Goal: Task Accomplishment & Management: Complete application form

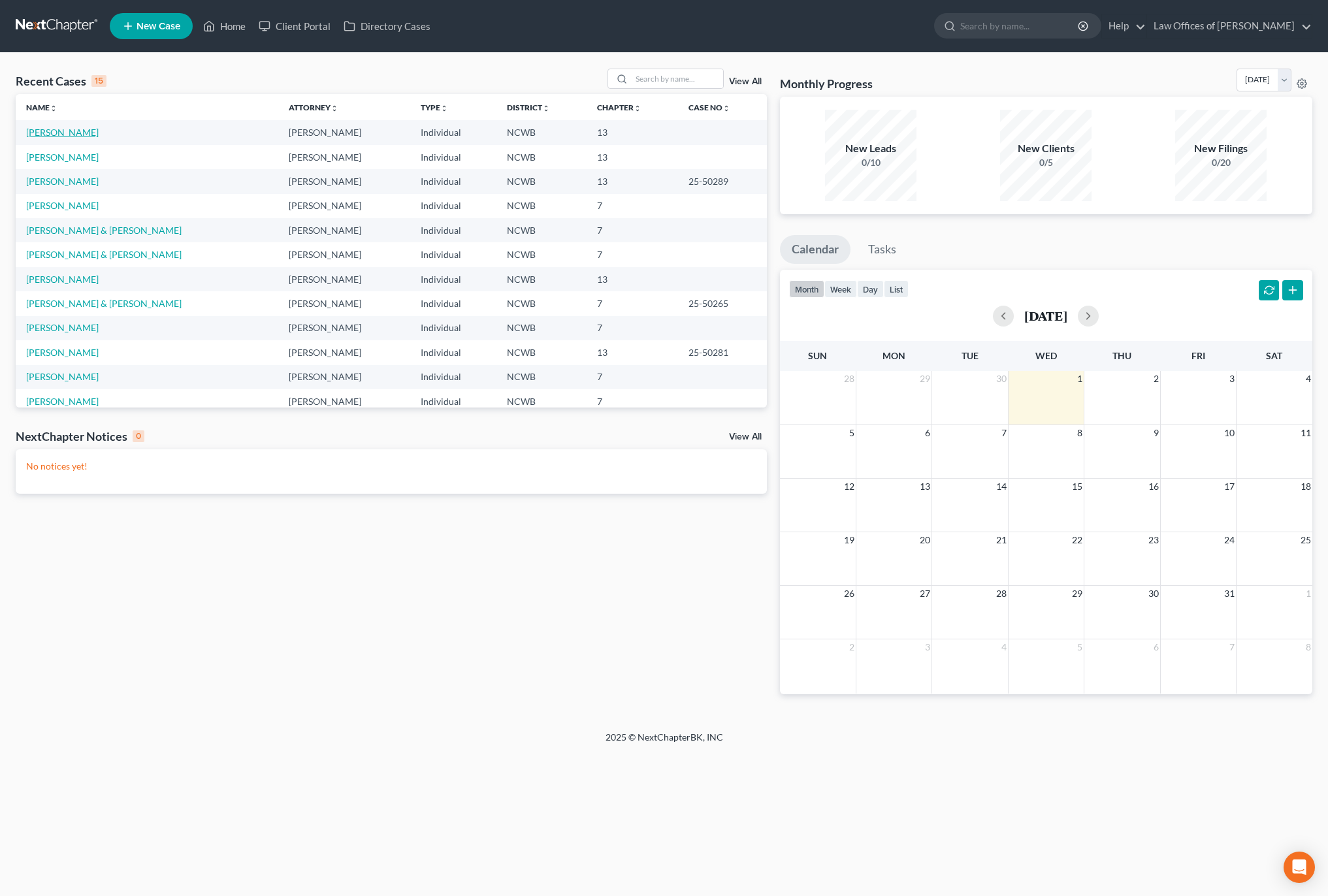
click at [66, 135] on link "[PERSON_NAME]" at bounding box center [62, 132] width 73 height 11
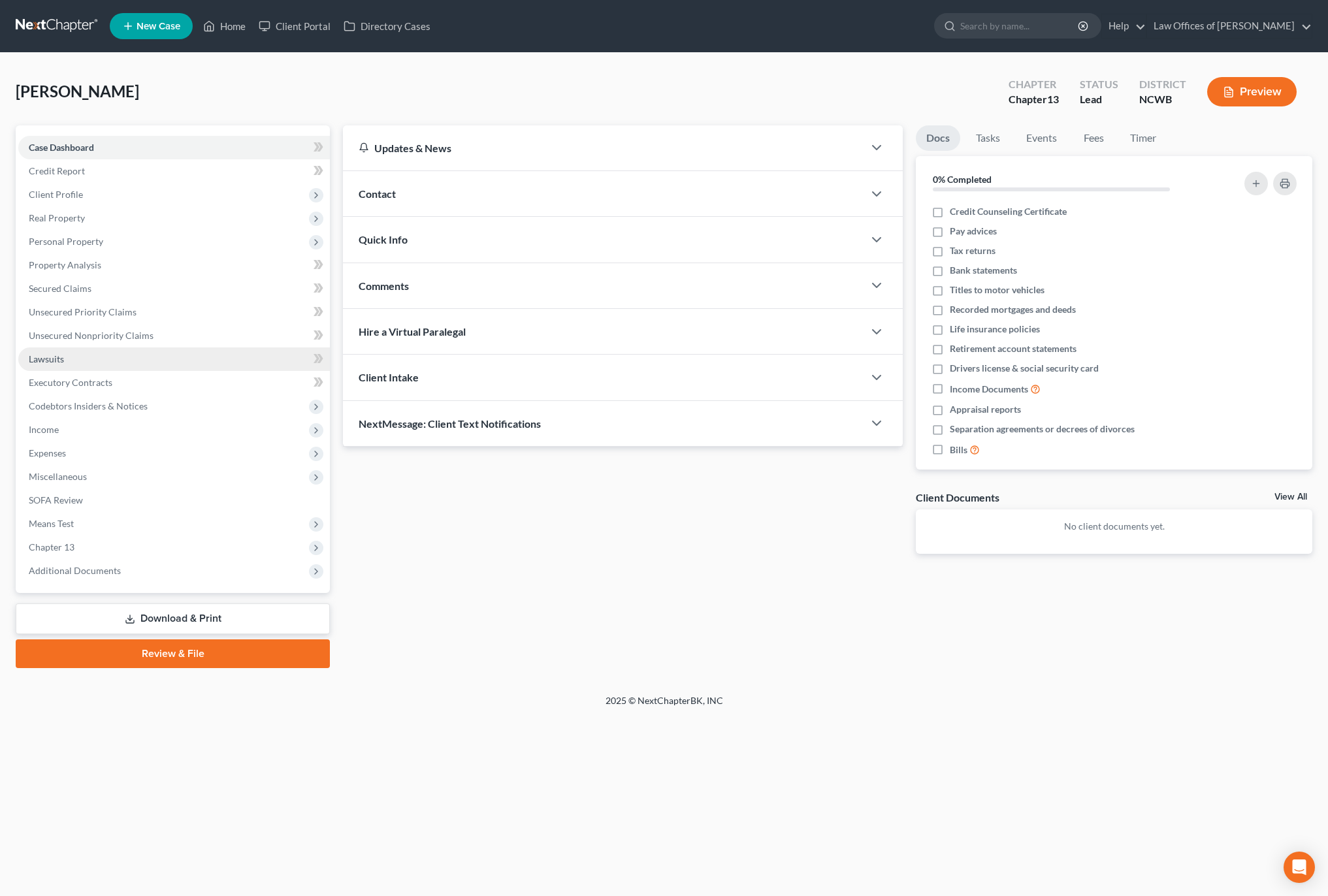
click at [58, 356] on span "Lawsuits" at bounding box center [46, 359] width 35 height 11
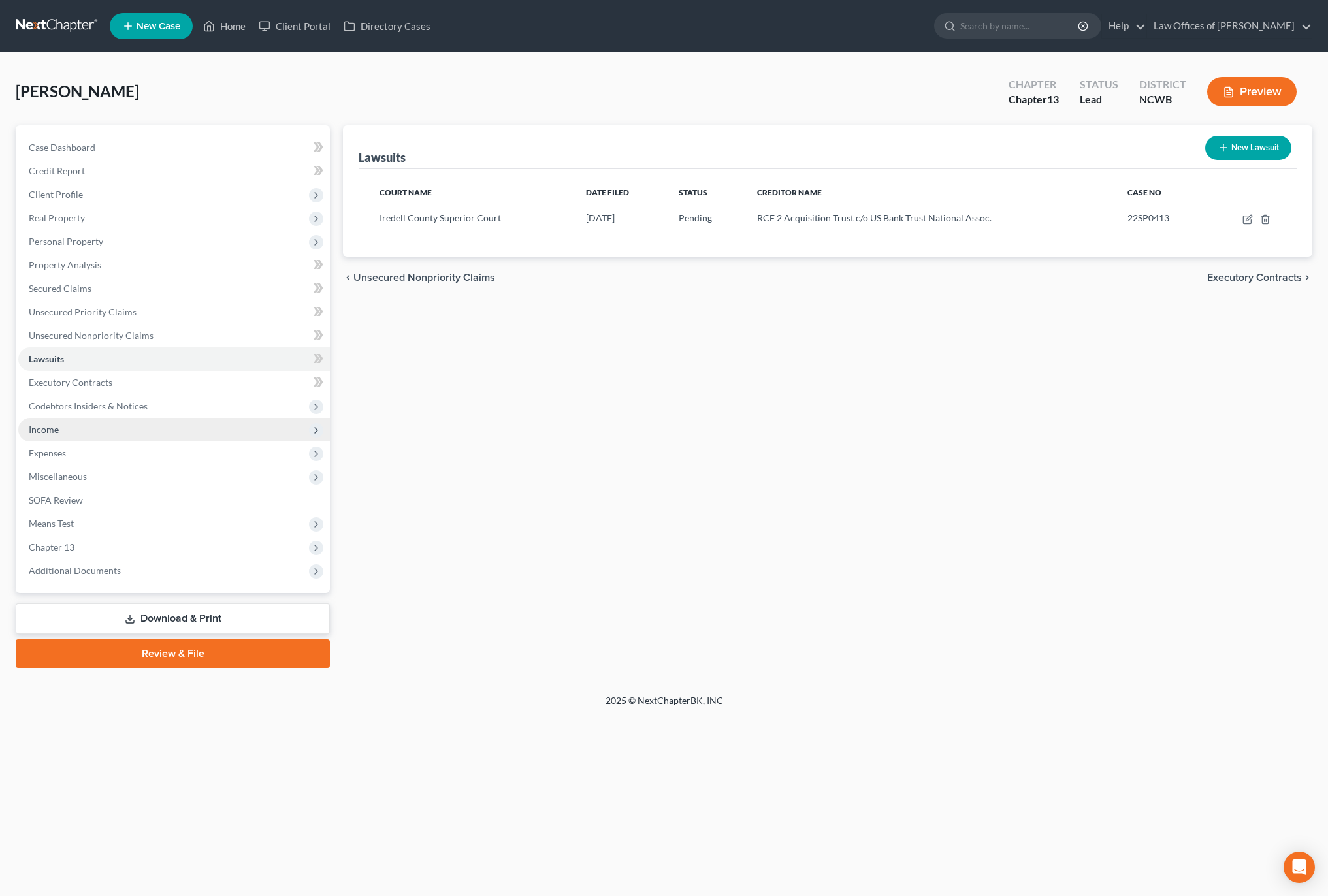
click at [47, 433] on span "Income" at bounding box center [43, 429] width 30 height 11
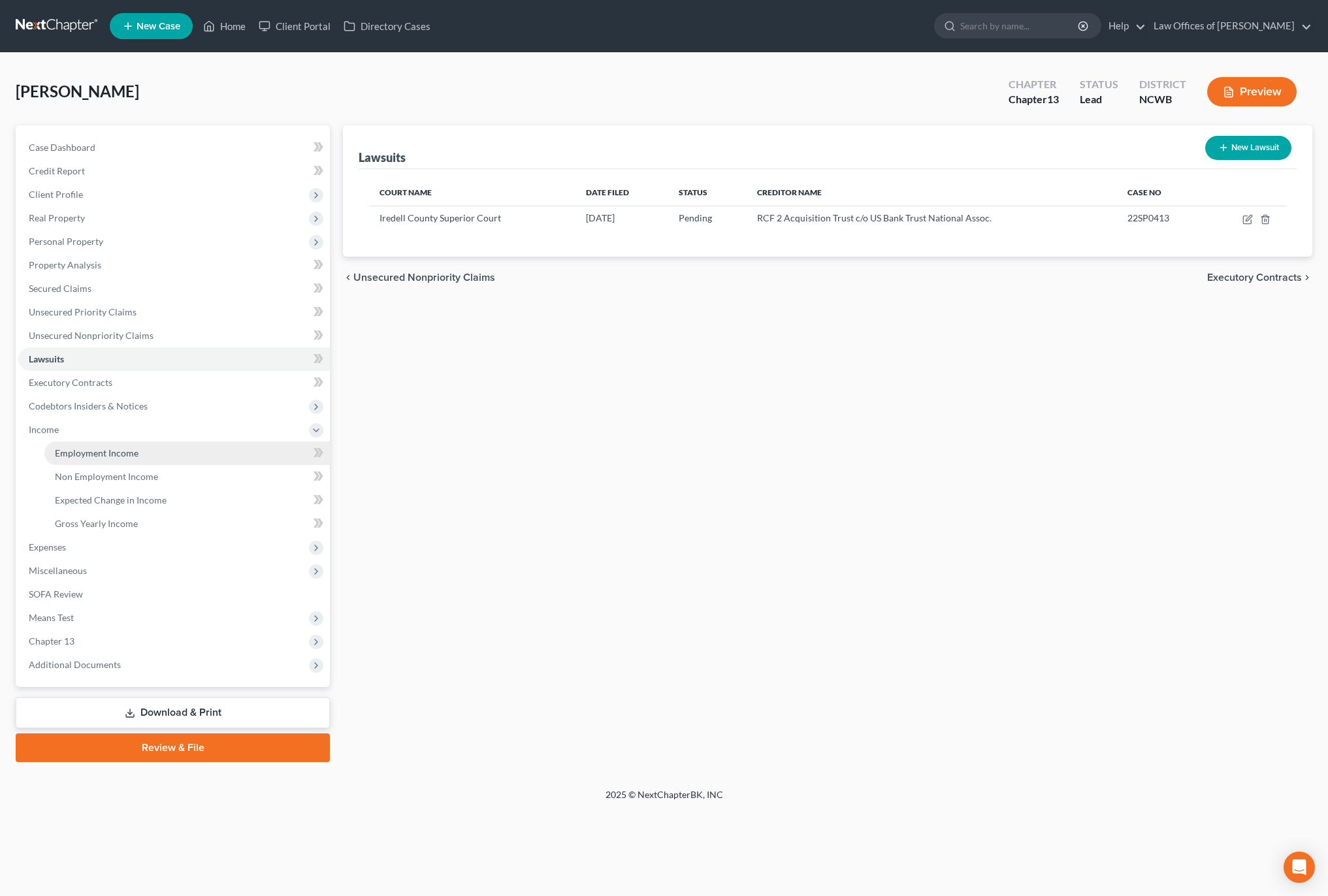
click at [101, 456] on span "Employment Income" at bounding box center [96, 452] width 84 height 11
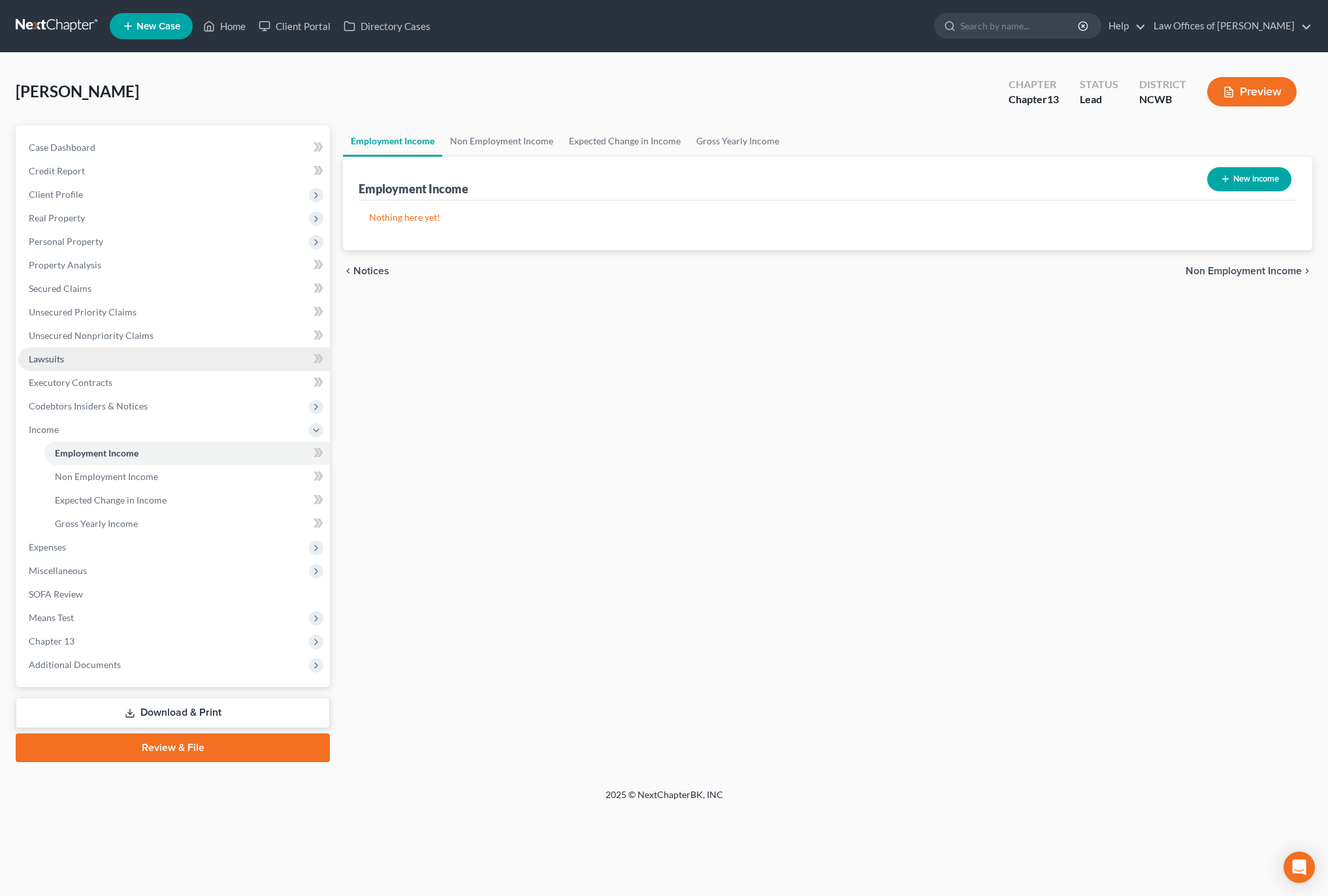
click at [42, 361] on span "Lawsuits" at bounding box center [46, 359] width 35 height 11
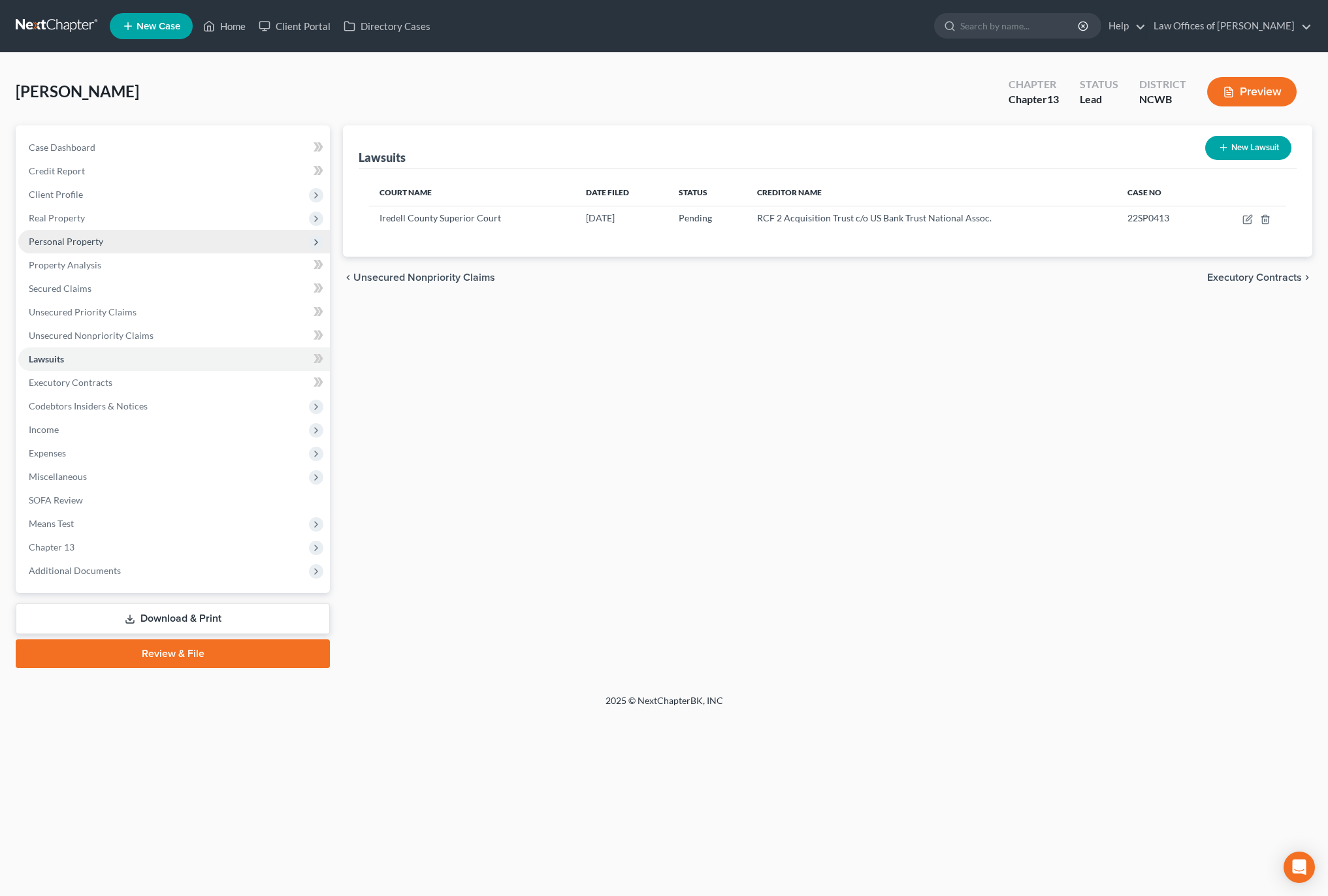
click at [45, 241] on span "Personal Property" at bounding box center [66, 242] width 75 height 11
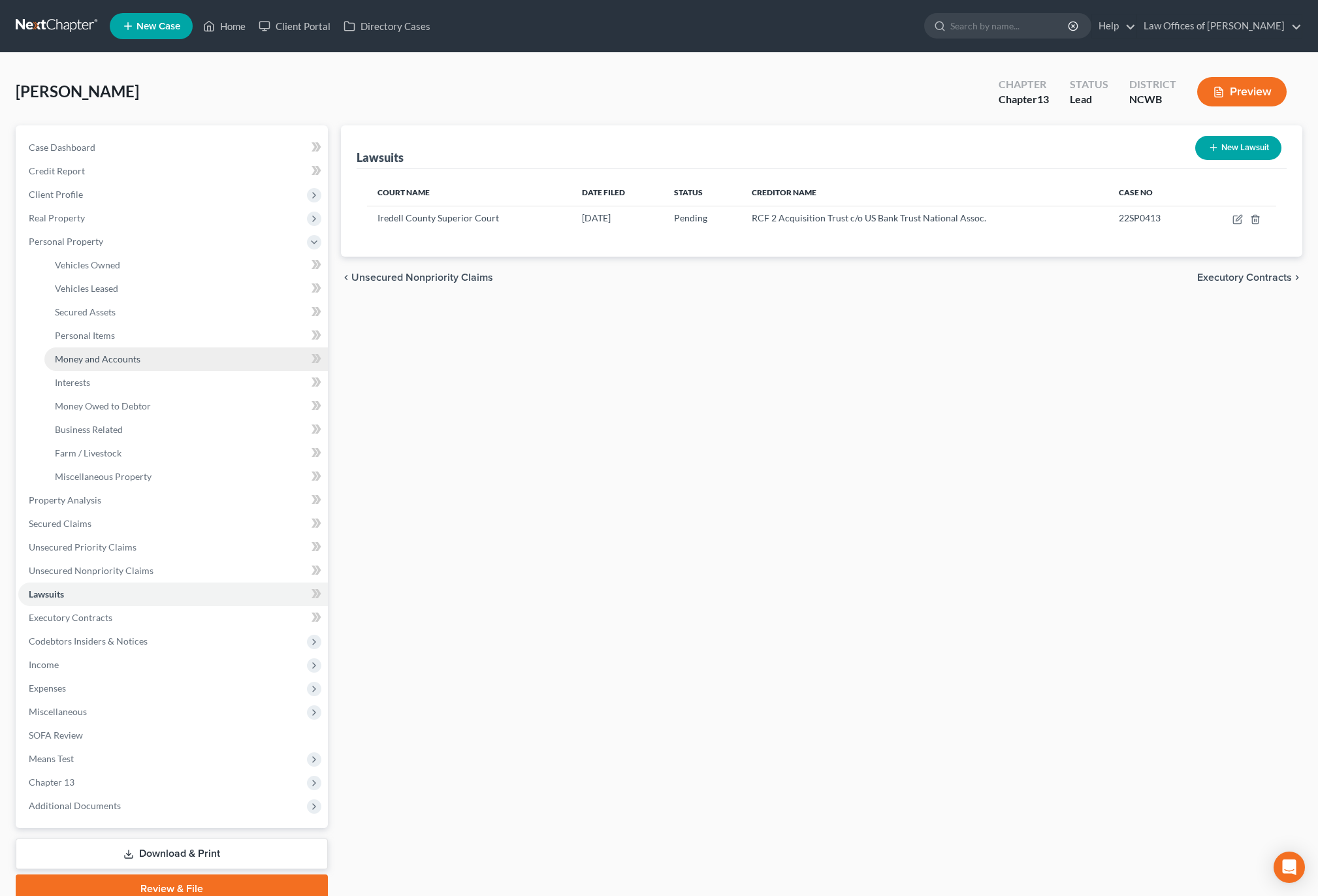
click at [90, 363] on span "Money and Accounts" at bounding box center [97, 359] width 85 height 11
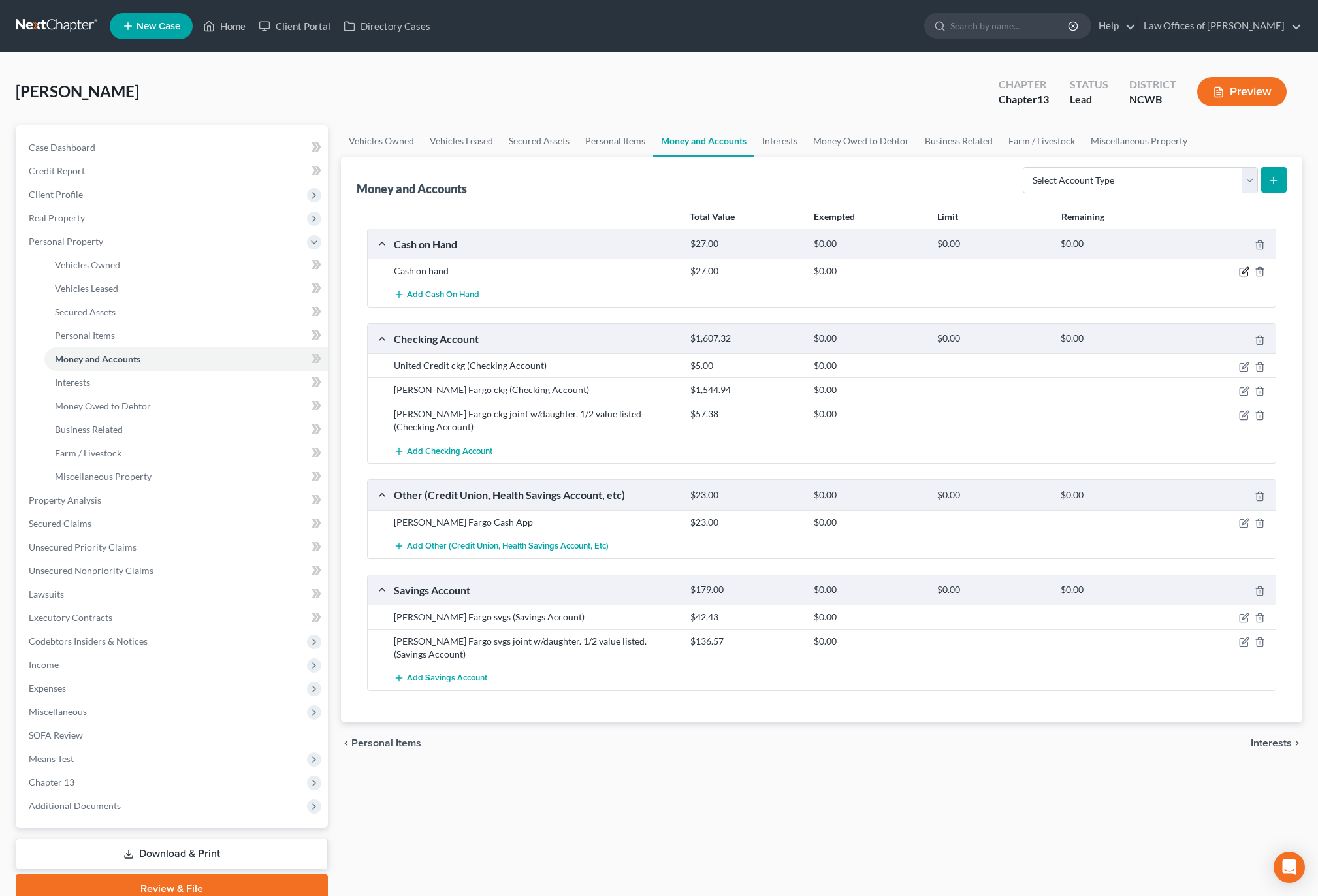
click at [1244, 273] on icon "button" at bounding box center [1244, 270] width 6 height 6
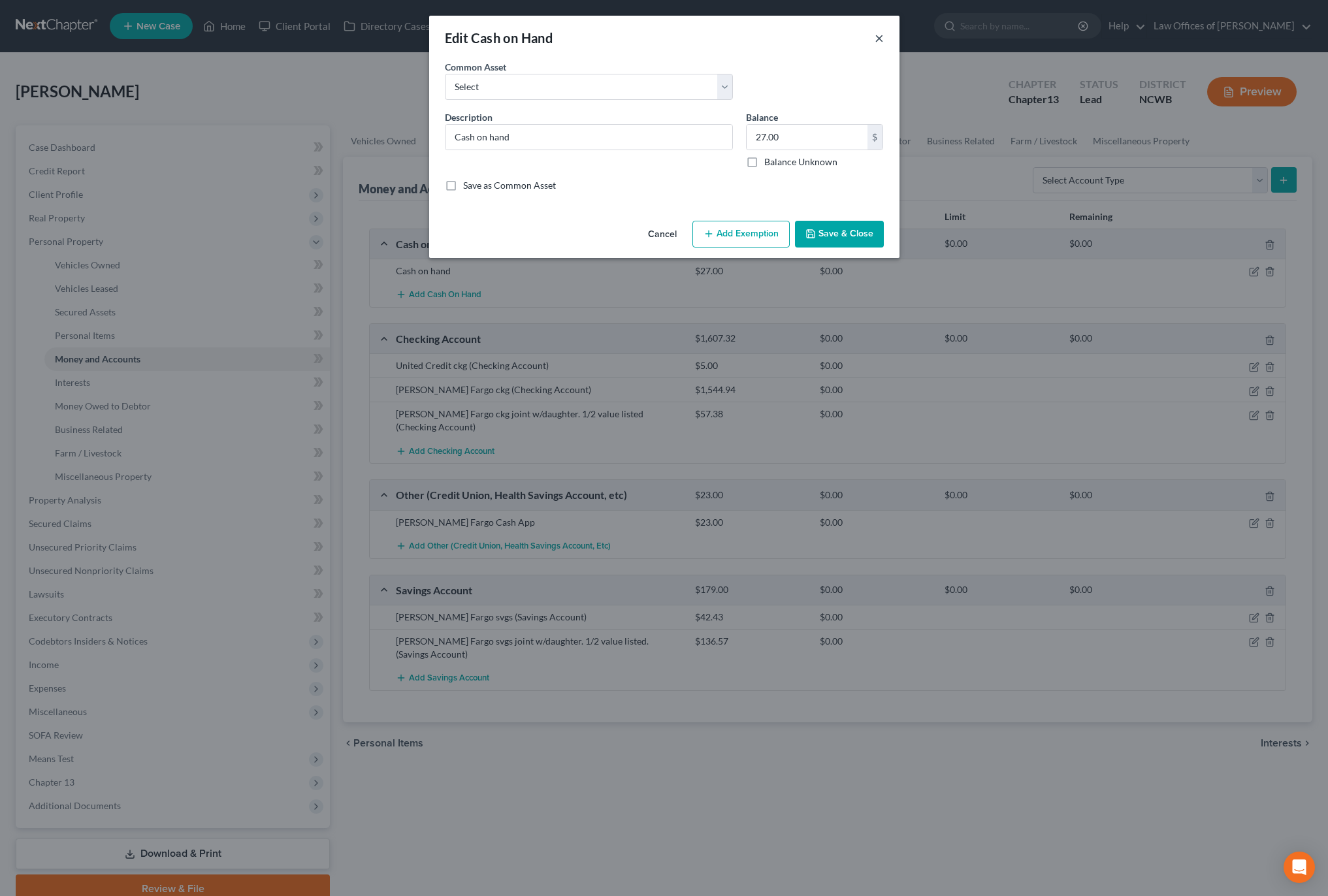
click at [878, 39] on button "×" at bounding box center [879, 37] width 9 height 15
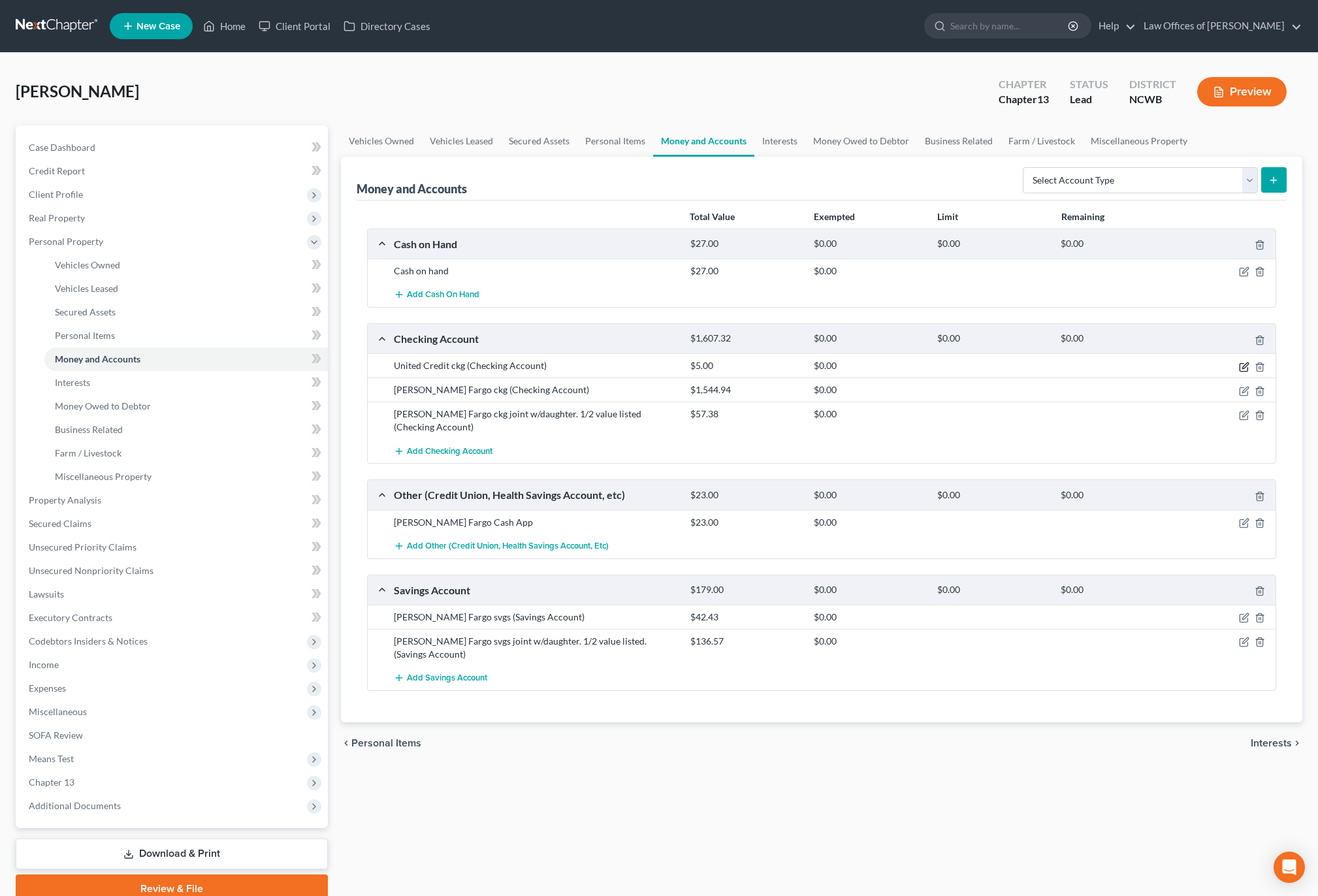
click at [1242, 366] on icon "button" at bounding box center [1244, 367] width 11 height 11
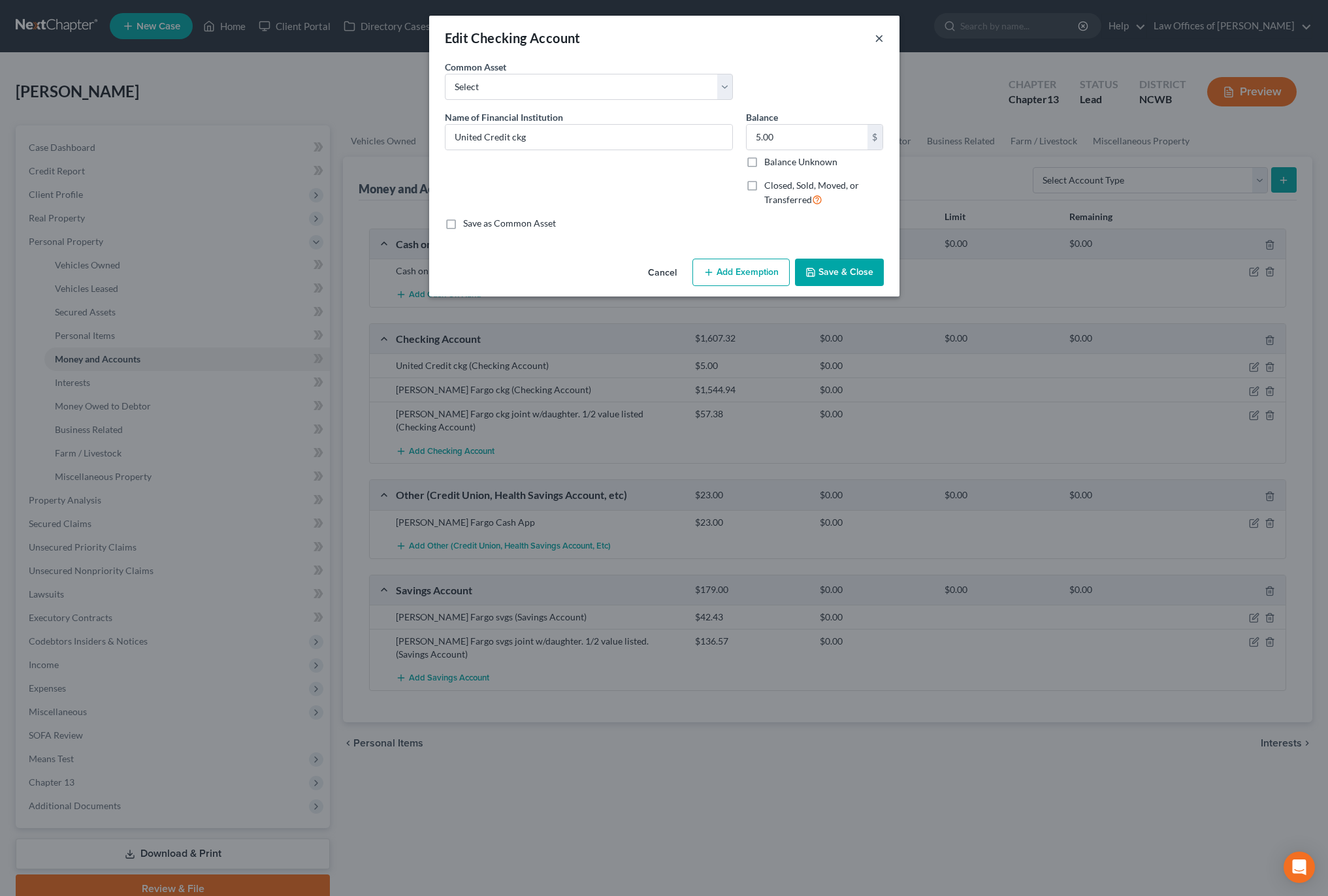
click at [875, 39] on button "×" at bounding box center [879, 37] width 9 height 15
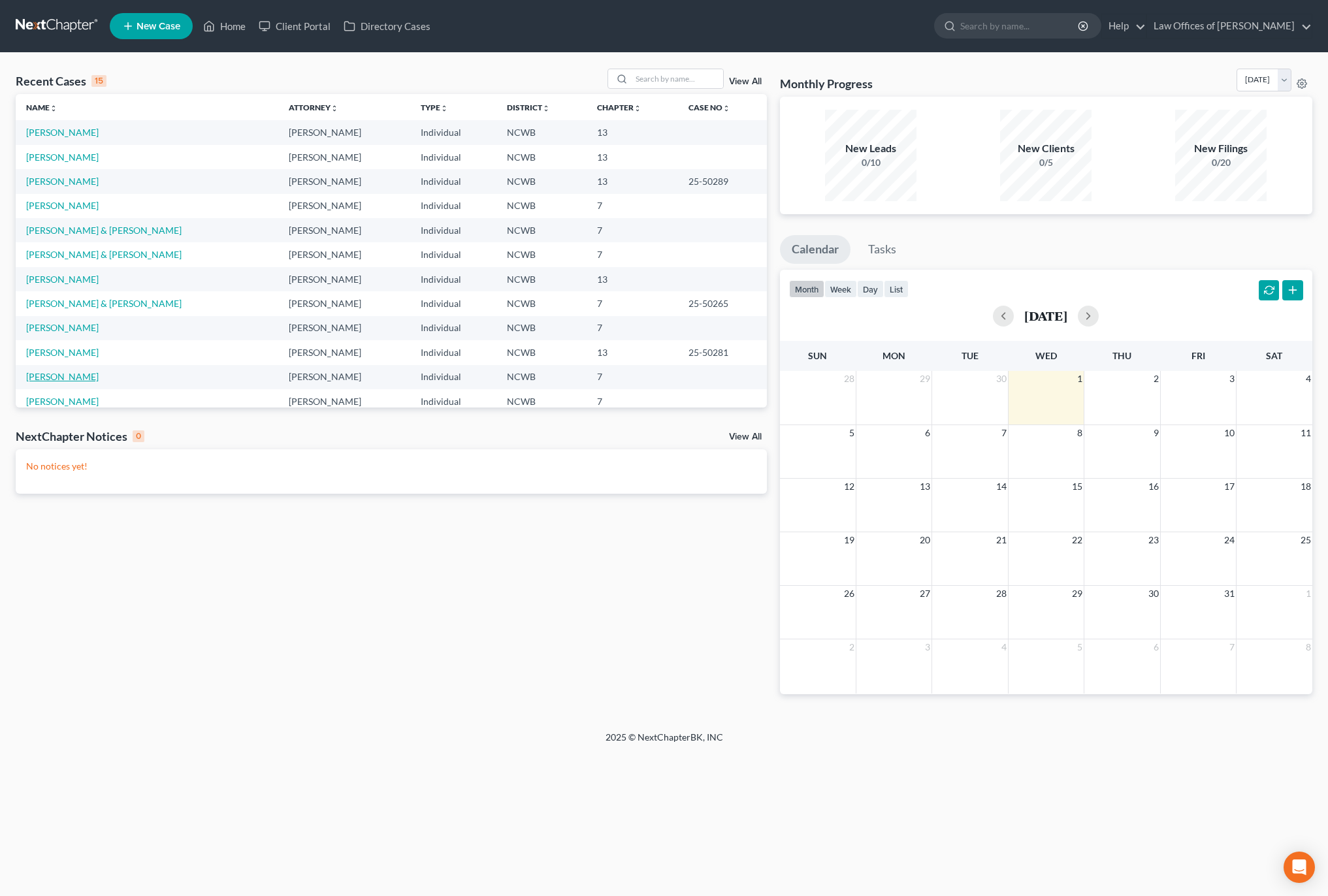
click at [68, 382] on link "[PERSON_NAME]" at bounding box center [62, 376] width 73 height 11
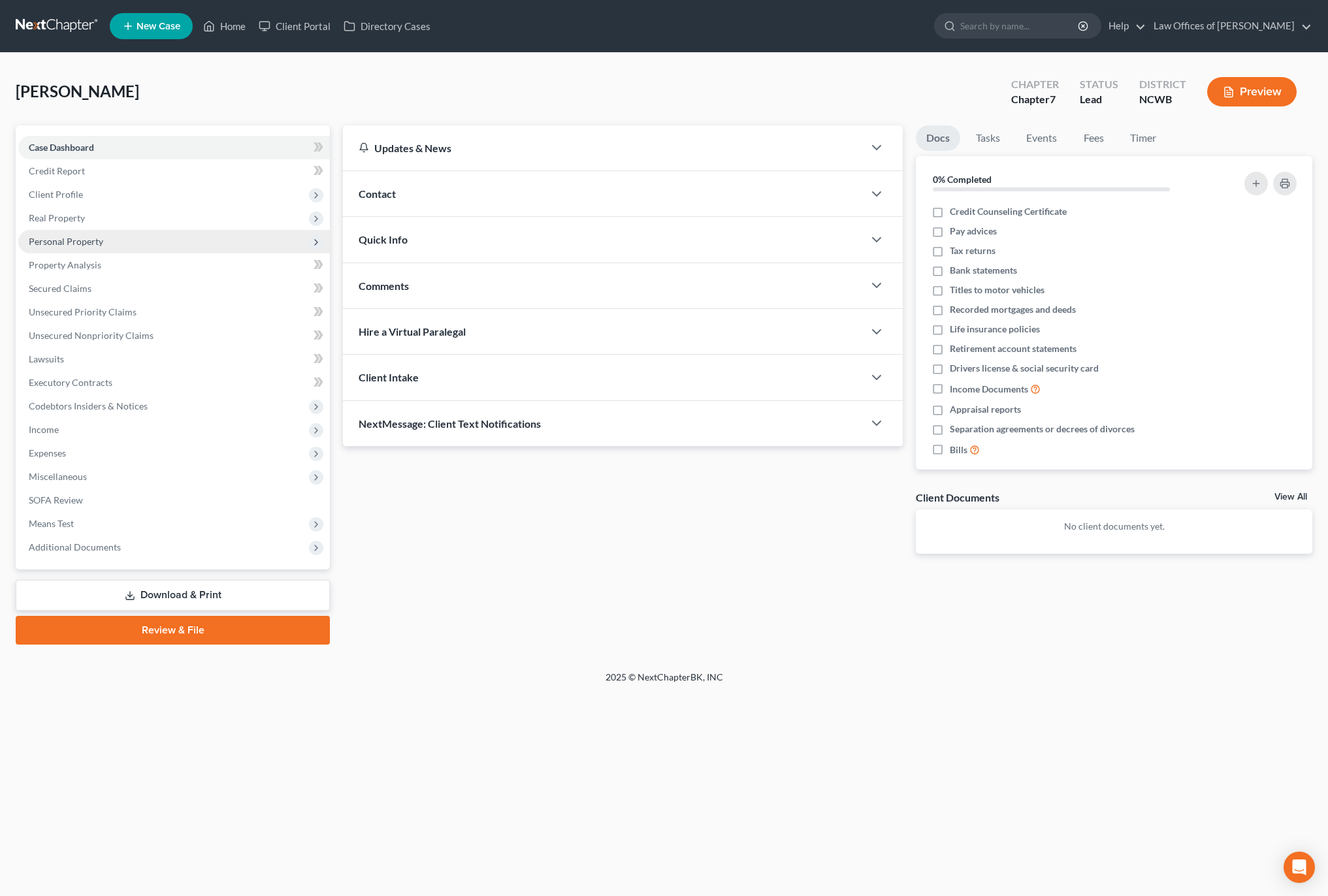
click at [49, 242] on span "Personal Property" at bounding box center [66, 242] width 75 height 11
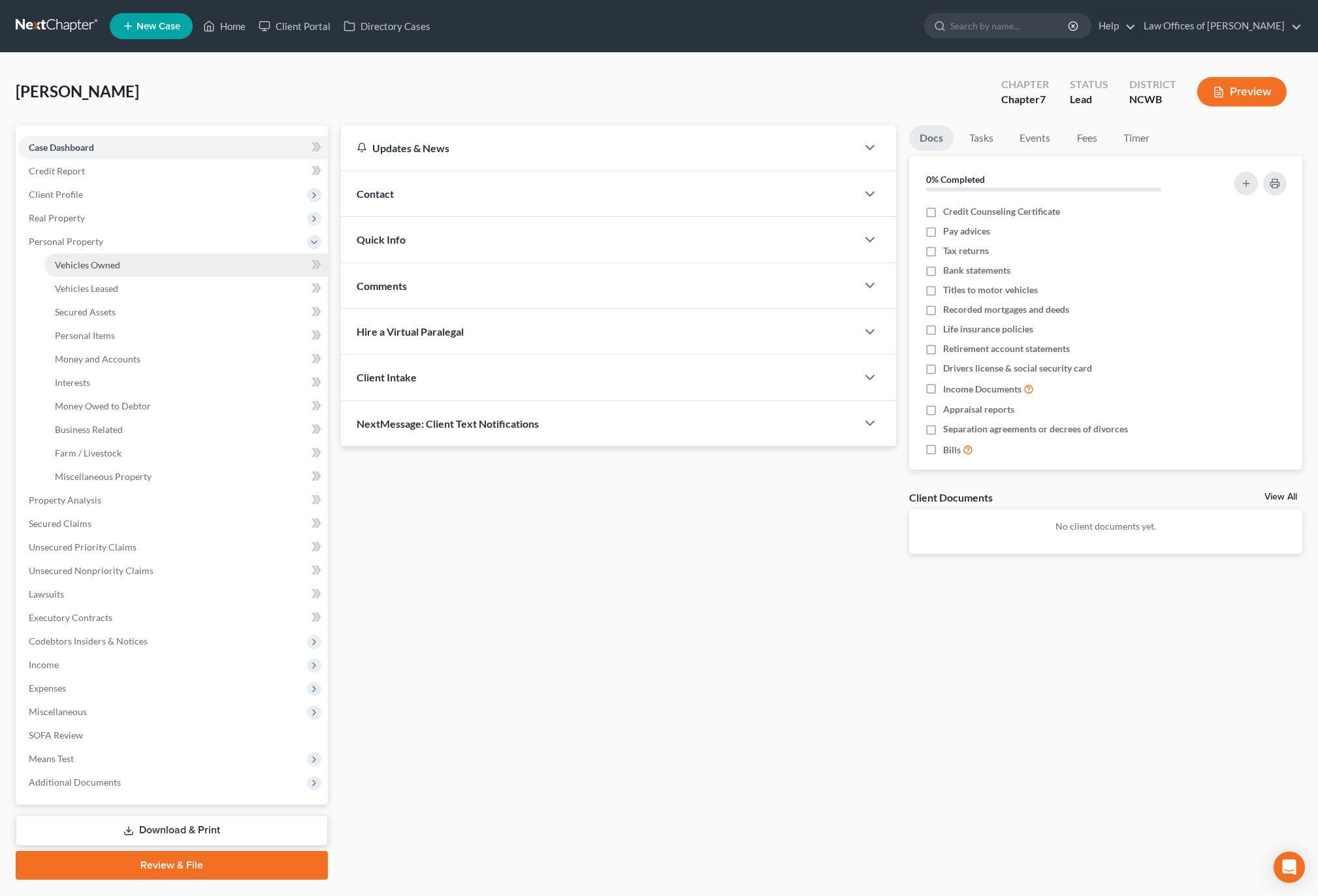
click at [74, 272] on link "Vehicles Owned" at bounding box center [186, 265] width 284 height 23
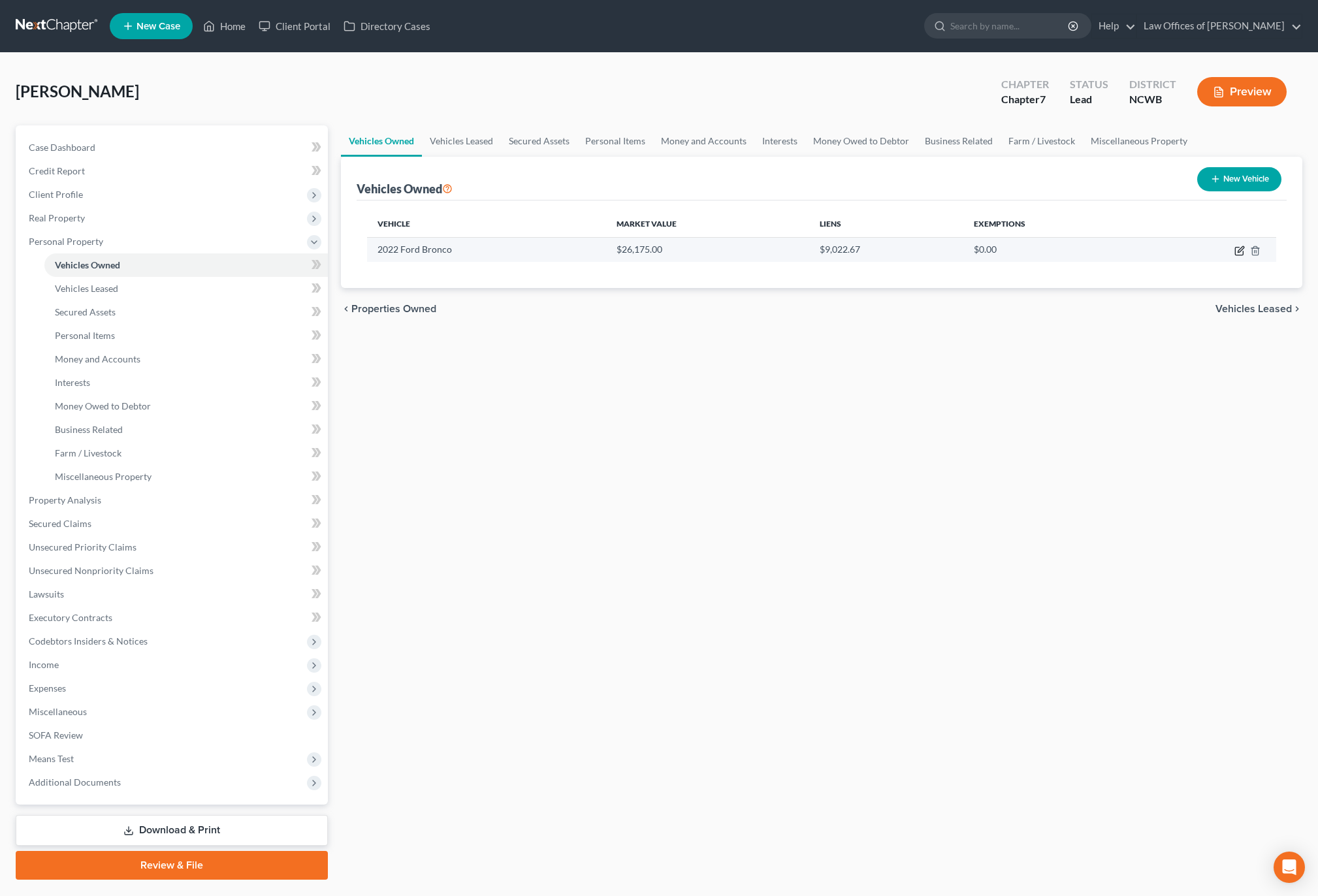
click at [1237, 252] on icon "button" at bounding box center [1240, 250] width 11 height 11
select select "0"
select select "4"
select select "2"
select select "3"
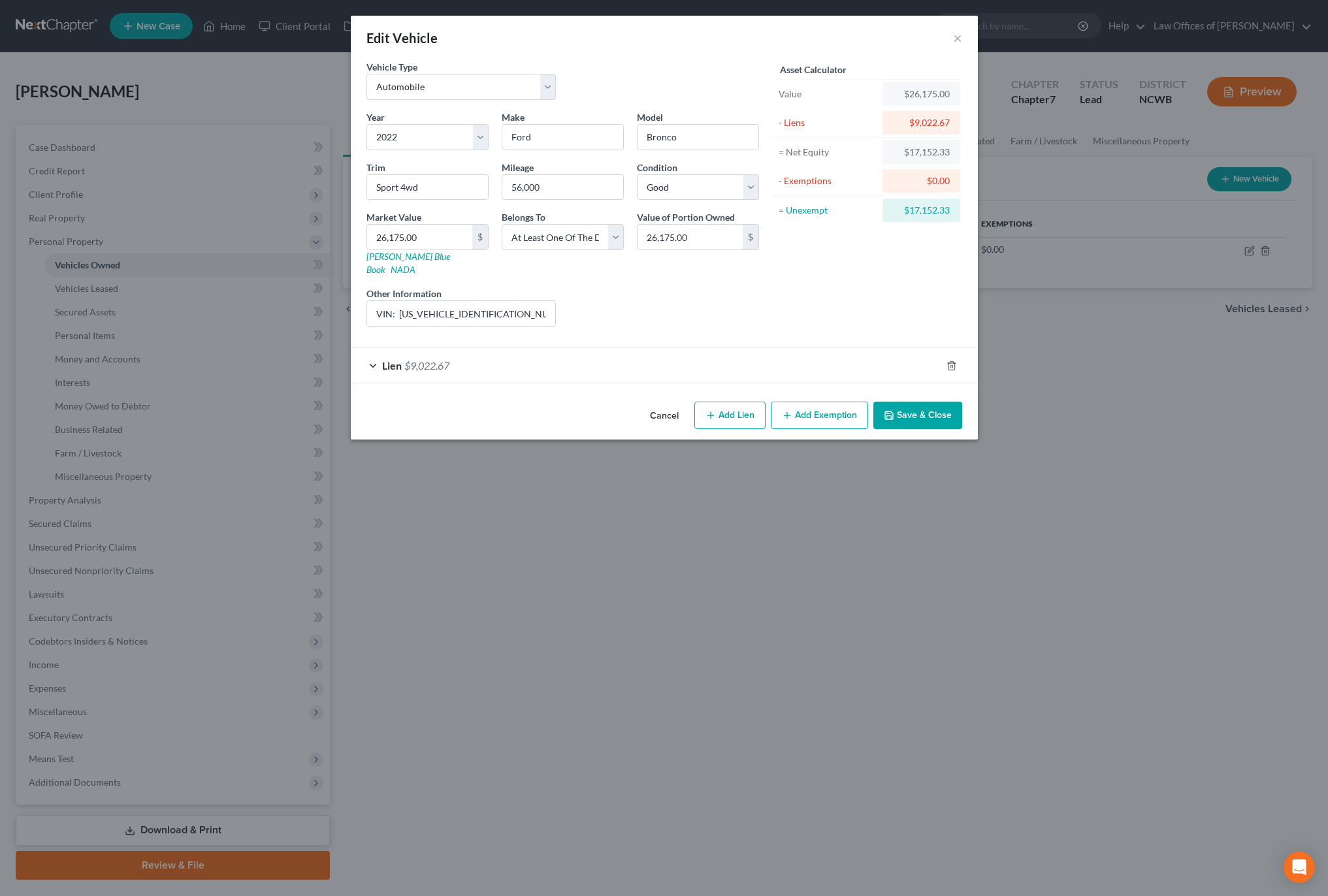
click at [414, 359] on span "$9,022.67" at bounding box center [427, 365] width 45 height 13
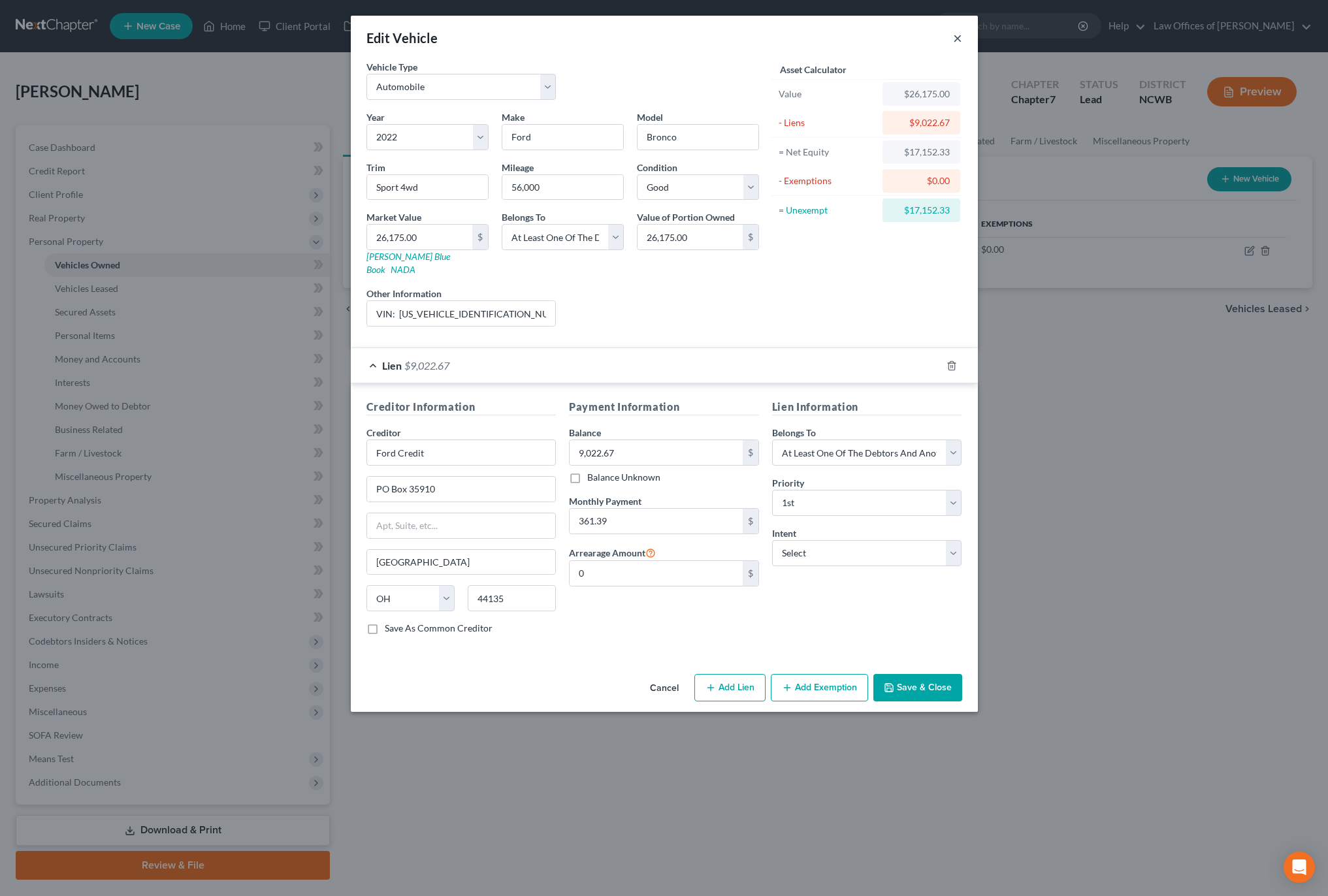
click at [954, 40] on button "×" at bounding box center [957, 37] width 9 height 15
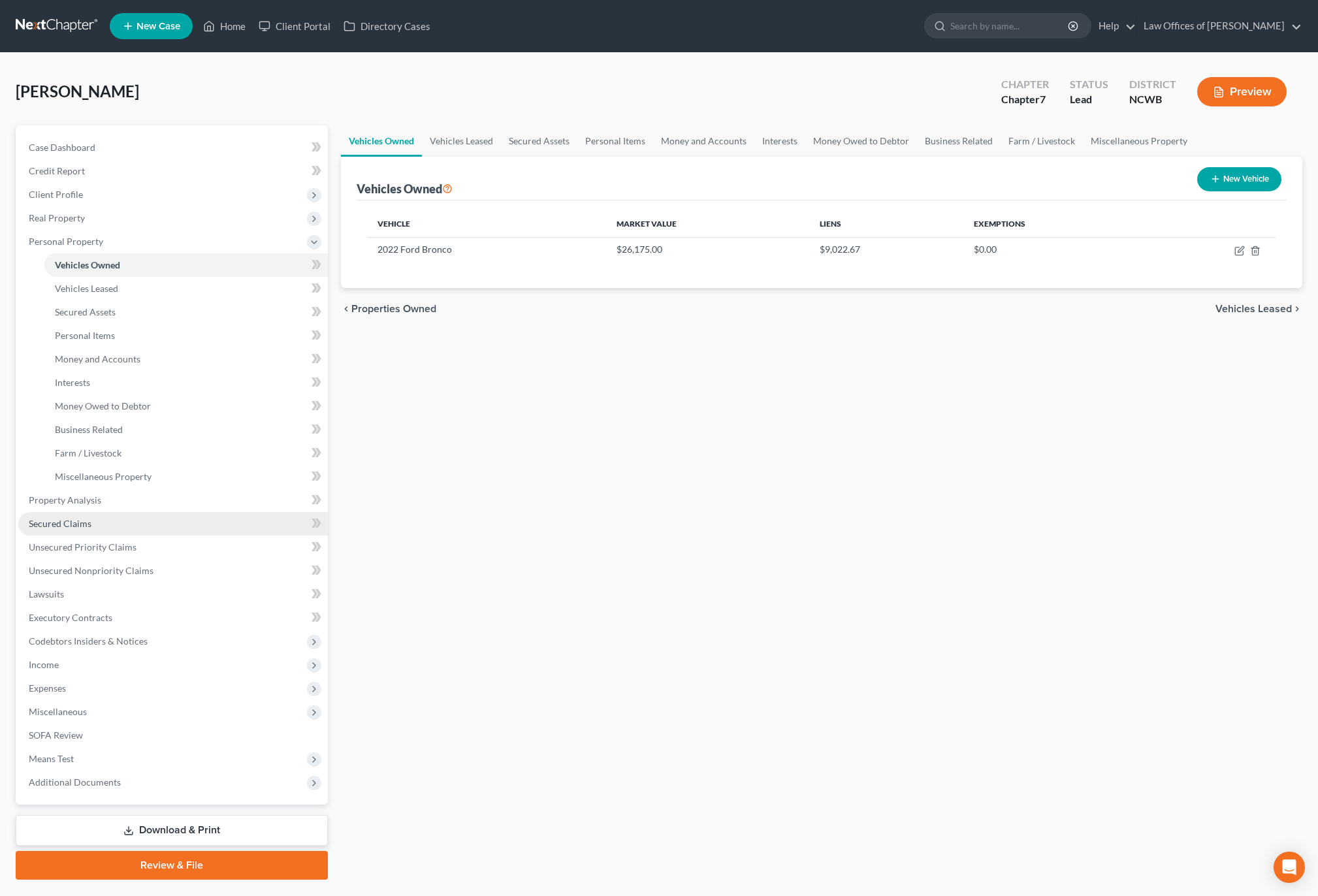
click at [72, 520] on span "Secured Claims" at bounding box center [60, 523] width 63 height 11
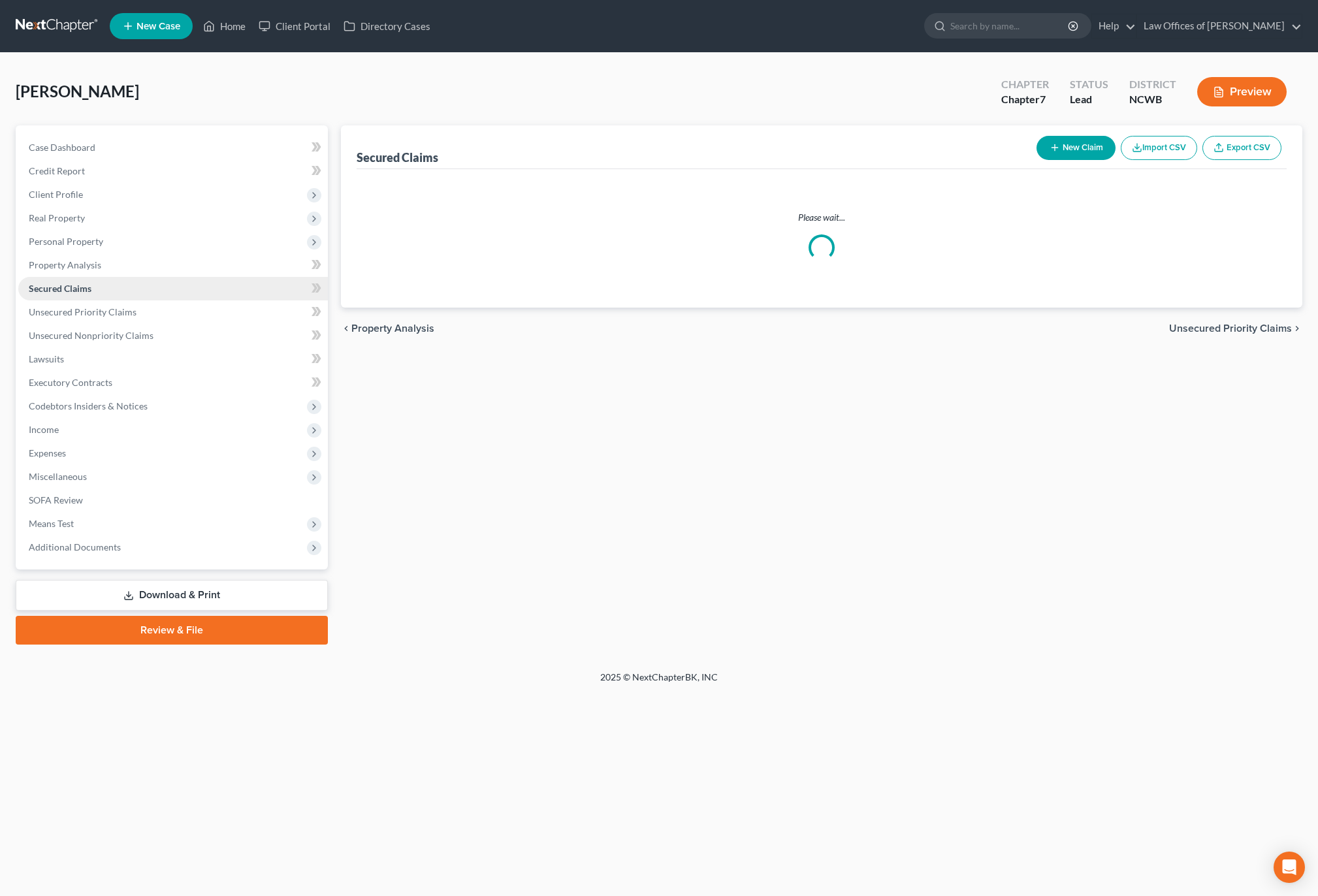
click at [72, 294] on span "Secured Claims" at bounding box center [60, 288] width 63 height 11
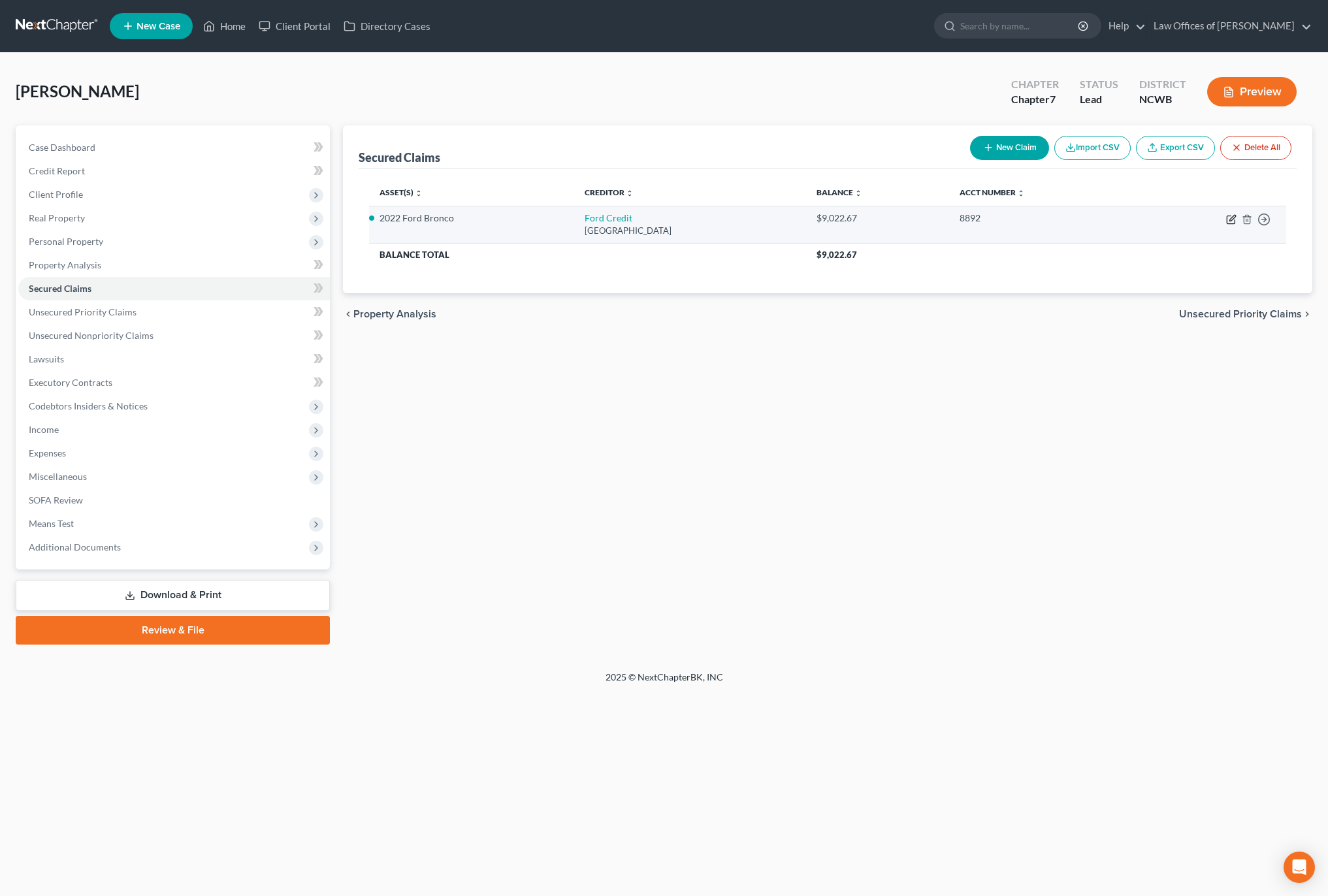
click at [1233, 219] on icon "button" at bounding box center [1232, 217] width 6 height 6
select select "36"
select select "0"
select select "13"
select select "3"
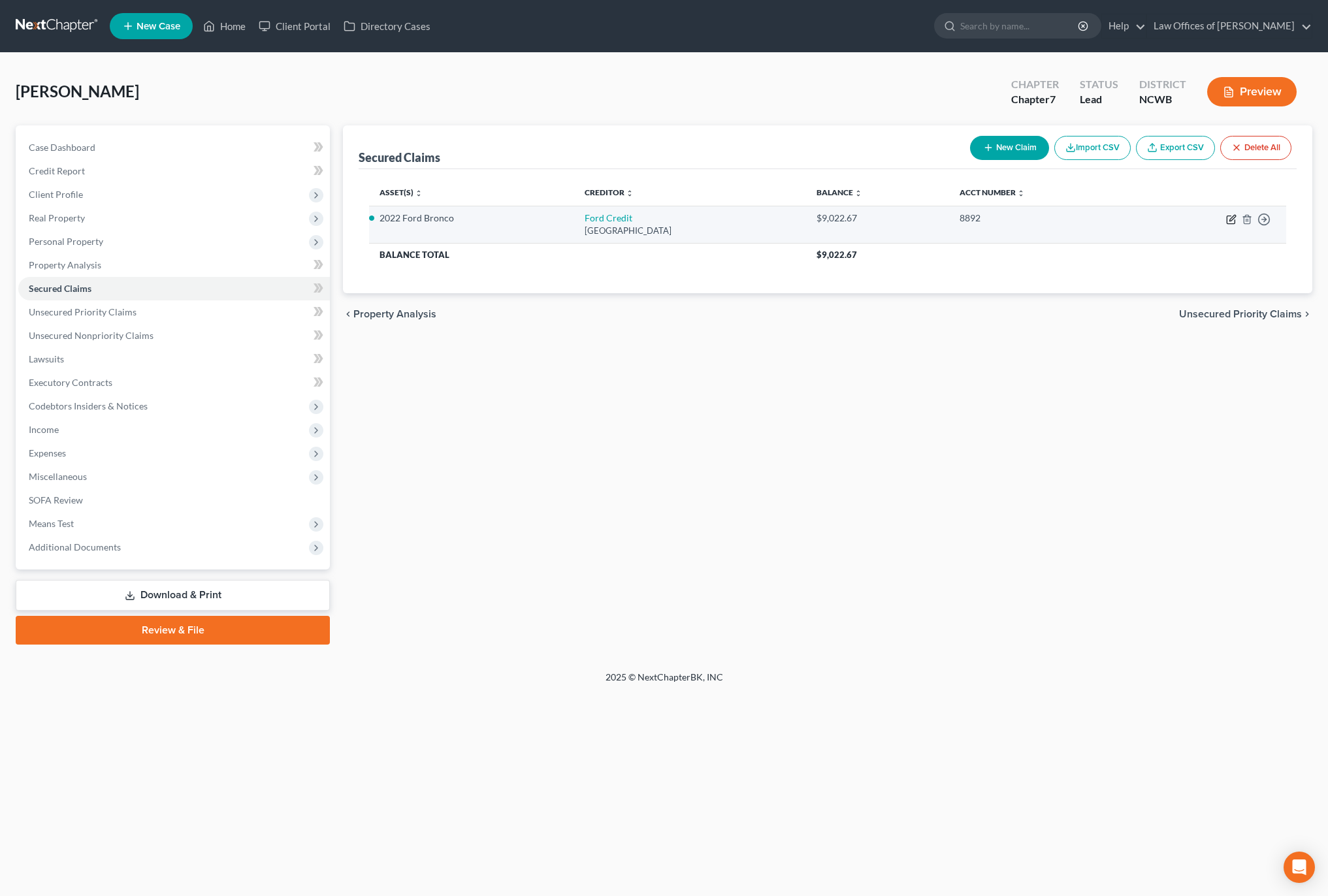
select select "0"
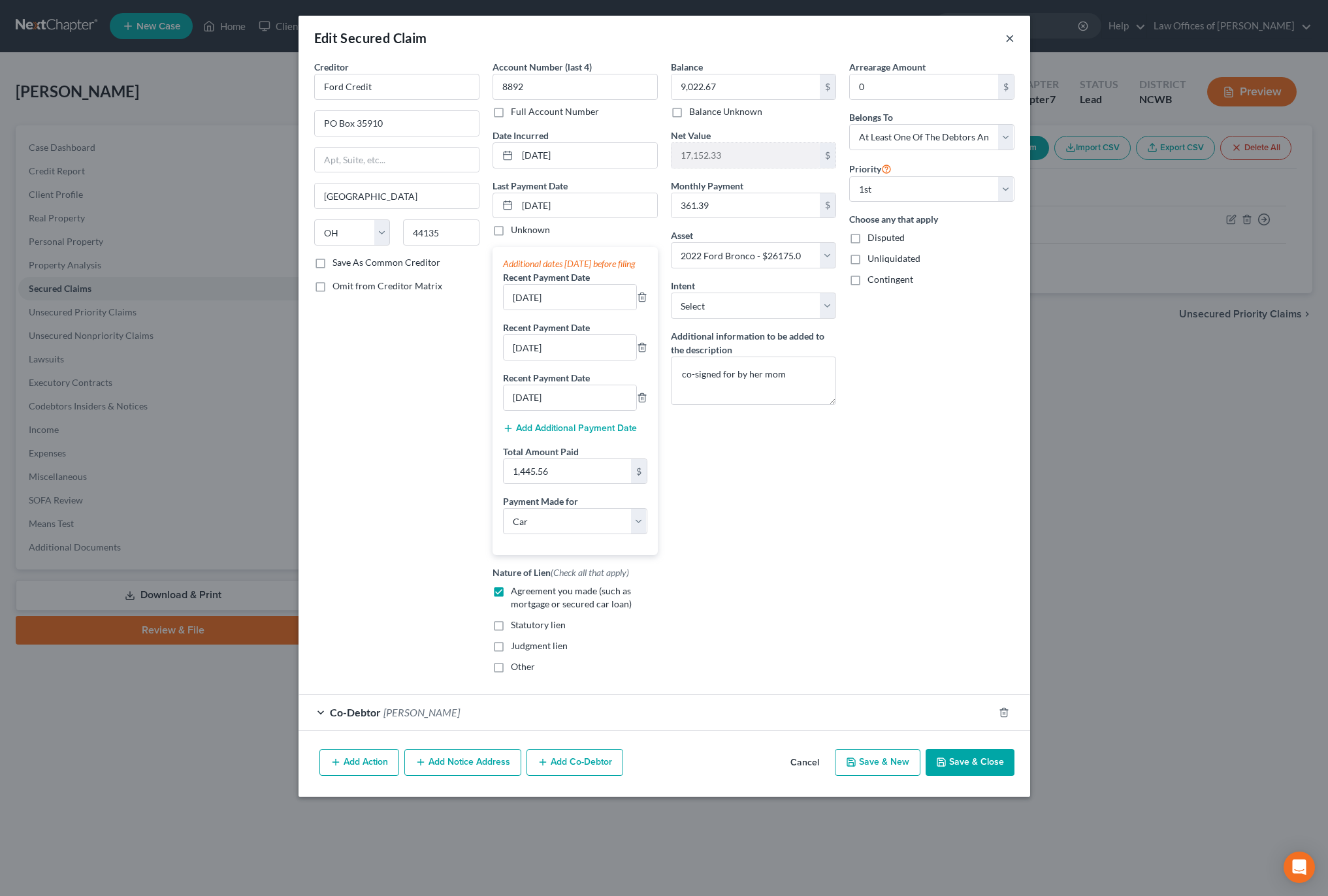
click at [1009, 39] on button "×" at bounding box center [1009, 37] width 9 height 15
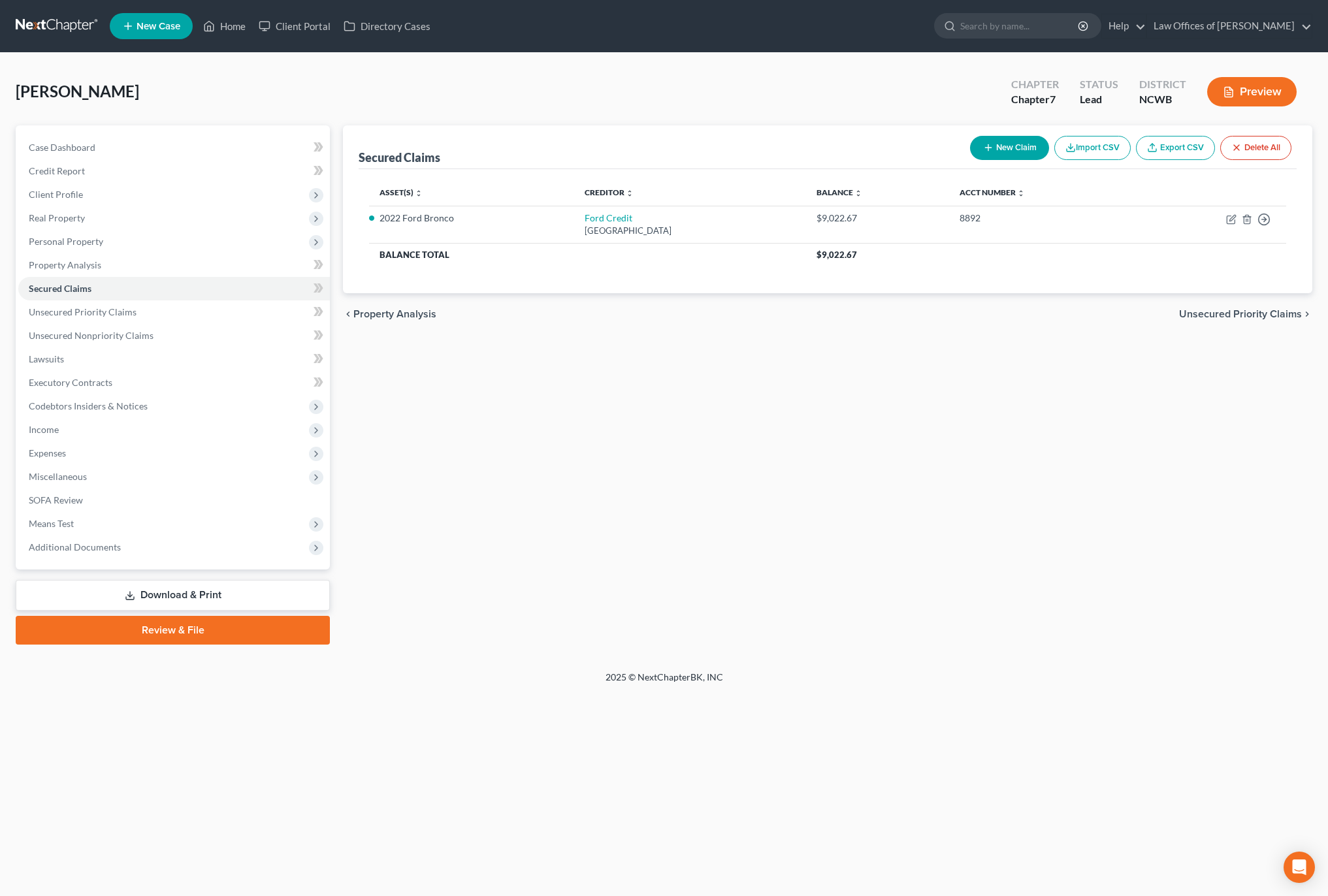
click at [1266, 85] on button "Preview" at bounding box center [1252, 92] width 90 height 30
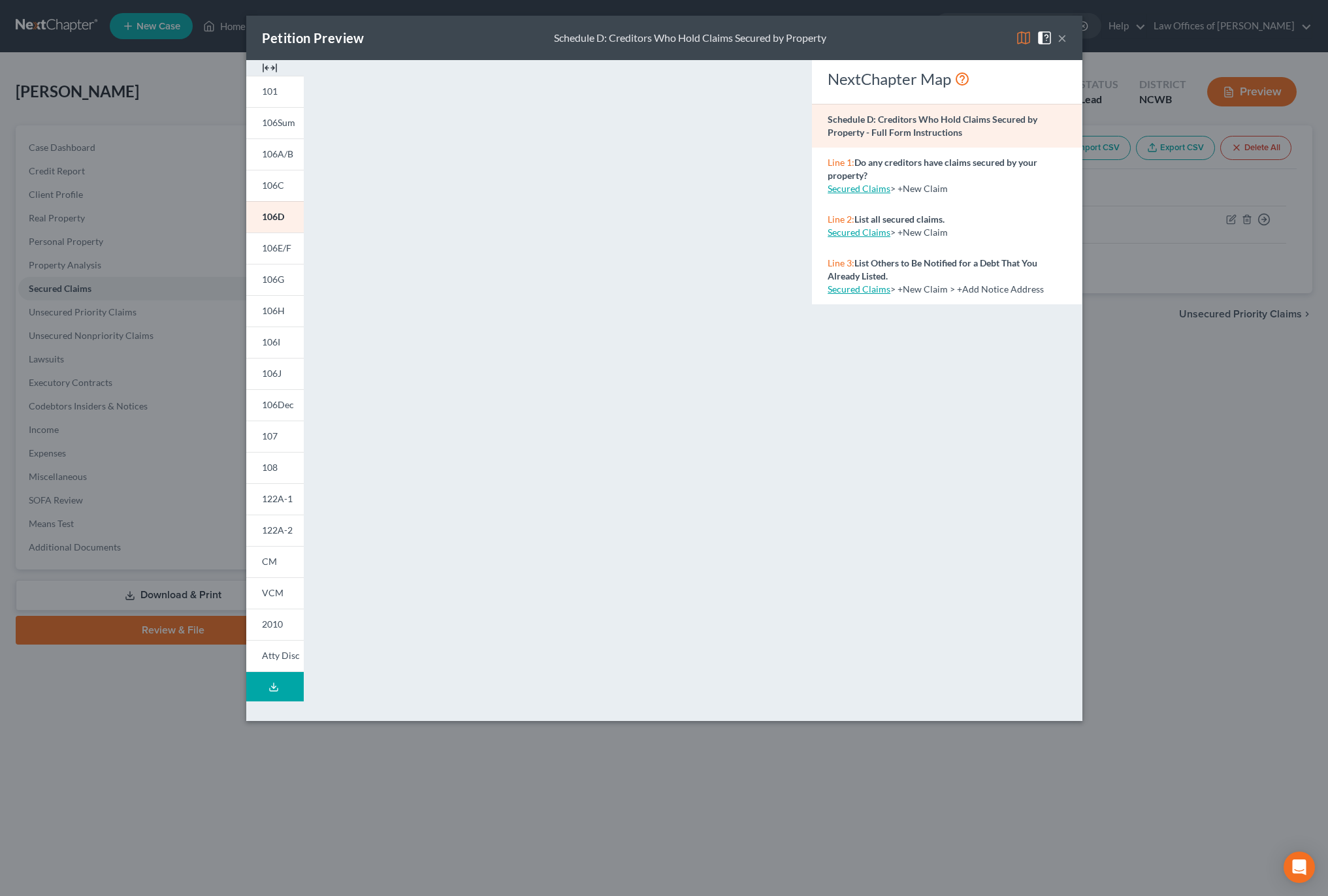
click at [1017, 34] on img at bounding box center [1023, 37] width 15 height 15
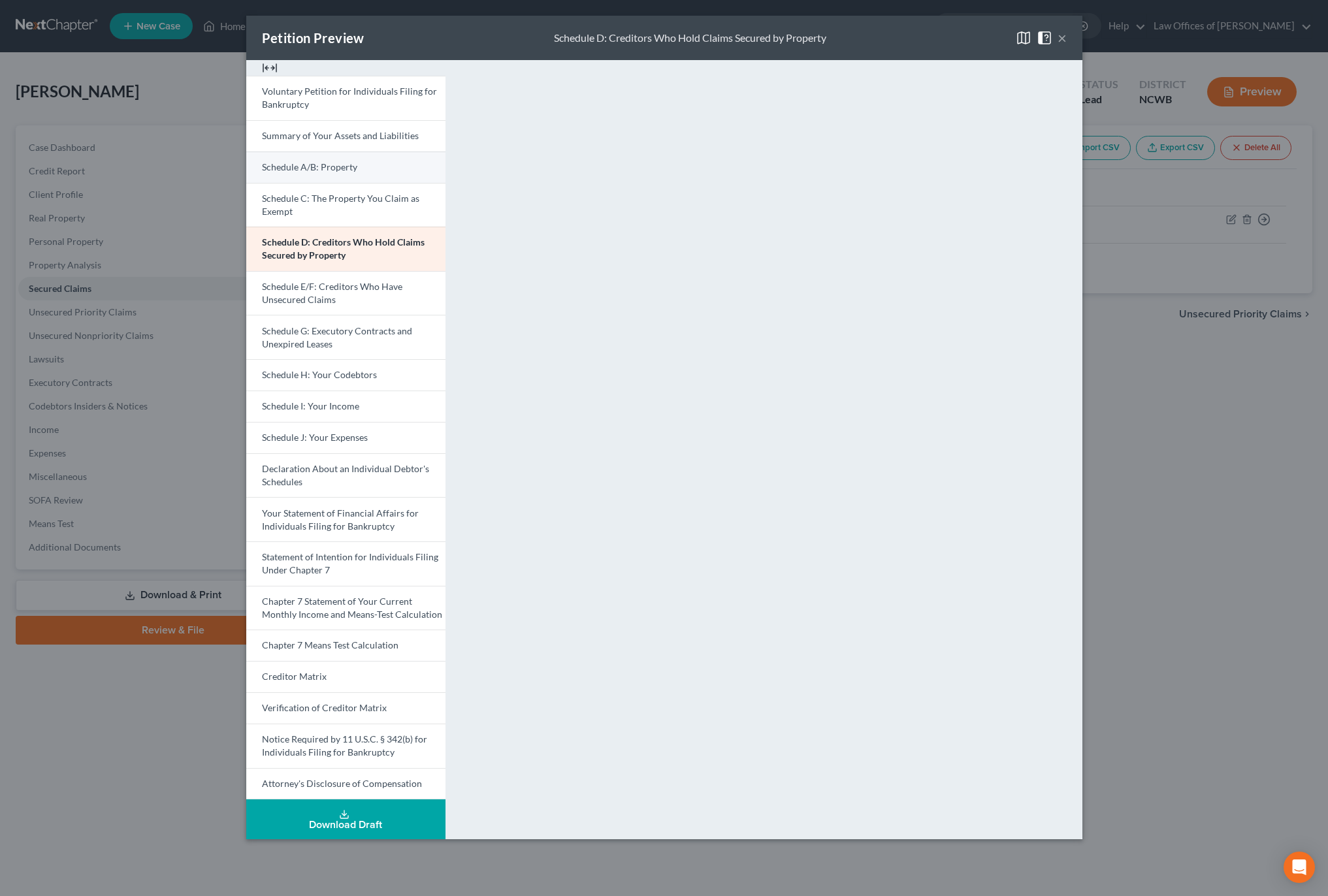
click at [301, 164] on span "Schedule A/B: Property" at bounding box center [310, 167] width 95 height 11
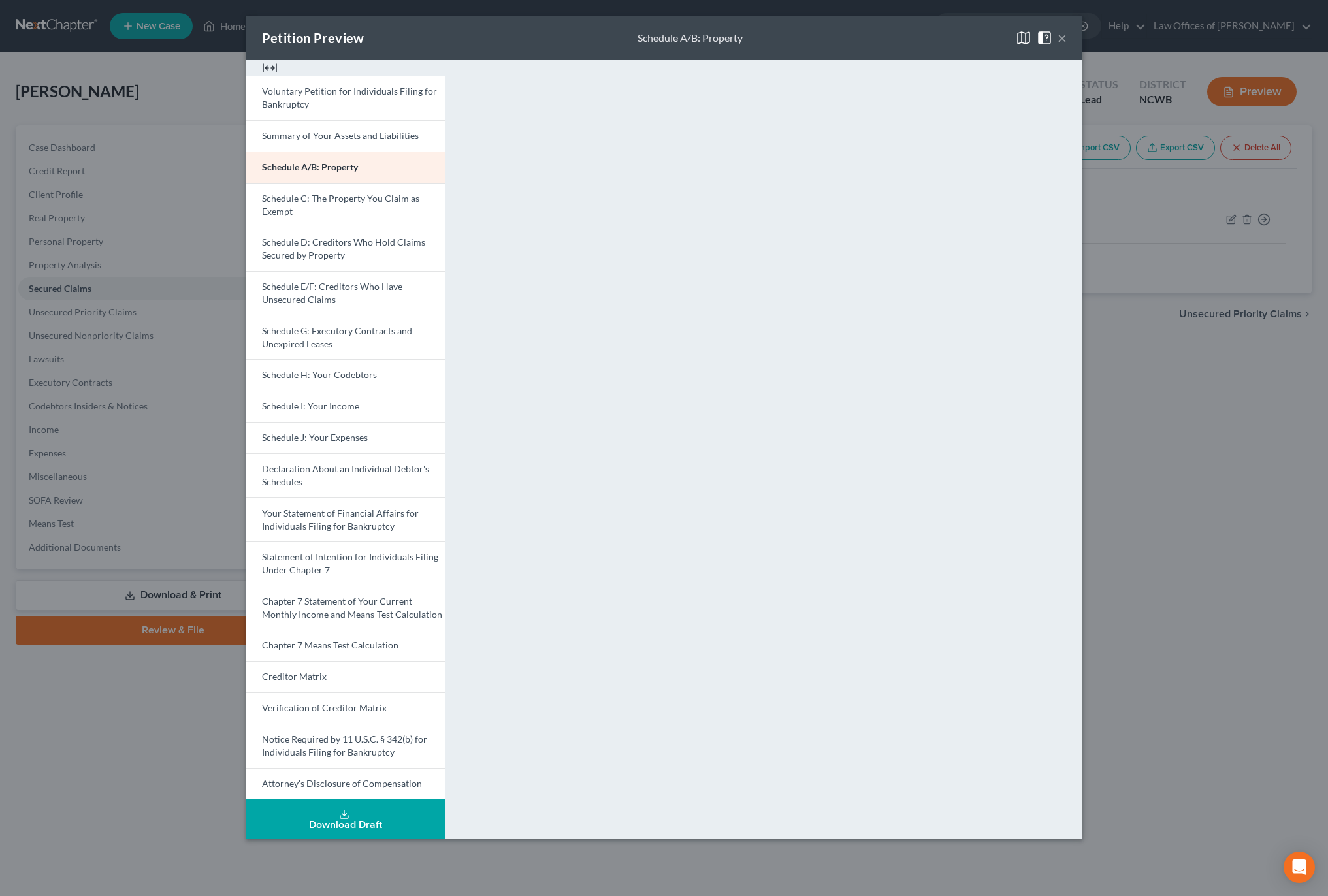
click at [1059, 40] on button "×" at bounding box center [1062, 37] width 9 height 15
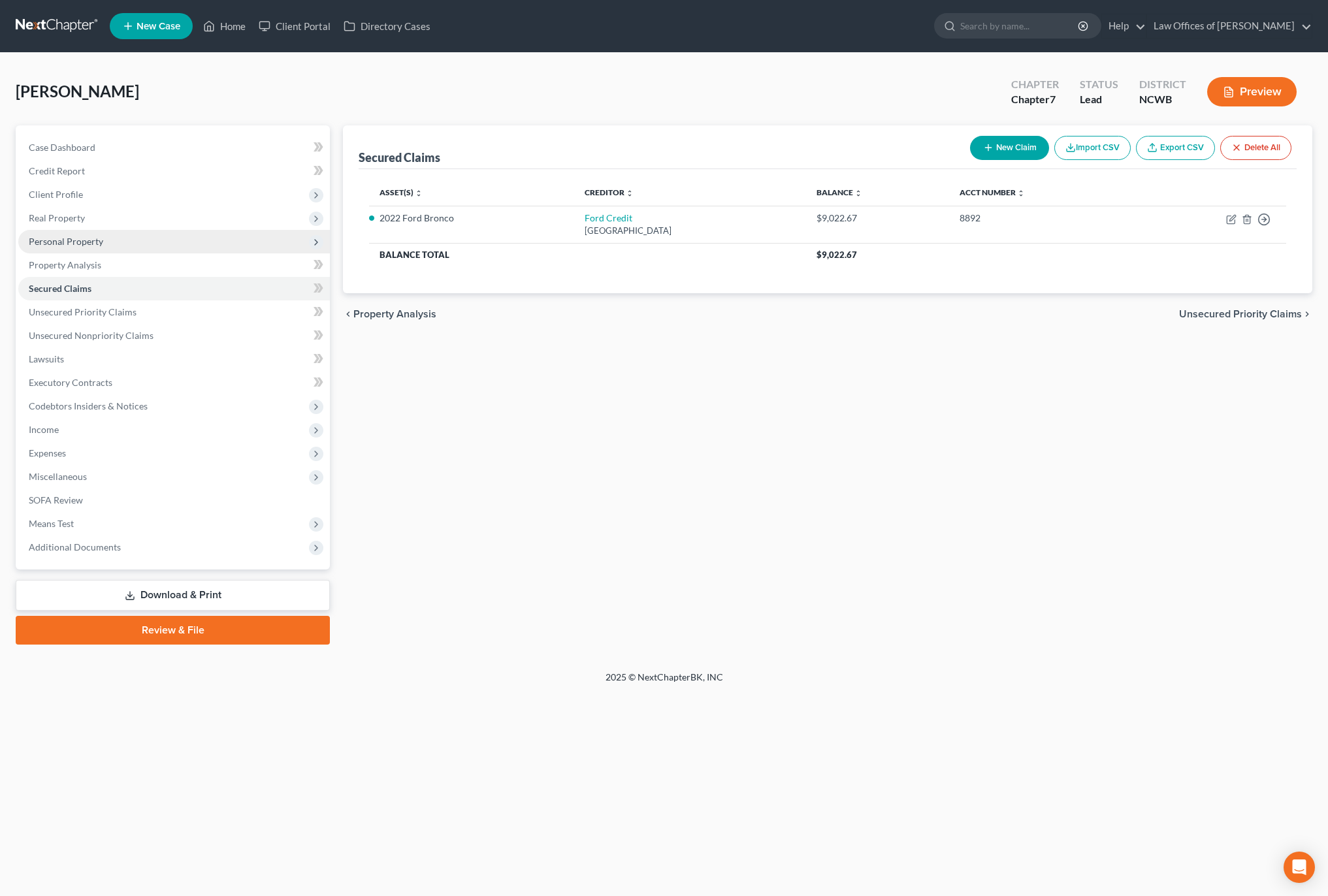
click at [45, 238] on span "Personal Property" at bounding box center [66, 242] width 75 height 11
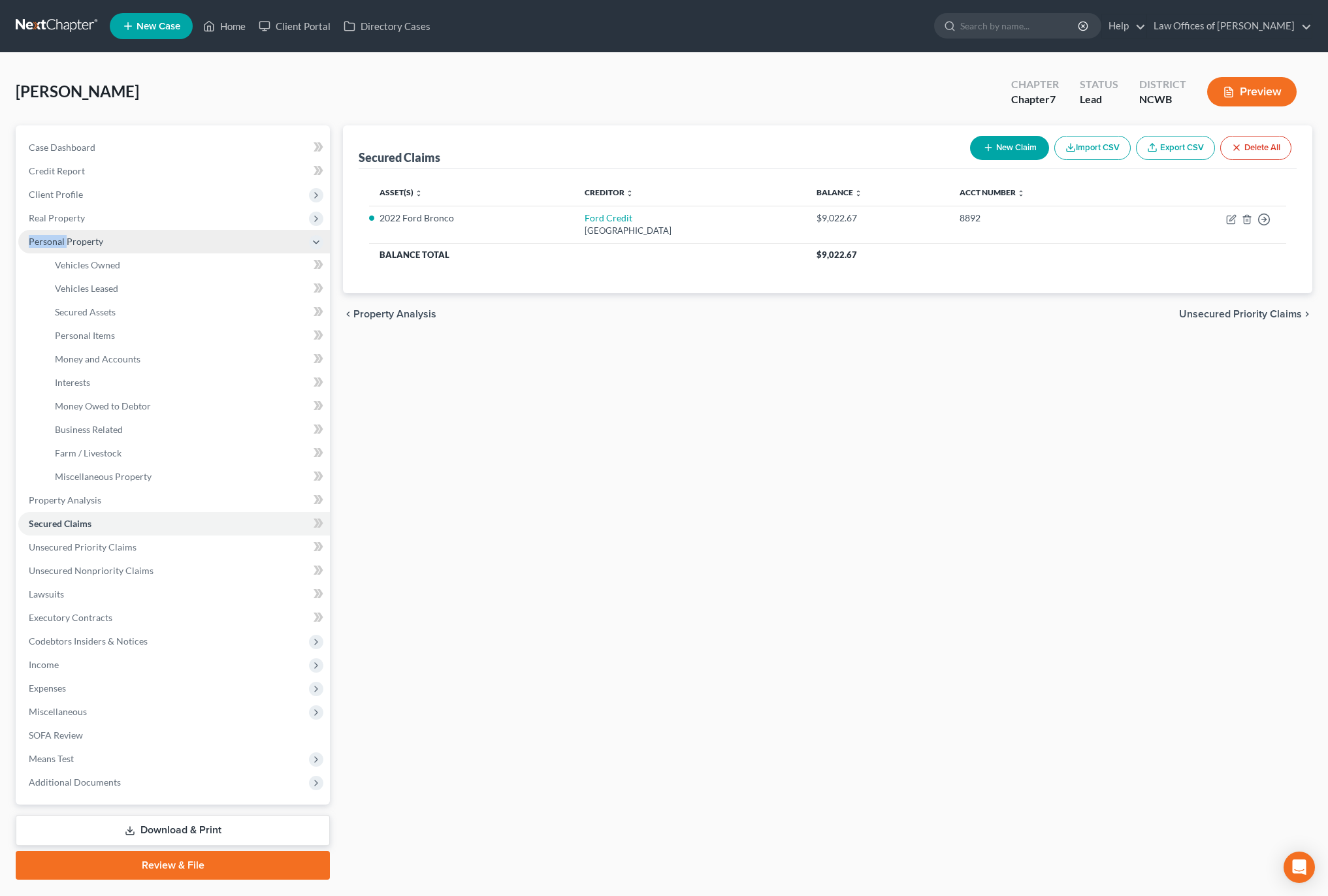
click at [45, 238] on span "Personal Property" at bounding box center [66, 242] width 75 height 11
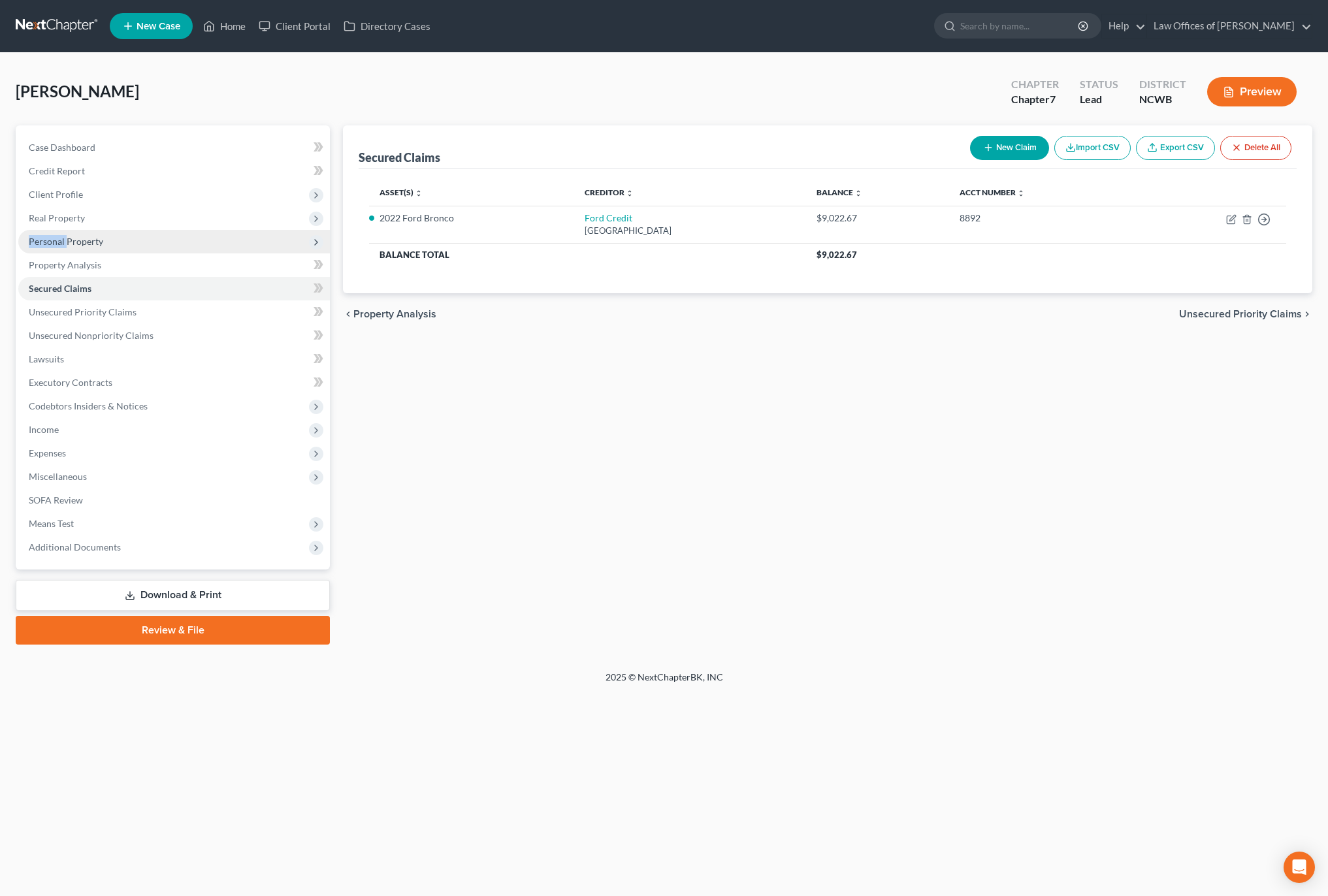
click at [45, 238] on span "Personal Property" at bounding box center [66, 242] width 75 height 11
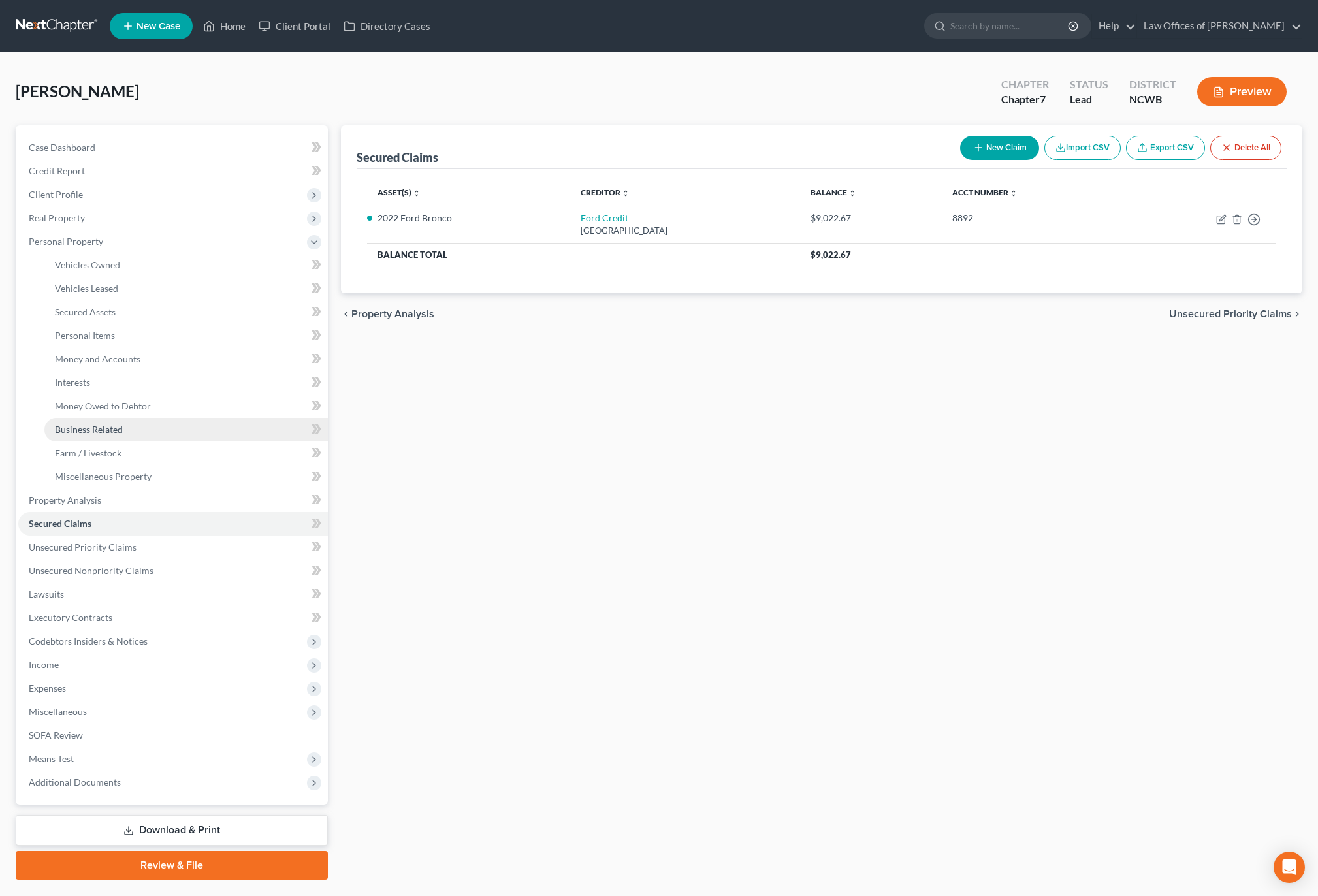
click at [109, 425] on span "Business Related" at bounding box center [89, 429] width 68 height 11
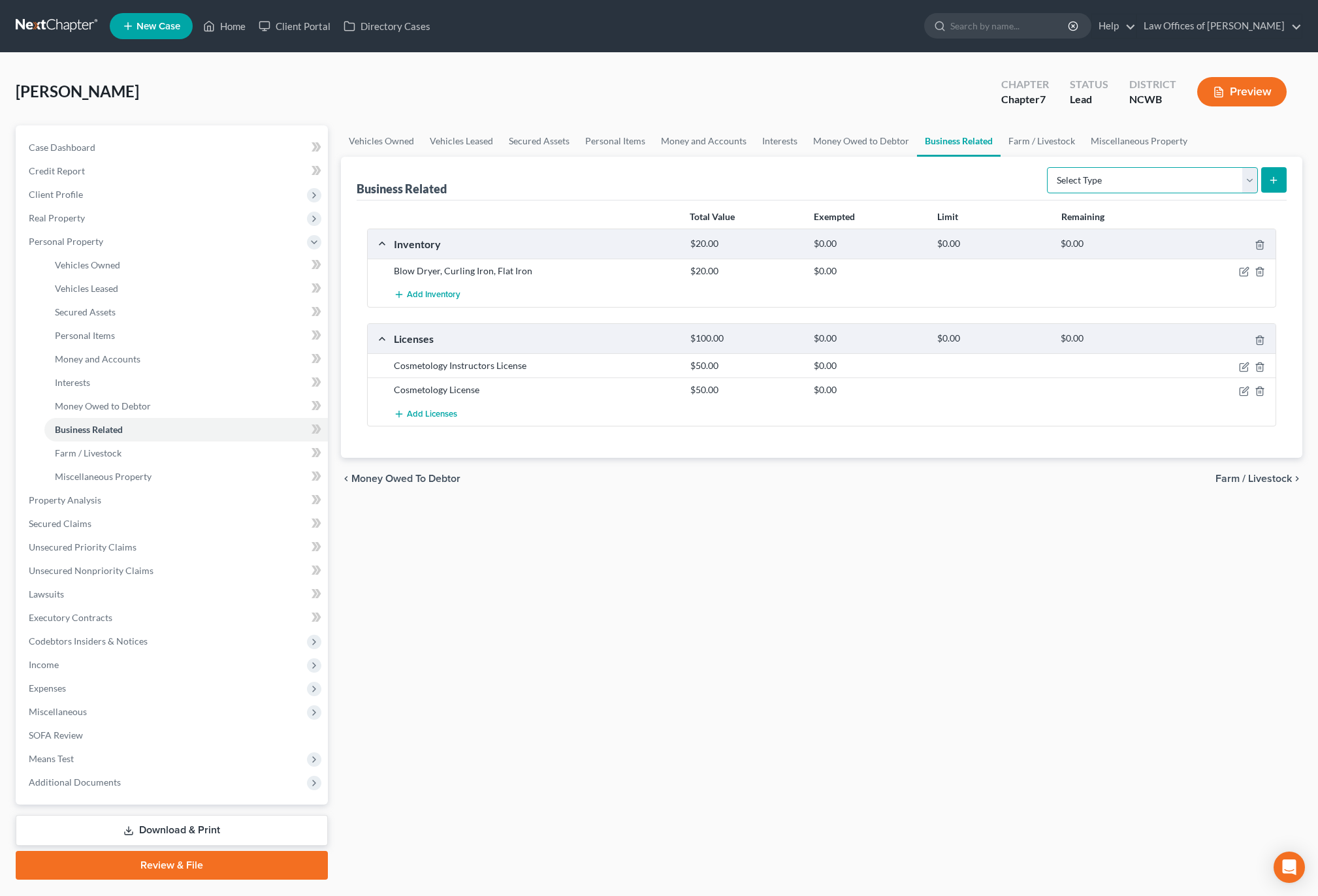
click at [1165, 183] on select "Select Type Customer Lists Franchises Inventory Licenses Machinery Office Equip…" at bounding box center [1152, 180] width 211 height 26
click at [215, 22] on icon at bounding box center [208, 25] width 12 height 15
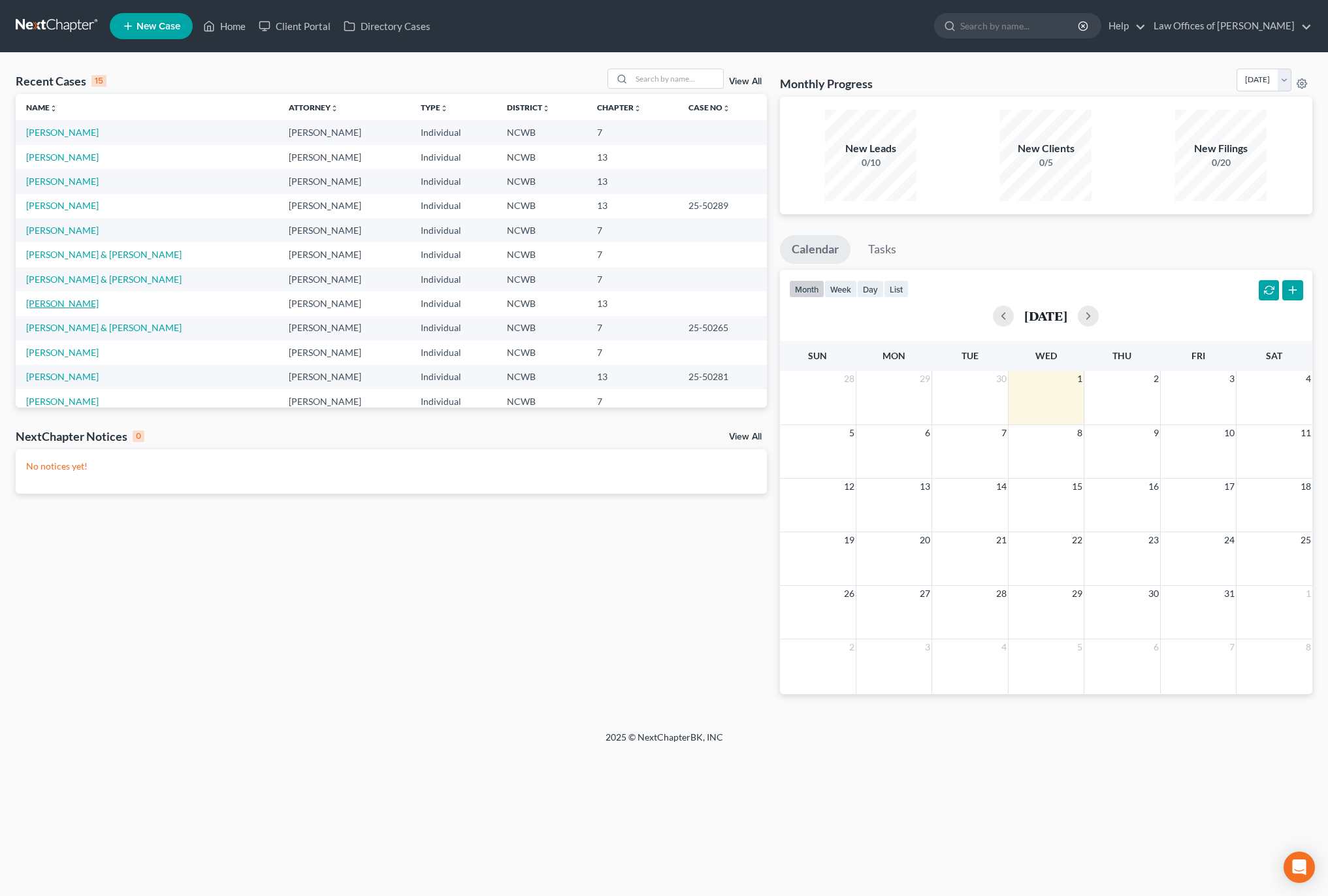
click at [45, 305] on link "[PERSON_NAME]" at bounding box center [62, 303] width 73 height 11
select select "4"
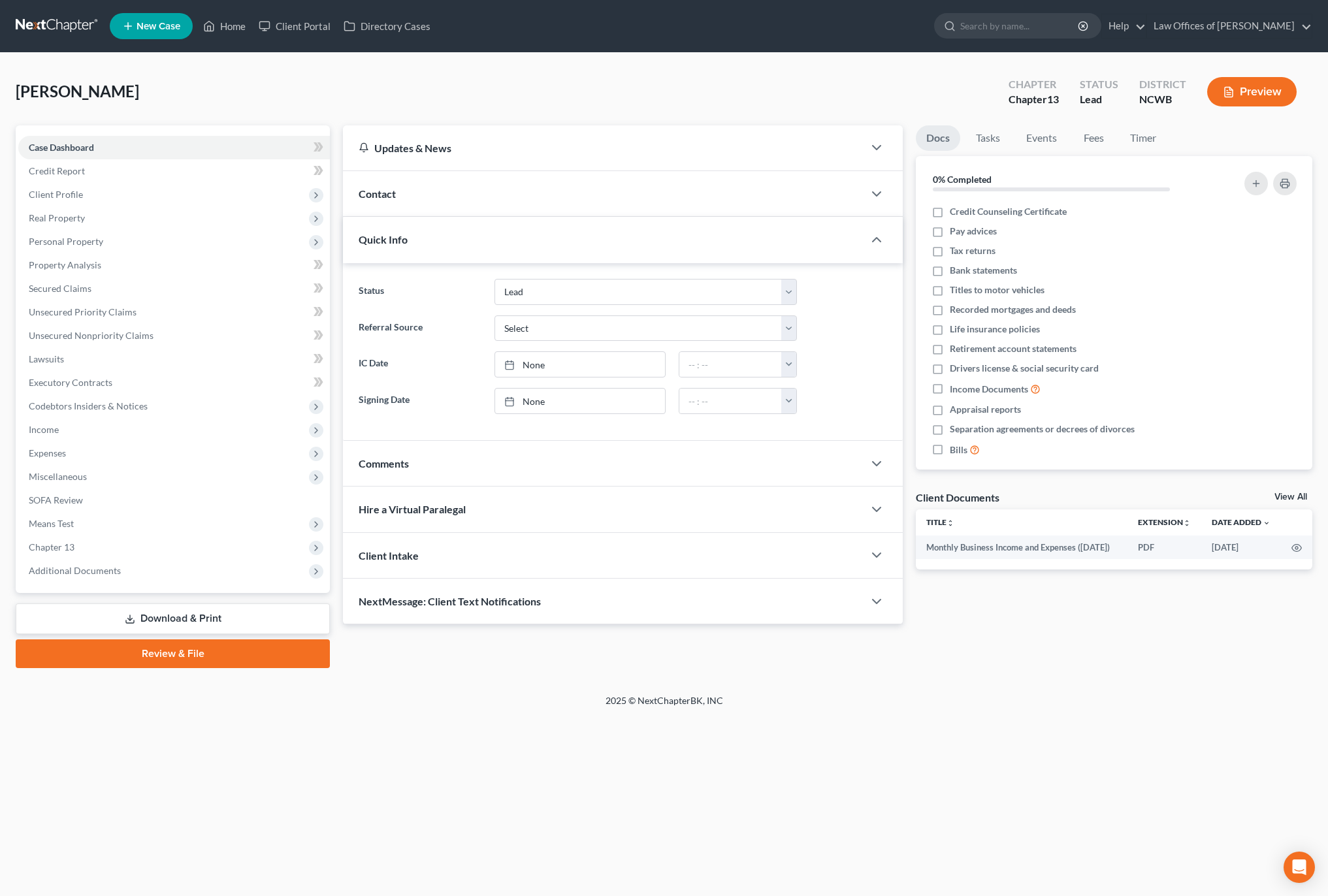
click at [1235, 88] on button "Preview" at bounding box center [1252, 92] width 90 height 30
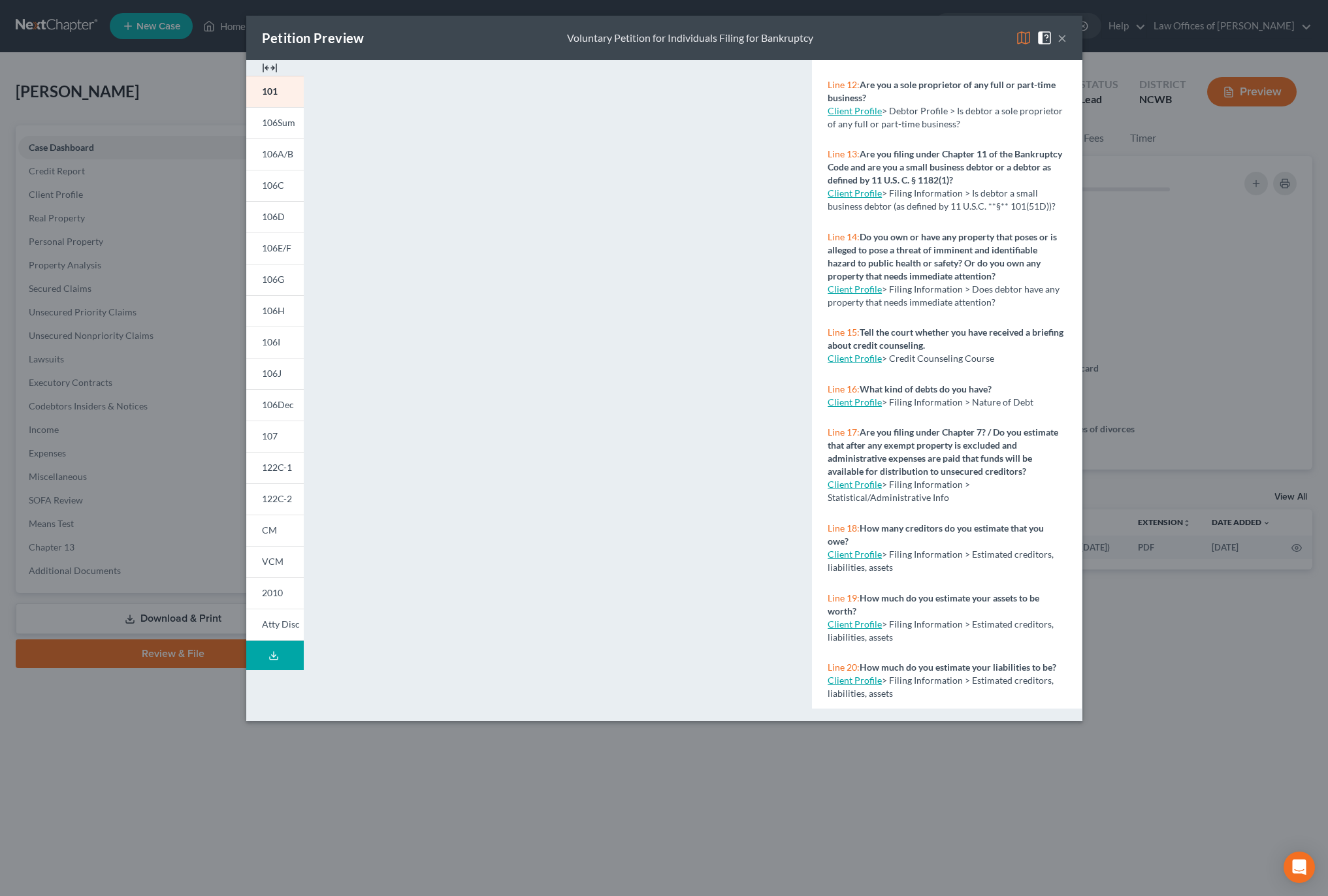
scroll to position [765, 0]
click at [281, 162] on link "106A/B" at bounding box center [275, 154] width 57 height 31
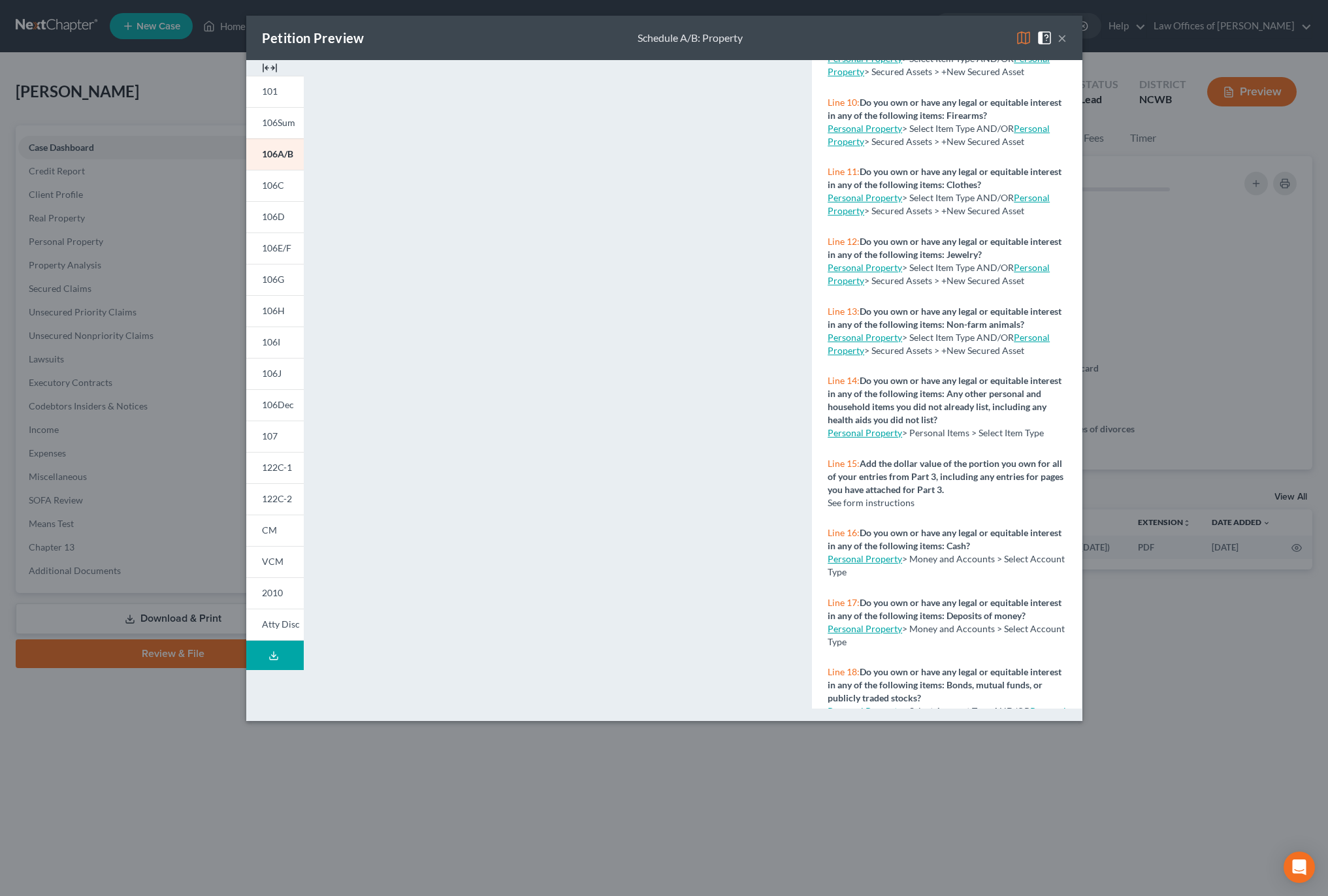
click at [1022, 34] on img at bounding box center [1023, 37] width 15 height 15
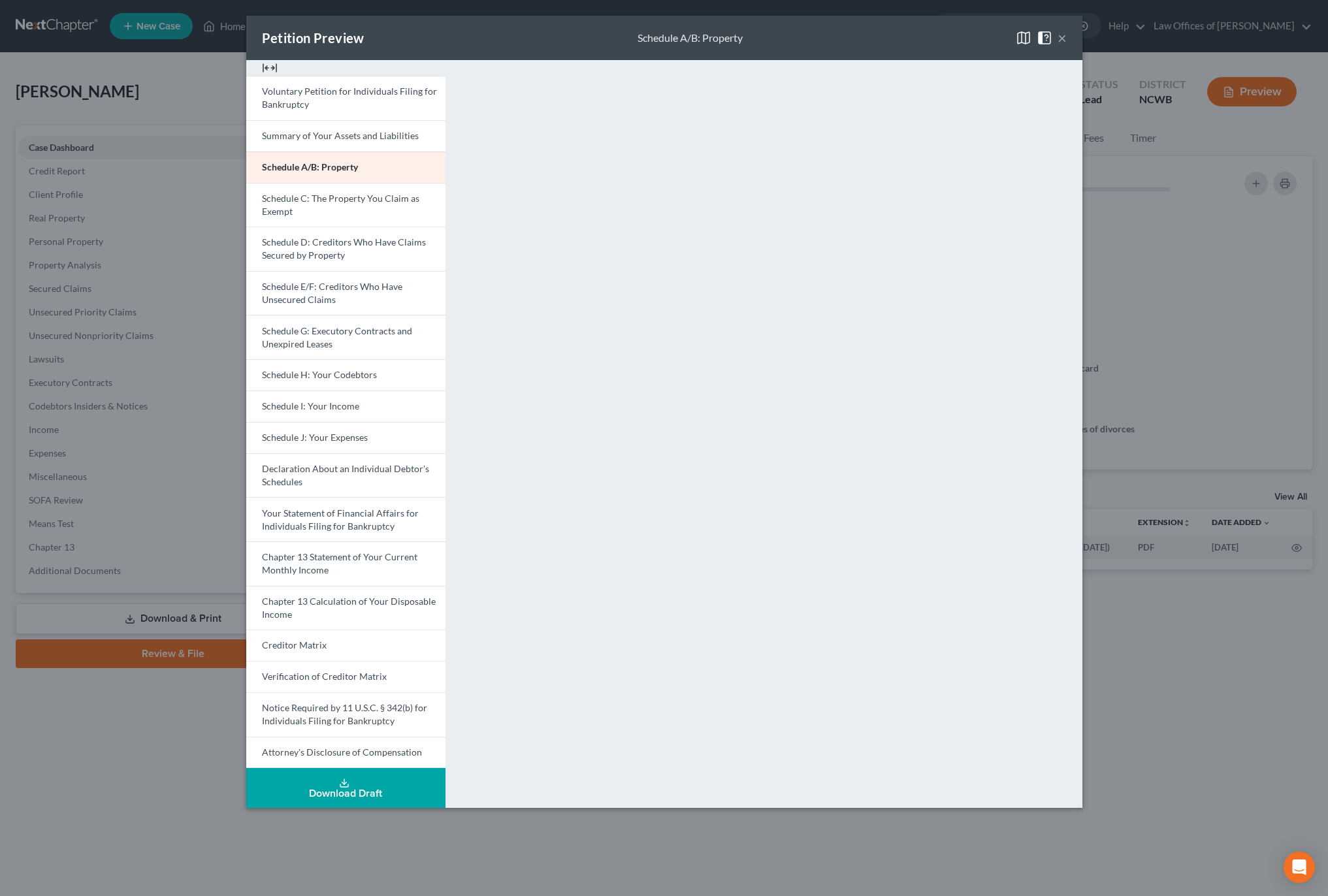
click at [1058, 41] on button "×" at bounding box center [1062, 37] width 9 height 15
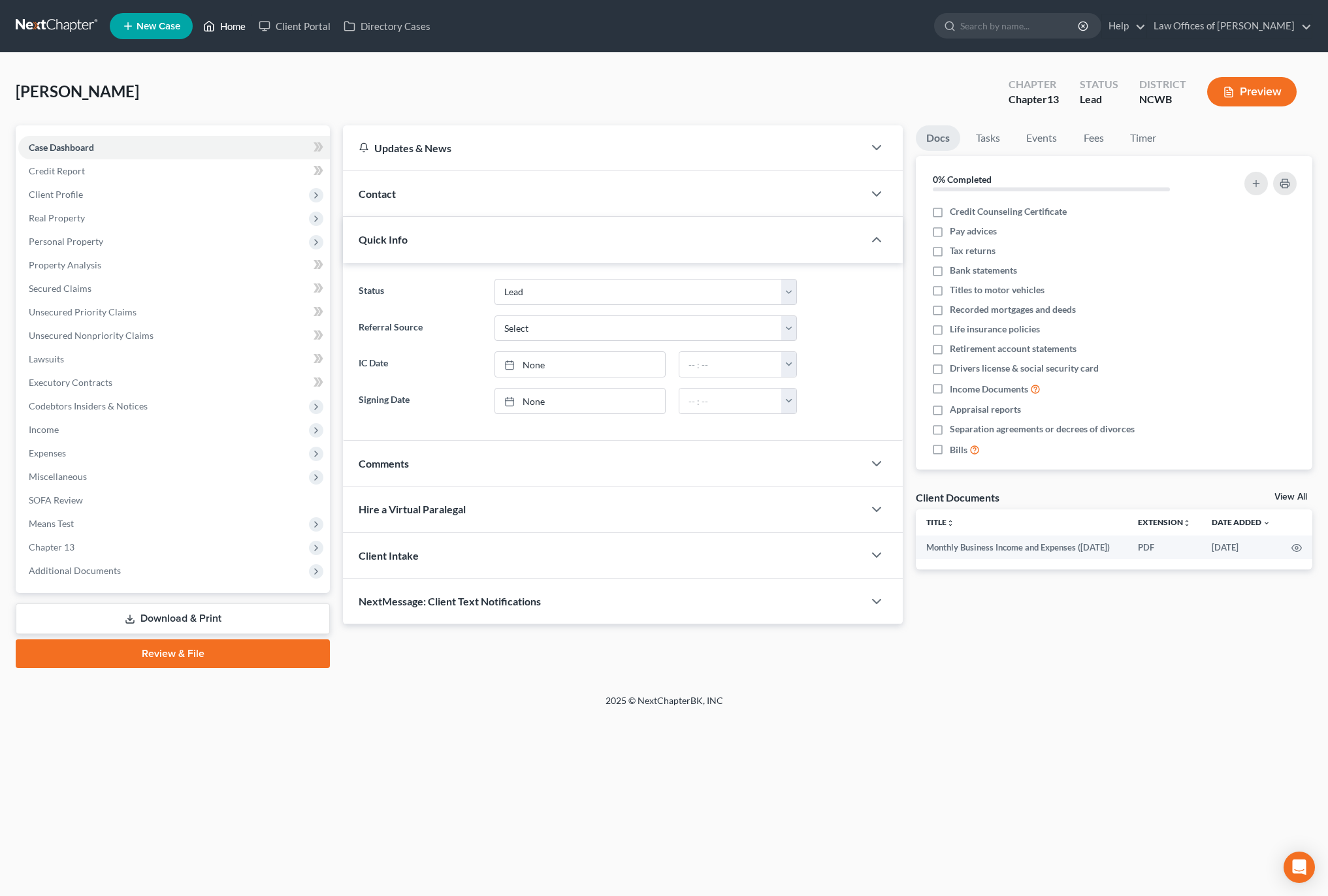
click at [238, 23] on link "Home" at bounding box center [224, 26] width 56 height 23
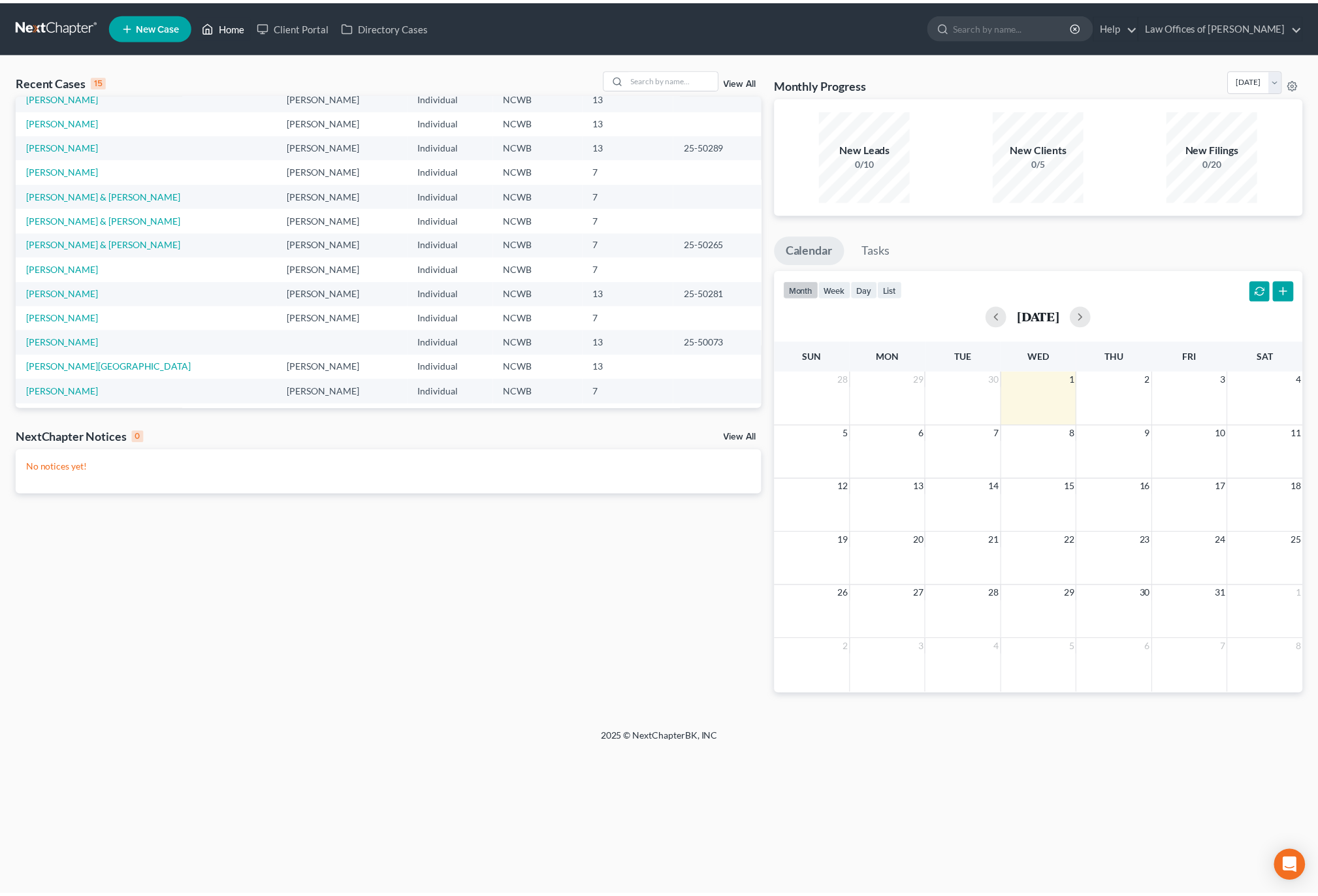
scroll to position [90, 0]
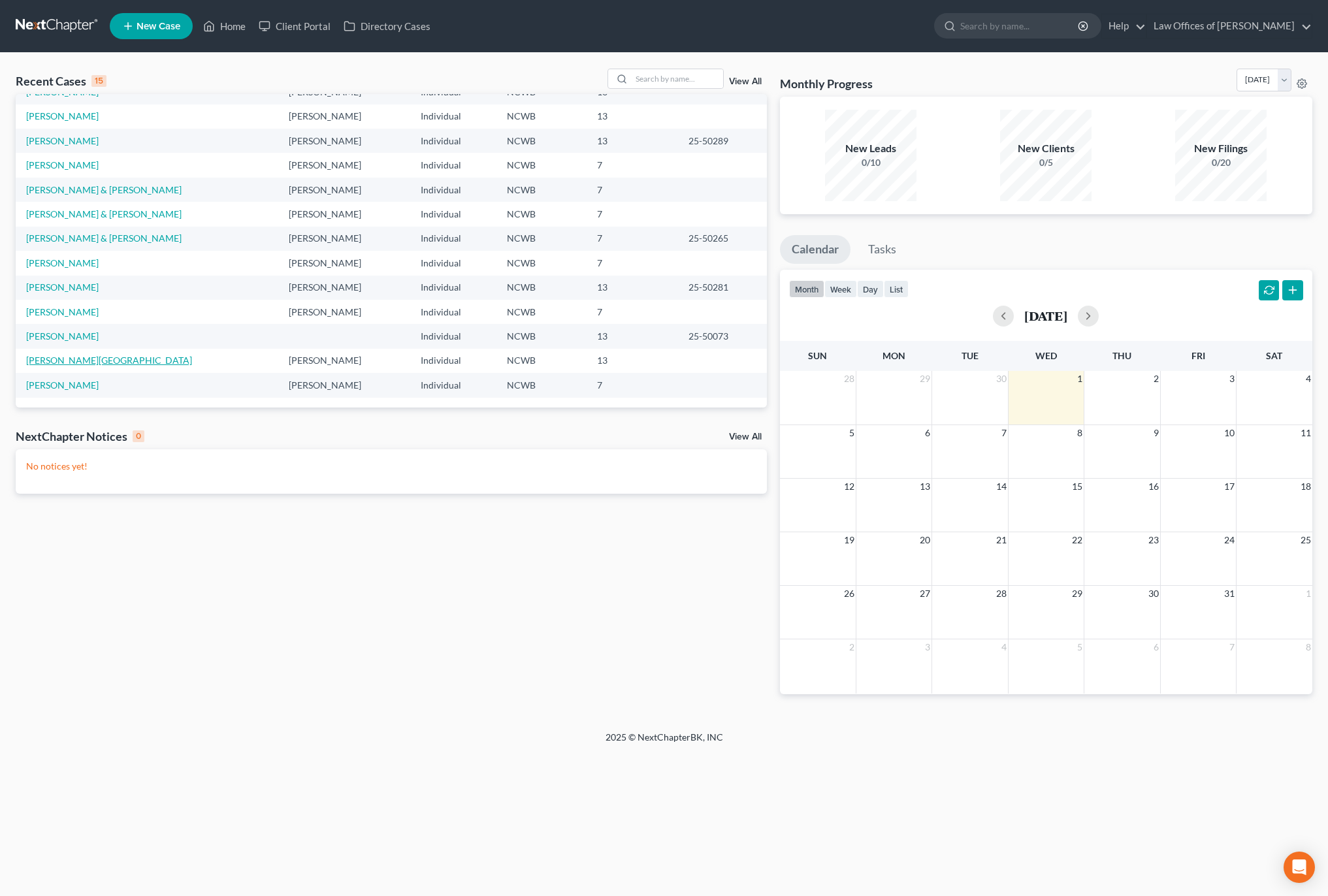
click at [40, 365] on link "[PERSON_NAME][GEOGRAPHIC_DATA]" at bounding box center [109, 360] width 166 height 11
select select "4"
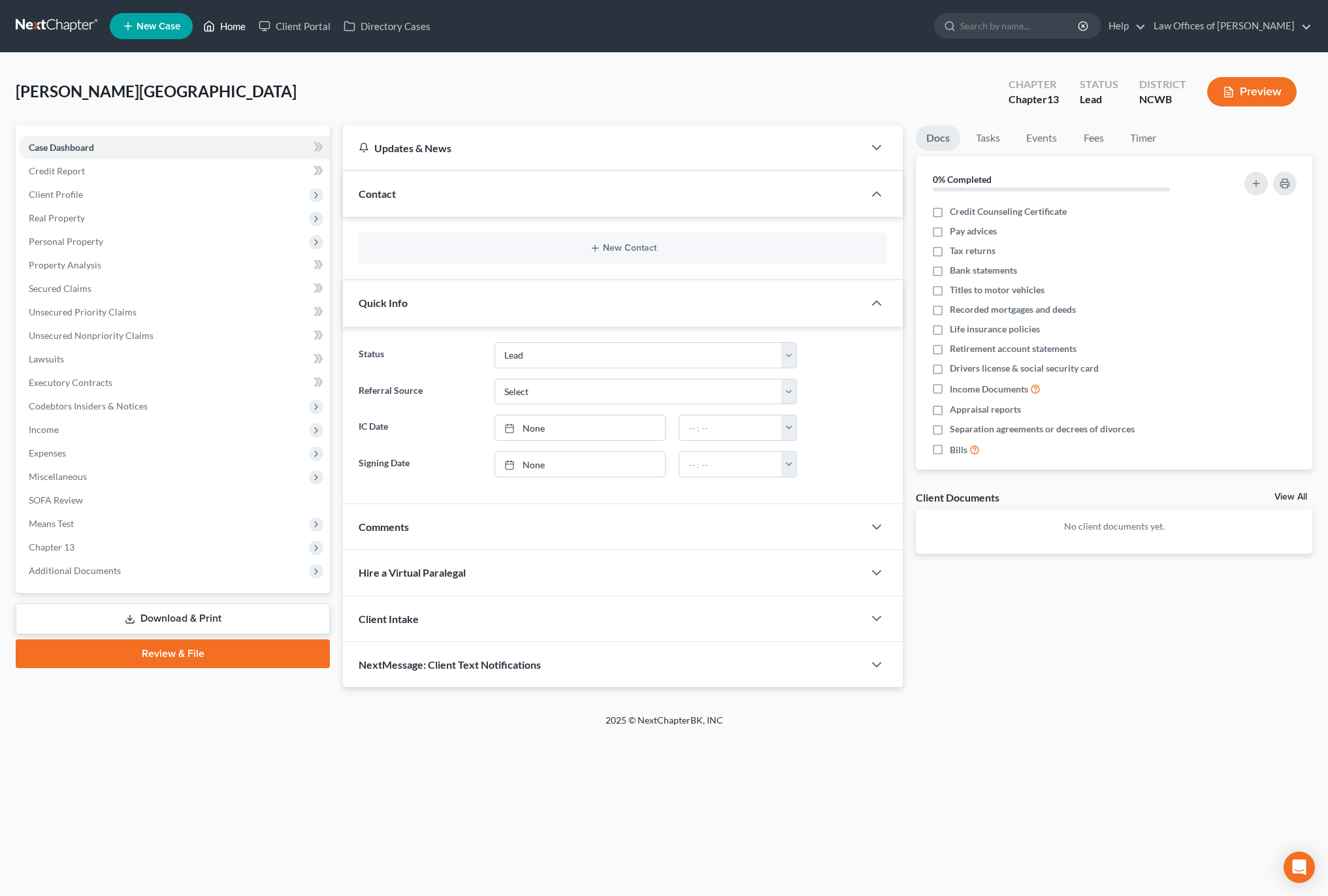
click at [230, 24] on link "Home" at bounding box center [224, 26] width 56 height 23
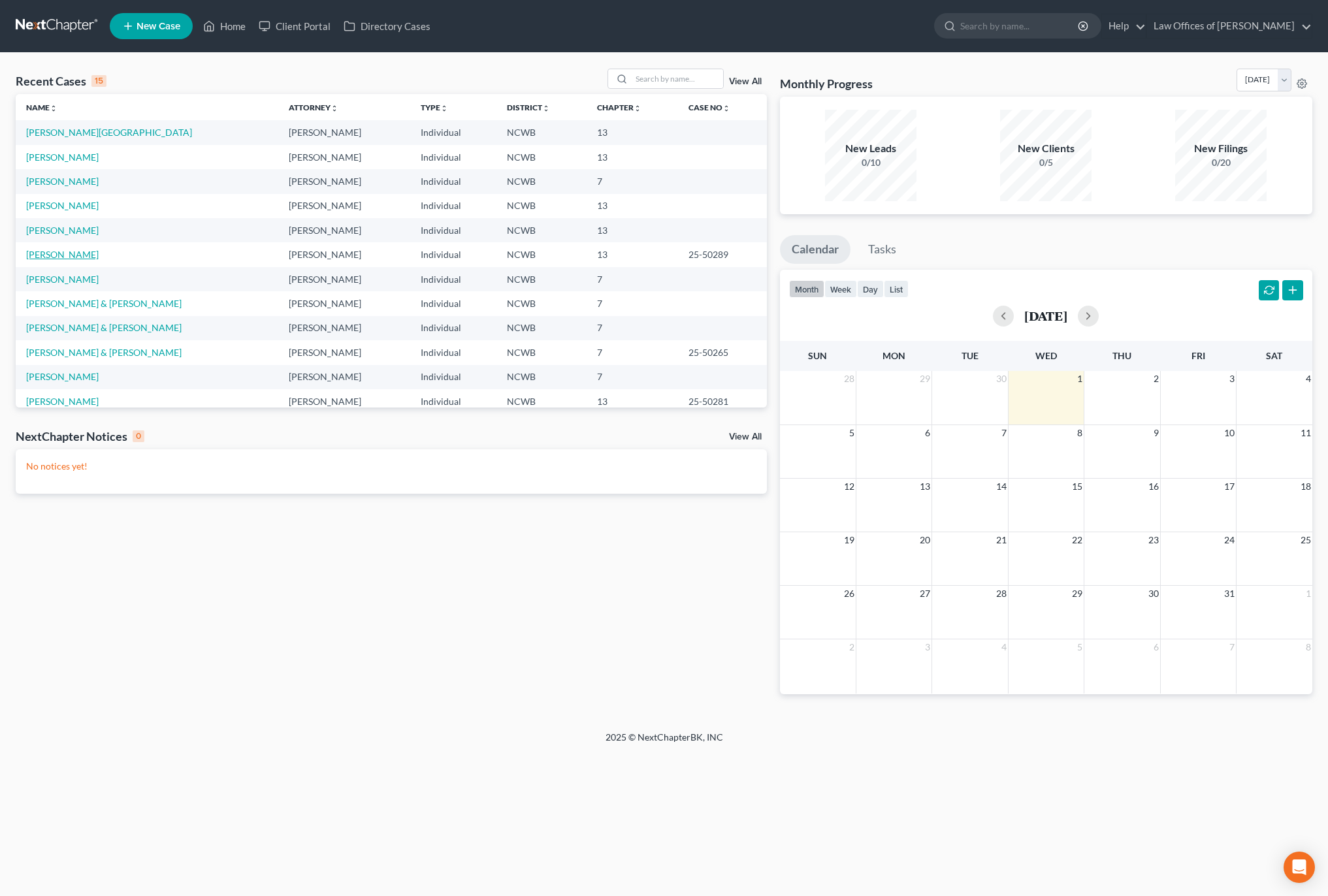
click at [53, 252] on link "[PERSON_NAME]" at bounding box center [62, 254] width 73 height 11
select select "4"
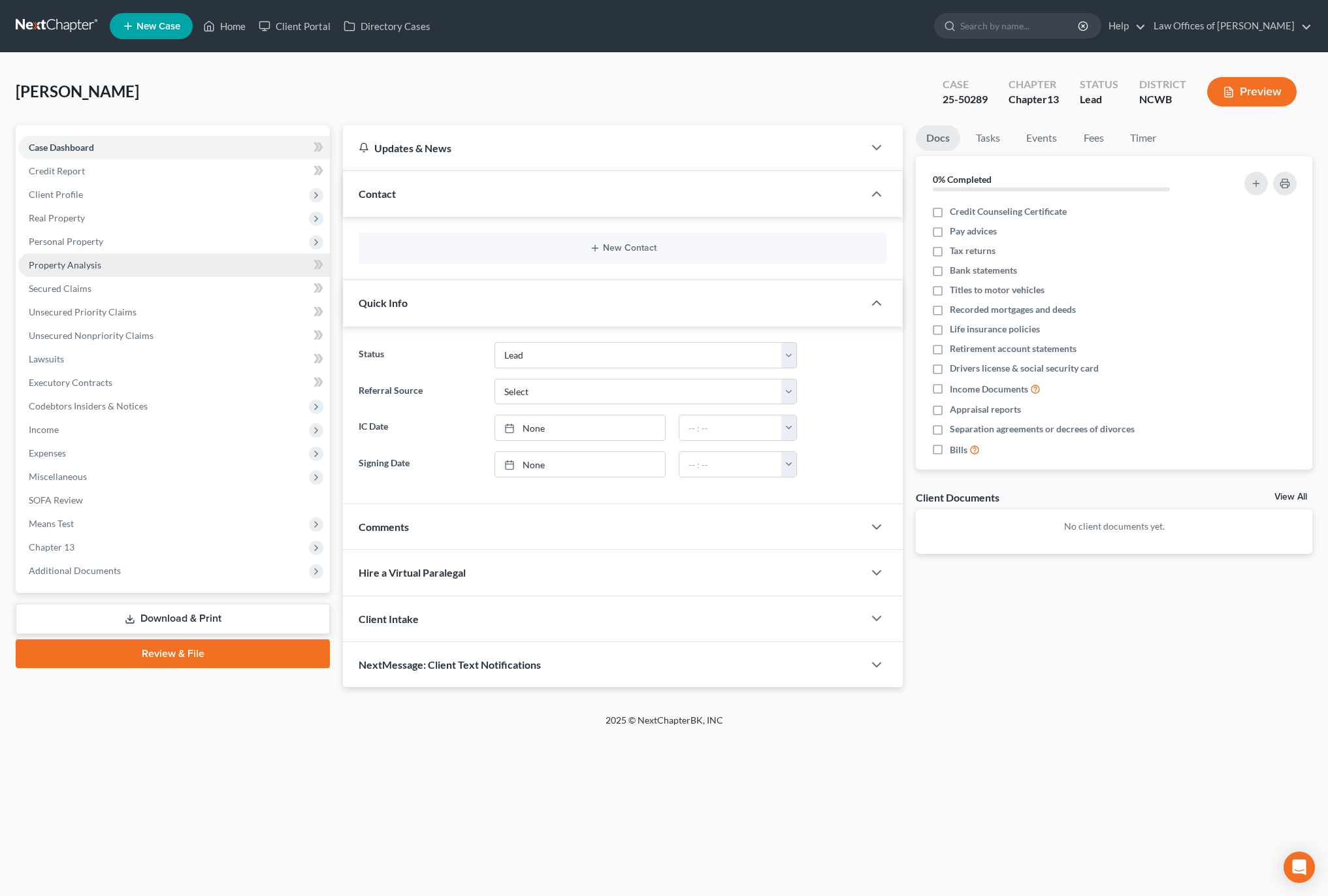
click at [55, 267] on span "Property Analysis" at bounding box center [65, 265] width 73 height 11
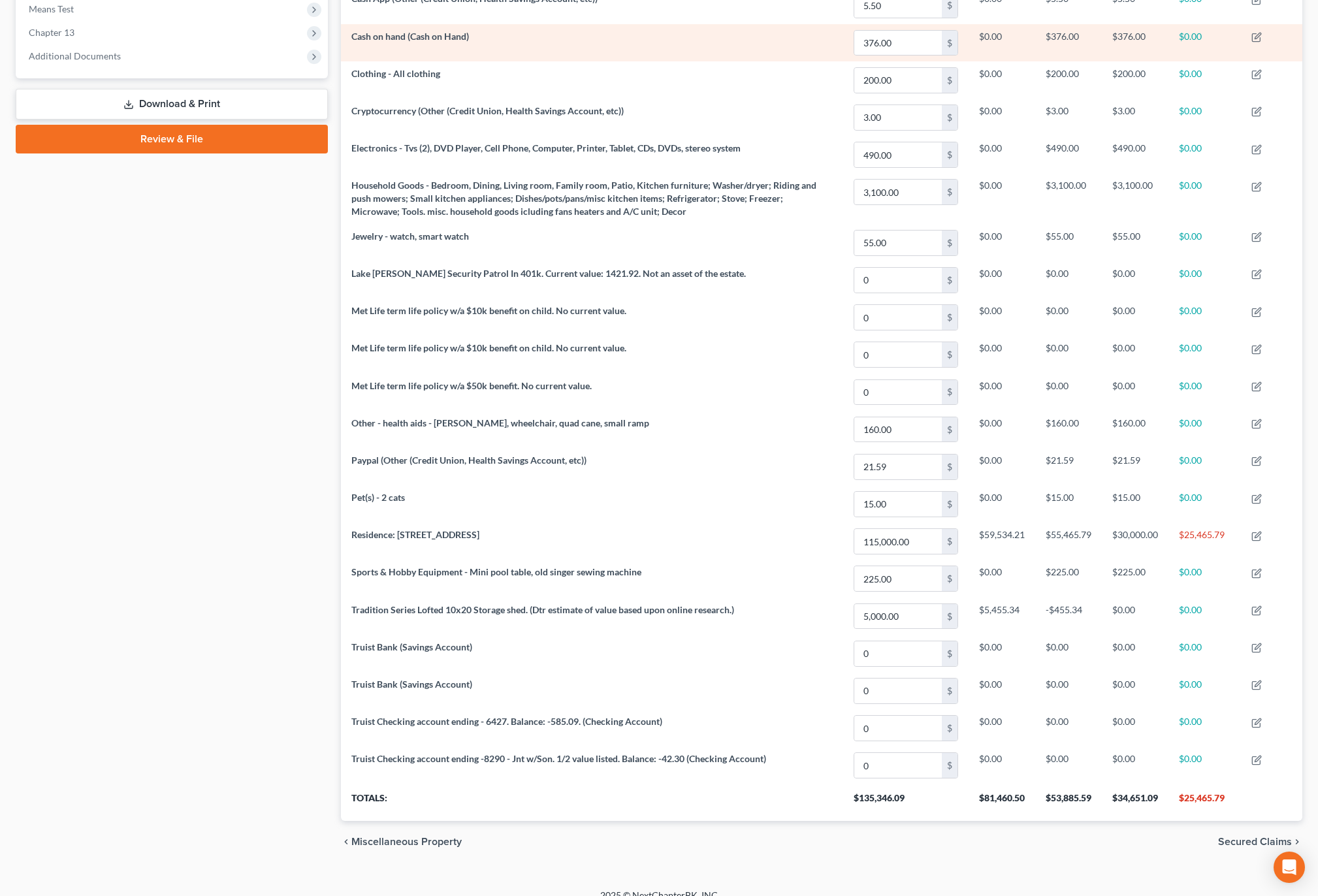
scroll to position [531, 0]
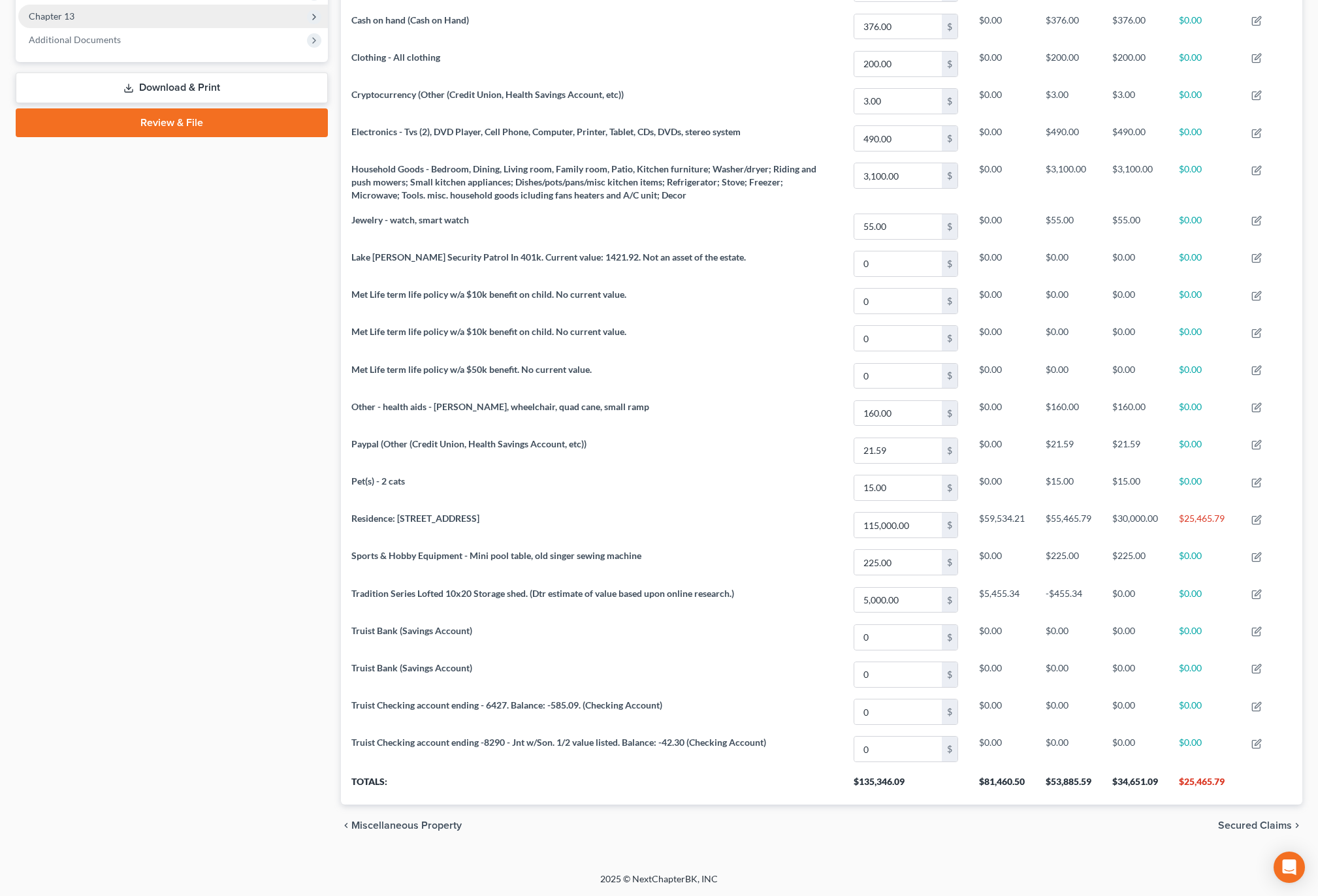
select select "4"
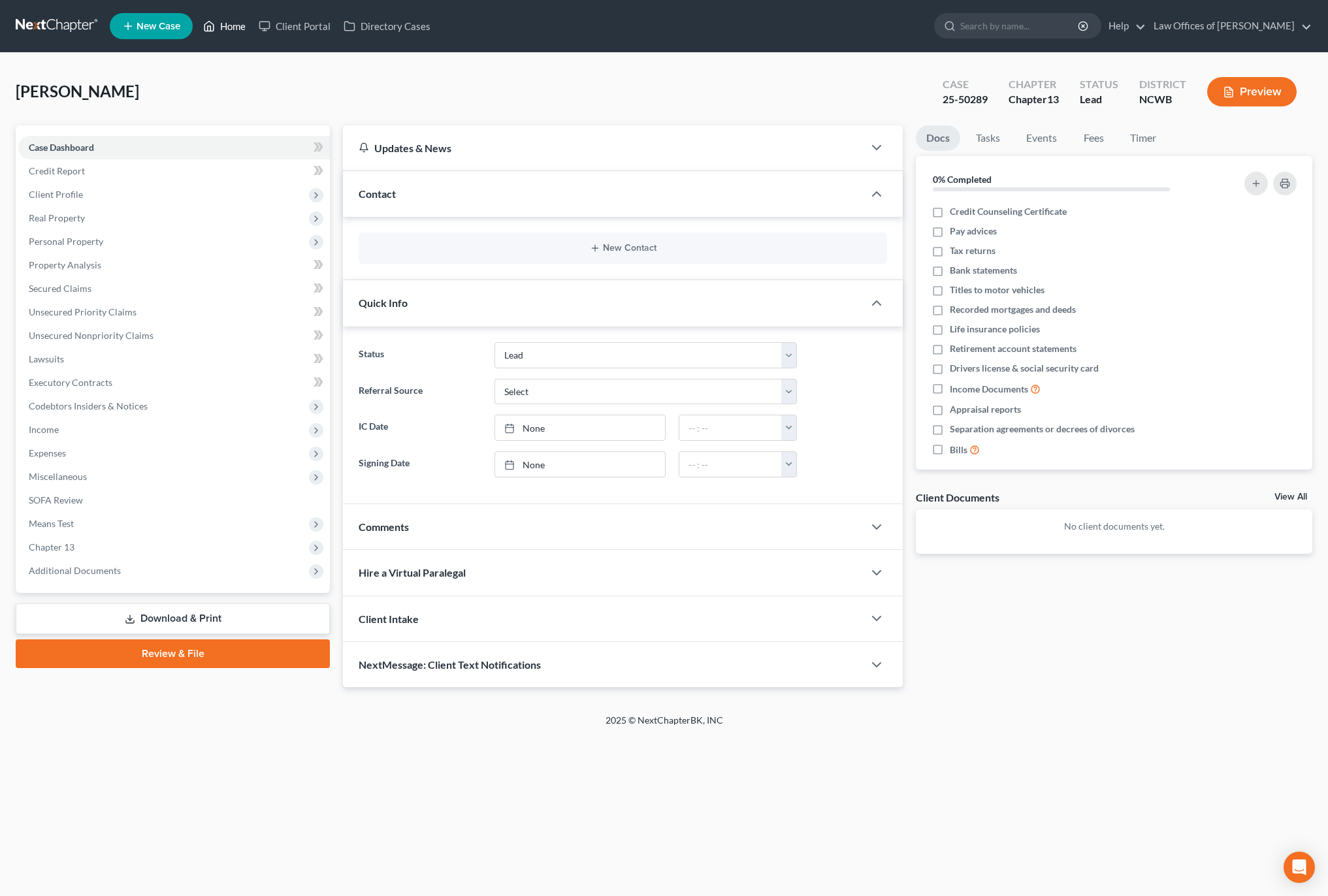
click at [220, 30] on link "Home" at bounding box center [224, 26] width 56 height 23
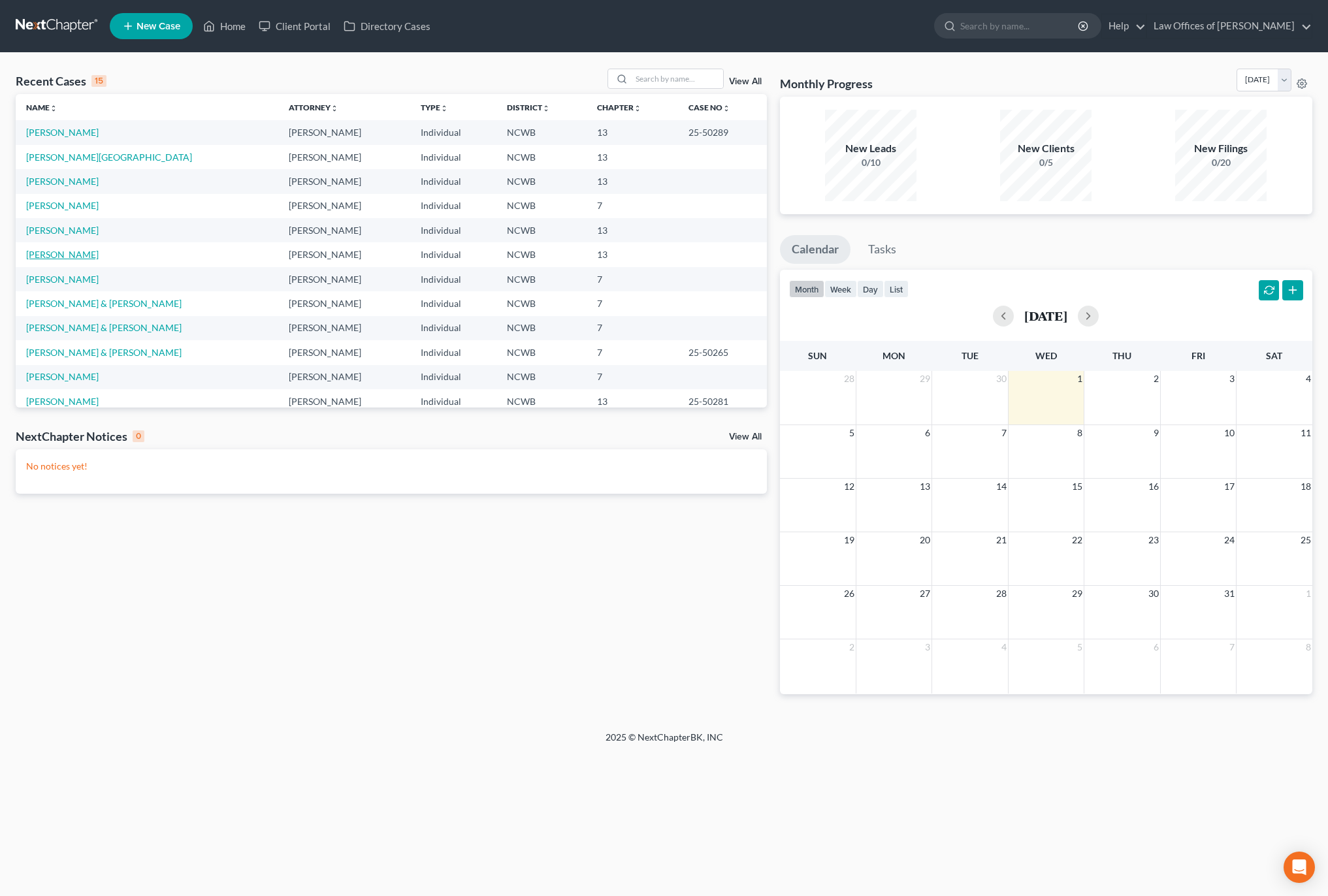
click at [65, 257] on link "[PERSON_NAME]" at bounding box center [62, 254] width 73 height 11
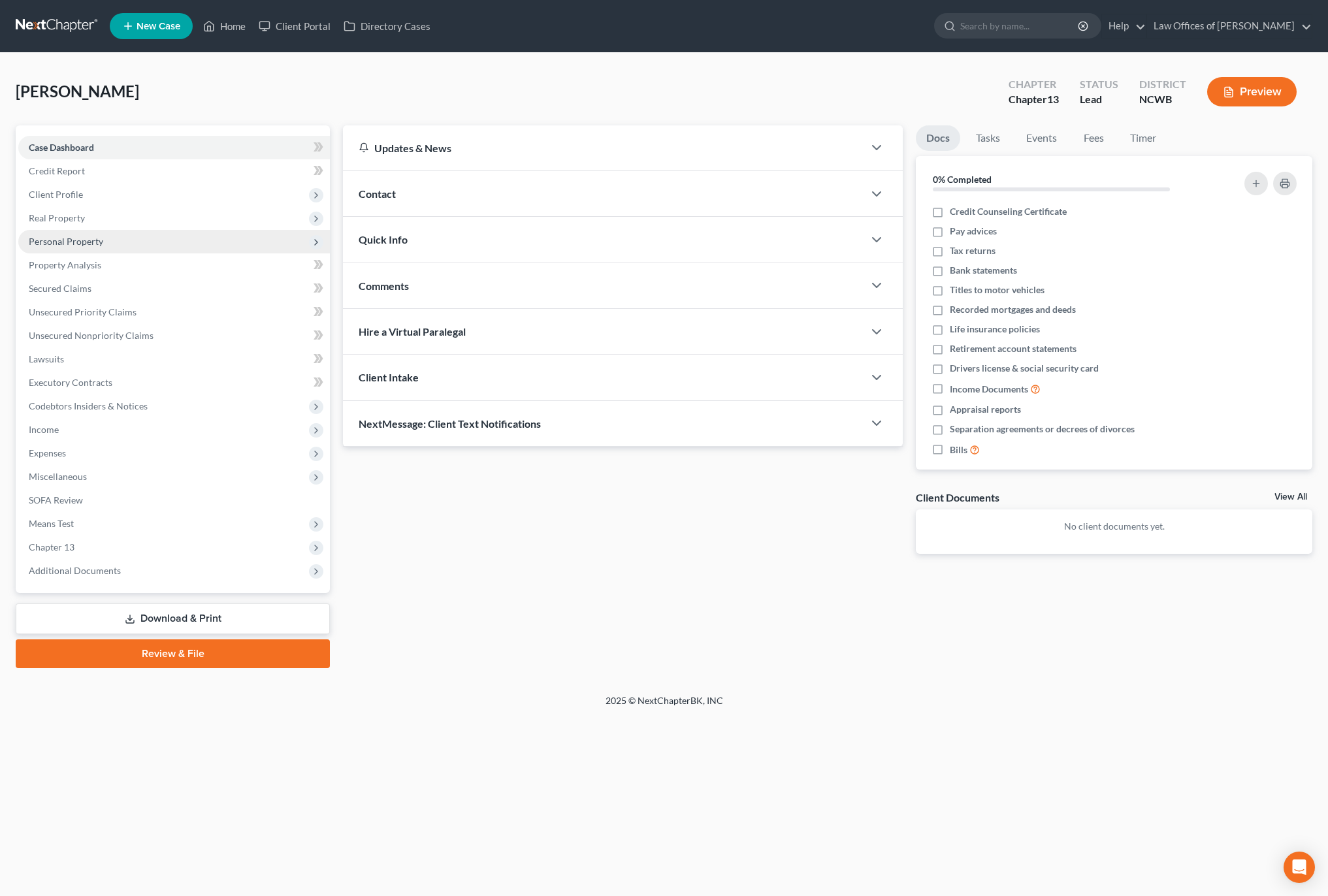
click at [37, 245] on span "Personal Property" at bounding box center [66, 242] width 75 height 11
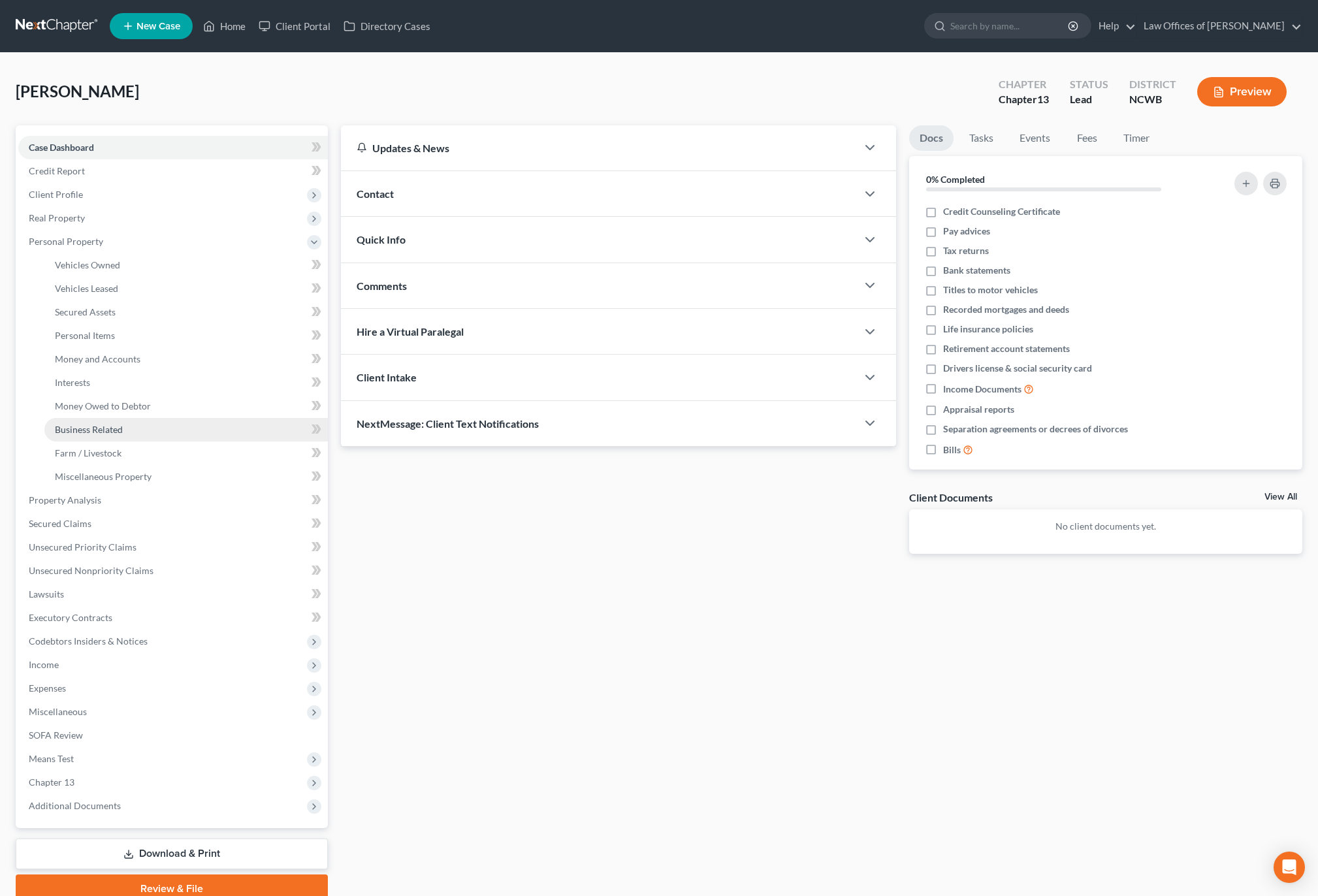
click at [111, 430] on span "Business Related" at bounding box center [89, 429] width 68 height 11
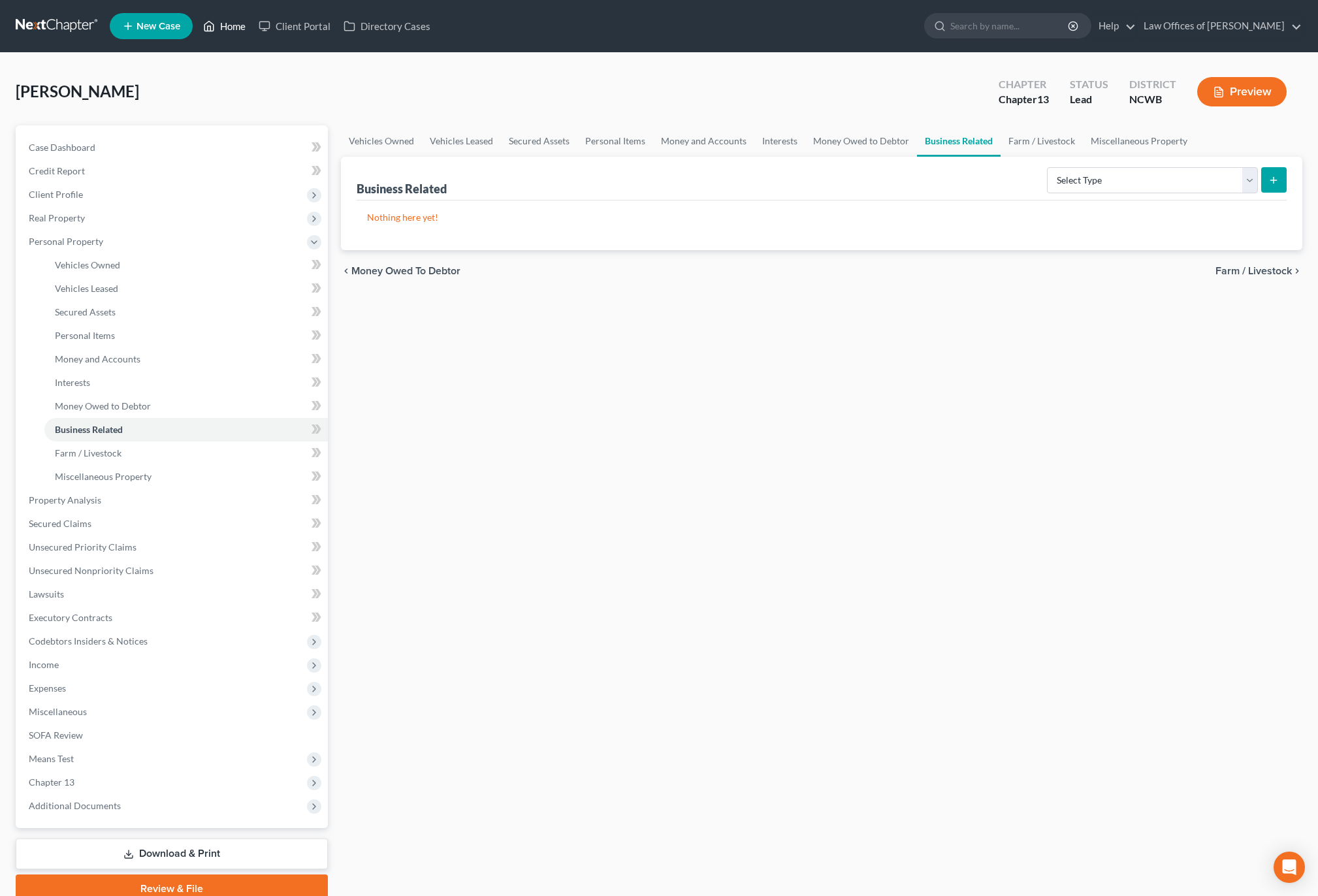
click at [224, 32] on link "Home" at bounding box center [224, 26] width 56 height 23
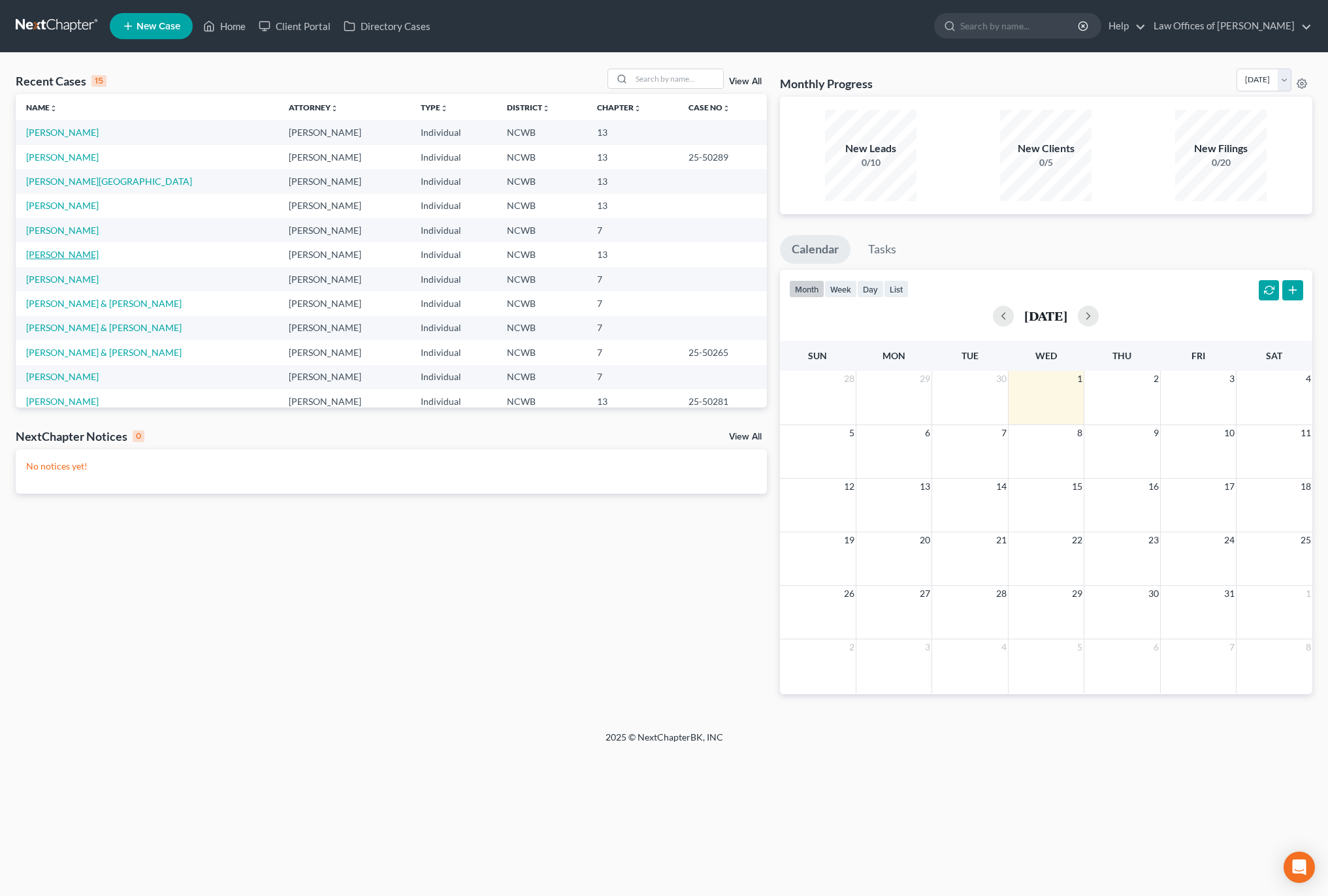
click at [68, 252] on link "[PERSON_NAME]" at bounding box center [62, 254] width 73 height 11
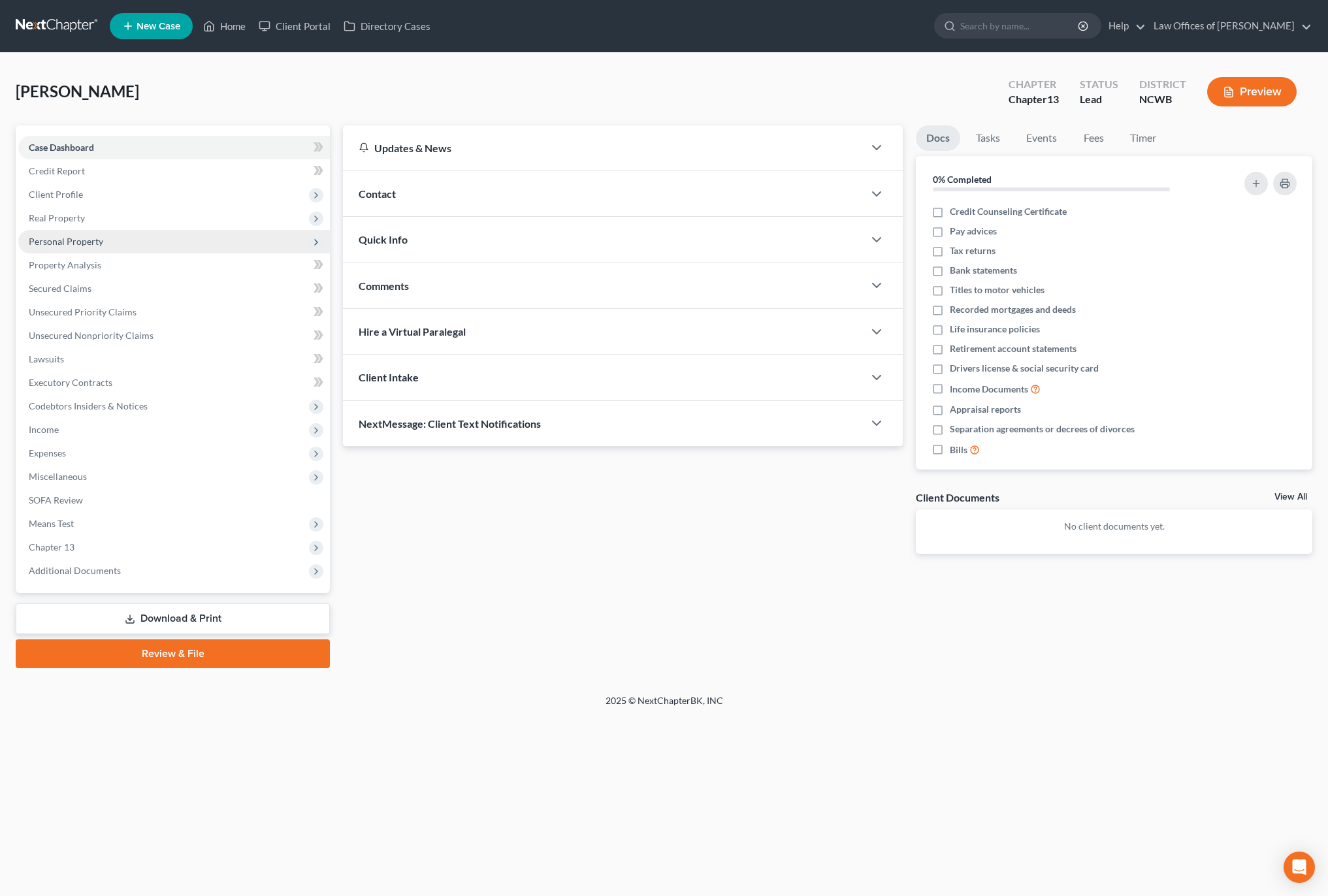
click at [76, 243] on span "Personal Property" at bounding box center [66, 242] width 75 height 11
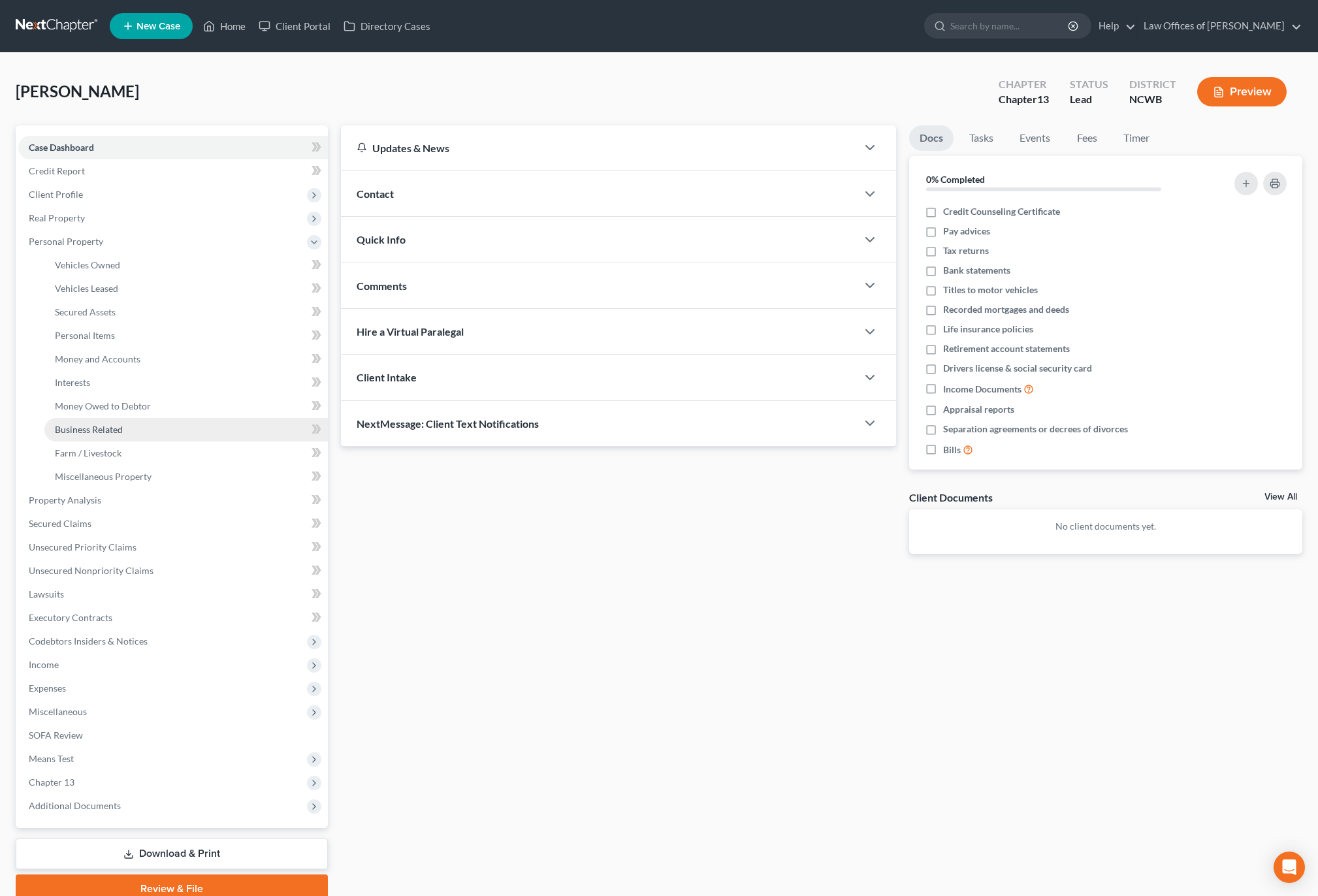
click at [92, 429] on span "Business Related" at bounding box center [89, 429] width 68 height 11
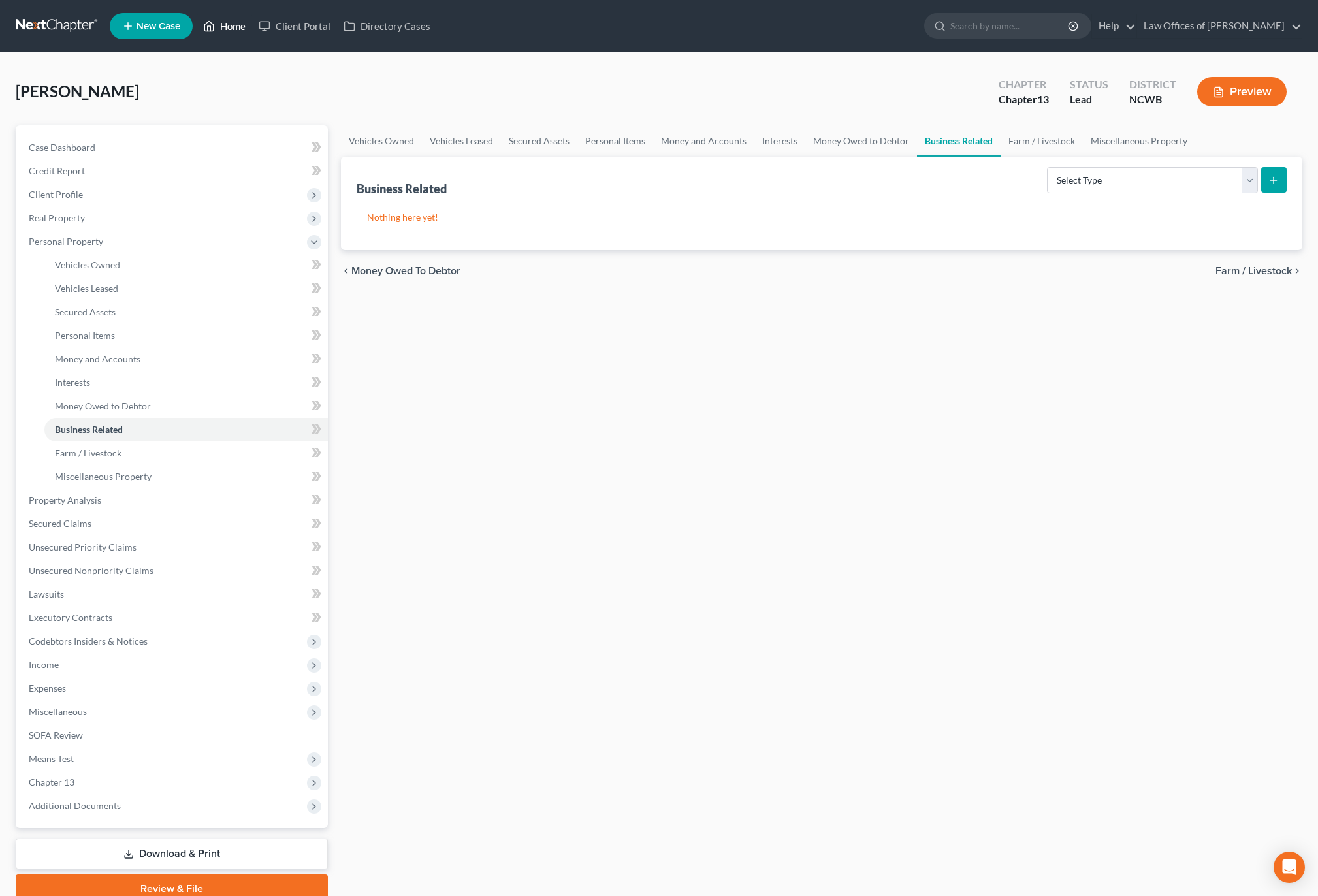
click at [234, 25] on link "Home" at bounding box center [224, 26] width 56 height 23
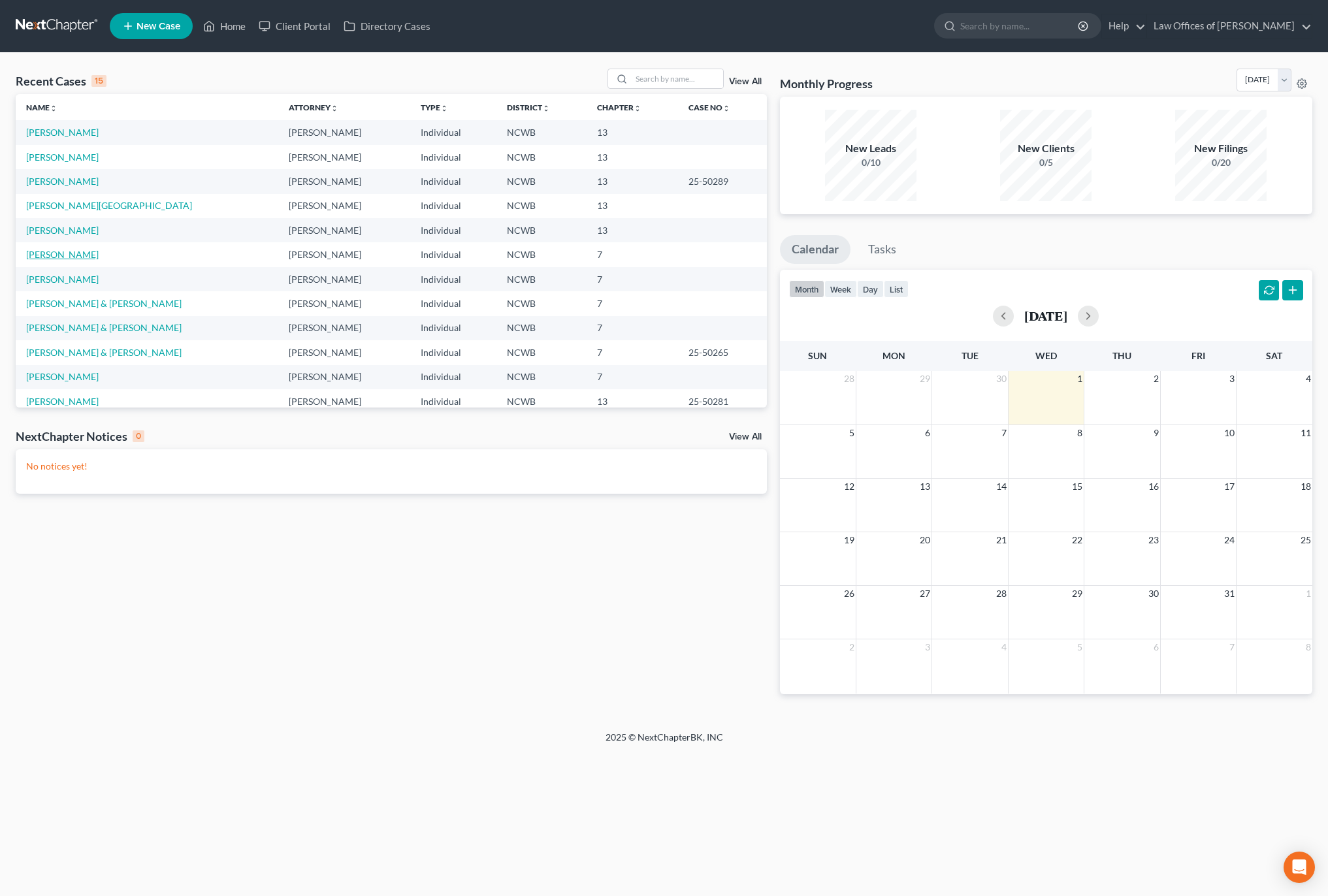
click at [48, 252] on link "[PERSON_NAME]" at bounding box center [62, 254] width 73 height 11
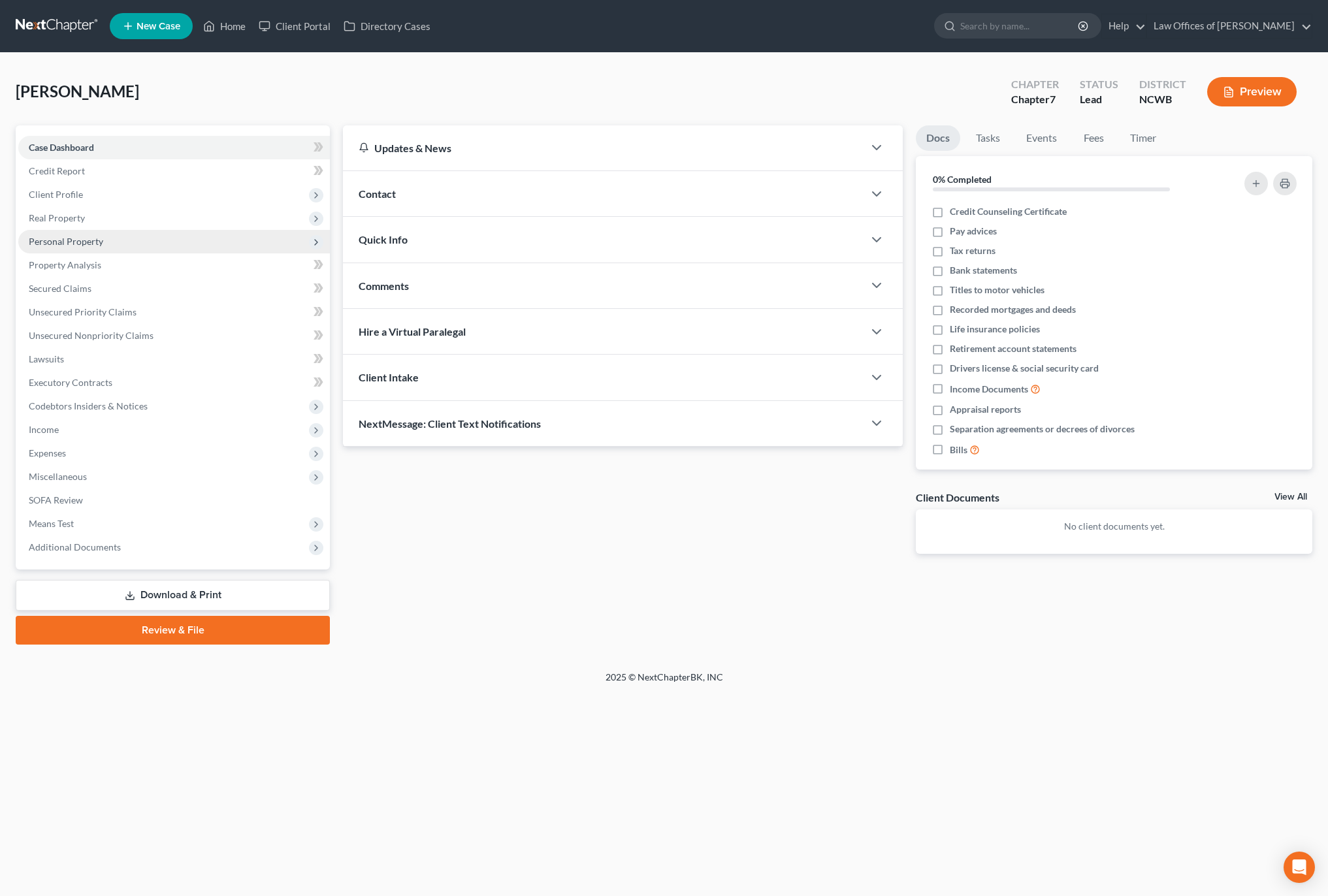
click at [47, 238] on span "Personal Property" at bounding box center [66, 242] width 75 height 11
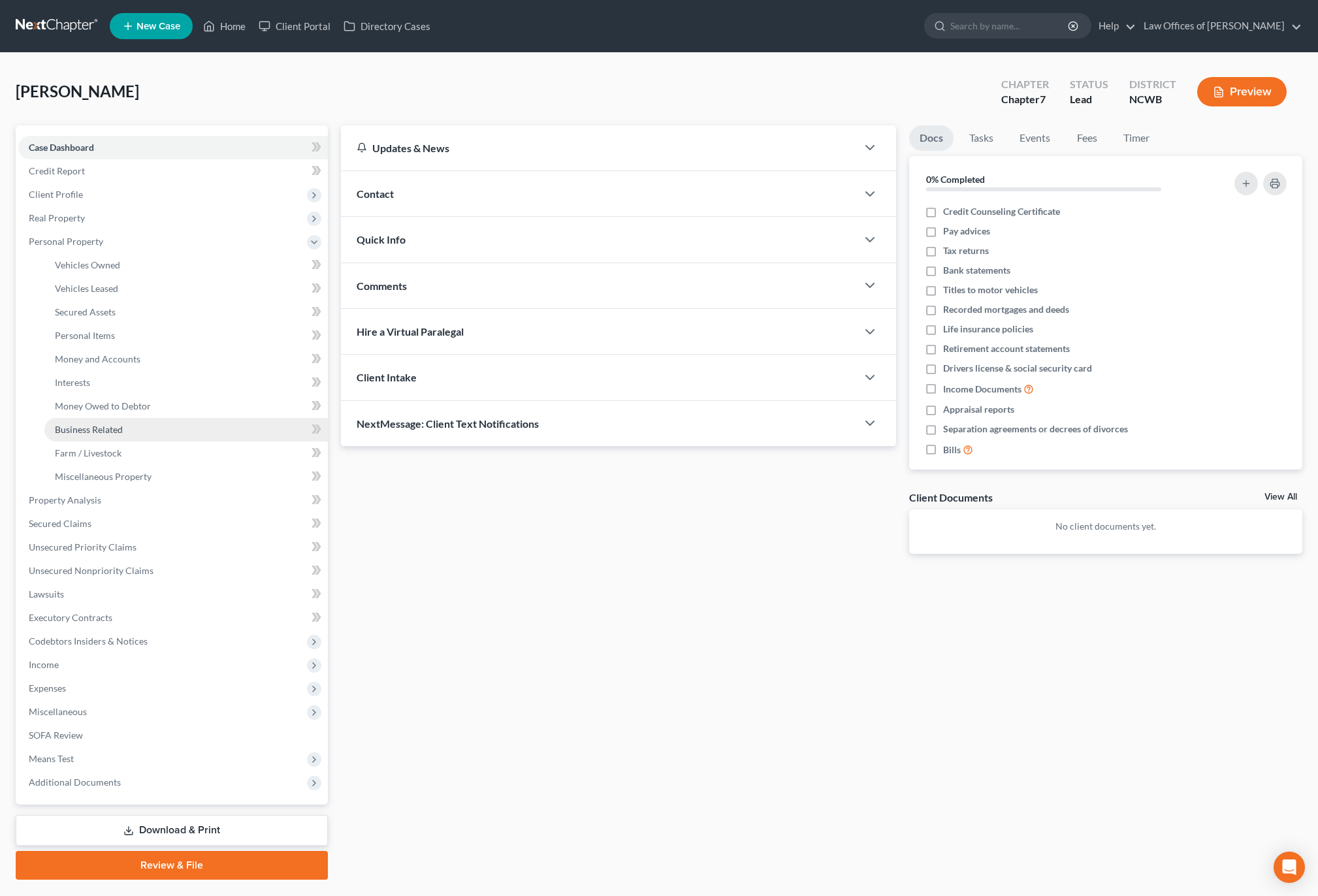
click at [83, 432] on span "Business Related" at bounding box center [89, 429] width 68 height 11
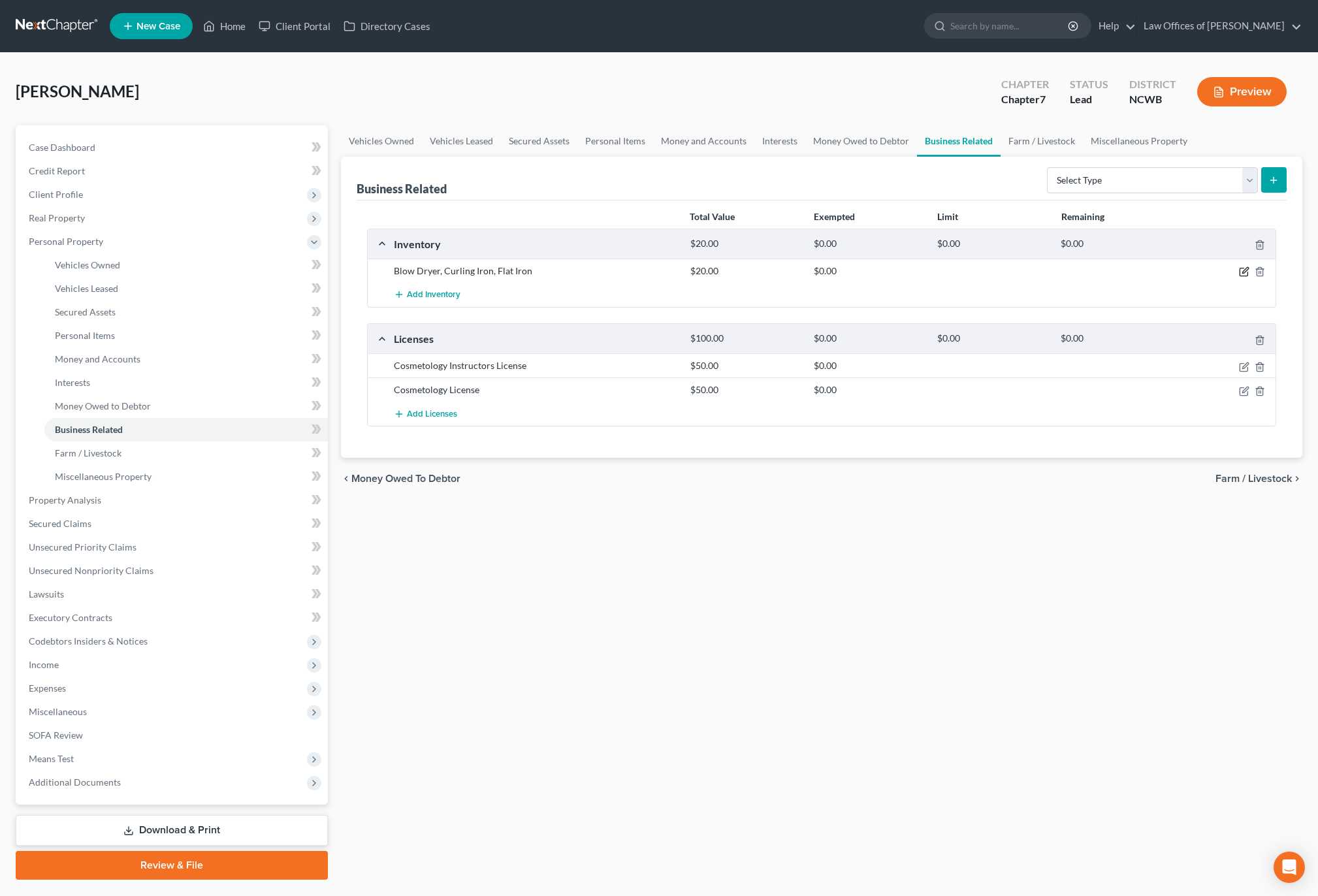
click at [1247, 271] on icon "button" at bounding box center [1244, 272] width 11 height 11
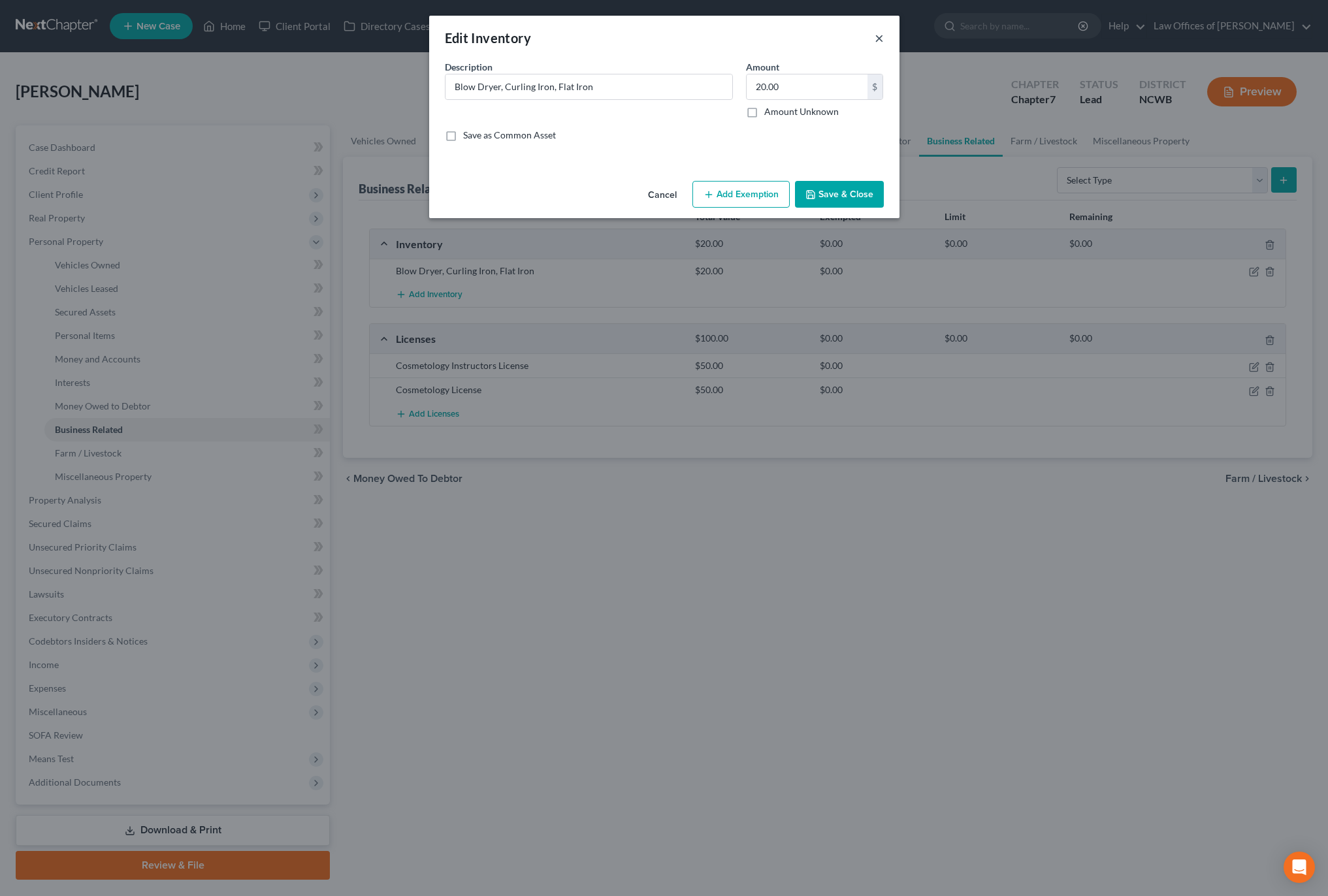
click at [878, 39] on button "×" at bounding box center [879, 37] width 9 height 15
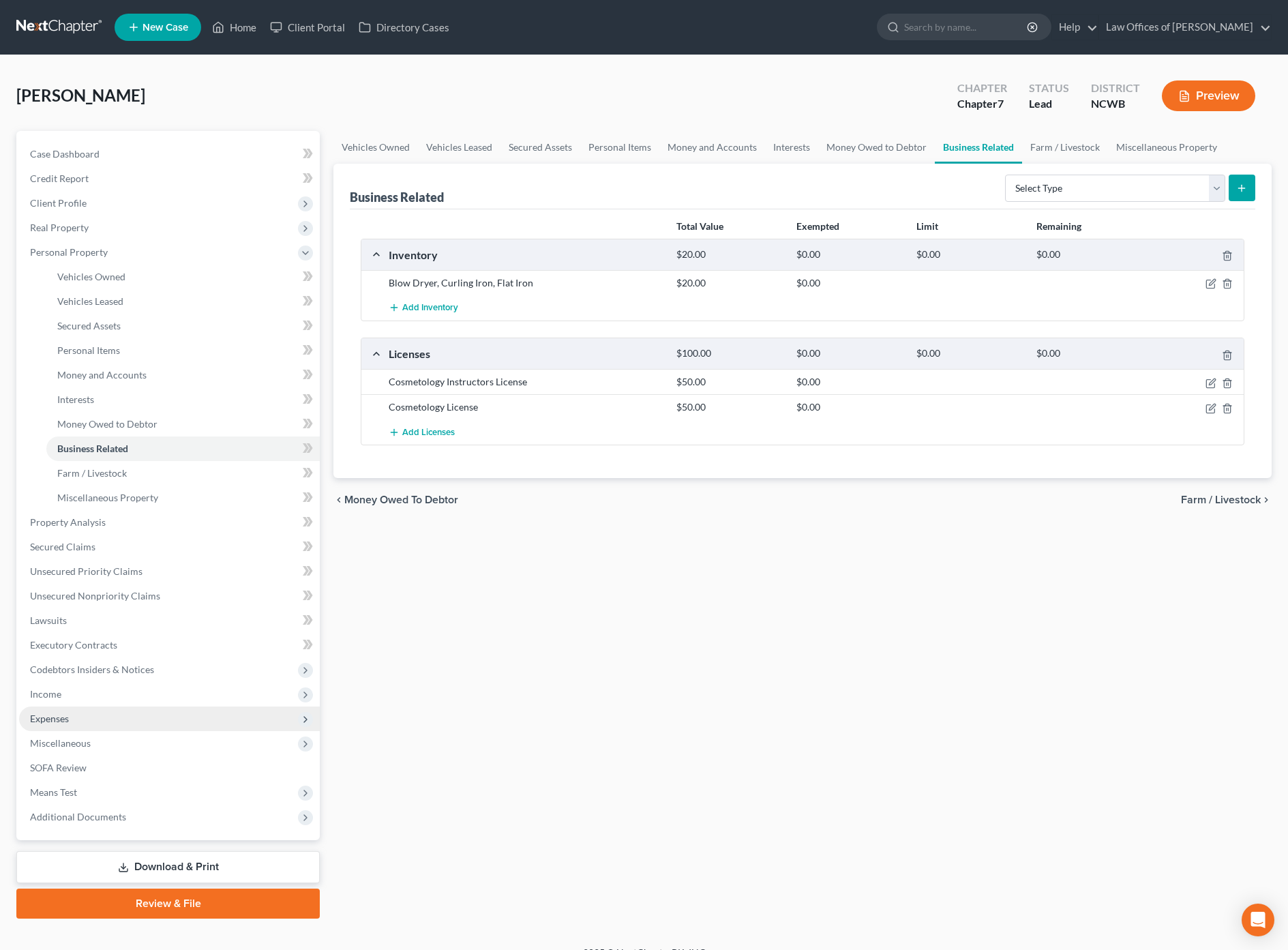
click at [41, 721] on span "Expenses" at bounding box center [49, 718] width 38 height 11
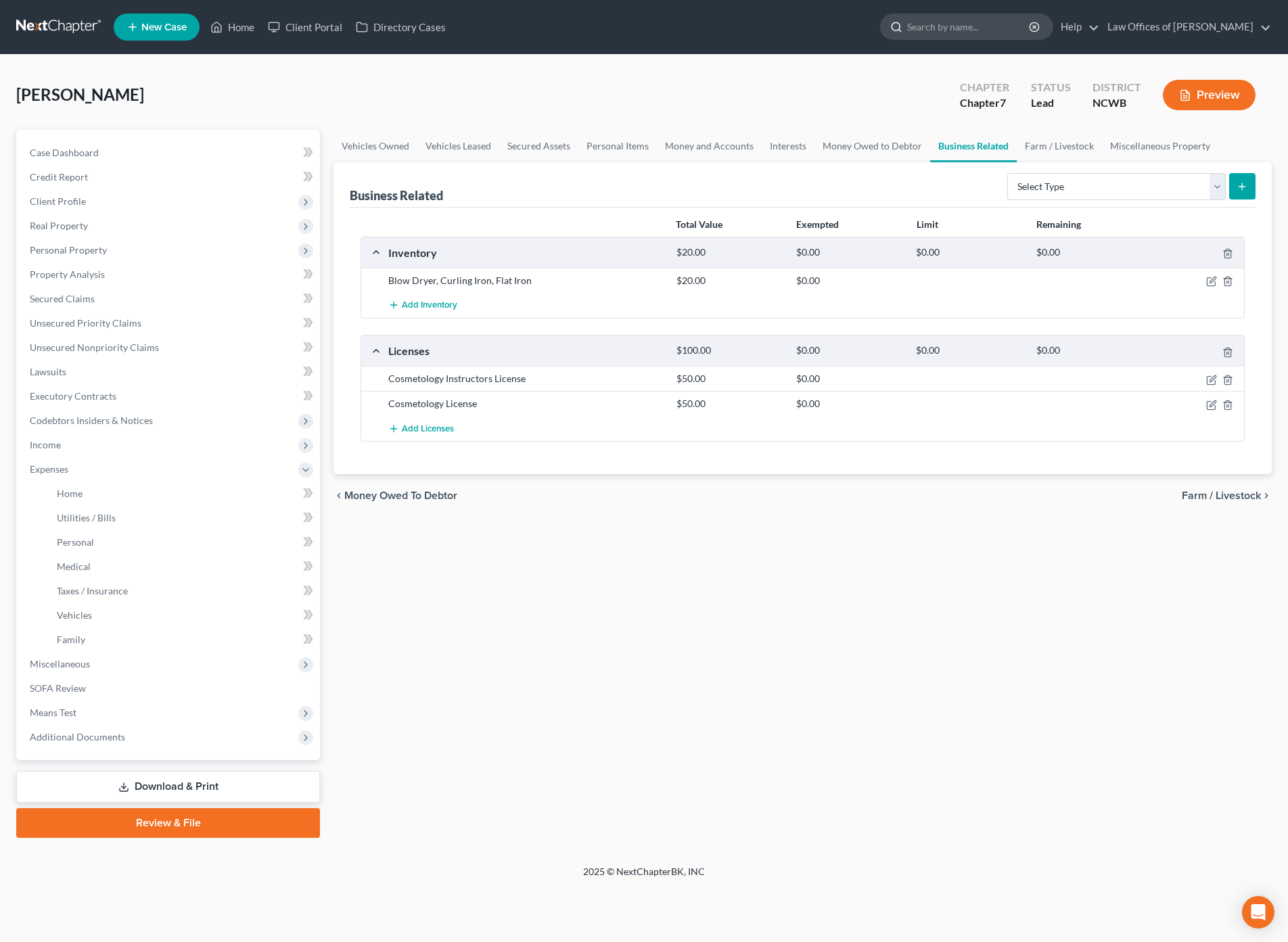
click at [952, 28] on input "search" at bounding box center [968, 26] width 124 height 25
type input "business expense"
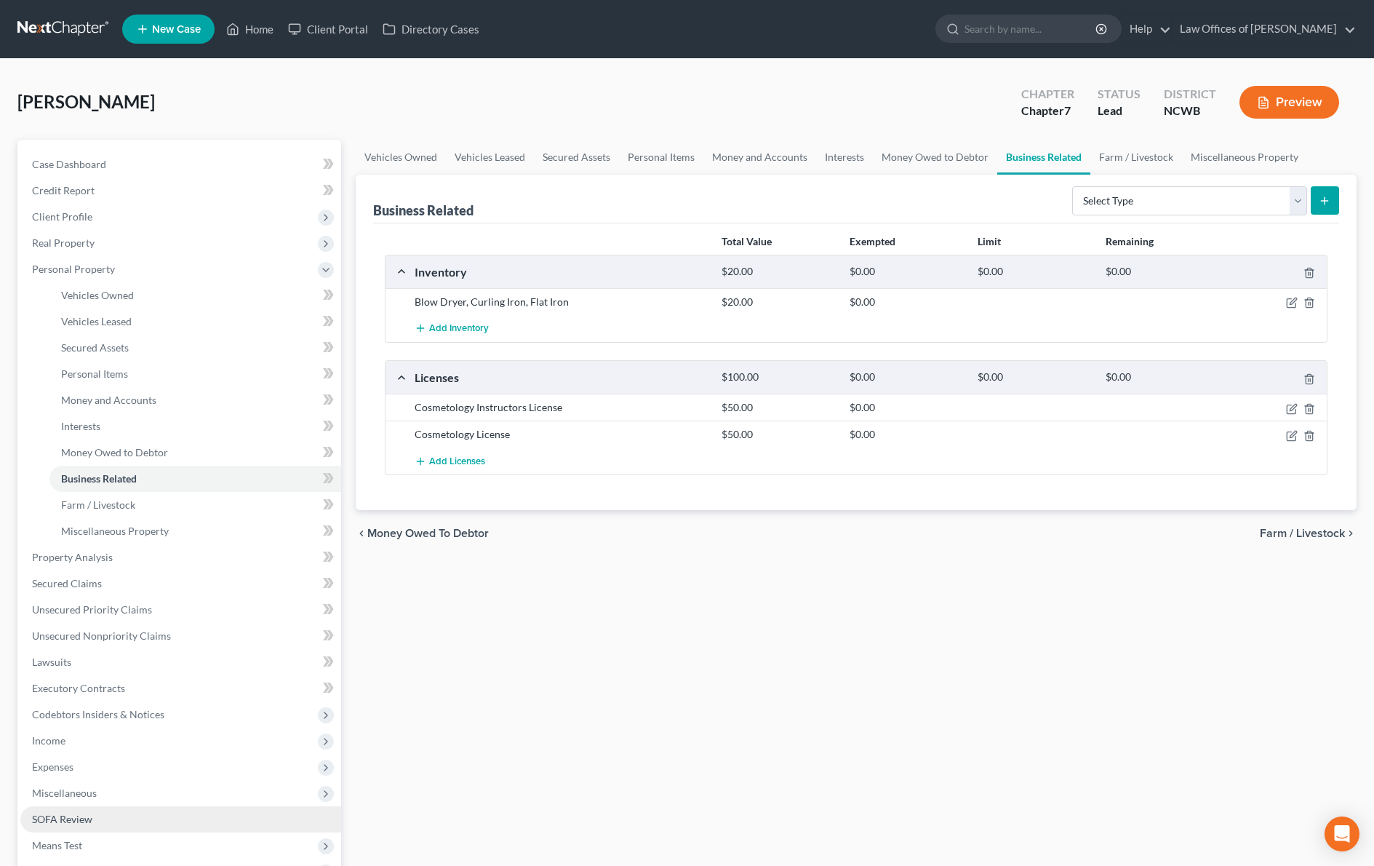
click at [53, 821] on span "SOFA Review" at bounding box center [62, 818] width 60 height 12
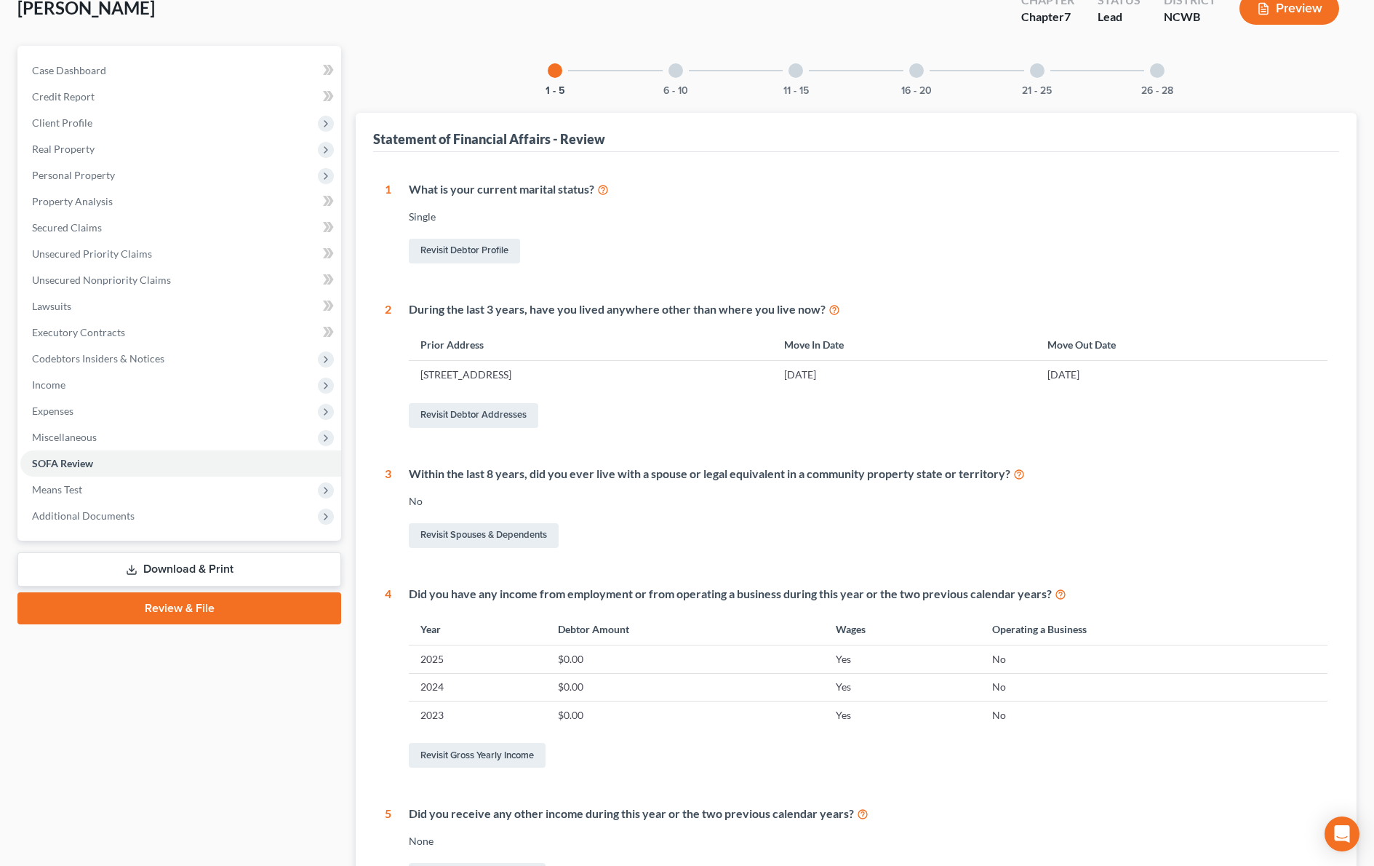
scroll to position [145, 0]
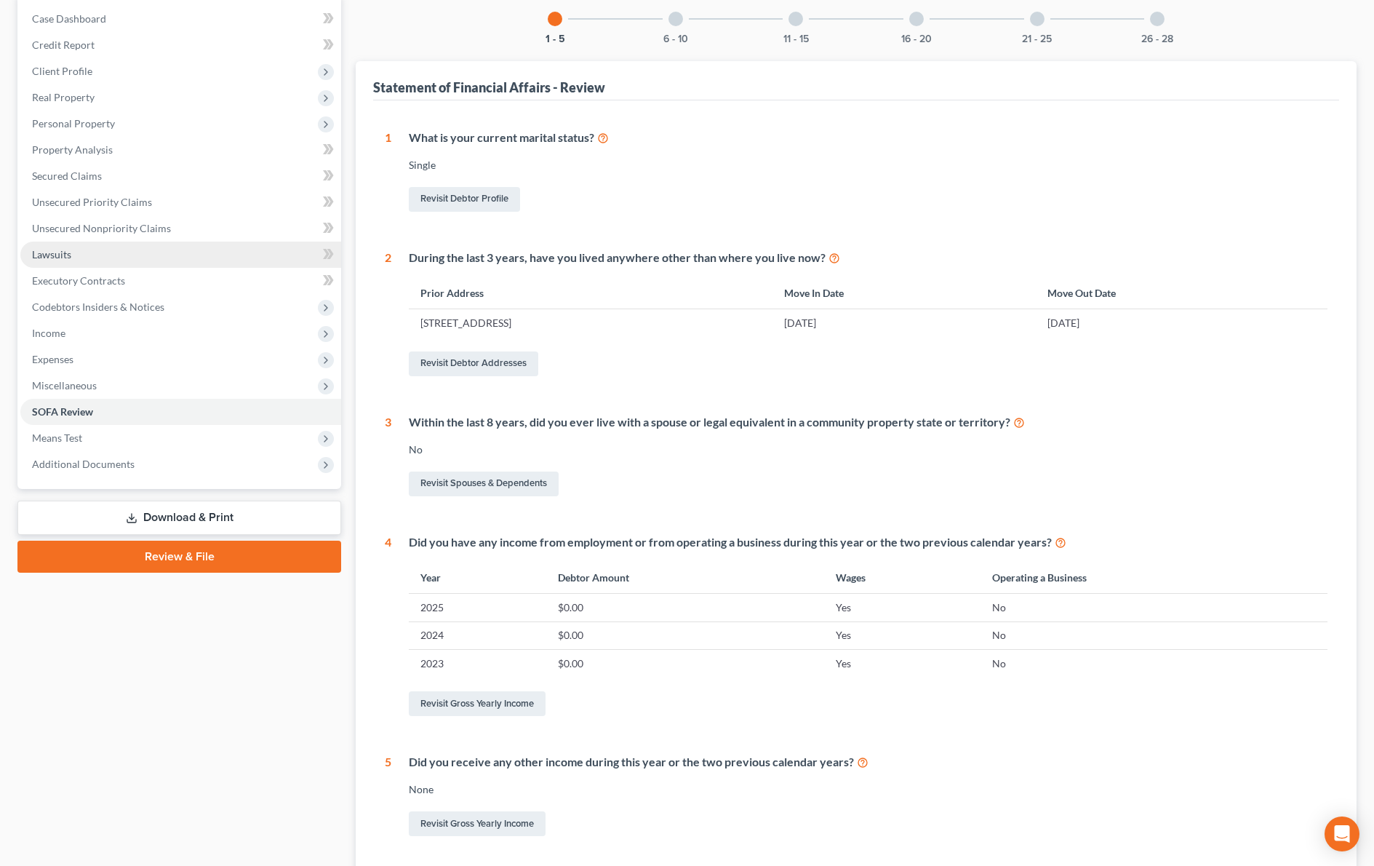
click at [61, 257] on span "Lawsuits" at bounding box center [51, 254] width 39 height 12
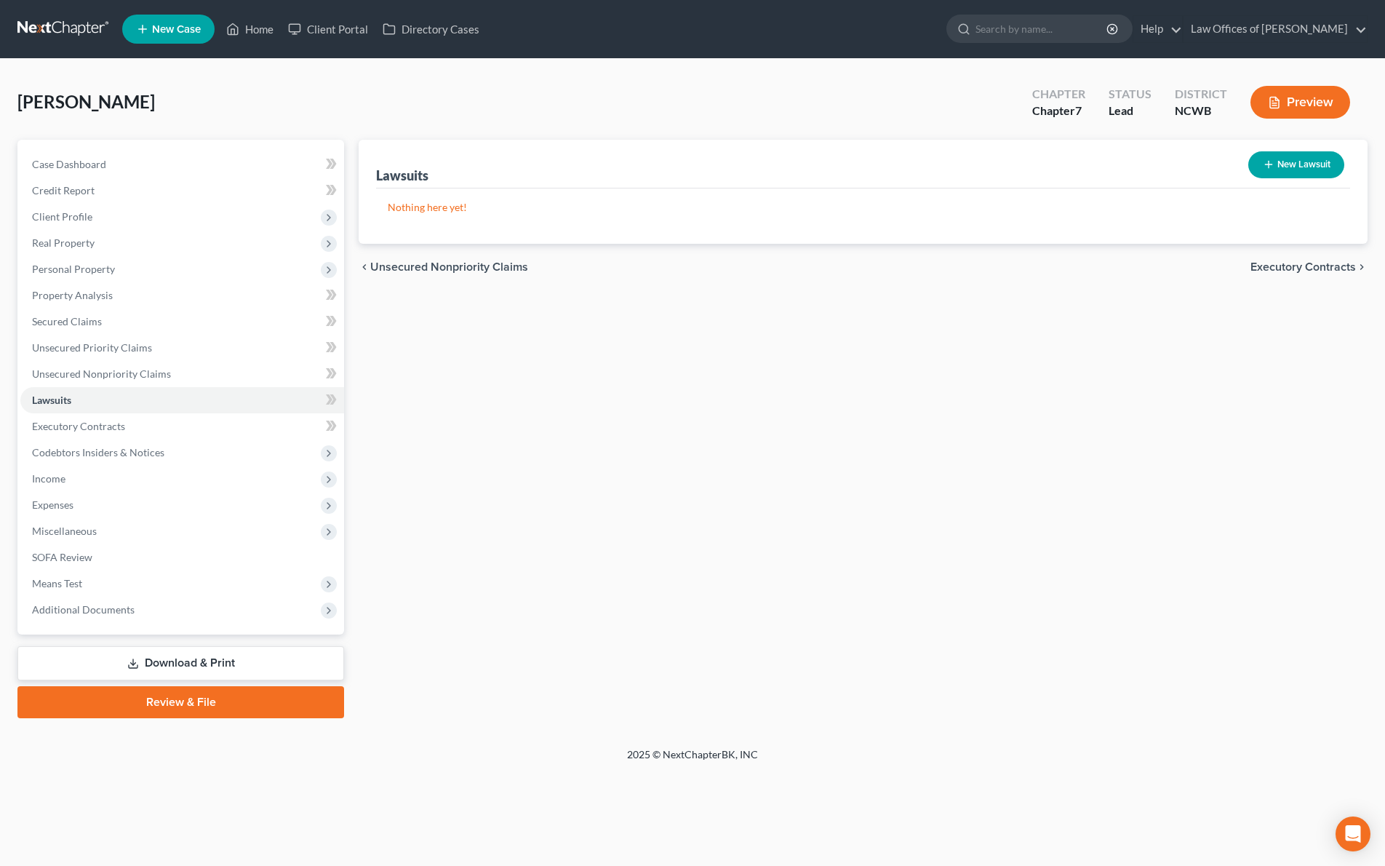
click at [1302, 163] on button "New Lawsuit" at bounding box center [1296, 164] width 96 height 27
select select "0"
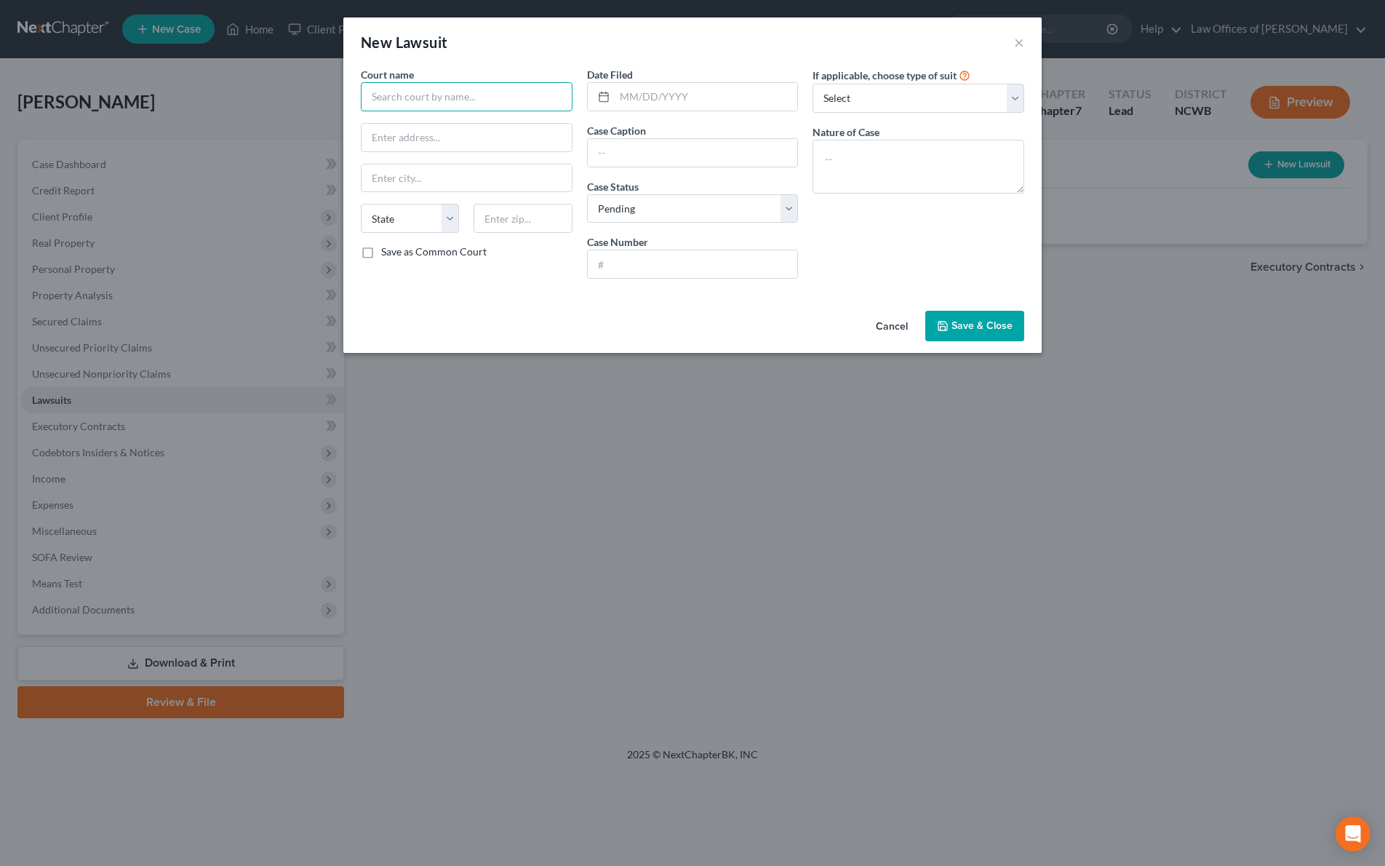
click at [530, 95] on input "text" at bounding box center [467, 96] width 212 height 29
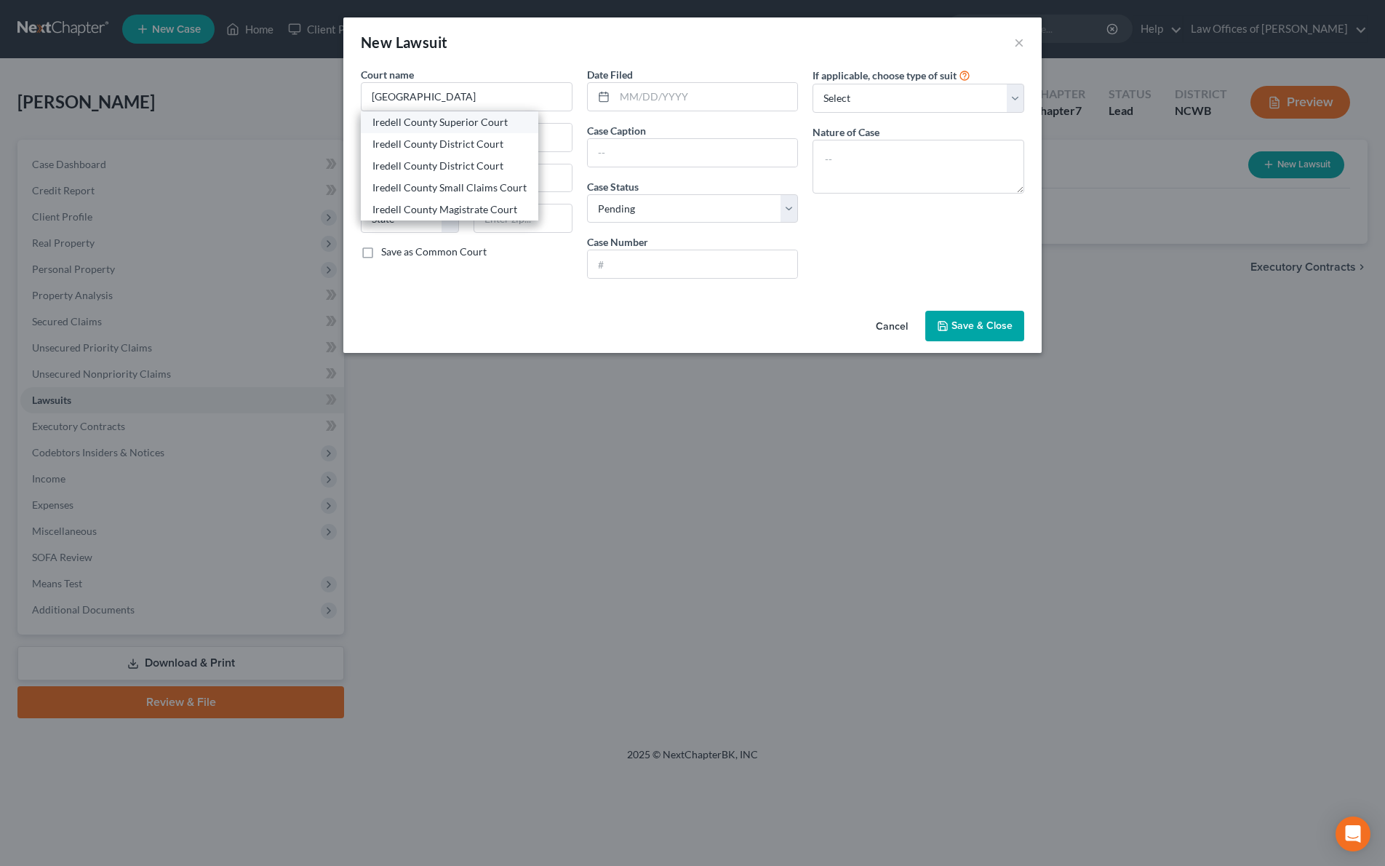
click at [487, 119] on div "Iredell County Superior Court" at bounding box center [449, 122] width 154 height 15
type input "Iredell County Superior Court"
type input "[STREET_ADDRESS]"
type input "[GEOGRAPHIC_DATA]"
select select "28"
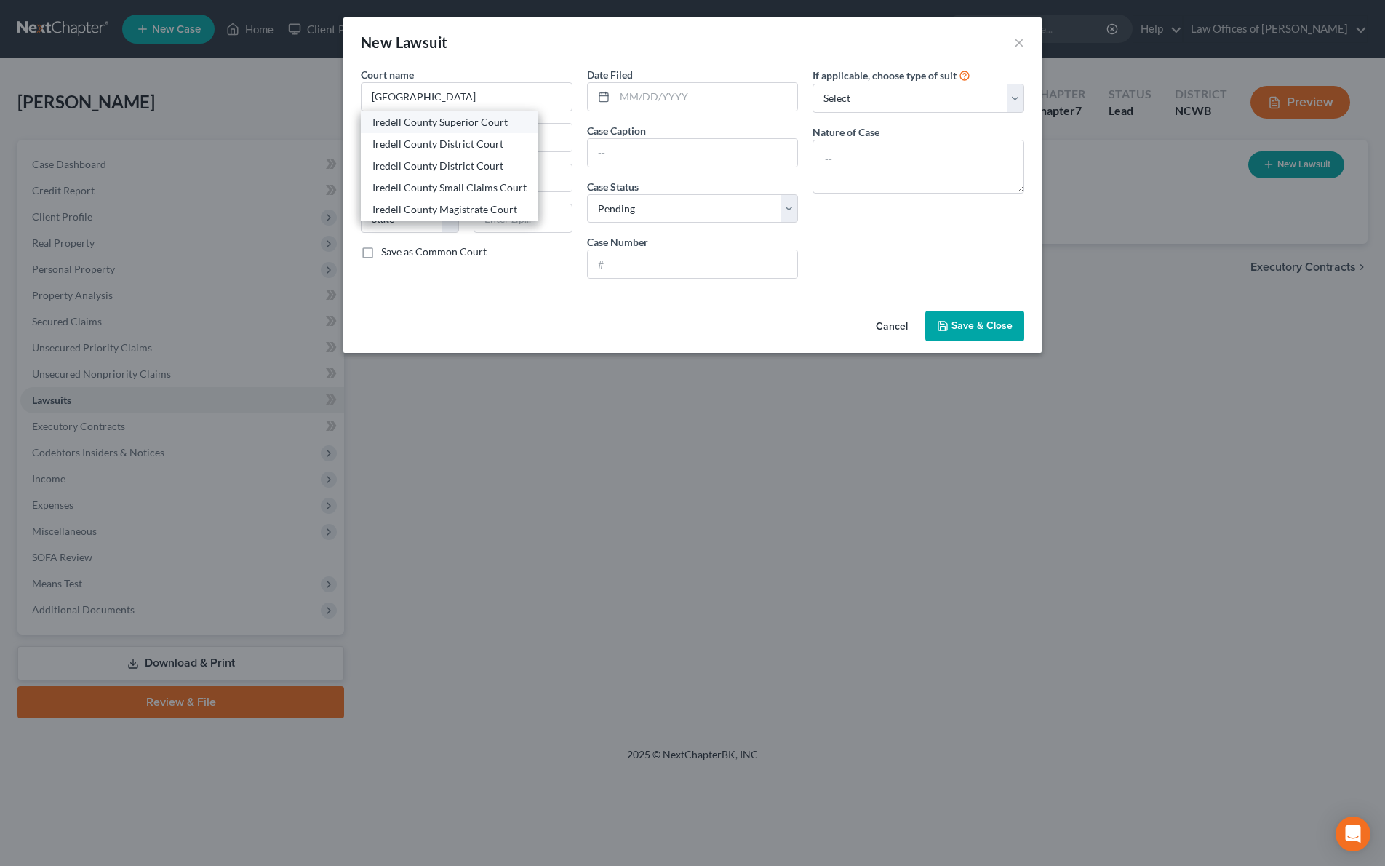
type input "28677"
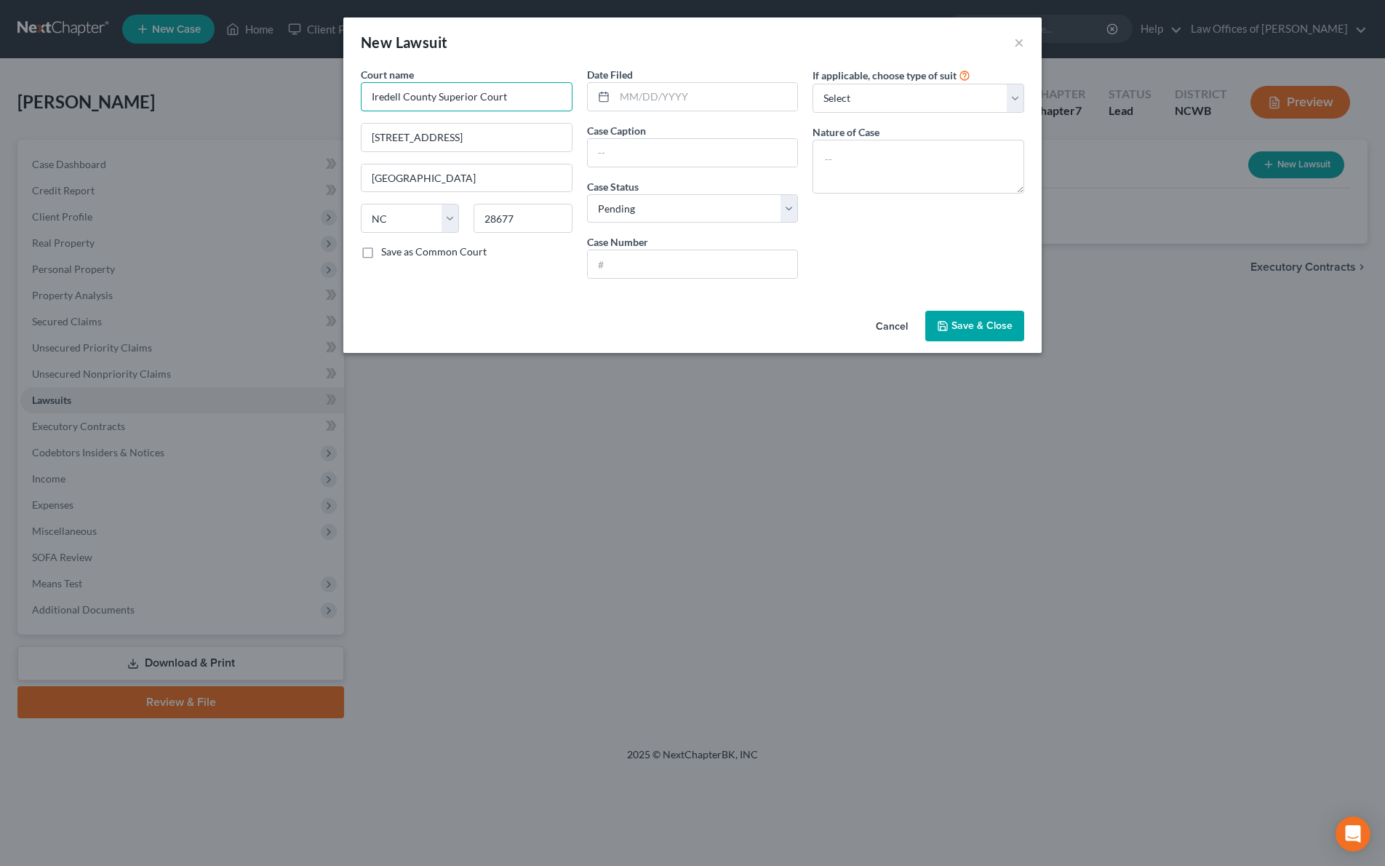
drag, startPoint x: 504, startPoint y: 97, endPoint x: 307, endPoint y: 99, distance: 197.1
click at [307, 99] on div "New Lawsuit × Court name * Iredell County Superior Court [GEOGRAPHIC_DATA] [US_…" at bounding box center [692, 433] width 1385 height 866
click at [458, 124] on div "Iredell County District Court" at bounding box center [447, 122] width 151 height 15
type input "Iredell County District Court"
type input "[STREET_ADDRESS]"
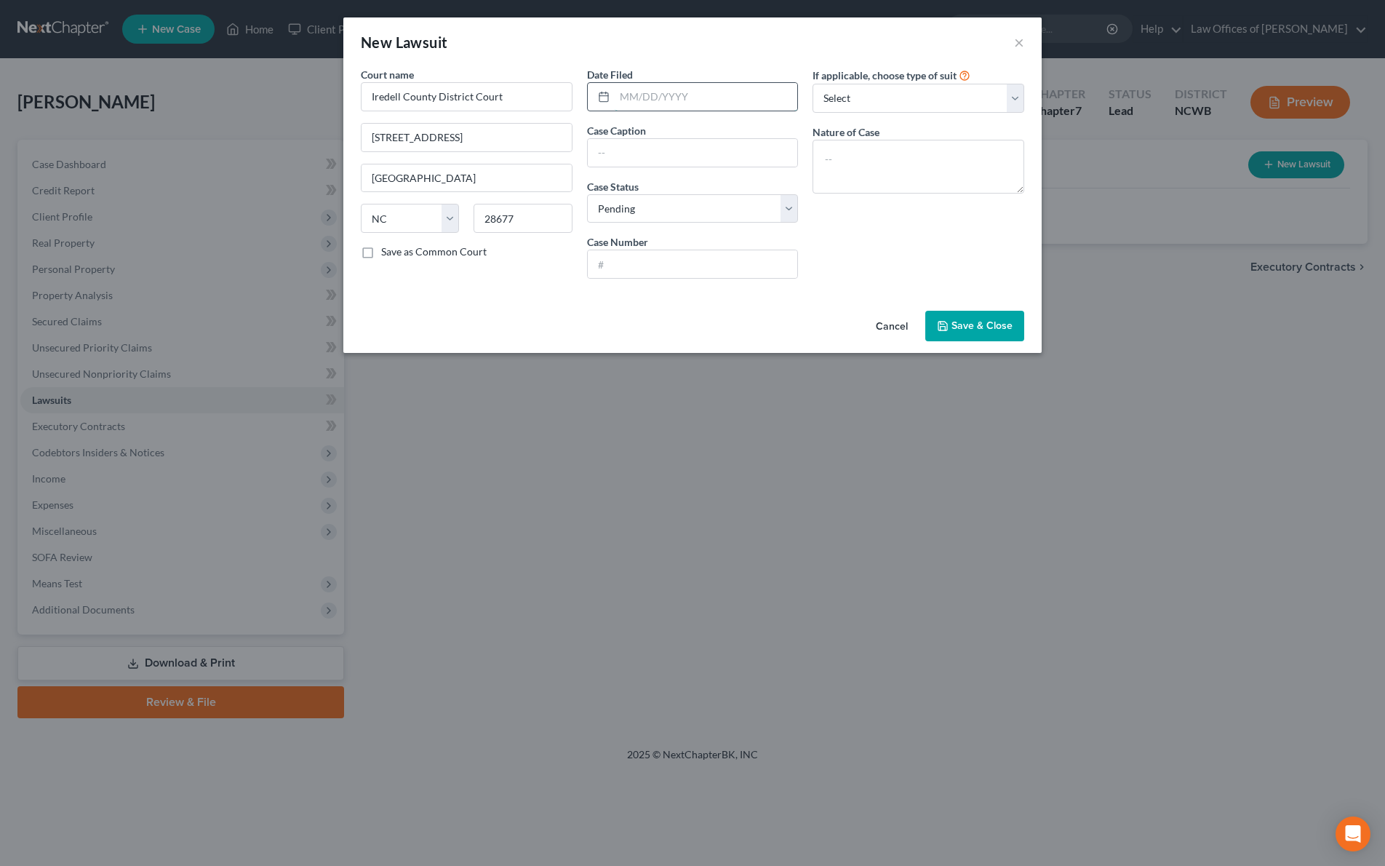
click at [690, 89] on input "text" at bounding box center [706, 97] width 183 height 28
click at [648, 90] on input "text" at bounding box center [706, 97] width 183 height 28
type input "[DATE]"
click at [879, 95] on select "Select Repossession Garnishment Foreclosure Attached, Seized, Or Levied Other" at bounding box center [918, 98] width 212 height 29
select select "4"
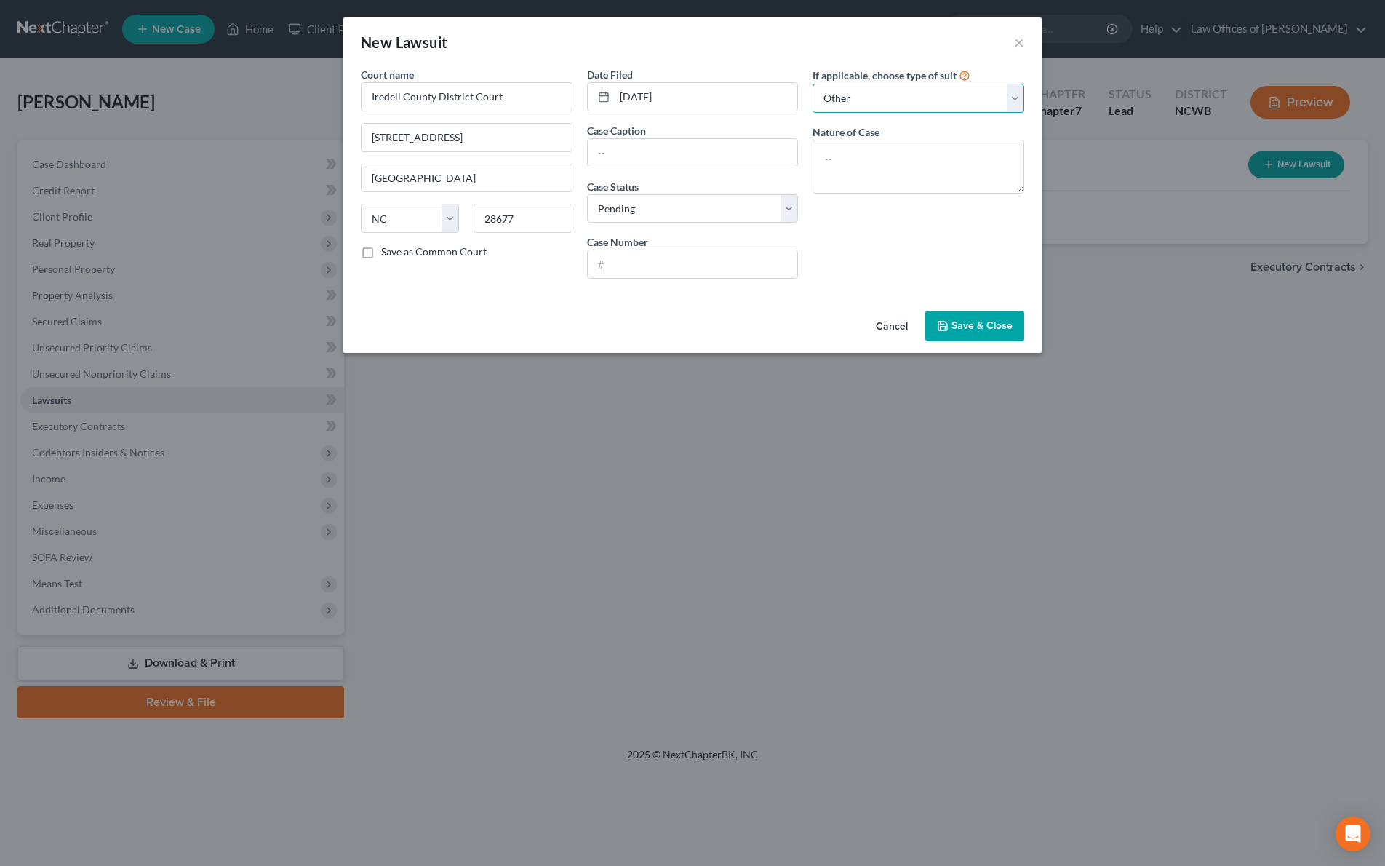
click at [812, 84] on select "Select Repossession Garnishment Foreclosure Attached, Seized, Or Levied Other" at bounding box center [918, 98] width 212 height 29
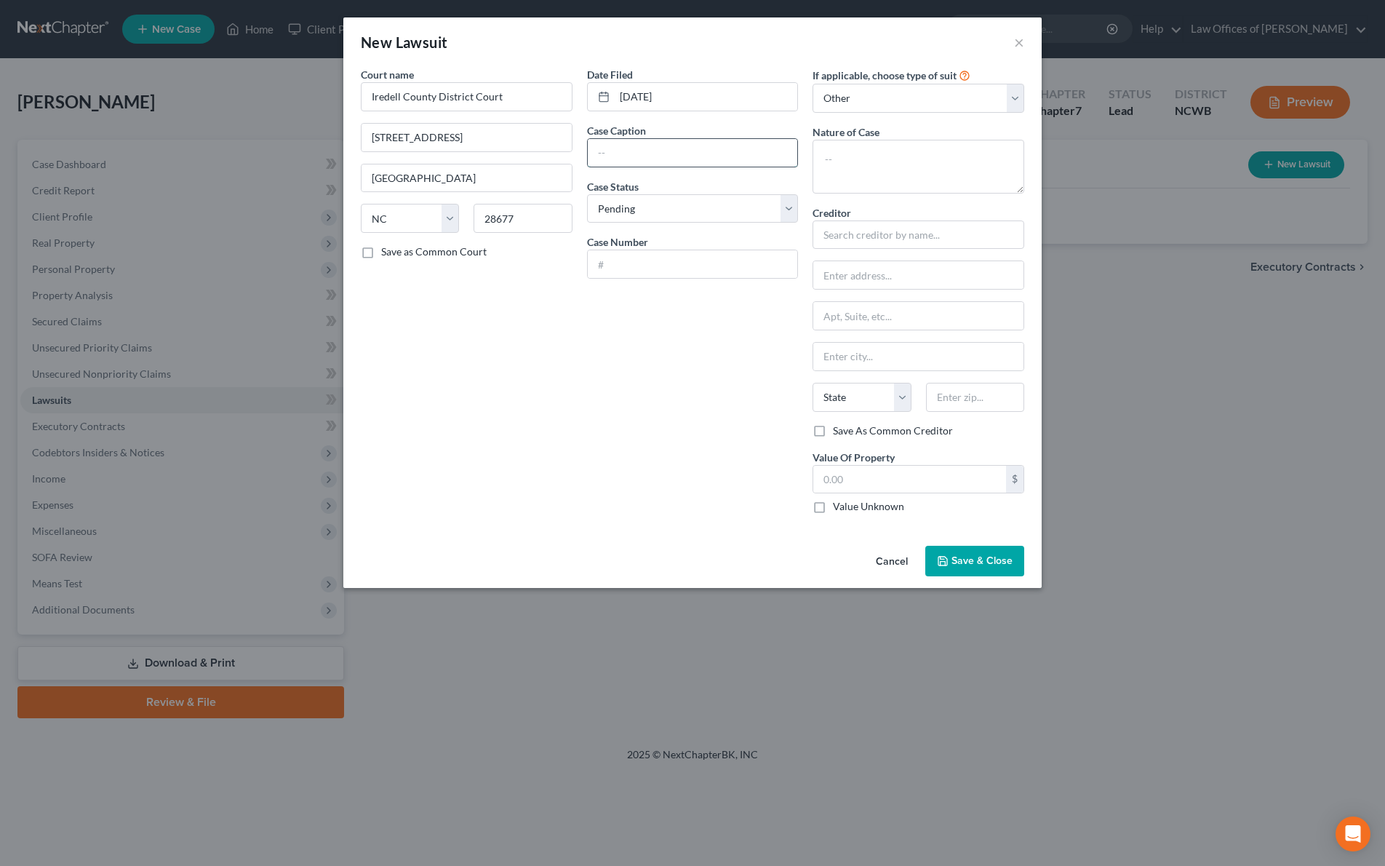
click at [626, 156] on input "text" at bounding box center [693, 153] width 210 height 28
type input "25CVD2781"
click at [680, 267] on input "text" at bounding box center [693, 264] width 210 height 28
type input "25CVD2781"
drag, startPoint x: 665, startPoint y: 159, endPoint x: 523, endPoint y: 153, distance: 142.0
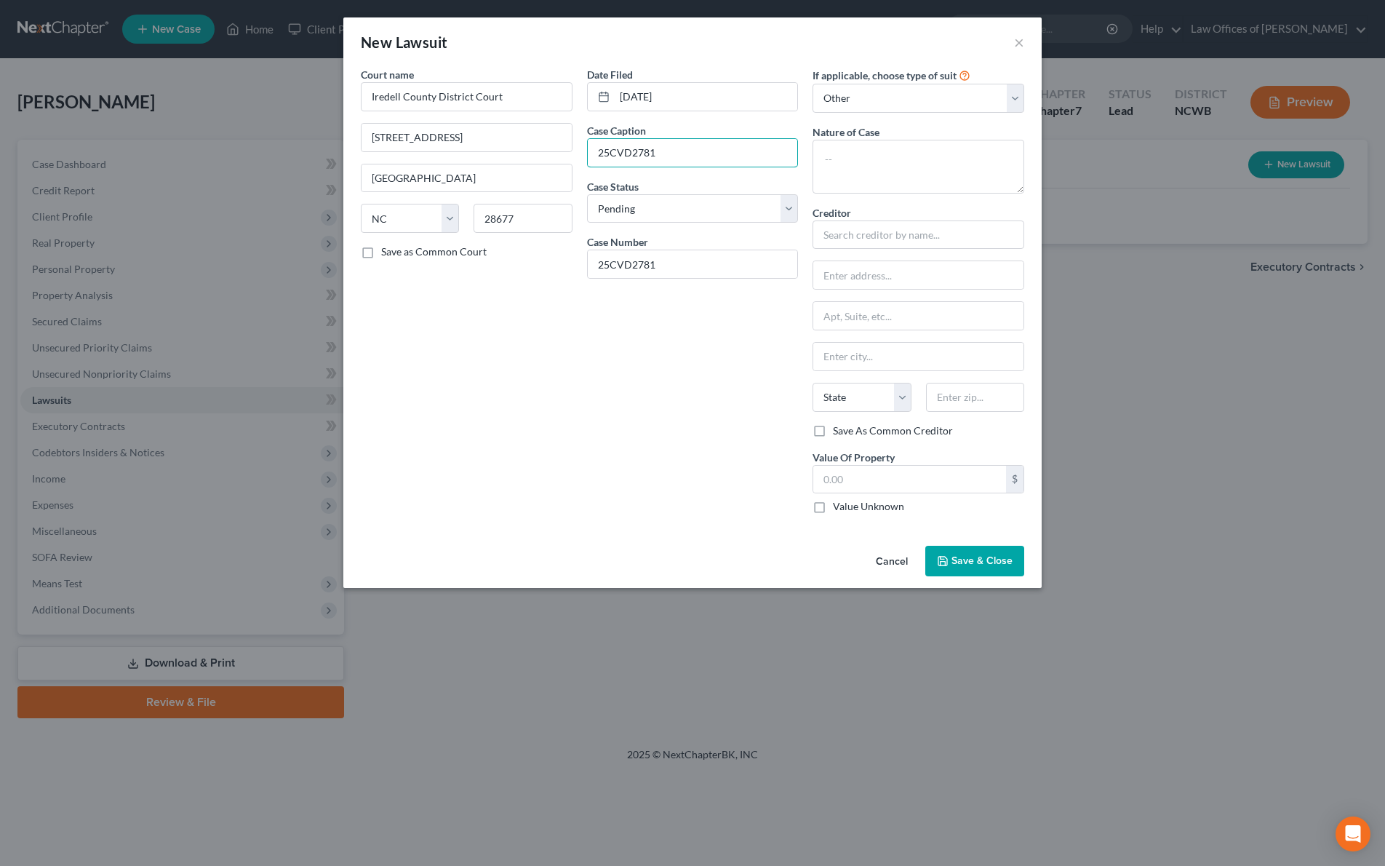
click at [523, 153] on div "Court name * [GEOGRAPHIC_DATA] [GEOGRAPHIC_DATA] [GEOGRAPHIC_DATA] [US_STATE][G…" at bounding box center [692, 296] width 678 height 458
click at [974, 567] on span "Save & Close" at bounding box center [981, 560] width 61 height 12
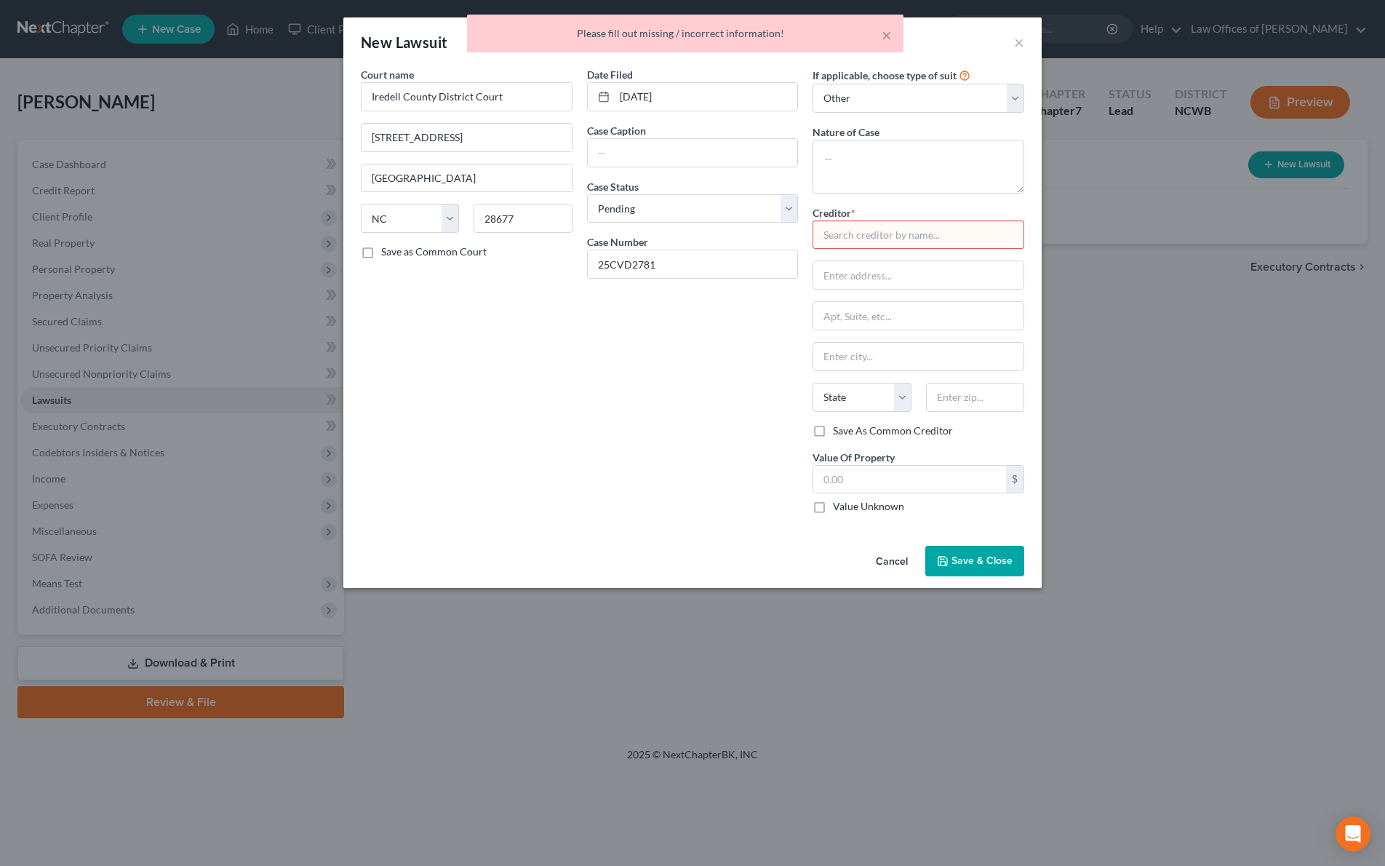
click at [863, 240] on input "text" at bounding box center [918, 234] width 212 height 29
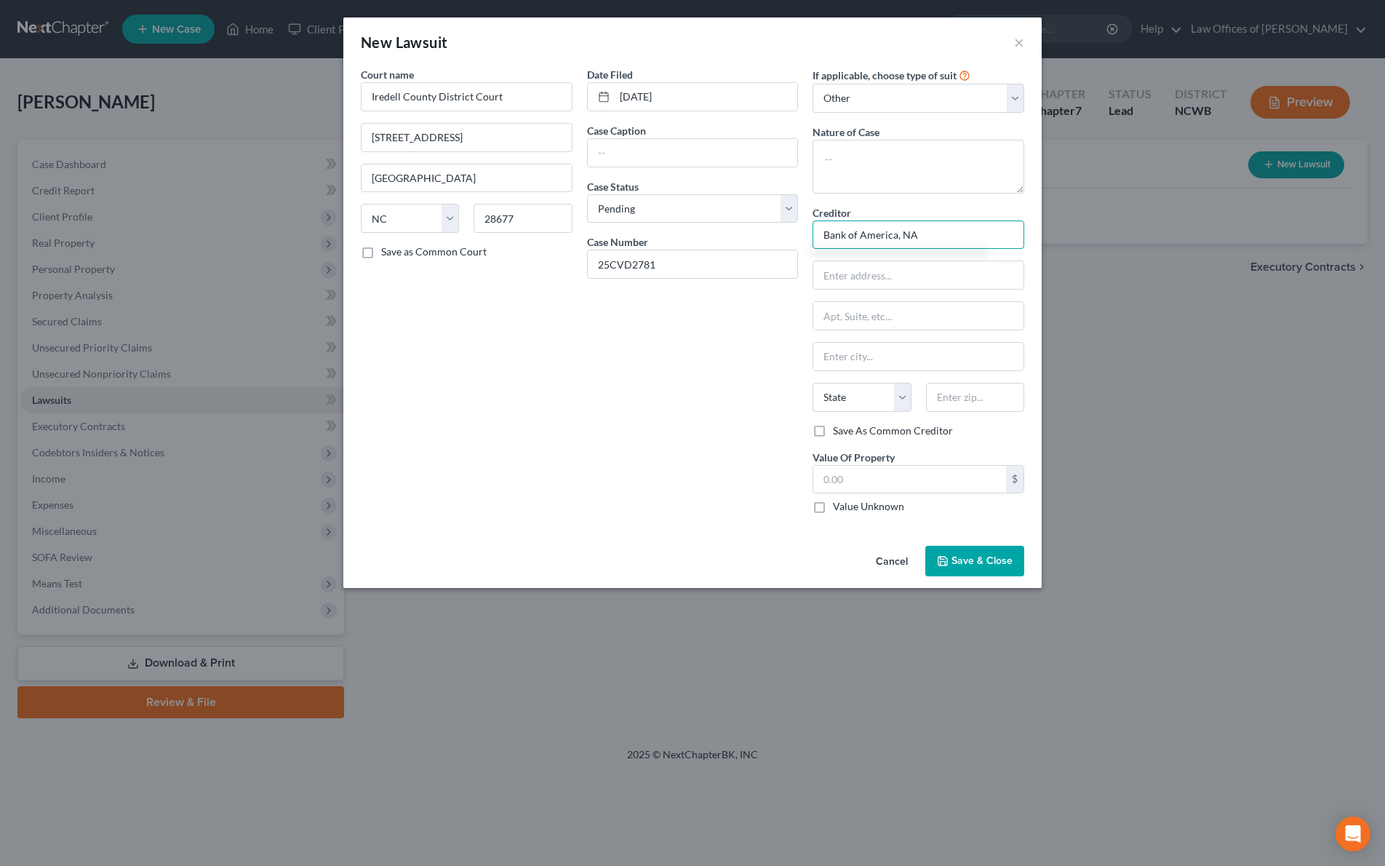
type input "Bank of America, NA"
type input "c/[PERSON_NAME] and [PERSON_NAME], PLC"
type input "PO Box 3400"
type input "[GEOGRAPHIC_DATA]"
click at [893, 395] on select "State [US_STATE] AK AR AZ CA CO CT DE DC [GEOGRAPHIC_DATA] [GEOGRAPHIC_DATA] GU…" at bounding box center [861, 397] width 98 height 29
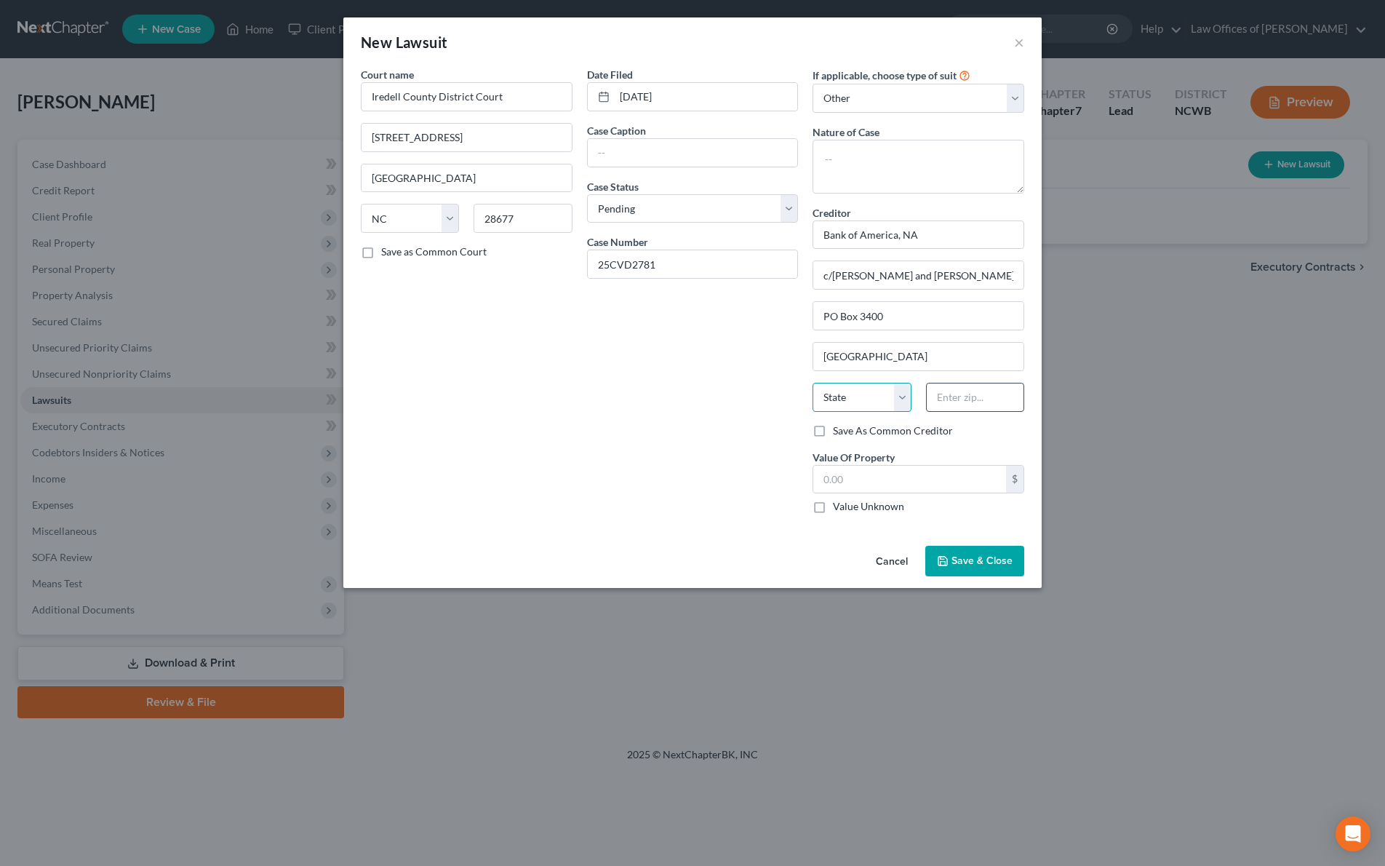
select select "48"
click at [963, 395] on input "text" at bounding box center [975, 397] width 98 height 29
type input "2"
type input "23514"
click at [914, 468] on input "text" at bounding box center [909, 480] width 193 height 28
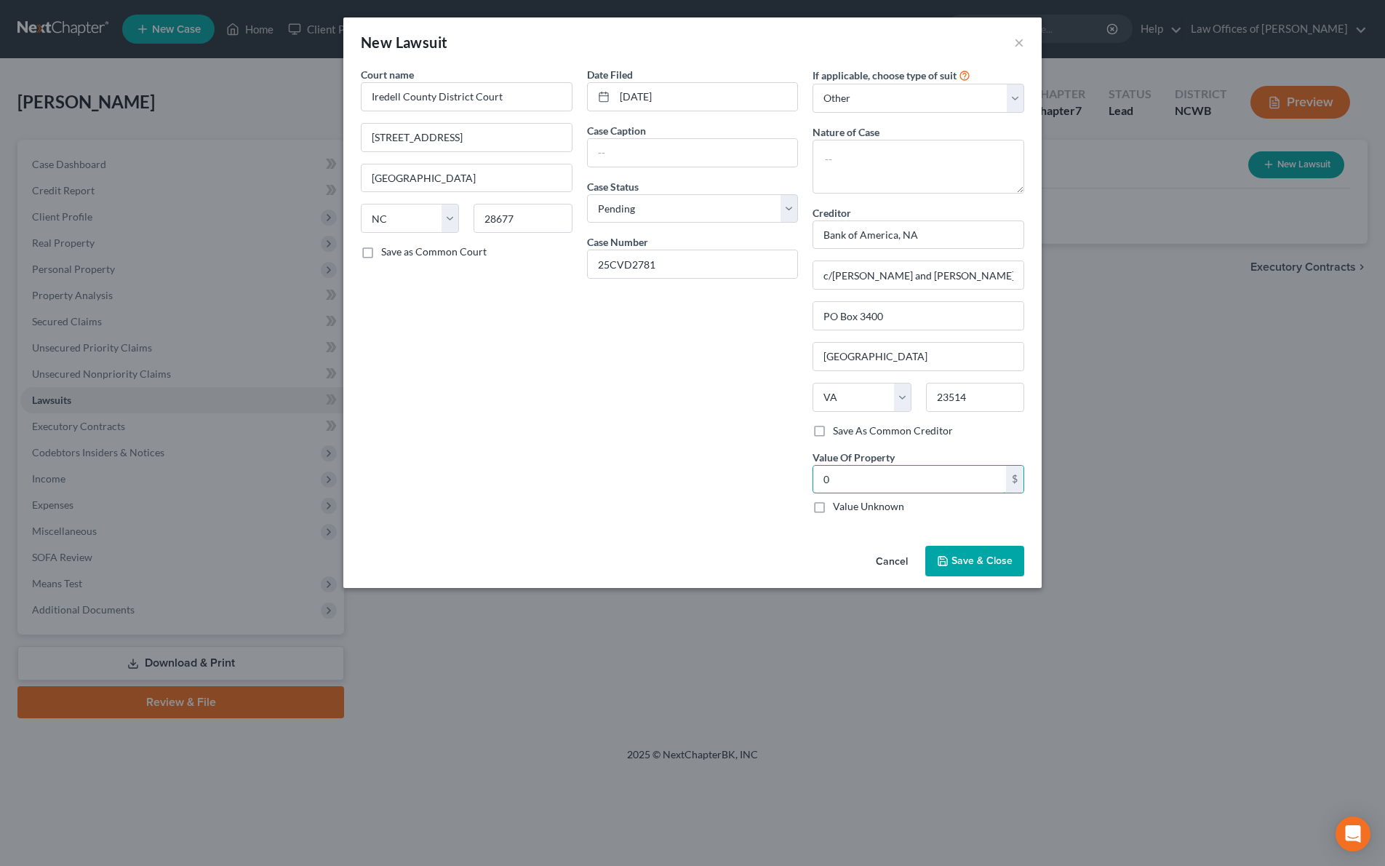
type input "0"
click at [970, 560] on span "Save & Close" at bounding box center [981, 560] width 61 height 12
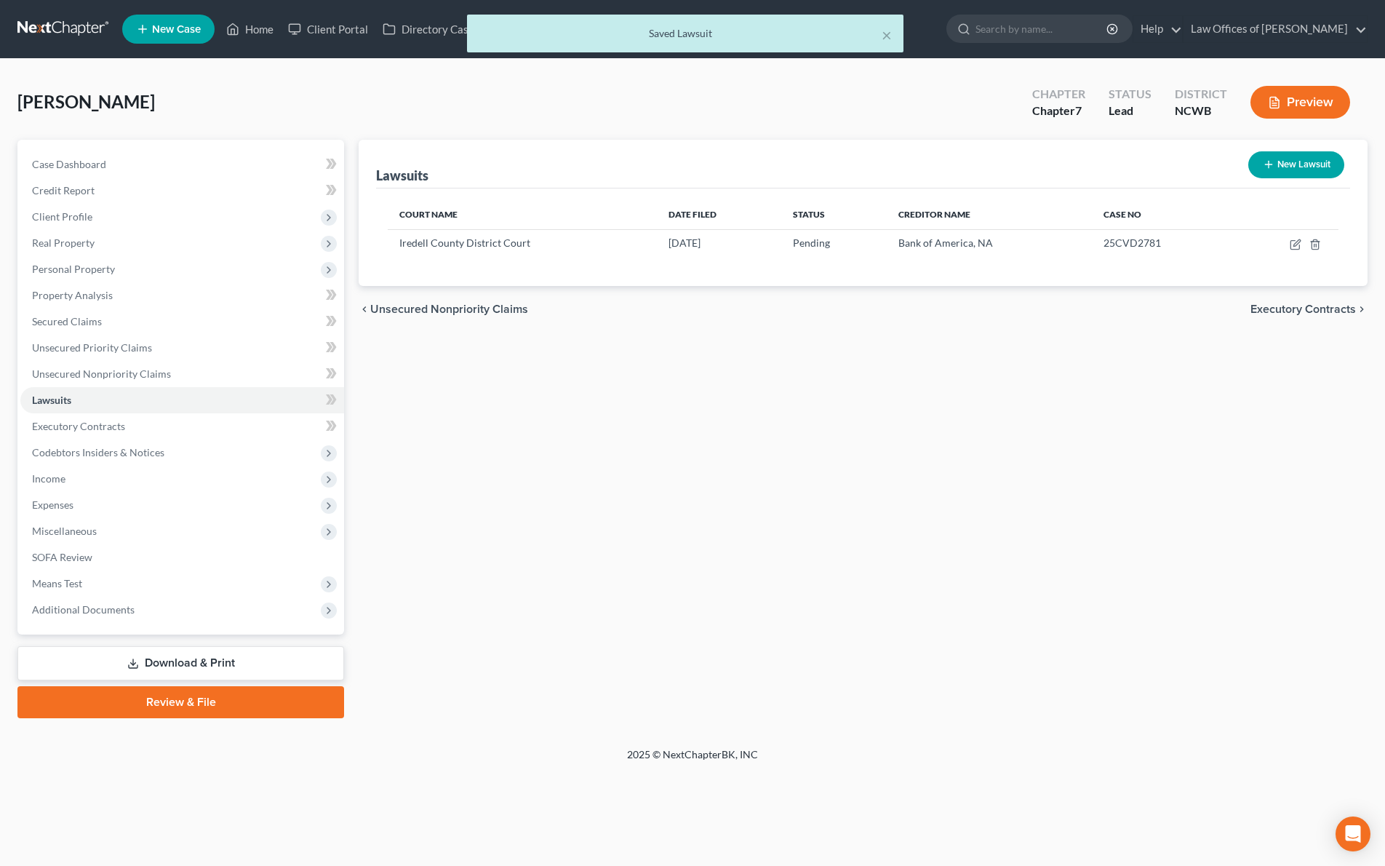
click at [244, 31] on div "× Saved Lawsuit" at bounding box center [685, 37] width 1385 height 45
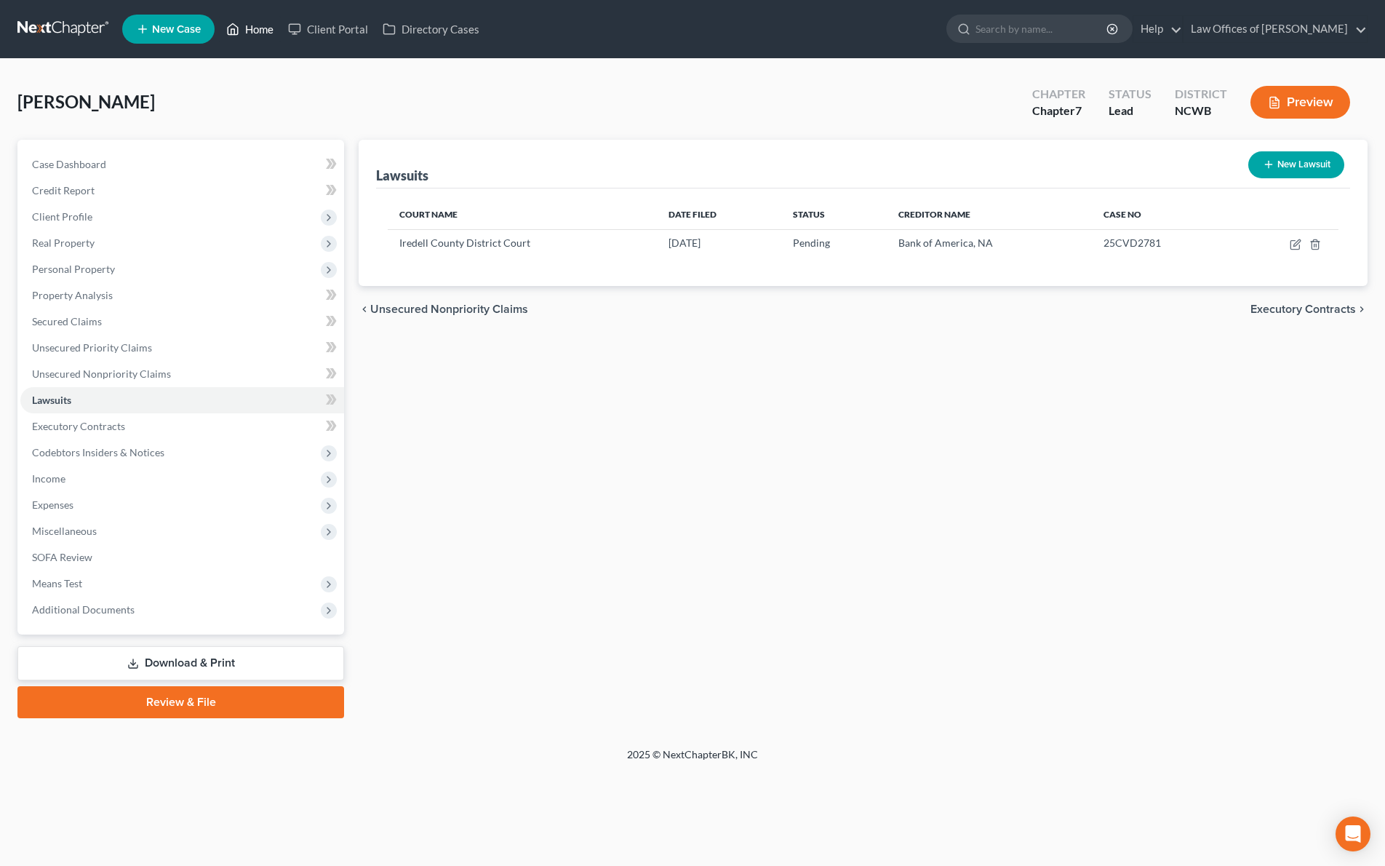
click at [258, 25] on link "Home" at bounding box center [250, 29] width 62 height 26
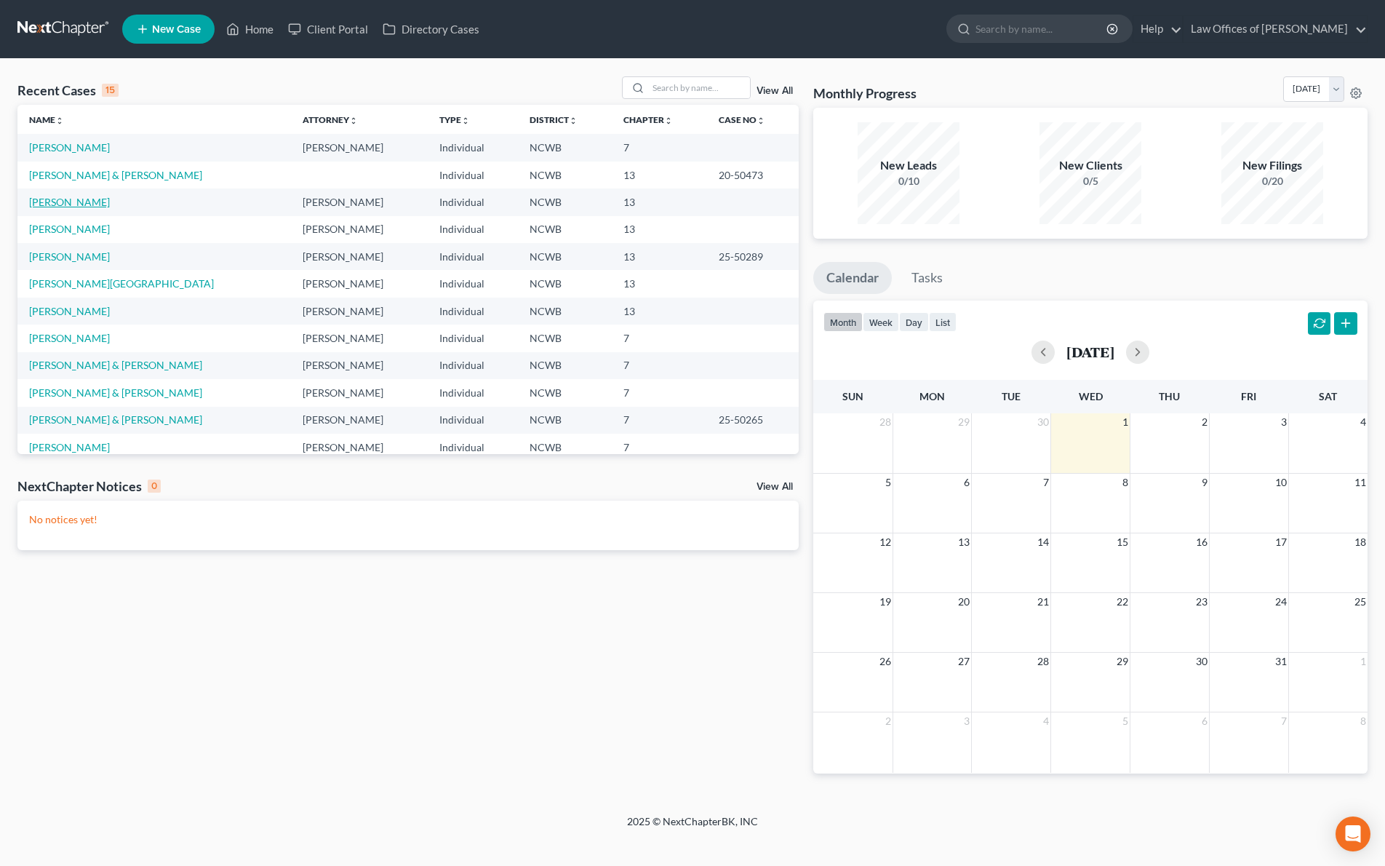
click at [62, 204] on link "[PERSON_NAME]" at bounding box center [69, 202] width 81 height 12
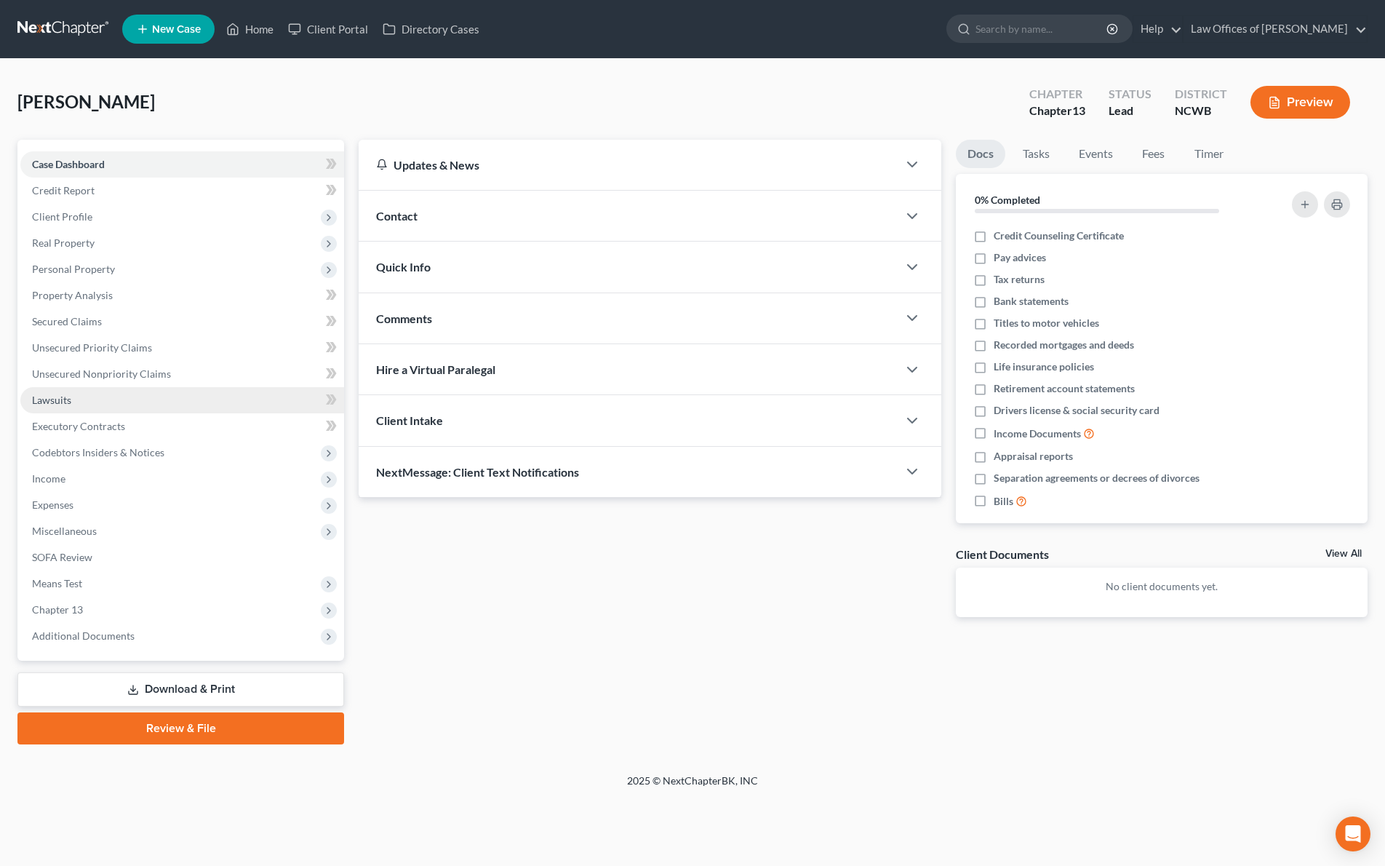
click at [65, 404] on span "Lawsuits" at bounding box center [51, 400] width 39 height 12
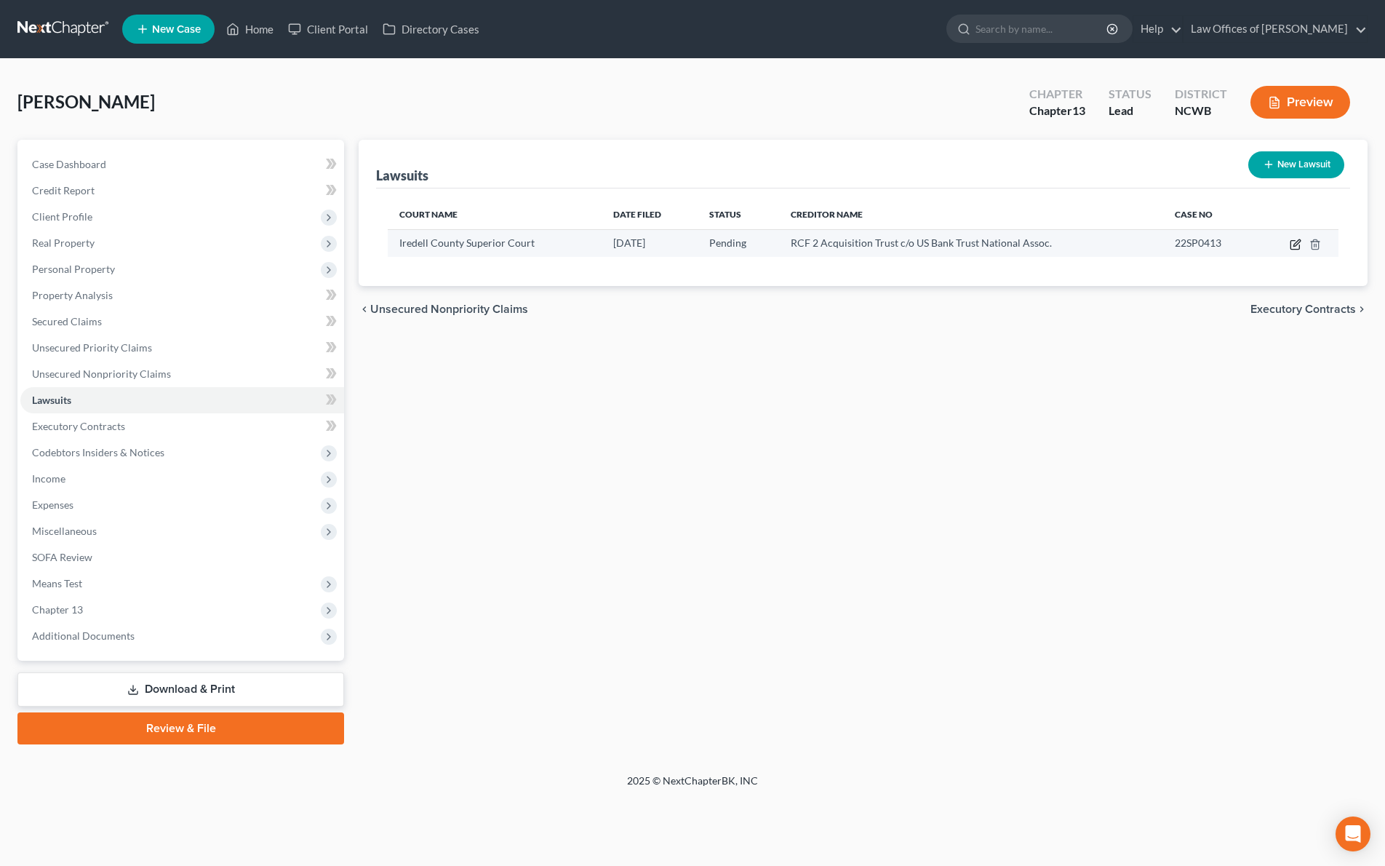
click at [1296, 245] on icon "button" at bounding box center [1296, 242] width 7 height 7
select select "28"
select select "0"
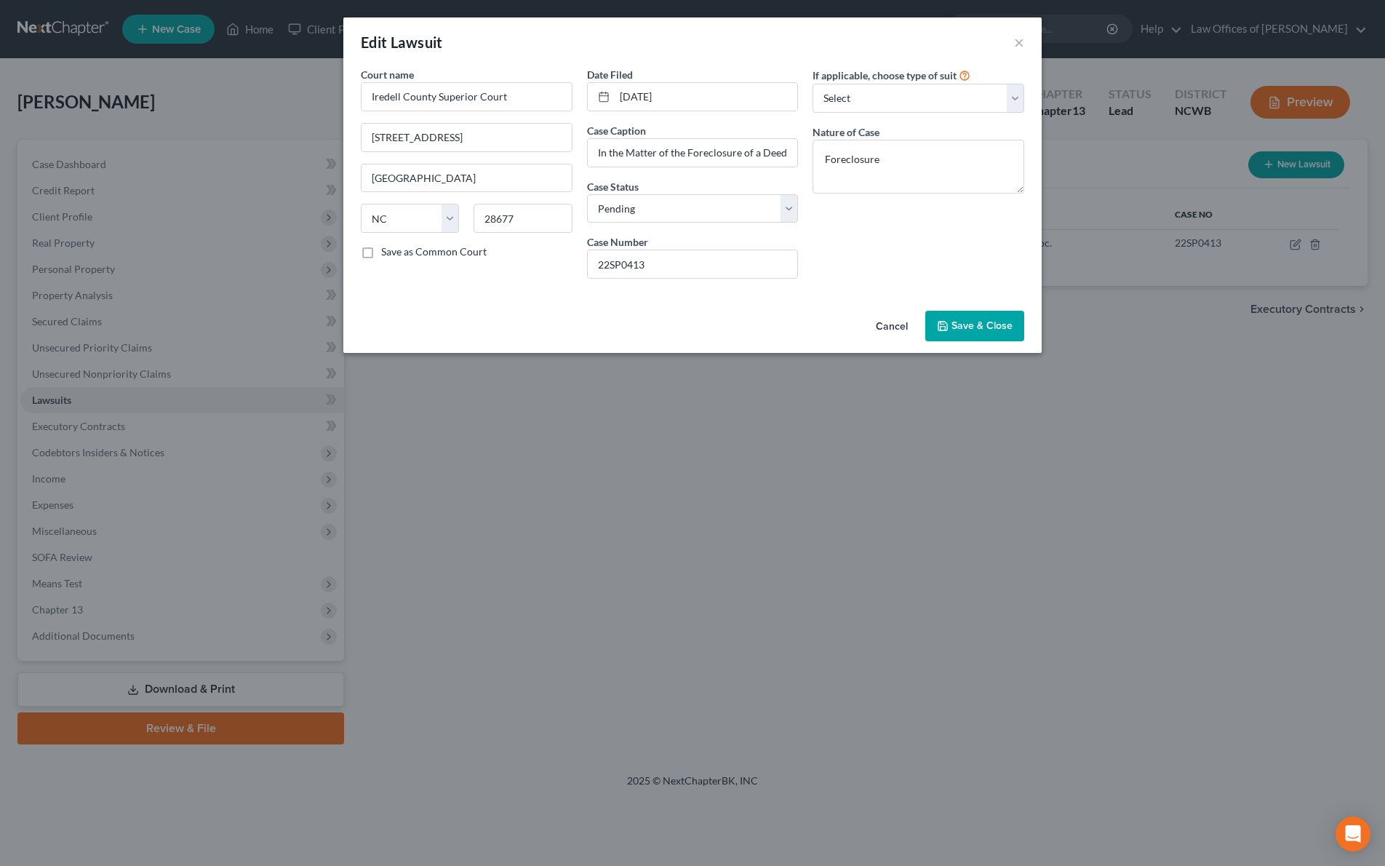
click at [980, 325] on span "Save & Close" at bounding box center [981, 325] width 61 height 12
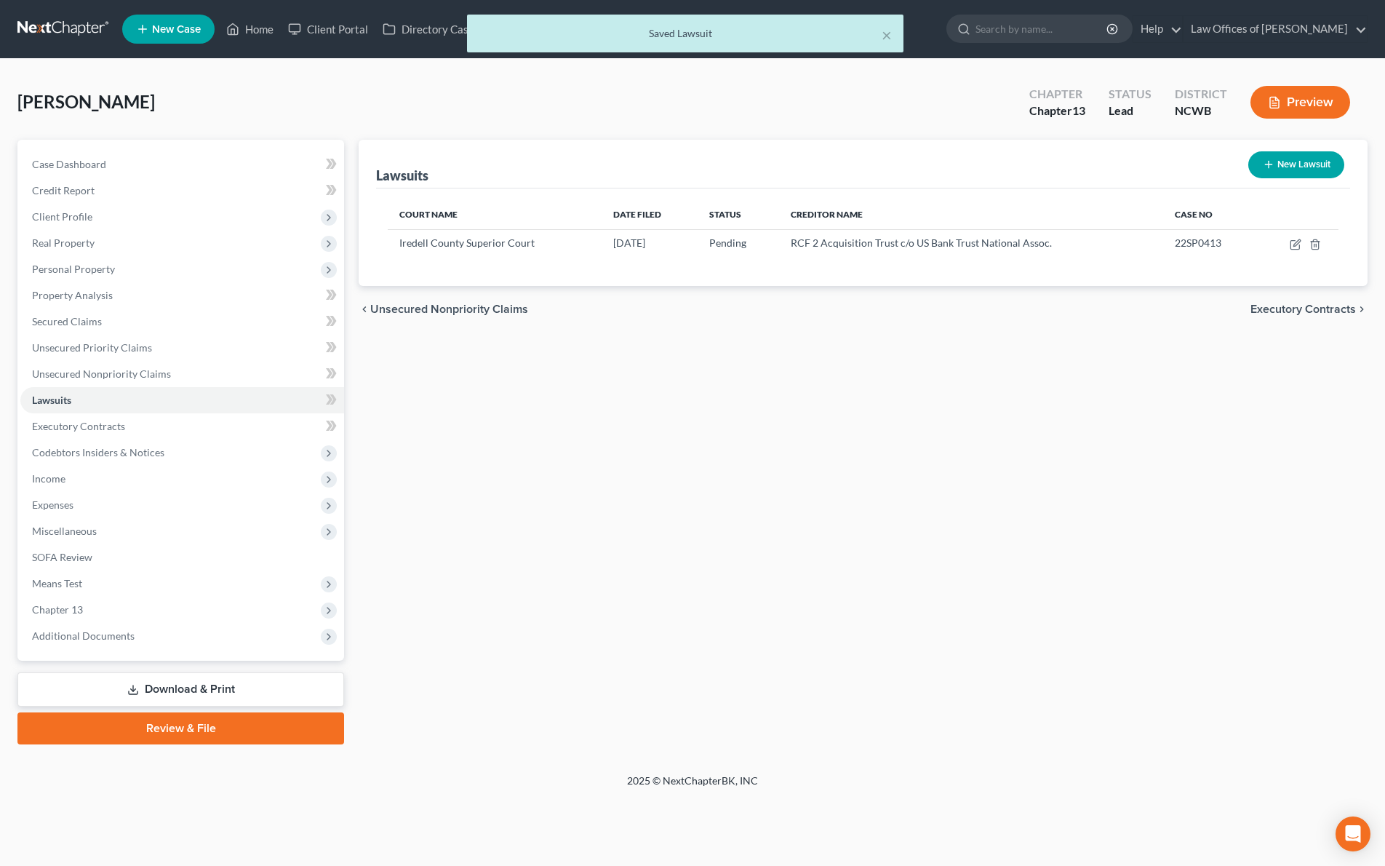
click at [252, 25] on div "× Saved Lawsuit" at bounding box center [685, 37] width 1385 height 45
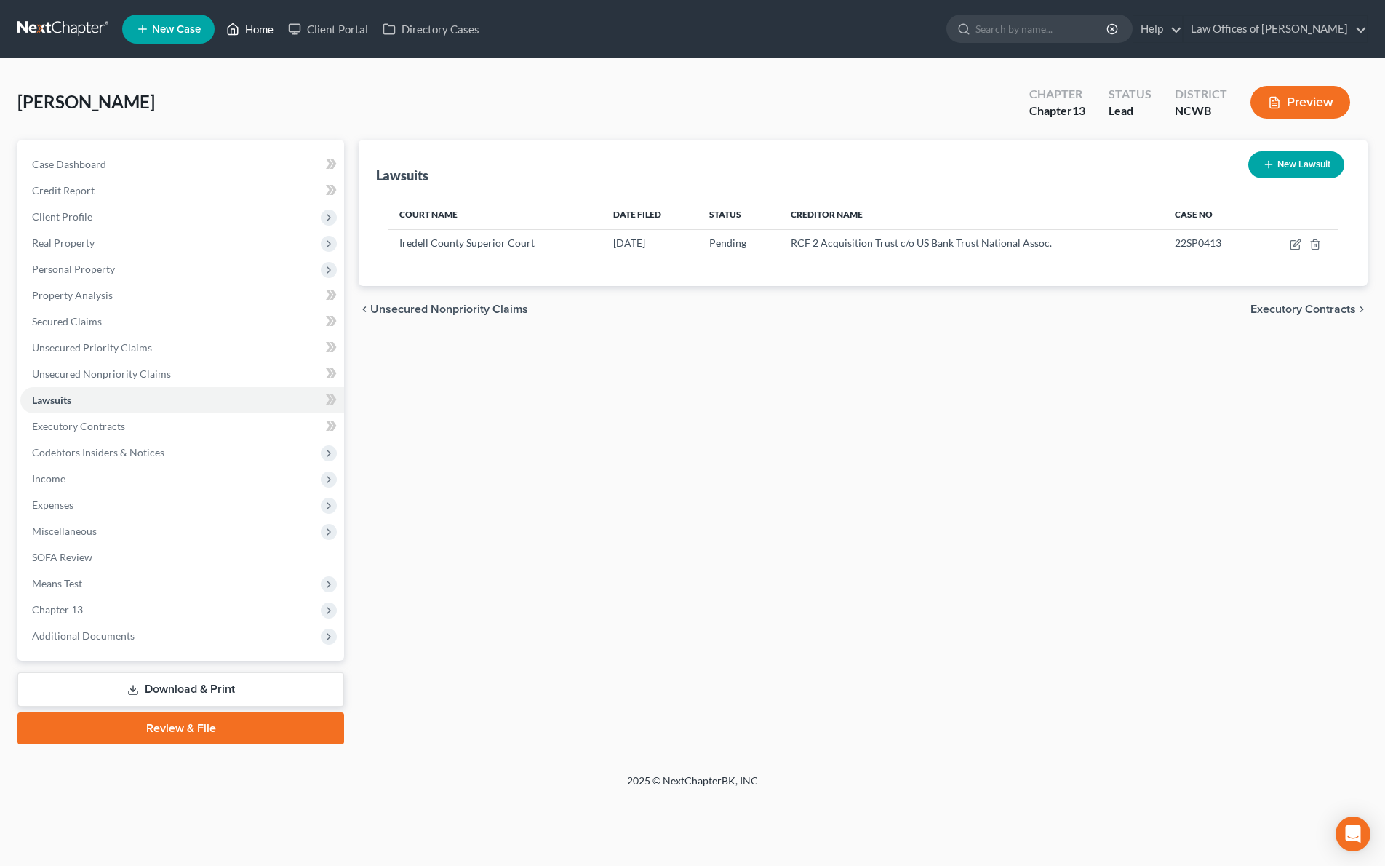
click at [252, 25] on link "Home" at bounding box center [250, 29] width 62 height 26
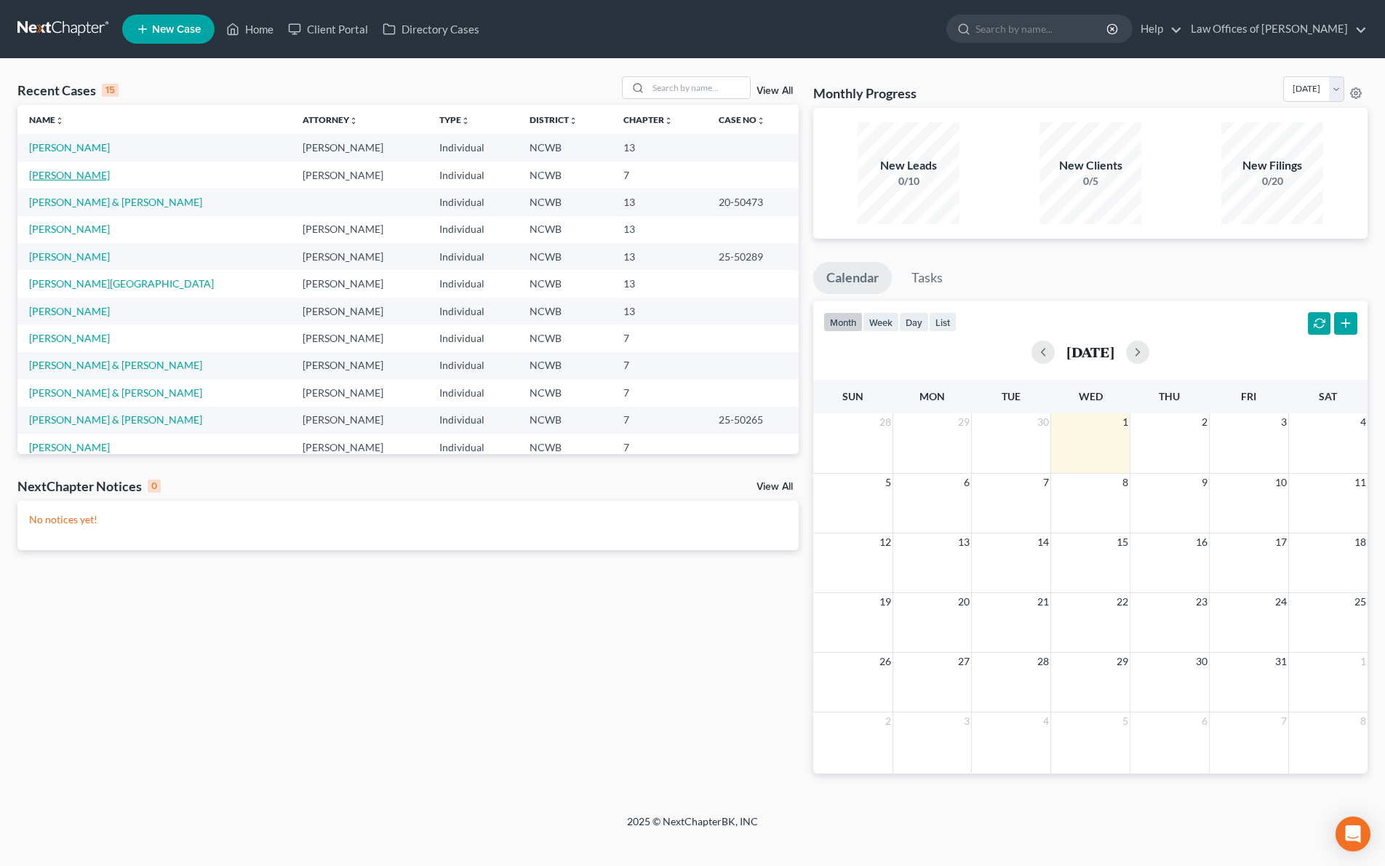
click at [80, 178] on link "[PERSON_NAME]" at bounding box center [69, 175] width 81 height 12
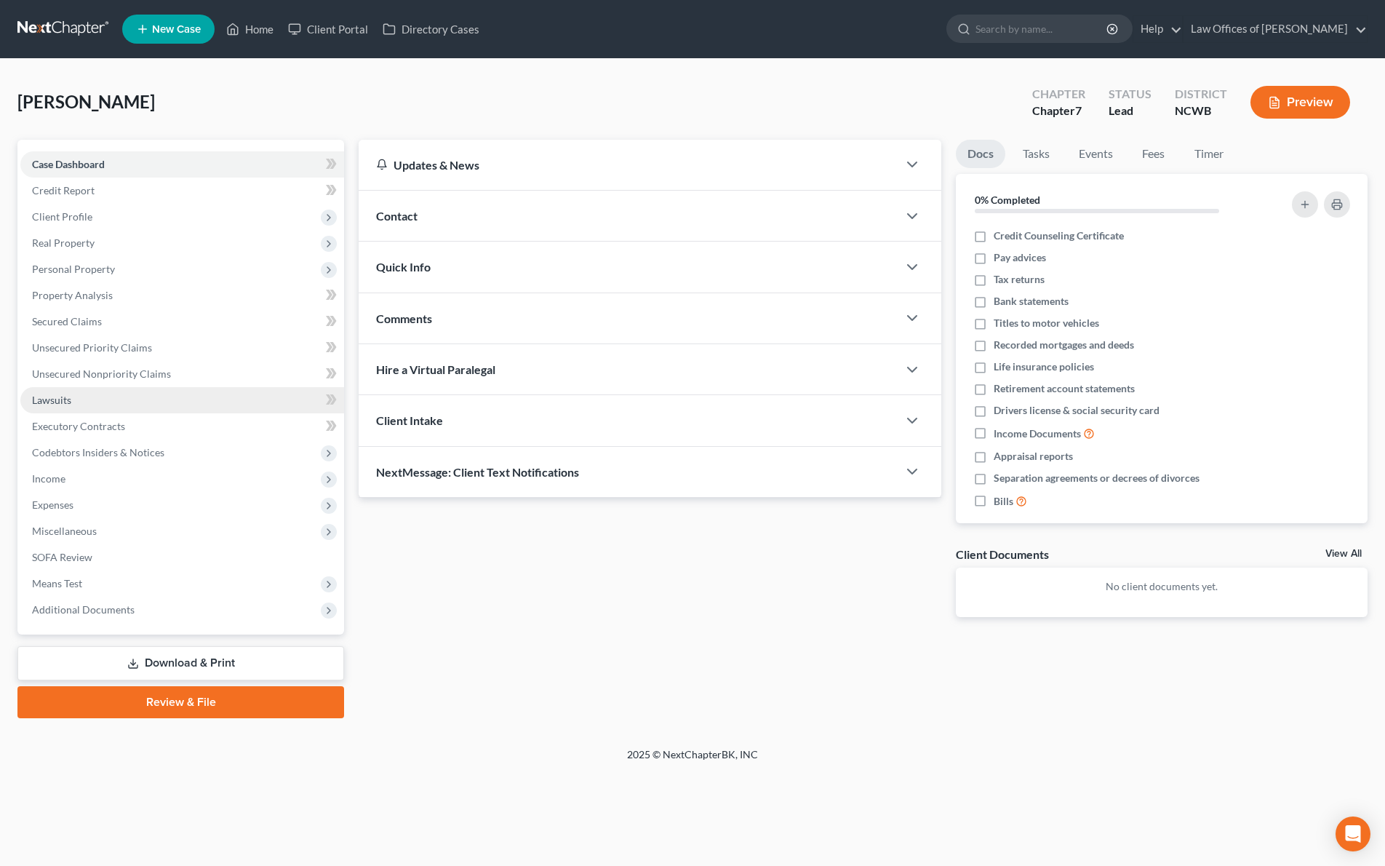
click at [60, 396] on span "Lawsuits" at bounding box center [51, 400] width 39 height 12
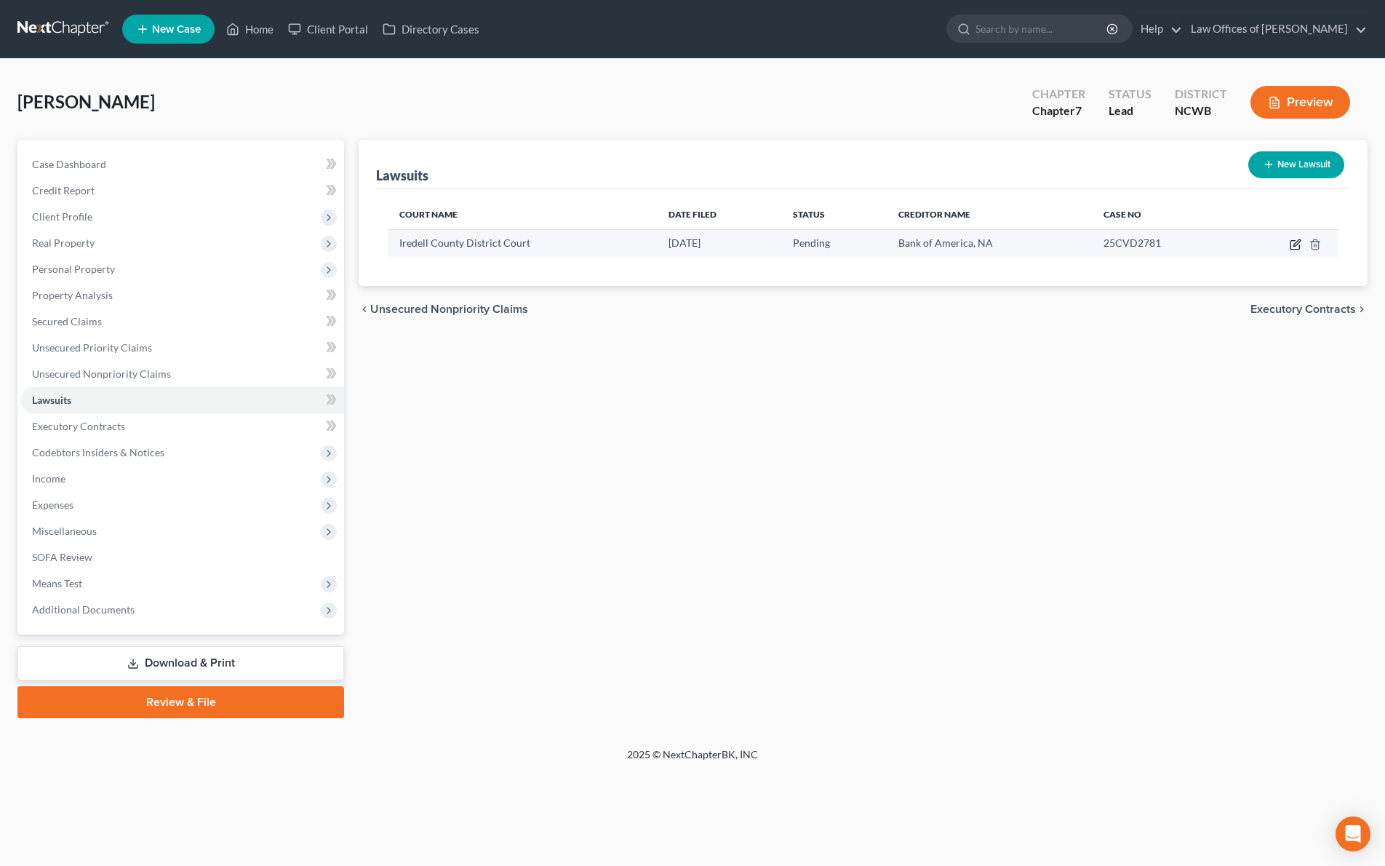
click at [1298, 242] on icon "button" at bounding box center [1296, 245] width 12 height 12
select select "28"
select select "0"
select select "4"
select select "48"
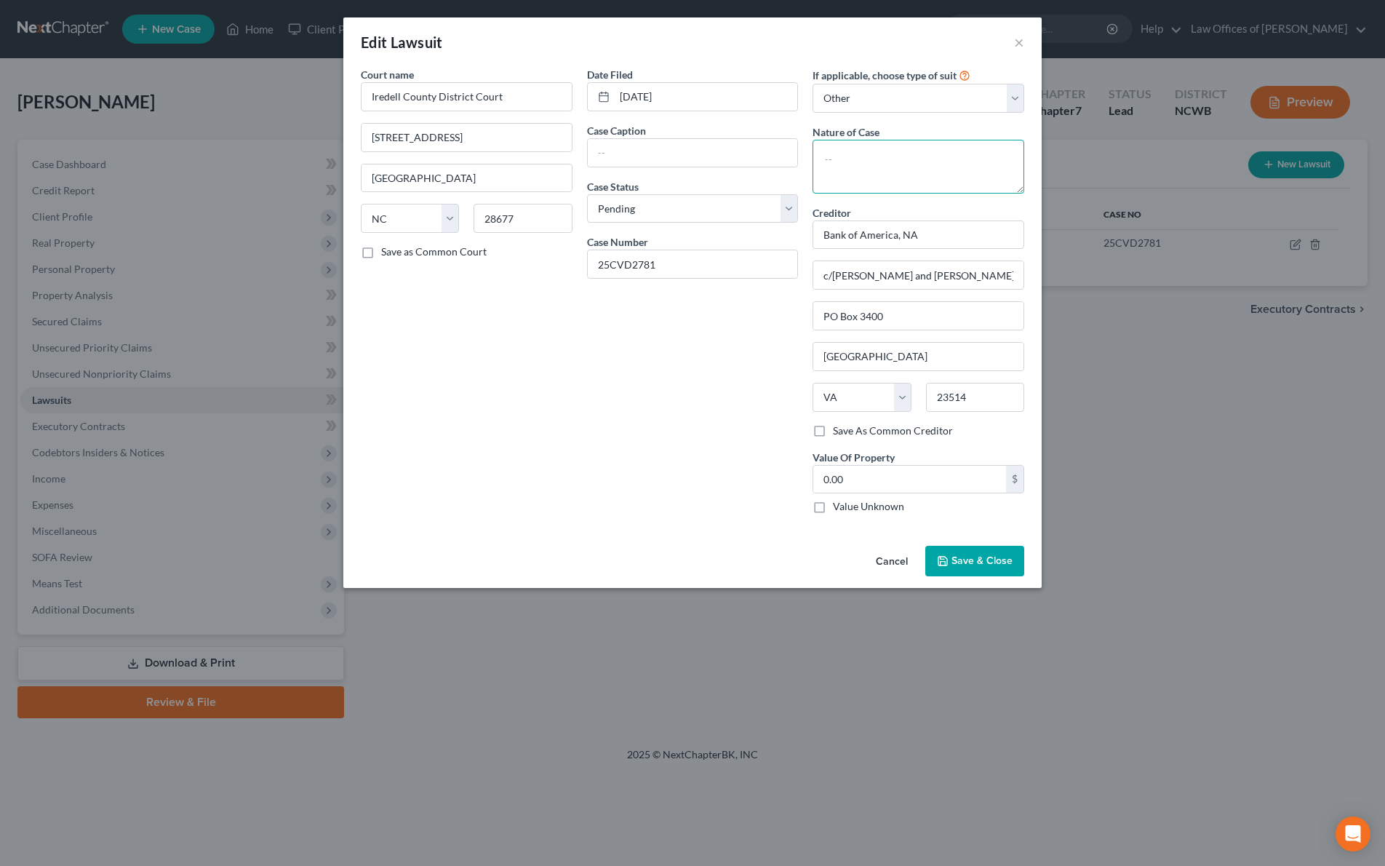
click at [904, 152] on textarea at bounding box center [918, 167] width 212 height 54
type textarea "Civil Summons"
click at [834, 275] on input "c/[PERSON_NAME] and [PERSON_NAME], PLC" at bounding box center [918, 275] width 210 height 28
click at [840, 278] on input "c/[PERSON_NAME] and [PERSON_NAME], PLC" at bounding box center [918, 275] width 210 height 28
drag, startPoint x: 842, startPoint y: 273, endPoint x: 740, endPoint y: 280, distance: 101.4
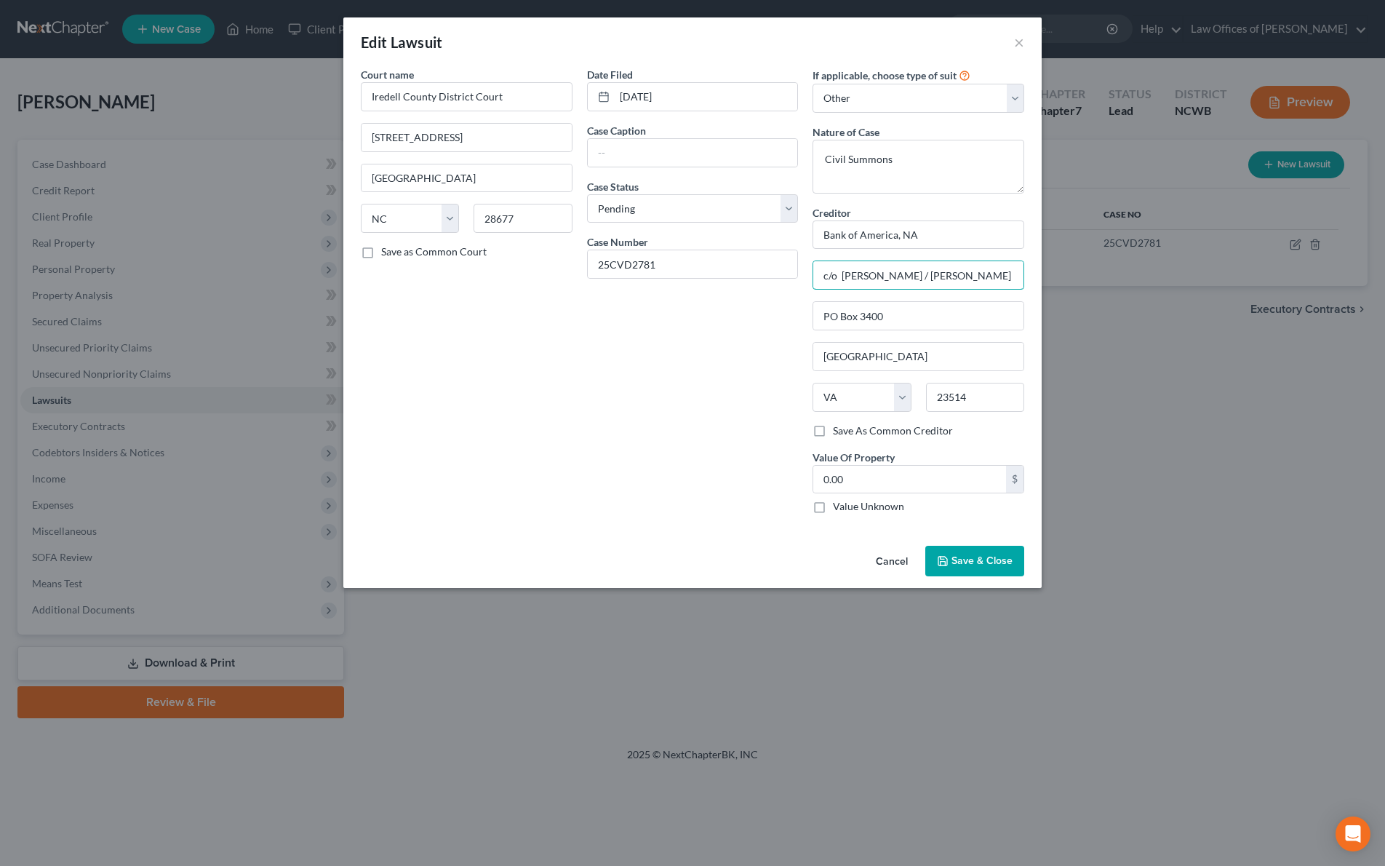
click at [740, 280] on div "Court name * [GEOGRAPHIC_DATA] [GEOGRAPHIC_DATA] [GEOGRAPHIC_DATA] [US_STATE][G…" at bounding box center [692, 296] width 678 height 458
type input "[PERSON_NAME] / [PERSON_NAME] and [PERSON_NAME], PLC"
click at [975, 549] on button "Save & Close" at bounding box center [974, 561] width 99 height 31
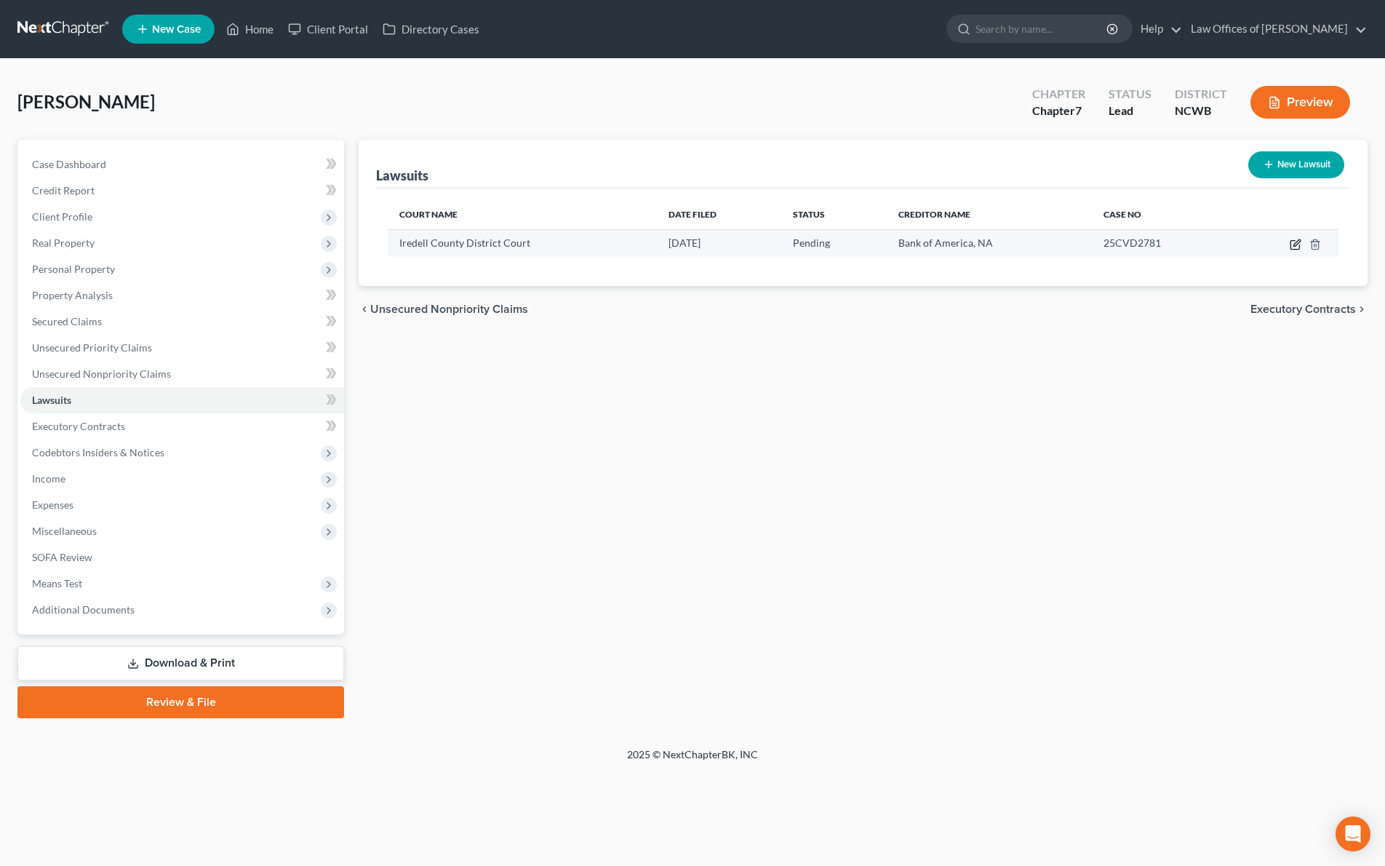
click at [1297, 246] on icon "button" at bounding box center [1296, 245] width 12 height 12
select select "28"
select select "0"
select select "4"
select select "48"
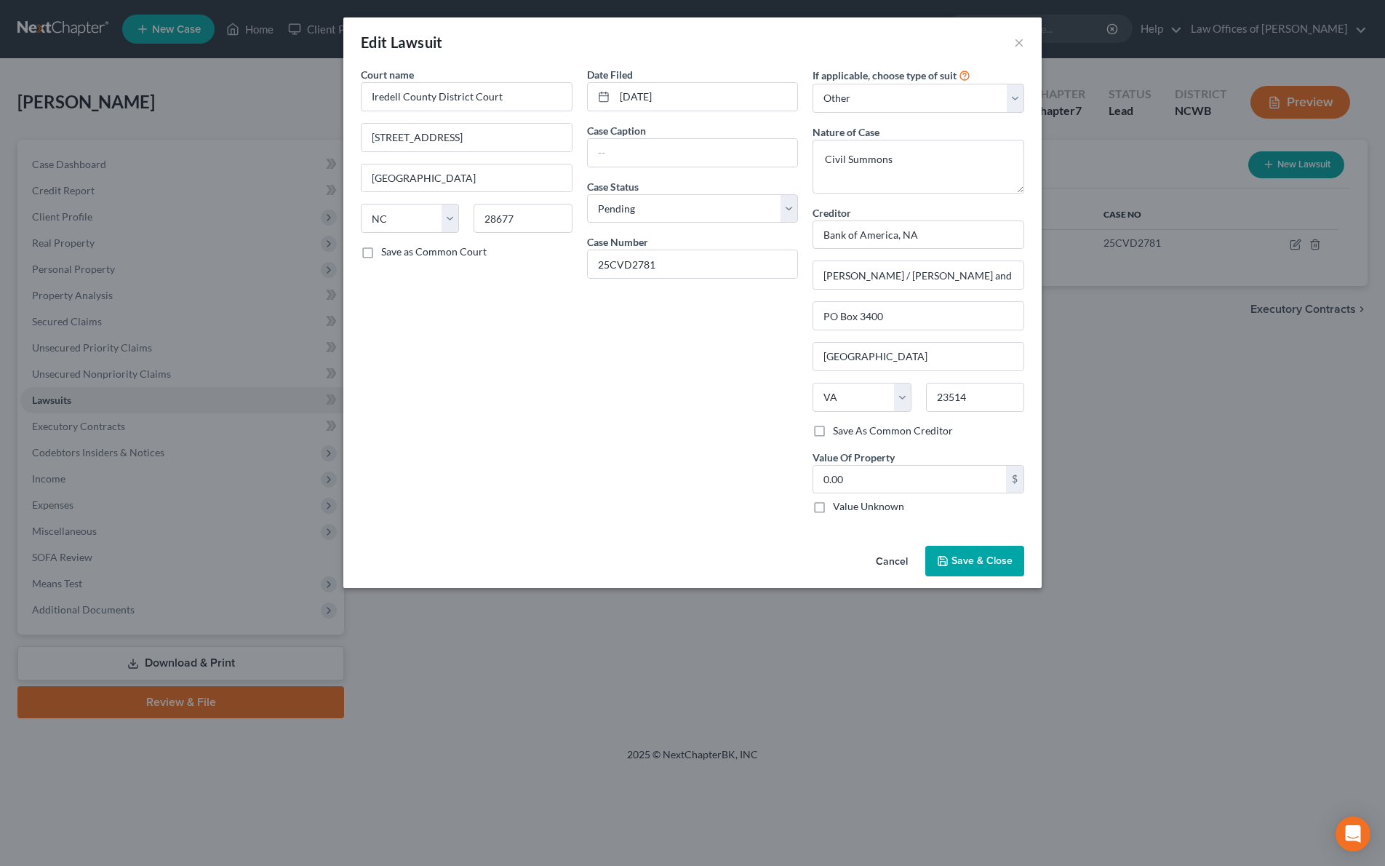
click at [1053, 486] on div "Edit Lawsuit × Court name * [GEOGRAPHIC_DATA] [GEOGRAPHIC_DATA] [GEOGRAPHIC_DAT…" at bounding box center [692, 433] width 1385 height 866
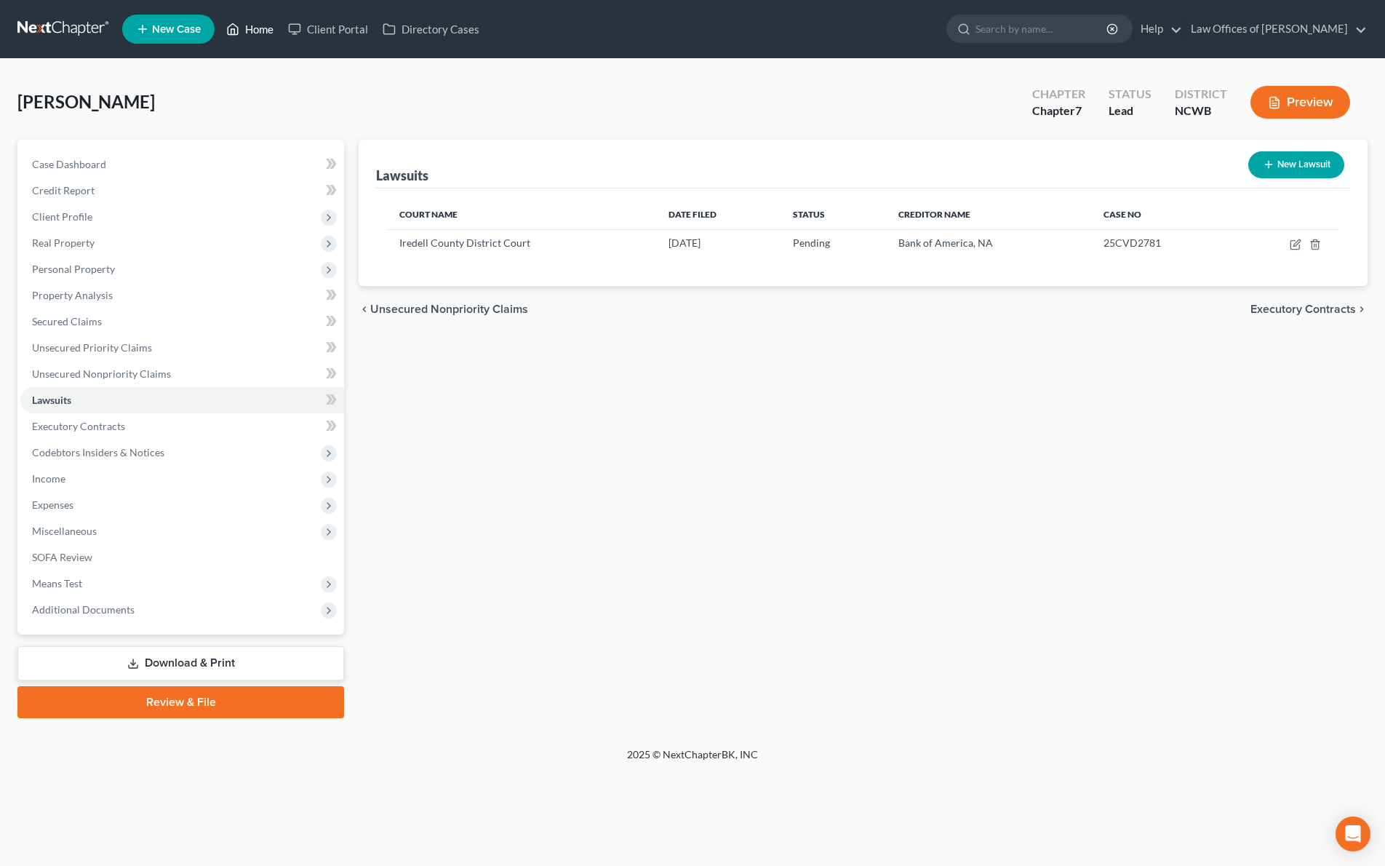
click at [242, 30] on link "Home" at bounding box center [250, 29] width 62 height 26
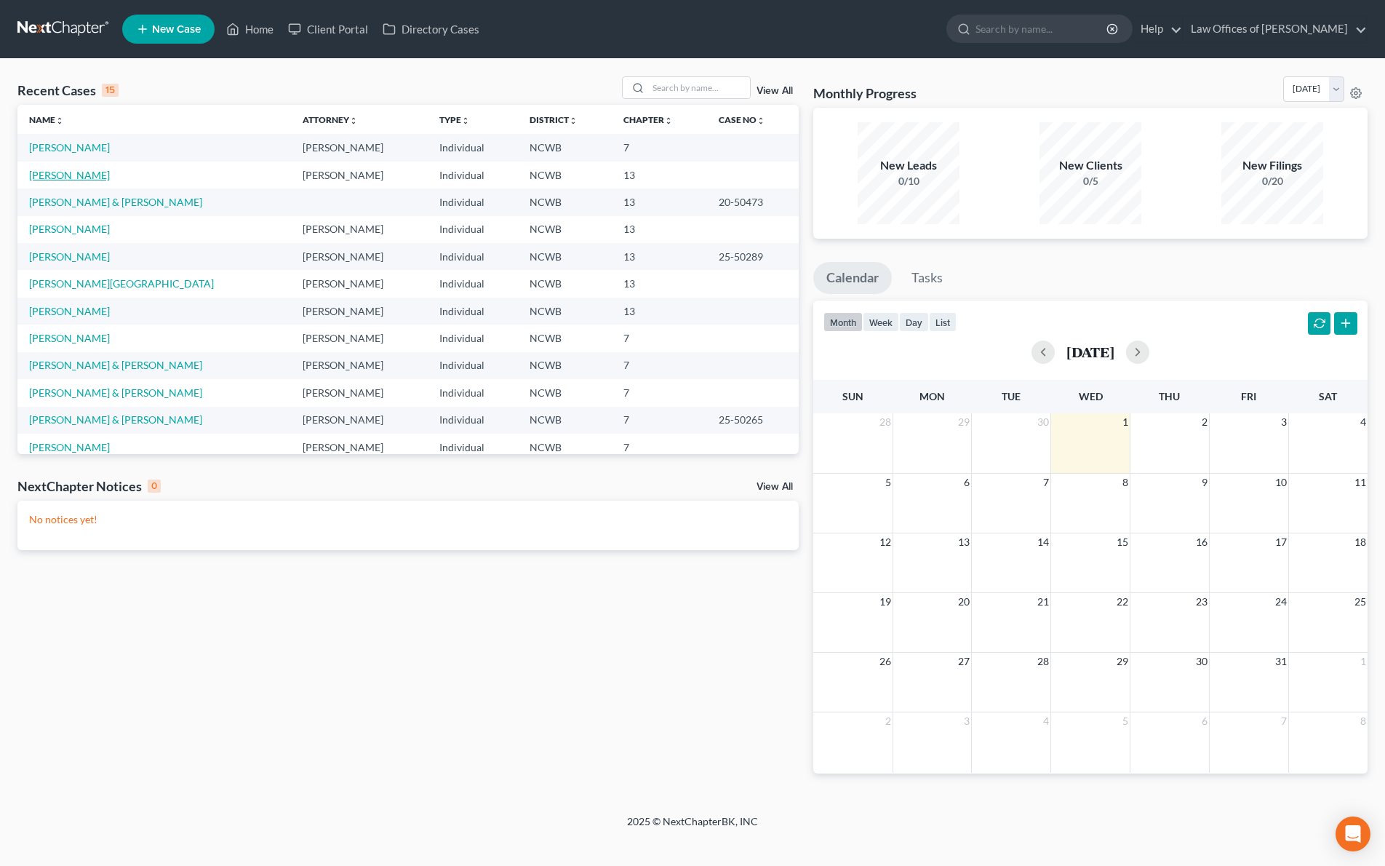
click at [89, 172] on link "[PERSON_NAME]" at bounding box center [69, 175] width 81 height 12
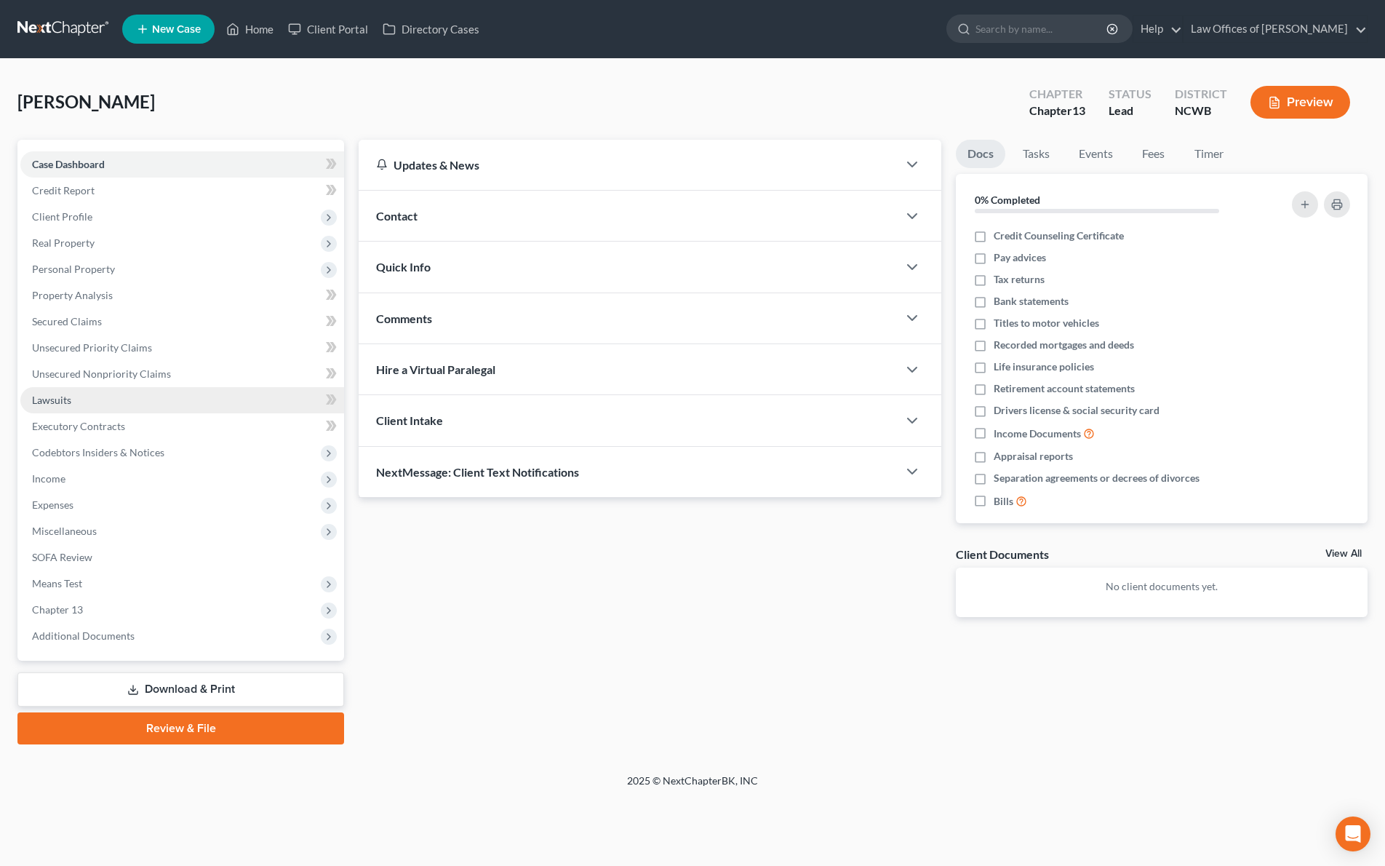
click at [63, 404] on span "Lawsuits" at bounding box center [51, 400] width 39 height 12
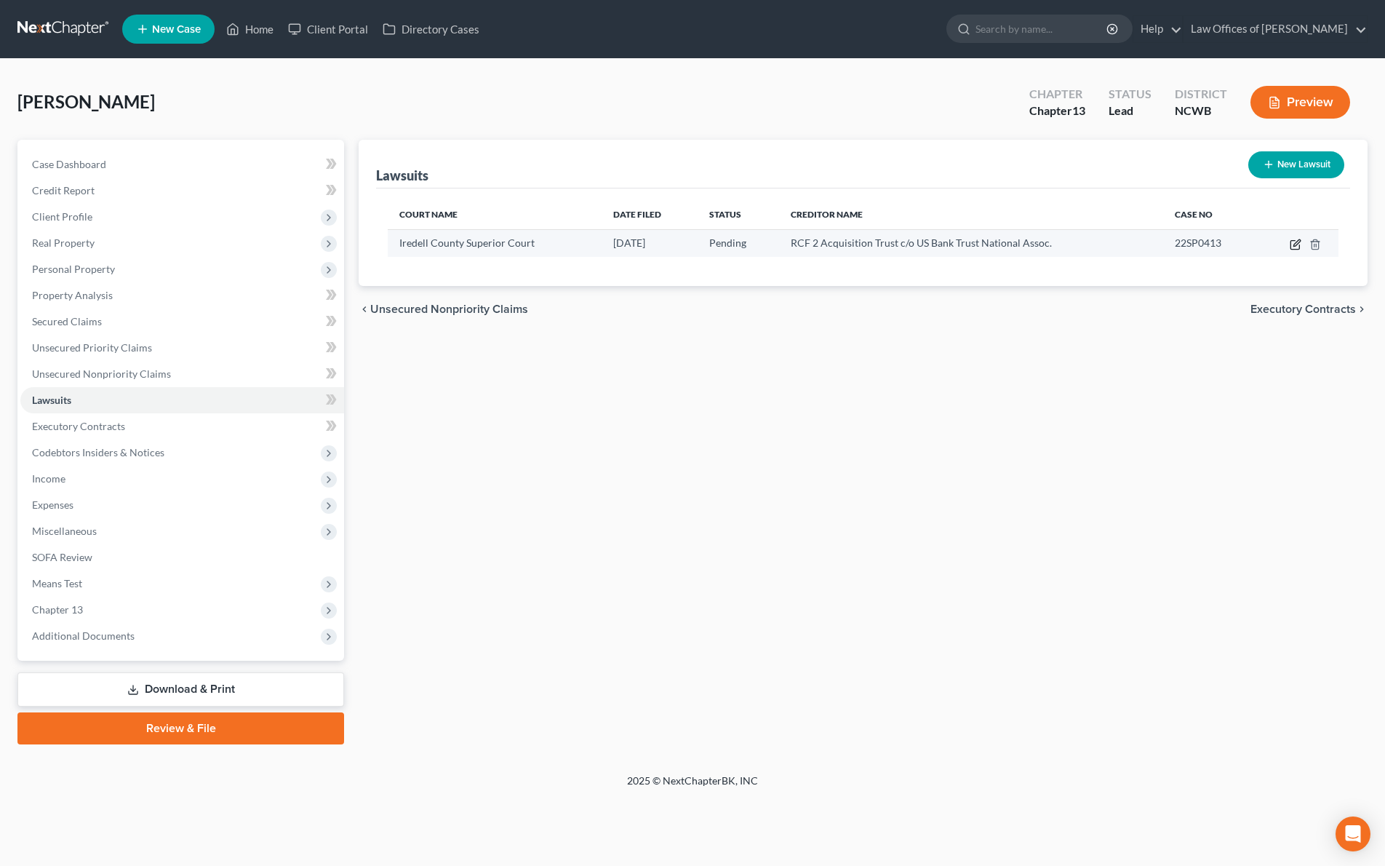
click at [1295, 243] on icon "button" at bounding box center [1296, 242] width 7 height 7
select select "28"
select select "0"
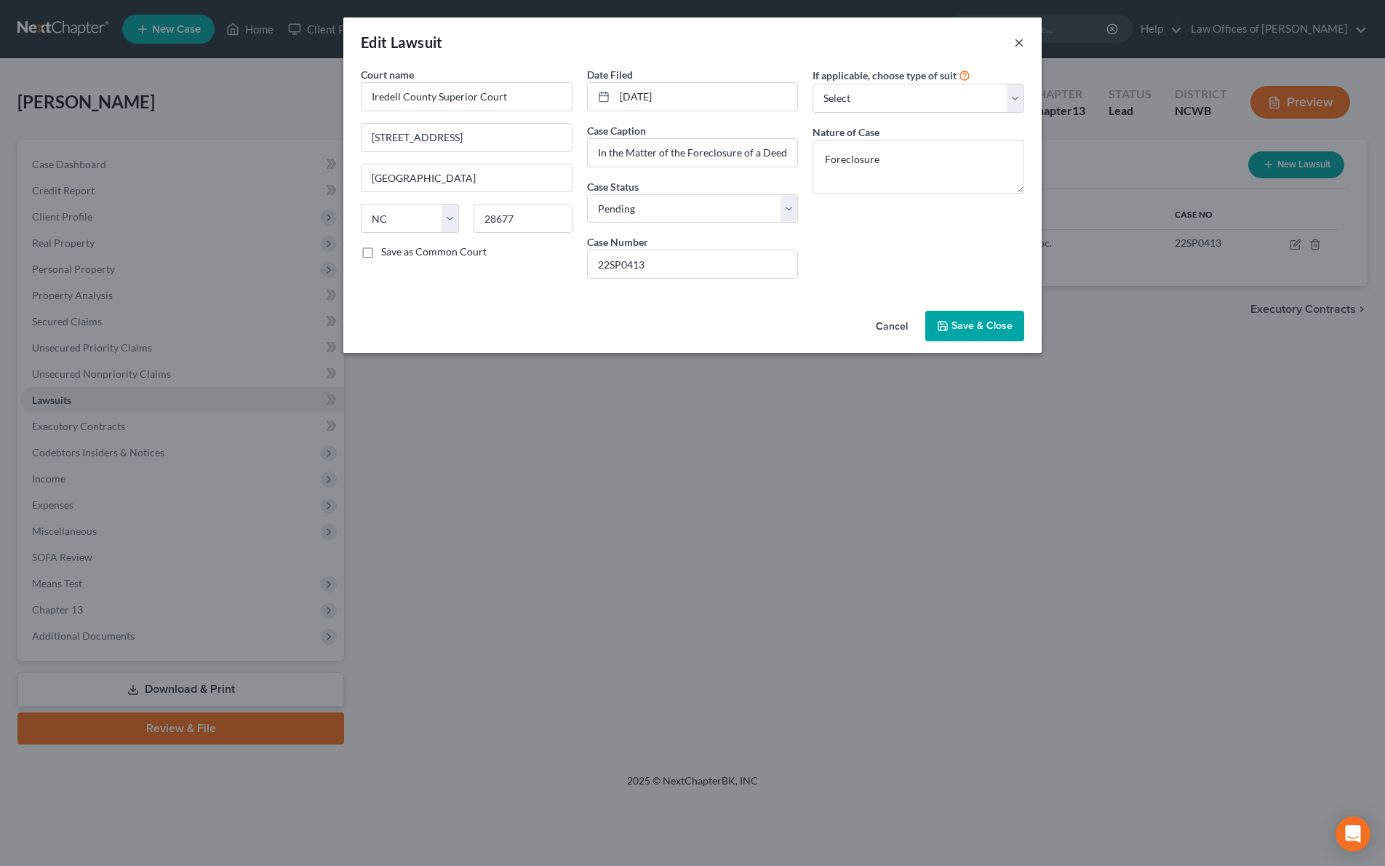
click at [1016, 45] on button "×" at bounding box center [1019, 41] width 10 height 17
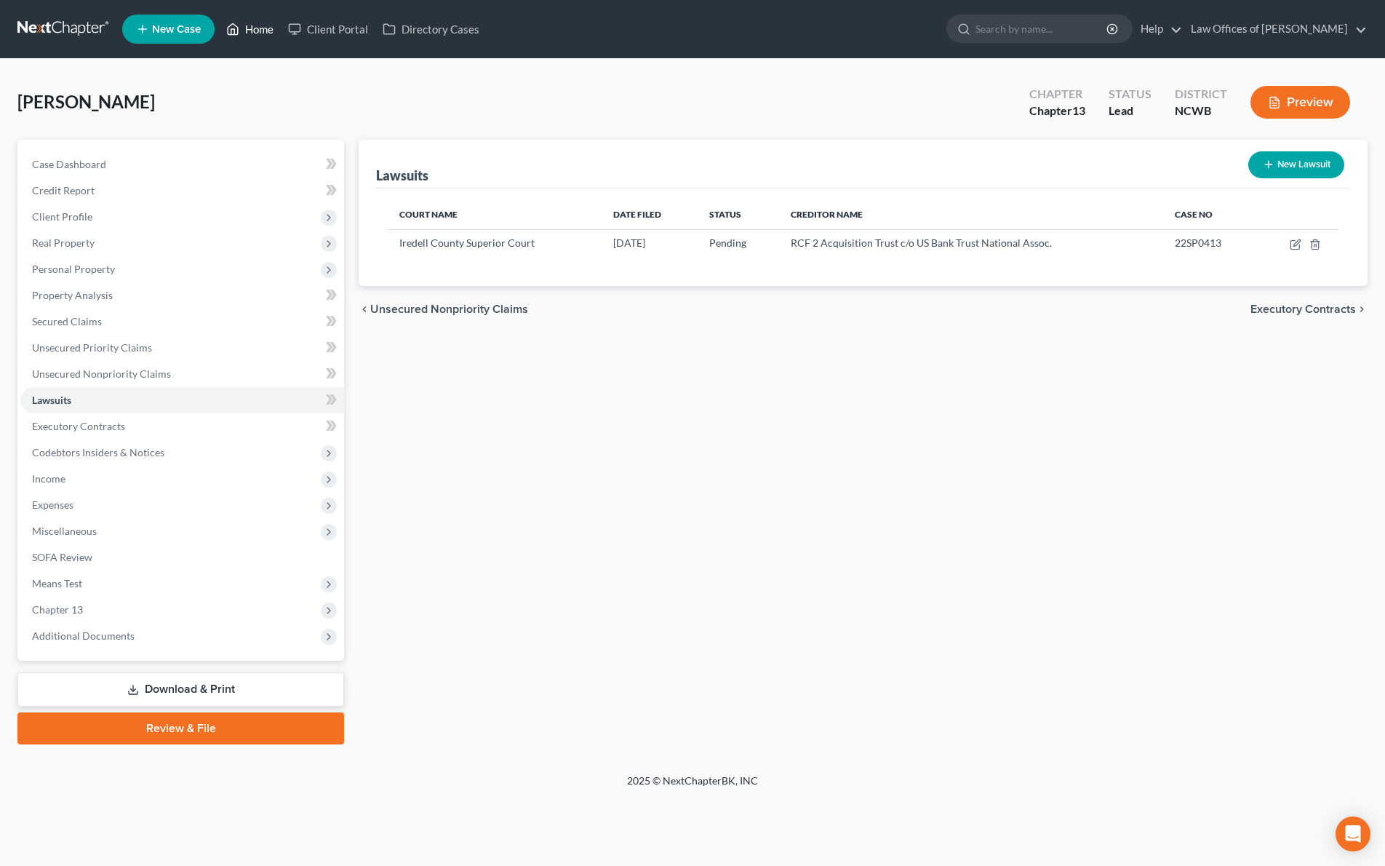
click at [259, 27] on link "Home" at bounding box center [250, 29] width 62 height 26
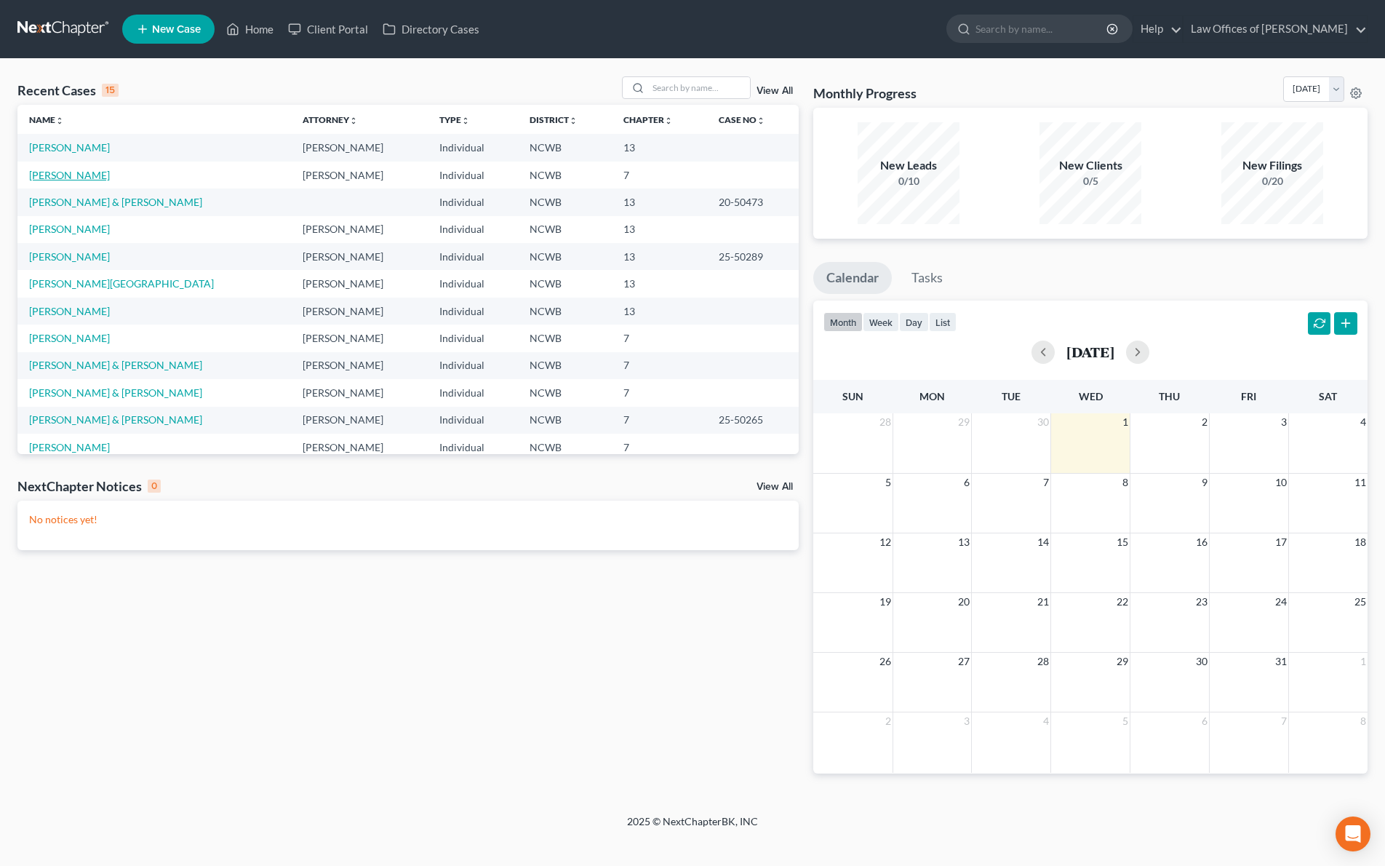
click at [76, 175] on link "[PERSON_NAME]" at bounding box center [69, 175] width 81 height 12
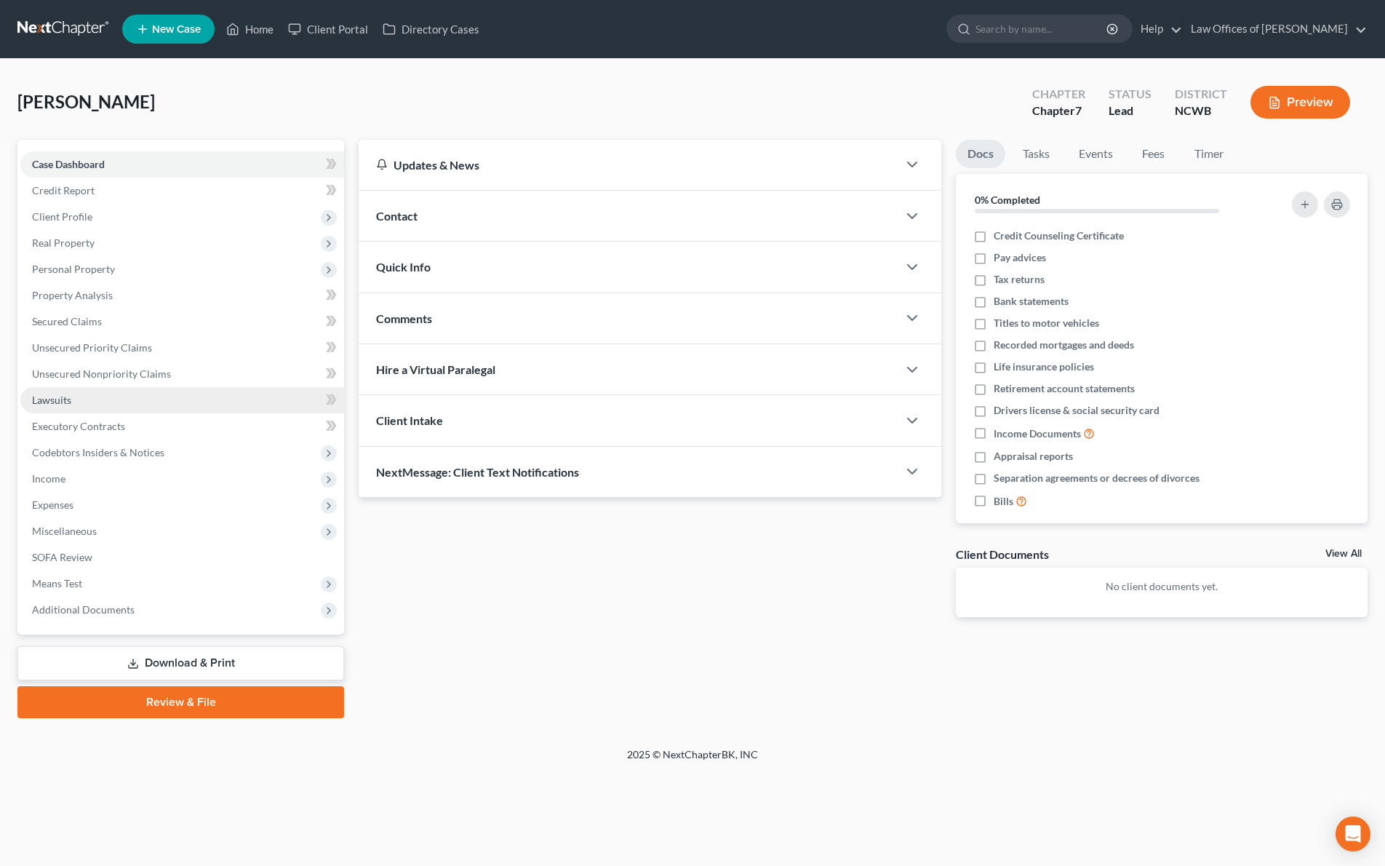
click at [76, 402] on link "Lawsuits" at bounding box center [182, 400] width 324 height 26
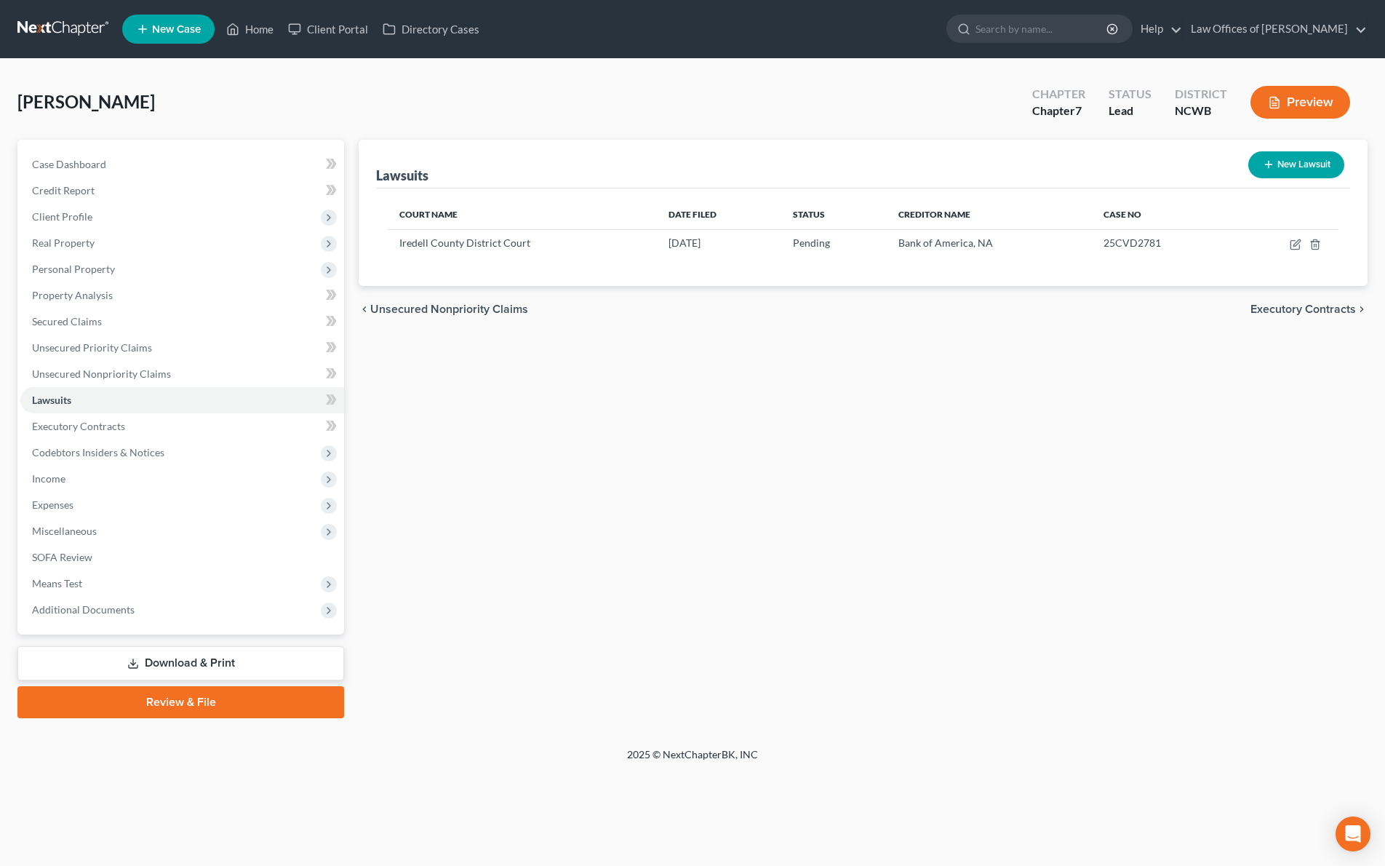
click at [1293, 165] on button "New Lawsuit" at bounding box center [1296, 164] width 96 height 27
select select "0"
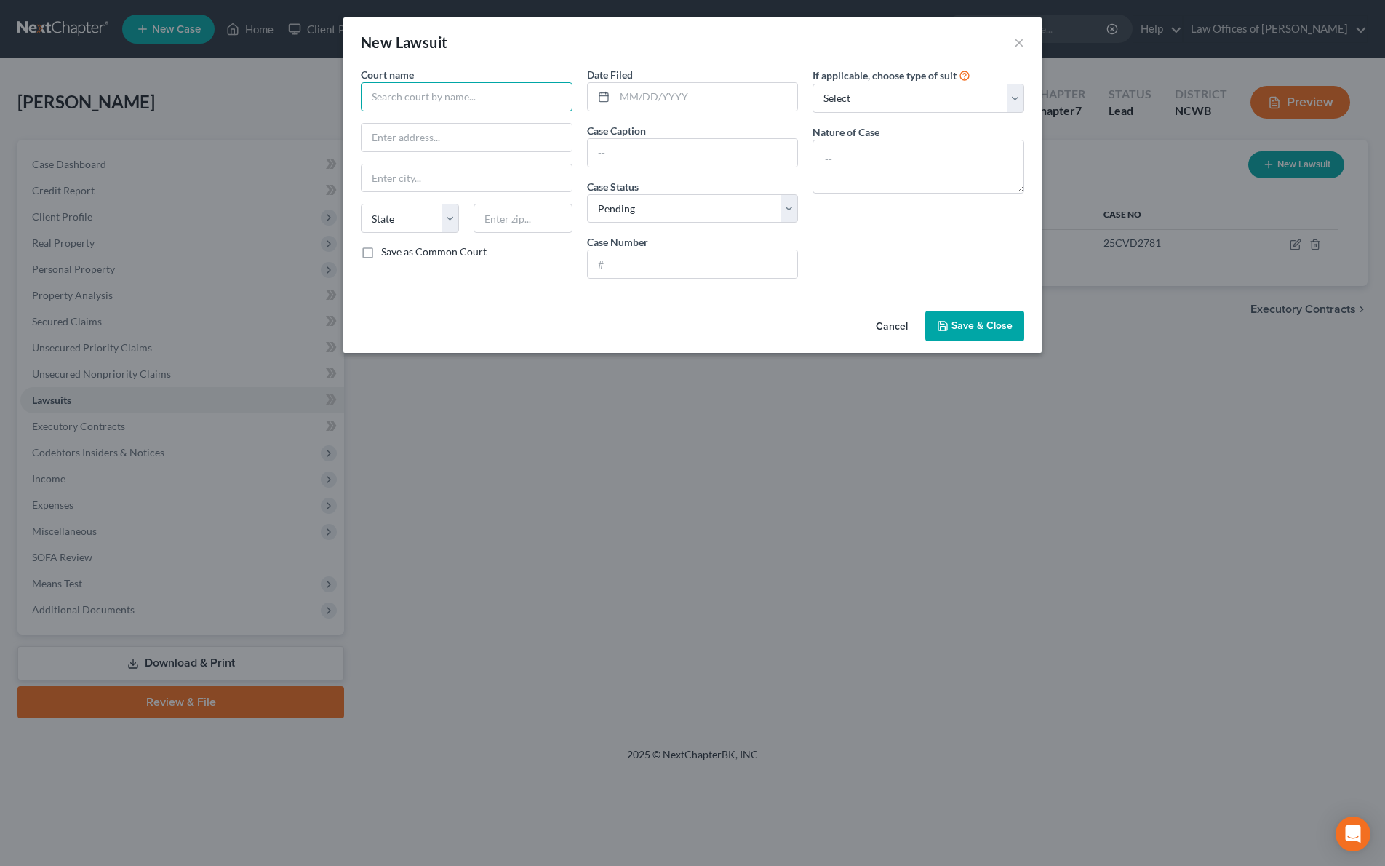
click at [375, 100] on input "text" at bounding box center [467, 96] width 212 height 29
type input "Iredell County District Court"
type input "[STREET_ADDRESS]"
type input "[GEOGRAPHIC_DATA]"
select select "28"
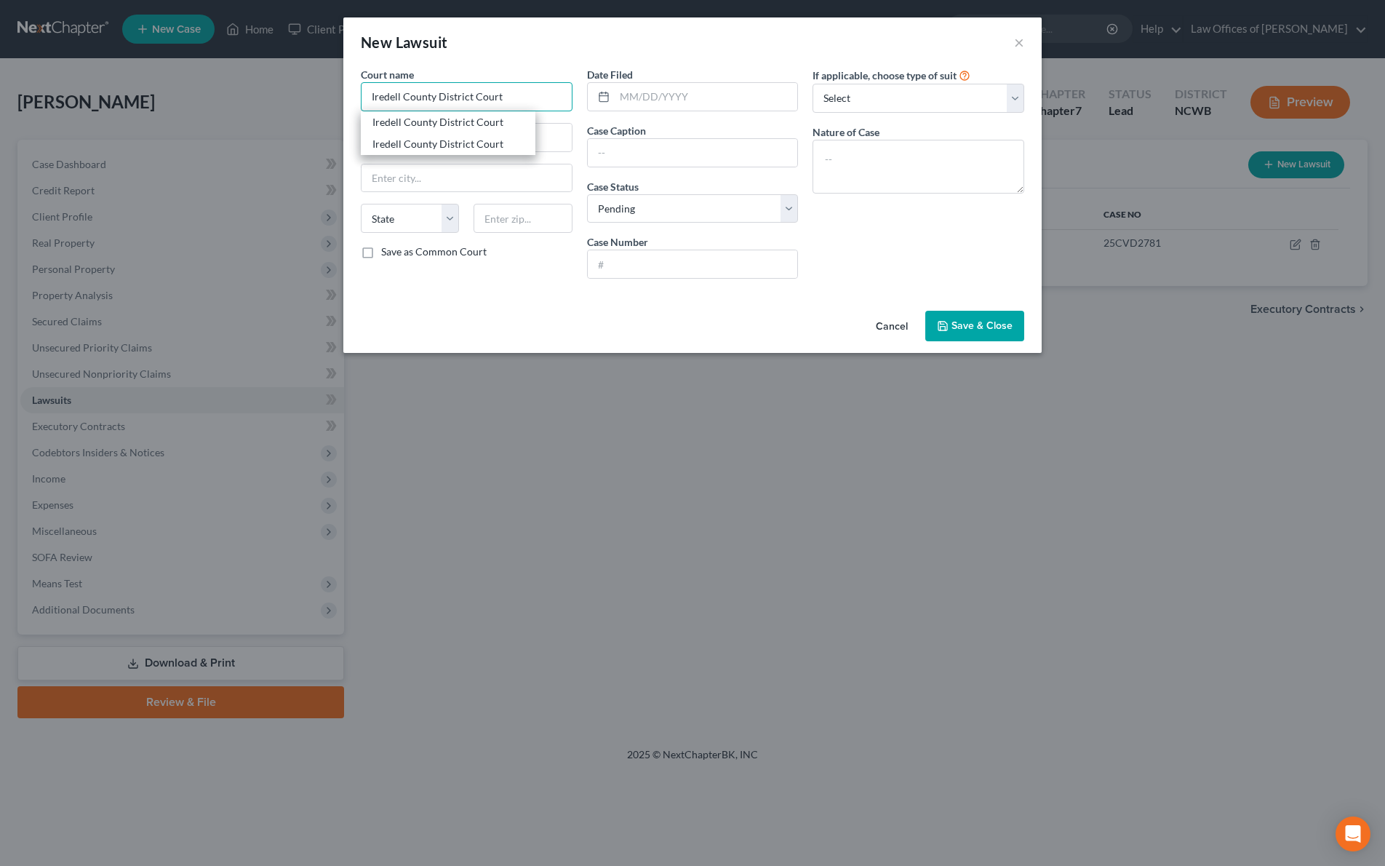
type input "28677"
type input "Iredell County District Court"
click at [698, 96] on input "text" at bounding box center [706, 97] width 183 height 28
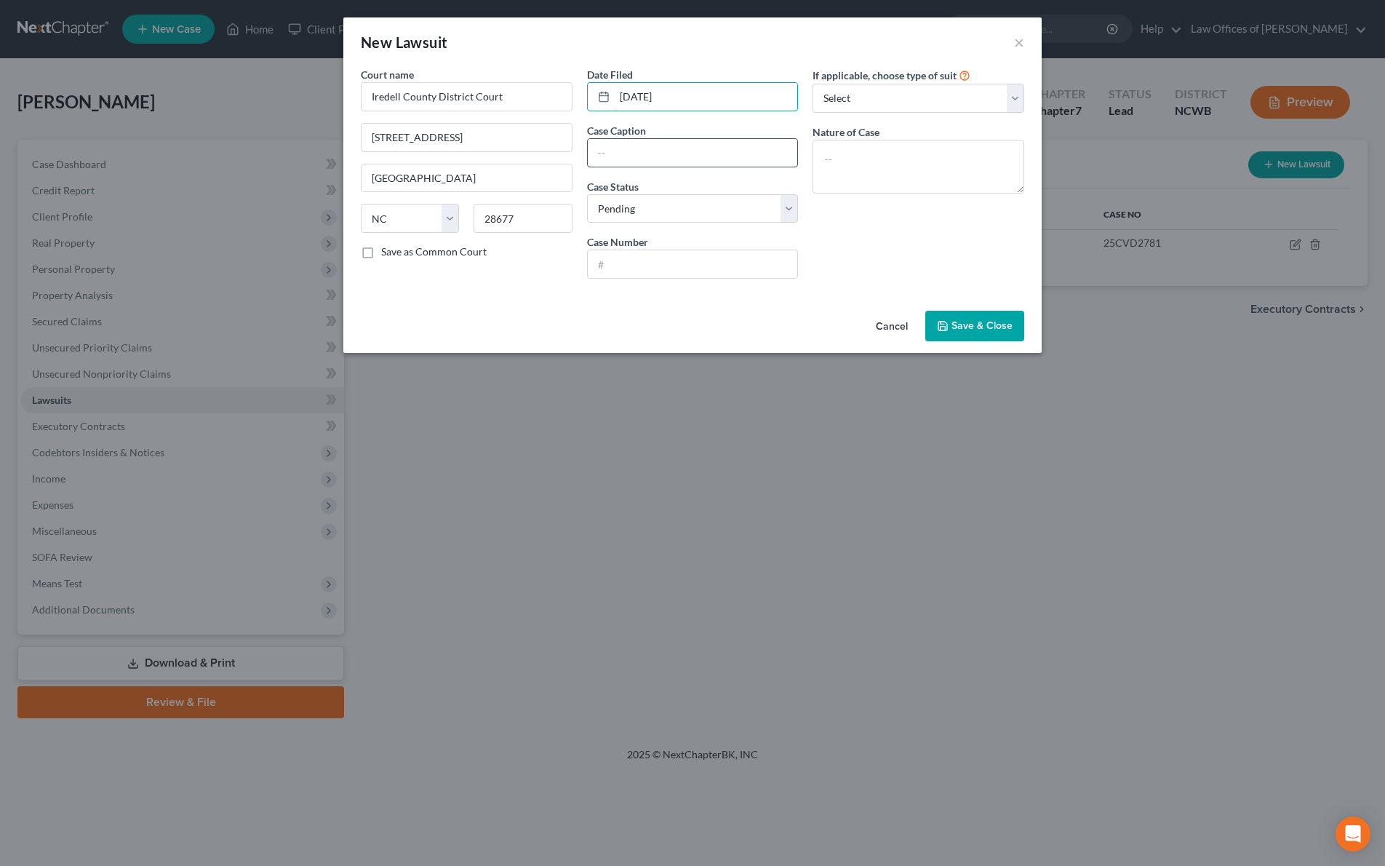
type input "[DATE]"
click at [687, 161] on input "text" at bounding box center [693, 153] width 210 height 28
type input "Complaint"
click at [906, 164] on textarea at bounding box center [918, 167] width 212 height 54
type textarea "Civil Summons / Complaint"
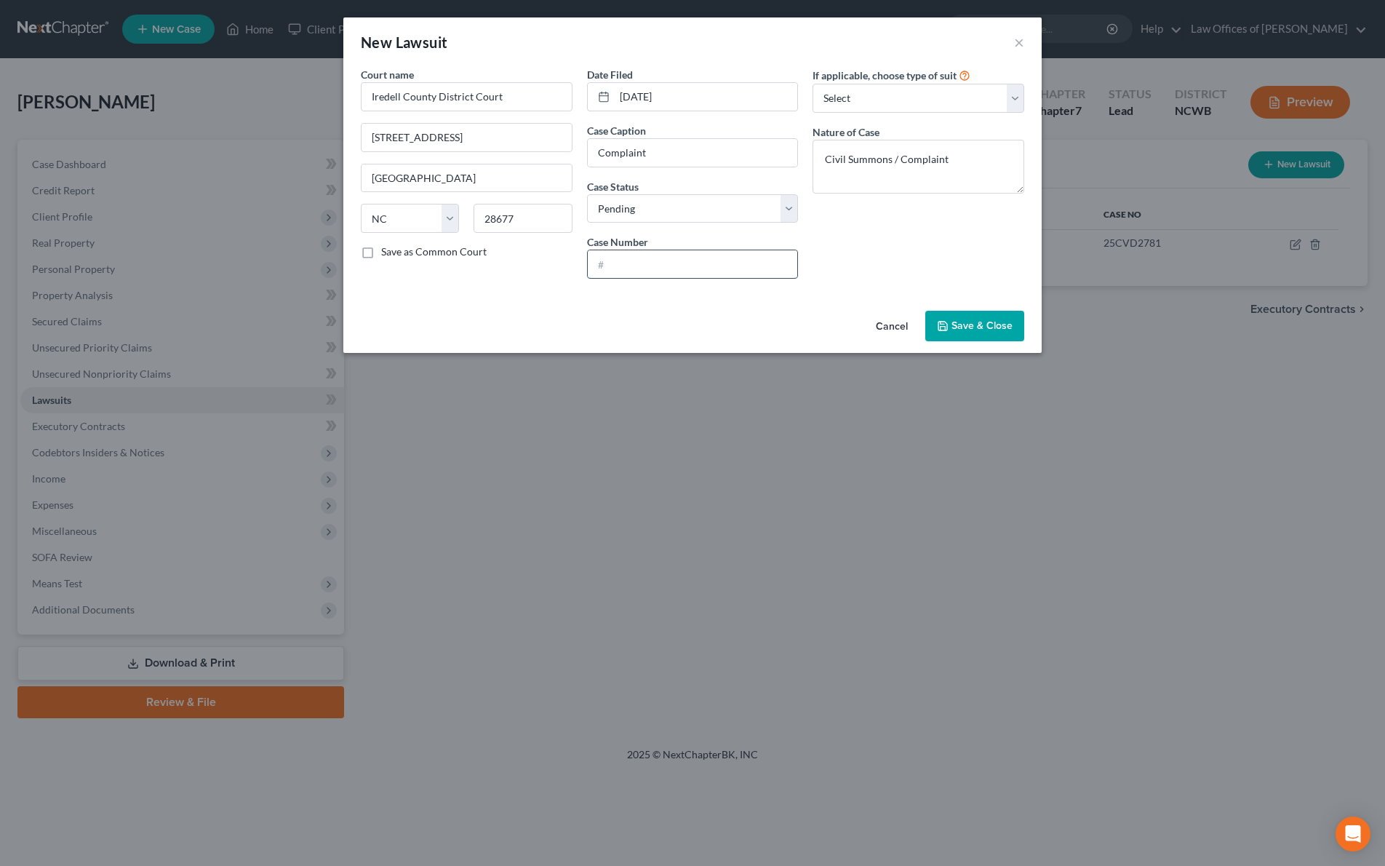
click at [705, 259] on input "text" at bounding box center [693, 264] width 210 height 28
type input "25CVD2788"
click at [966, 105] on select "Select Repossession Garnishment Foreclosure Attached, Seized, Or Levied Other" at bounding box center [918, 98] width 212 height 29
click at [812, 84] on select "Select Repossession Garnishment Foreclosure Attached, Seized, Or Levied Other" at bounding box center [918, 98] width 212 height 29
click at [982, 329] on span "Save & Close" at bounding box center [981, 325] width 61 height 12
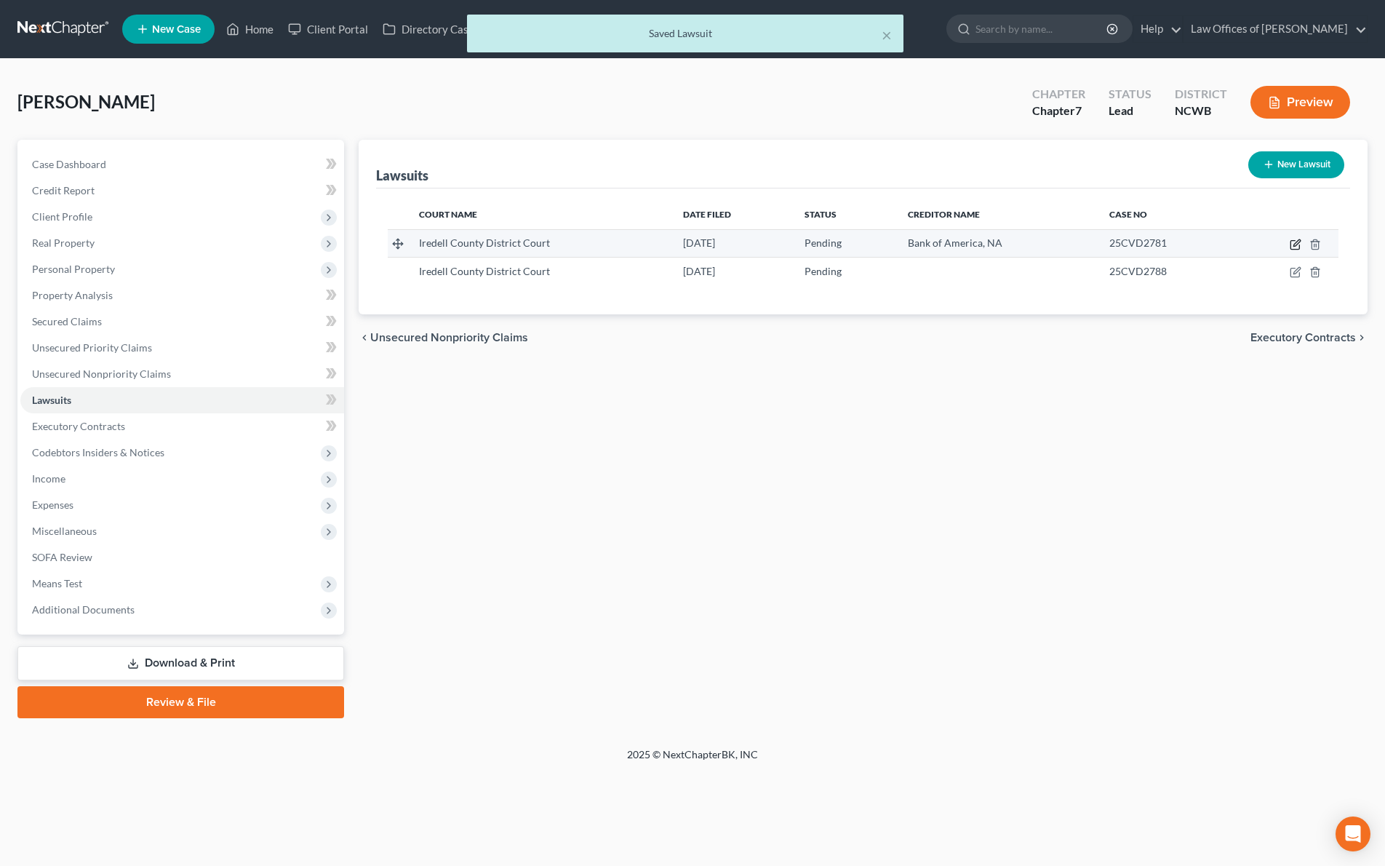
click at [1295, 244] on icon "button" at bounding box center [1296, 245] width 12 height 12
select select "28"
select select "0"
select select "4"
select select "48"
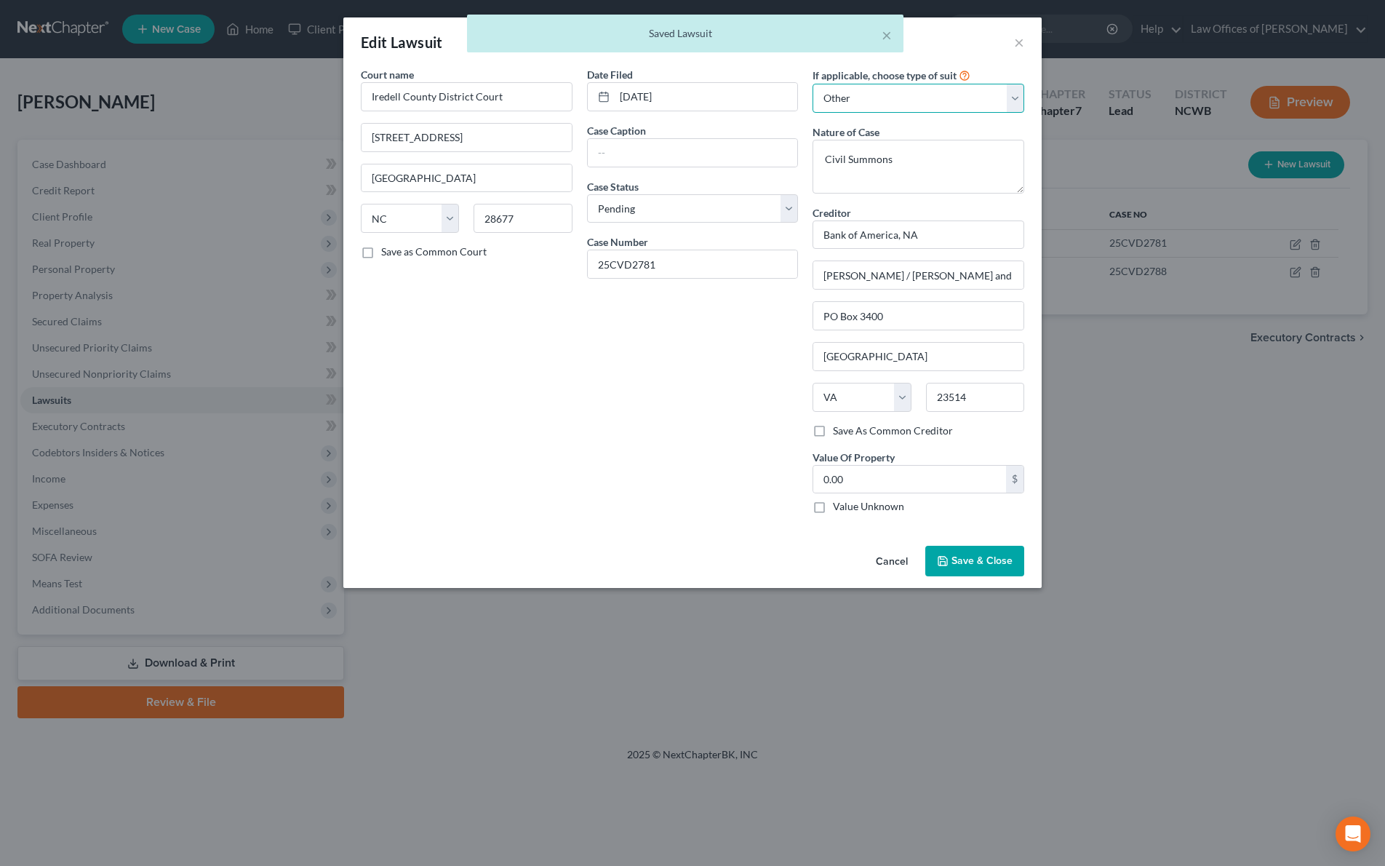
click at [907, 97] on select "Select Repossession Garnishment Foreclosure Attached, Seized, Or Levied Other" at bounding box center [918, 98] width 212 height 29
click at [812, 84] on select "Select Repossession Garnishment Foreclosure Attached, Seized, Or Levied Other" at bounding box center [918, 98] width 212 height 29
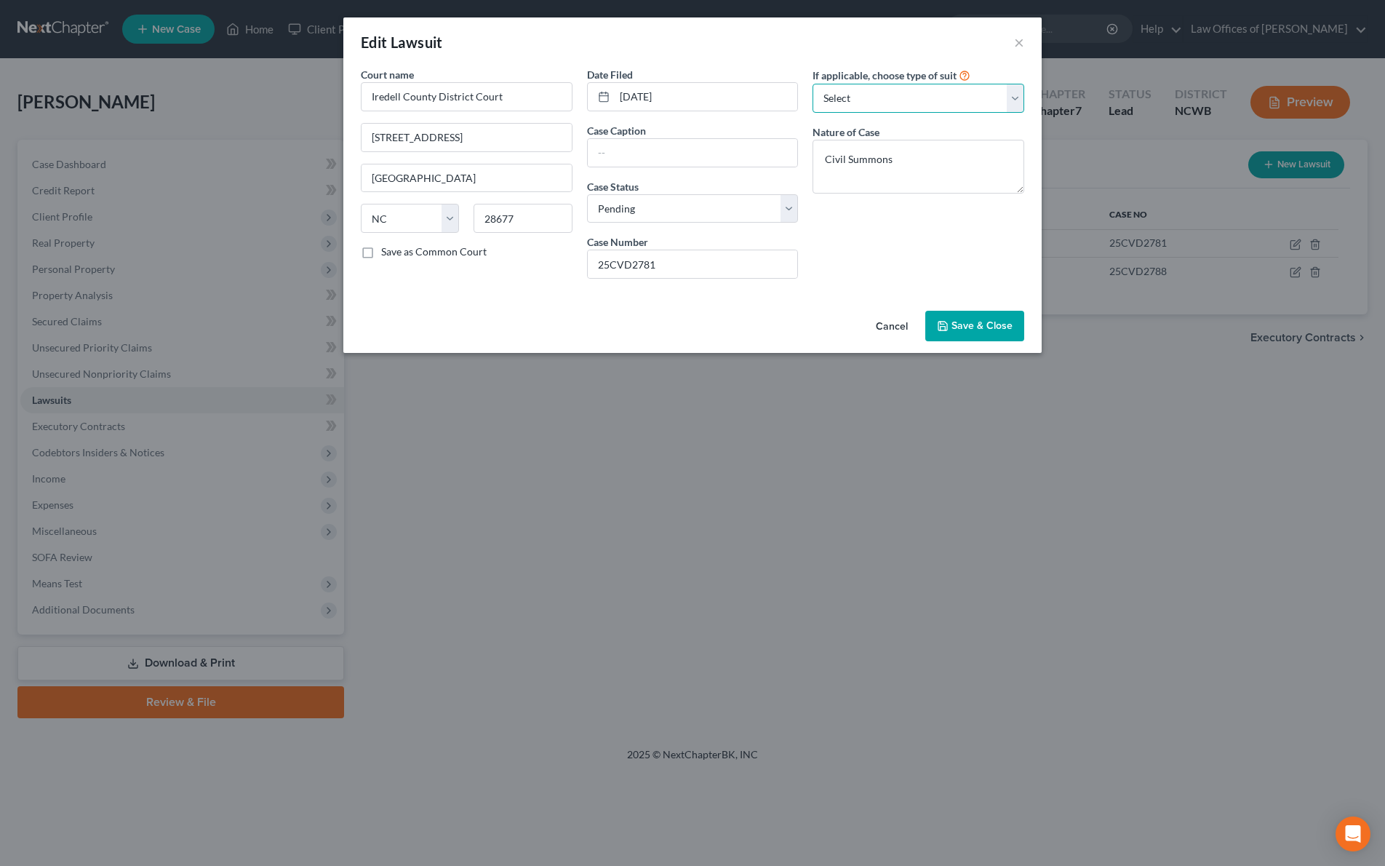
click at [973, 100] on select "Select Repossession Garnishment Foreclosure Attached, Seized, Or Levied Other" at bounding box center [918, 98] width 212 height 29
select select "4"
click at [812, 84] on select "Select Repossession Garnishment Foreclosure Attached, Seized, Or Levied Other" at bounding box center [918, 98] width 212 height 29
select select "48"
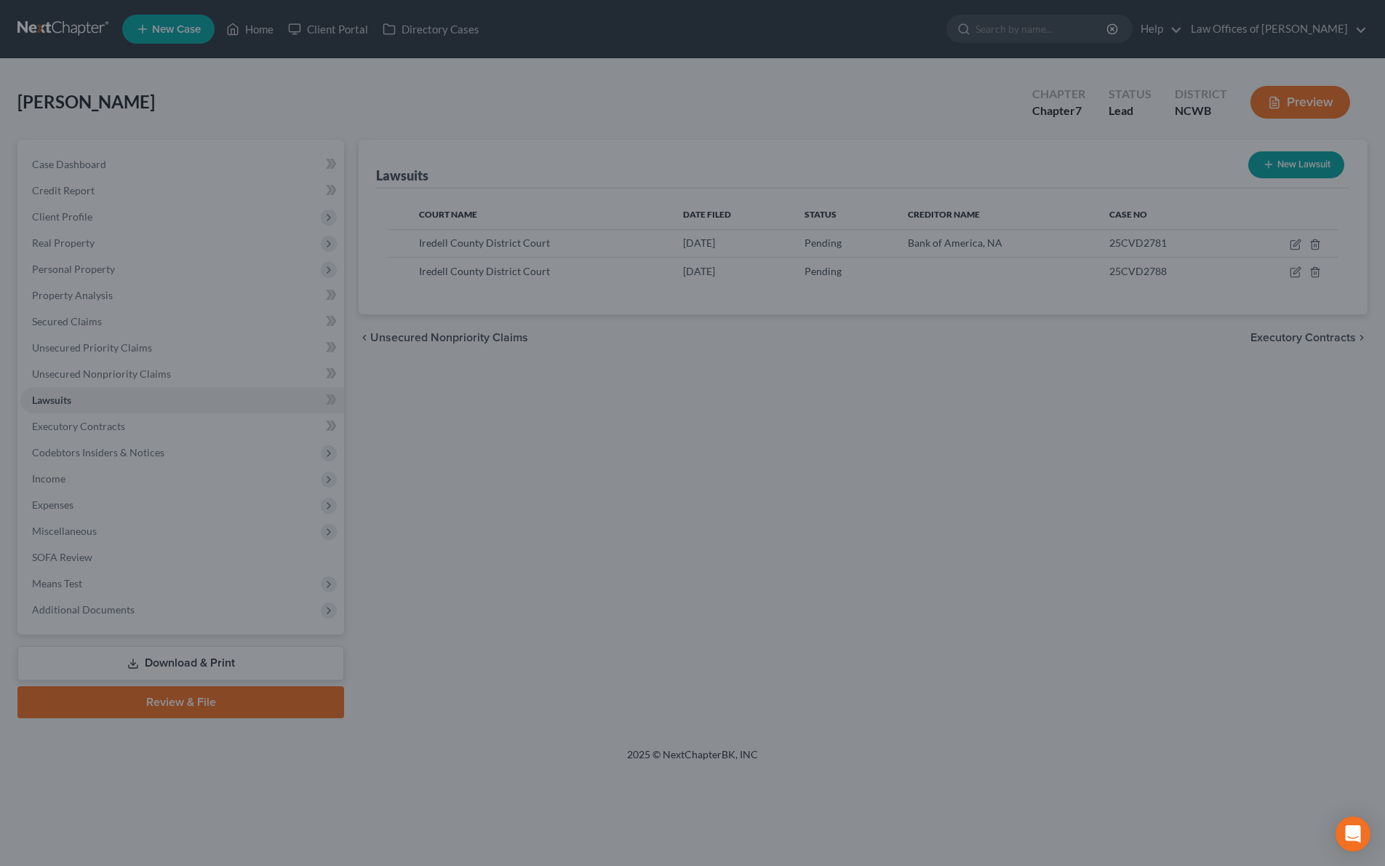
click at [1293, 270] on div "New Lawsuit × Court name * [GEOGRAPHIC_DATA] [GEOGRAPHIC_DATA] [GEOGRAPHIC_DATA…" at bounding box center [692, 433] width 1385 height 866
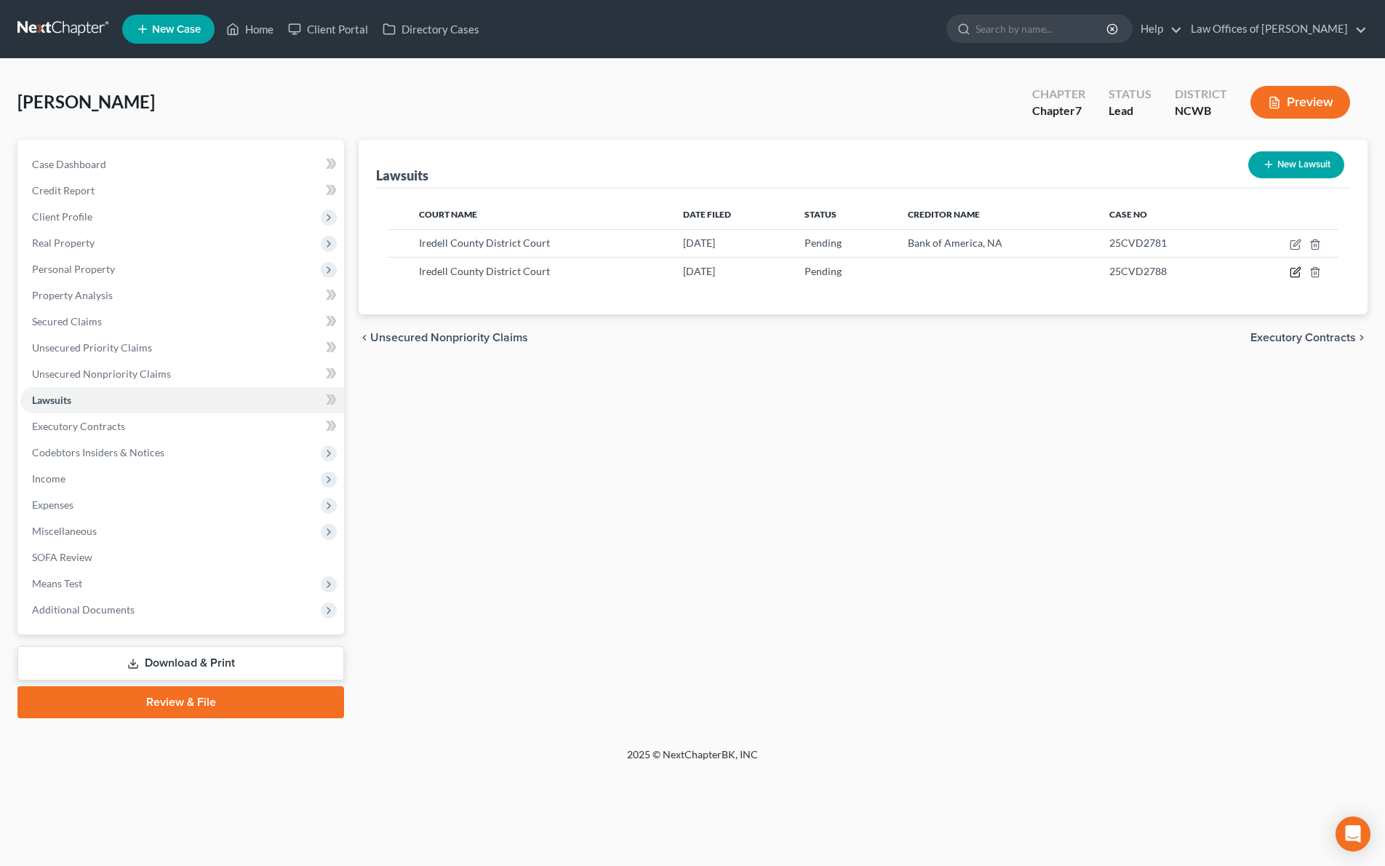
click at [1293, 270] on icon "button" at bounding box center [1296, 272] width 12 height 12
select select "28"
select select "0"
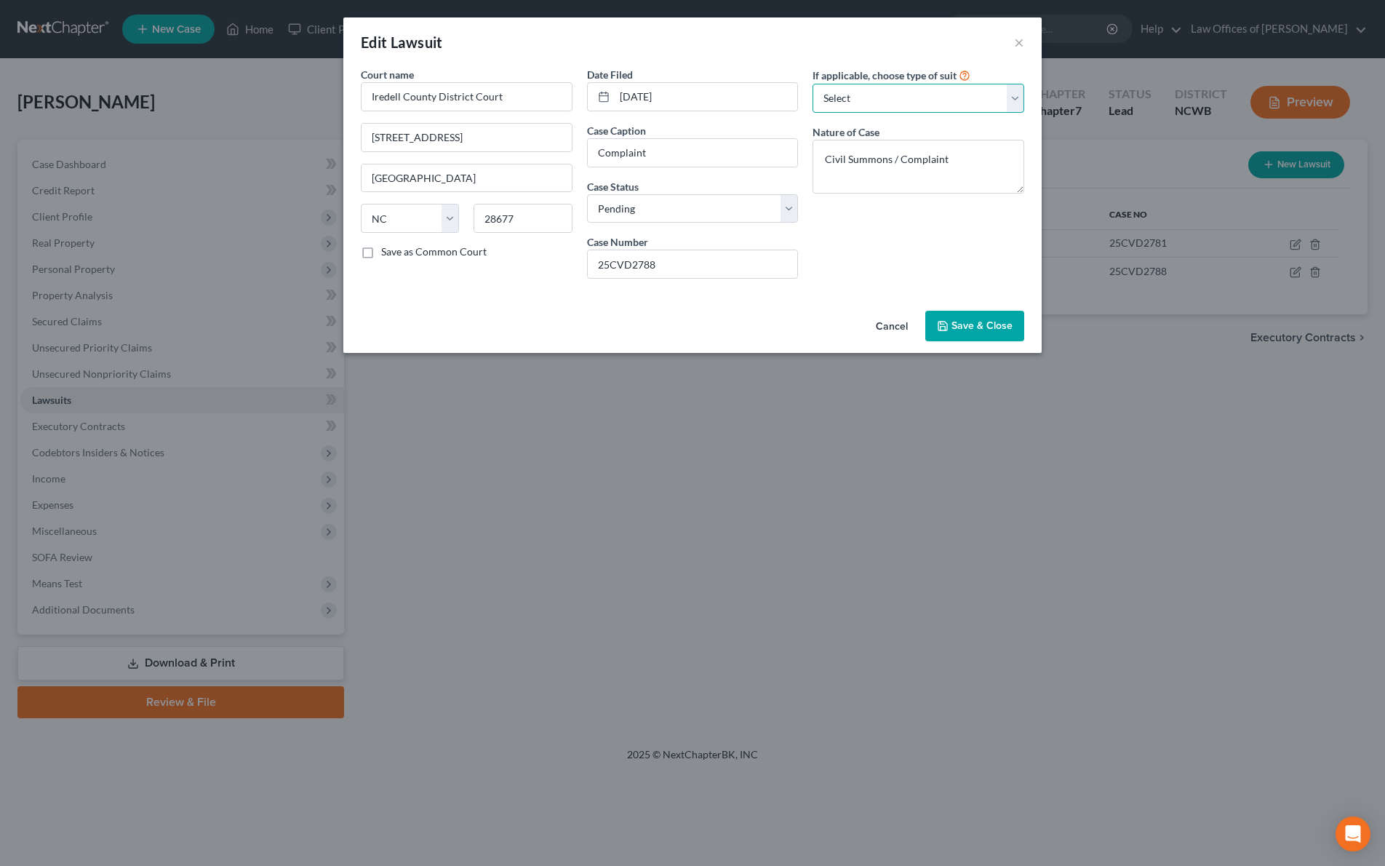
click at [946, 103] on select "Select Repossession Garnishment Foreclosure Attached, Seized, Or Levied Other" at bounding box center [918, 98] width 212 height 29
select select "4"
click at [812, 84] on select "Select Repossession Garnishment Foreclosure Attached, Seized, Or Levied Other" at bounding box center [918, 98] width 212 height 29
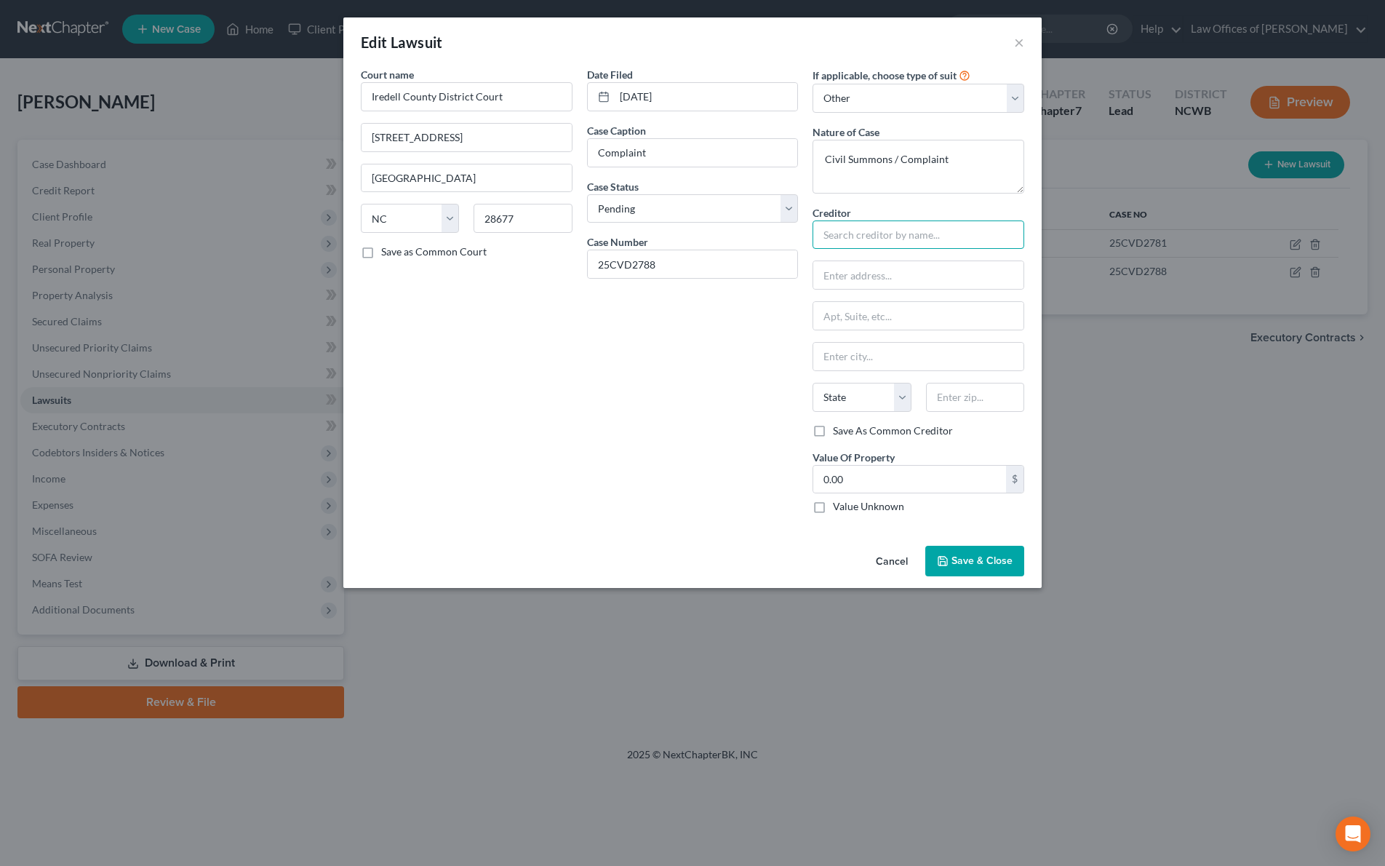
click at [934, 244] on input "text" at bounding box center [918, 234] width 212 height 29
type input "Bank of America, NA"
type input "[PERSON_NAME] / [PERSON_NAME] and [PERSON_NAME], PLC"
click at [915, 314] on input "text" at bounding box center [918, 316] width 210 height 28
type input "PO Box 3400"
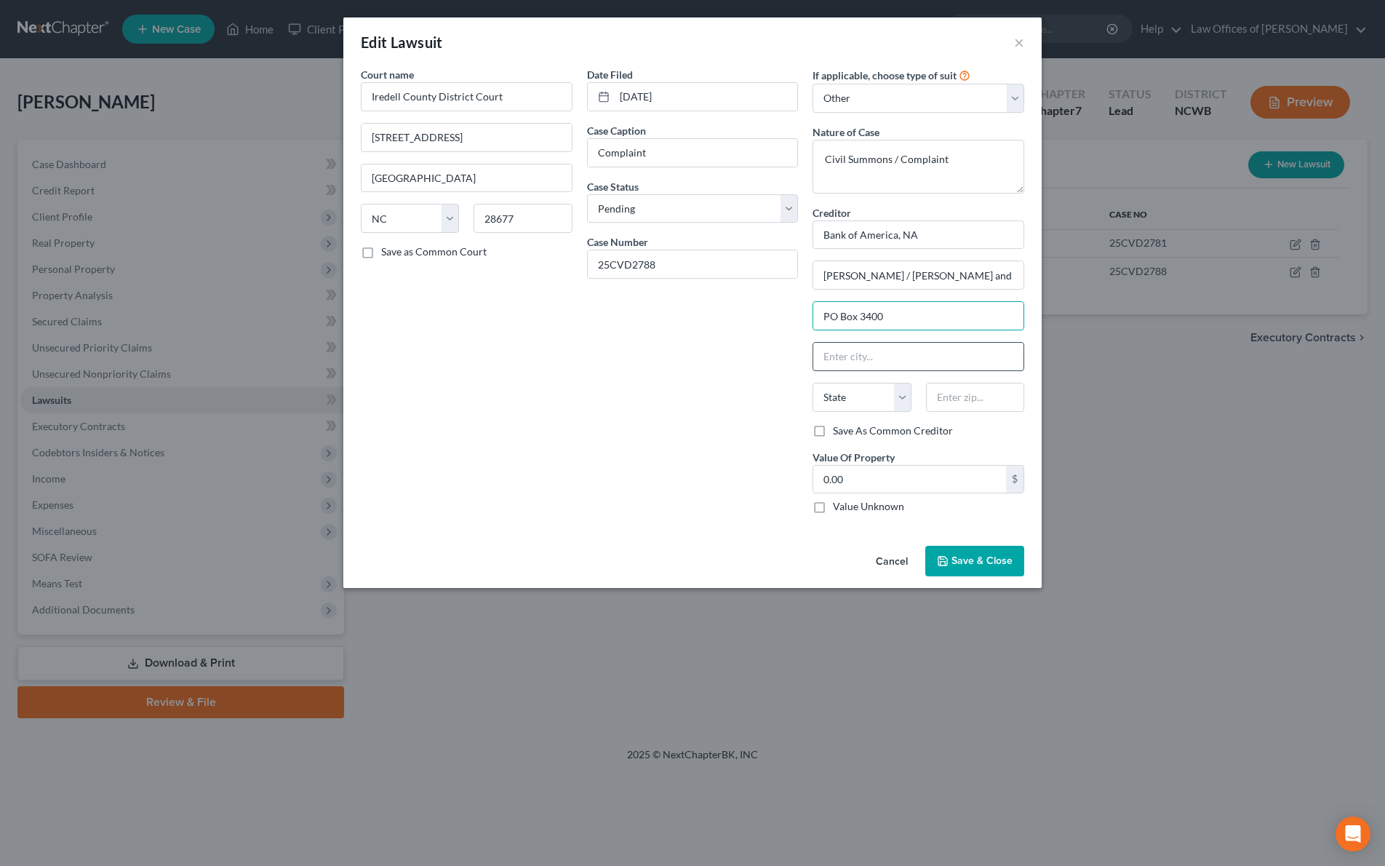
click at [914, 356] on input "text" at bounding box center [918, 357] width 210 height 28
type input "[GEOGRAPHIC_DATA]"
select select "48"
type input "23514"
click at [858, 474] on input "0.00" at bounding box center [909, 480] width 193 height 28
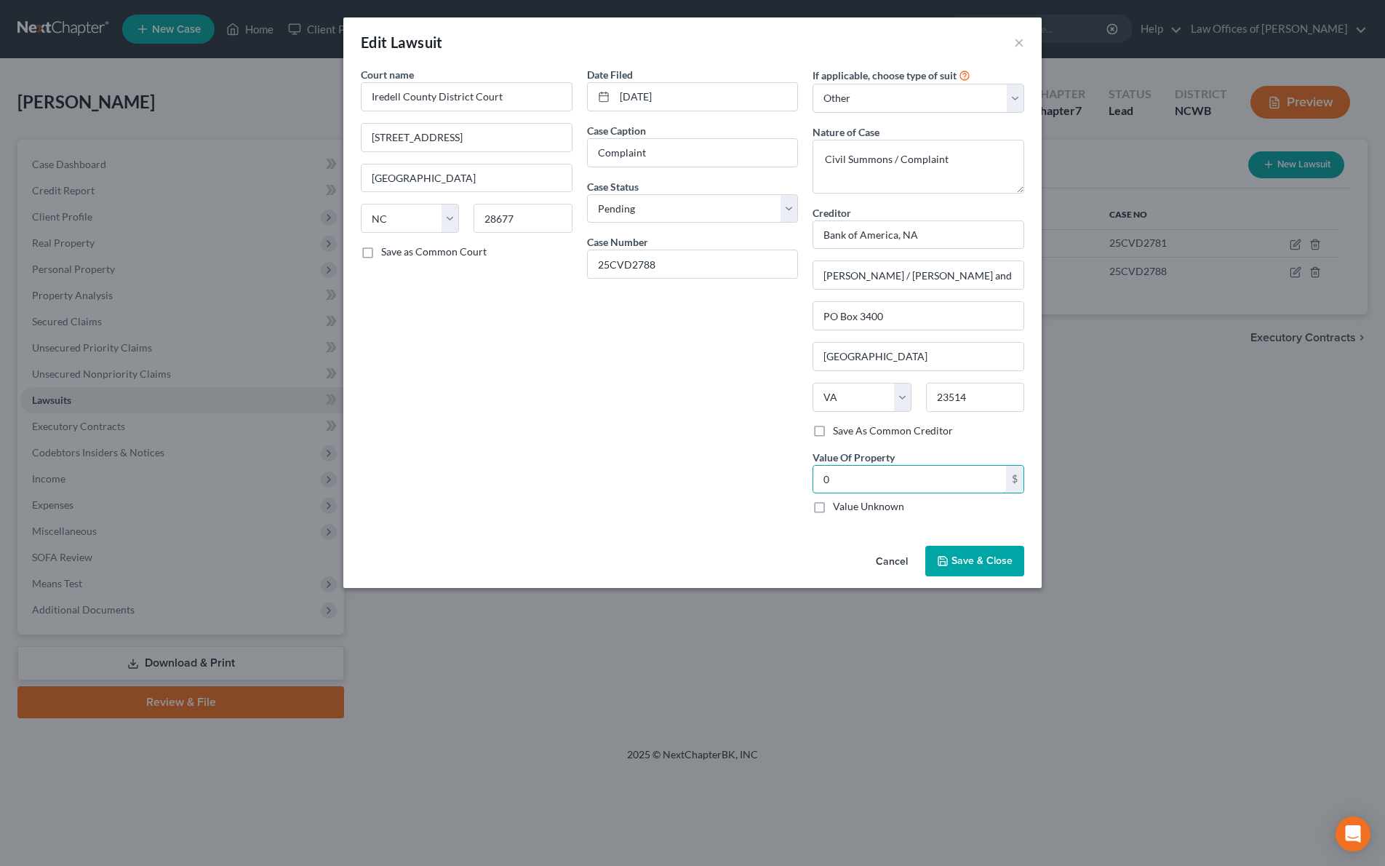
type input "0"
click at [697, 450] on div "Date Filed [DATE] Case Caption Complaint Case Status * Select Pending On Appeal…" at bounding box center [693, 296] width 226 height 458
click at [955, 567] on span "Save & Close" at bounding box center [981, 560] width 61 height 12
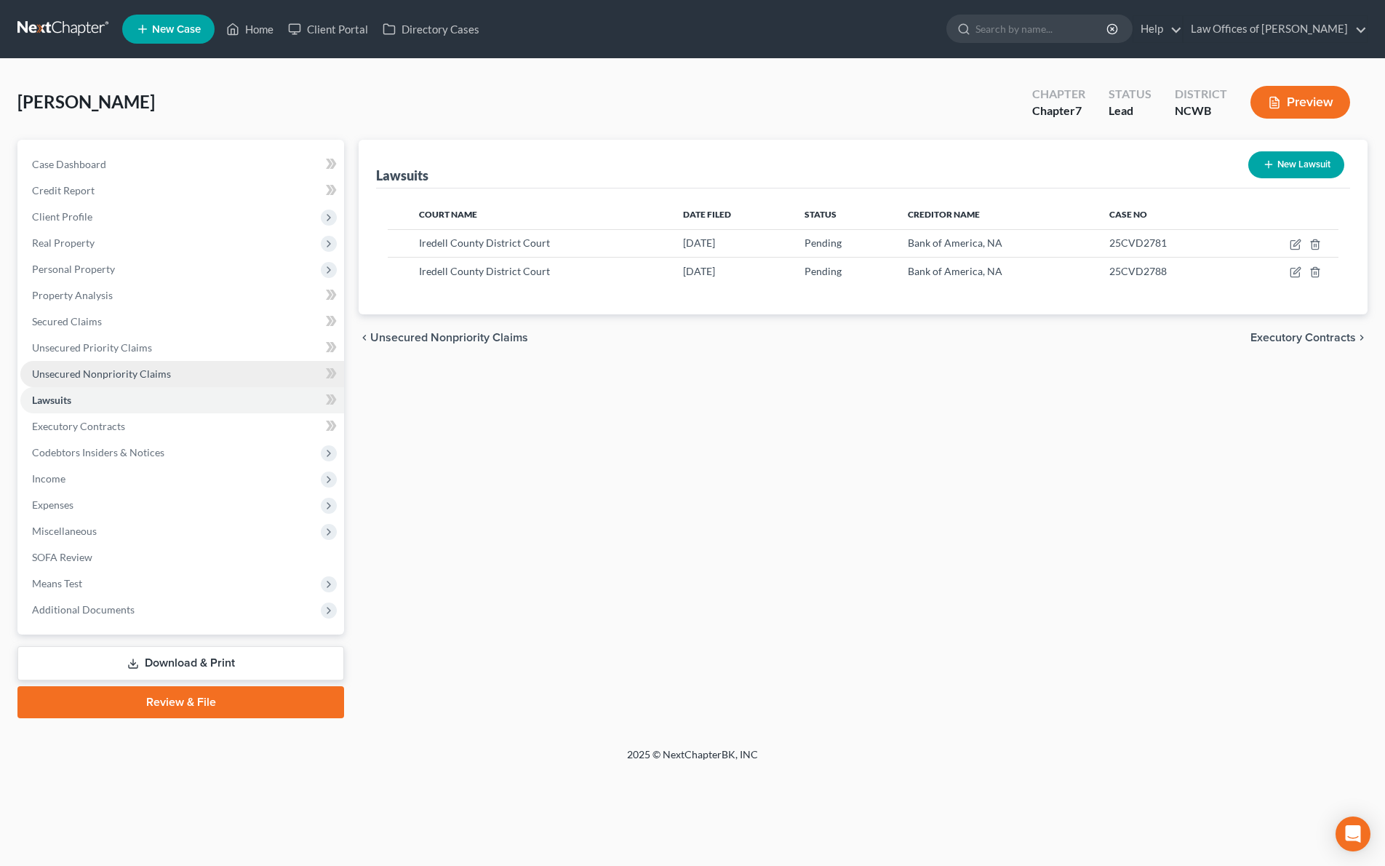
click at [69, 375] on span "Unsecured Nonpriority Claims" at bounding box center [101, 373] width 139 height 12
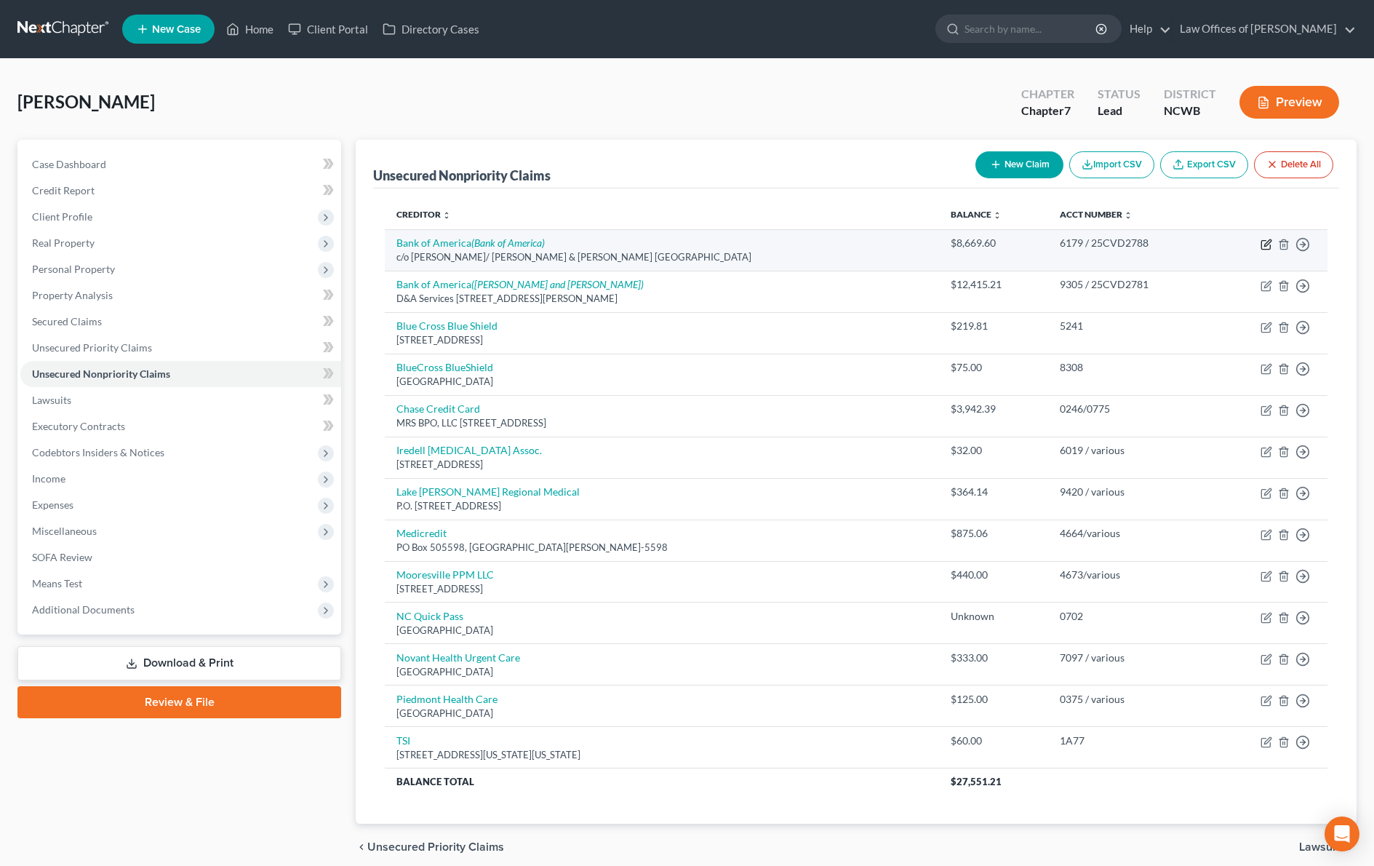
click at [1269, 248] on icon "button" at bounding box center [1267, 245] width 12 height 12
select select "48"
select select "2"
select select "0"
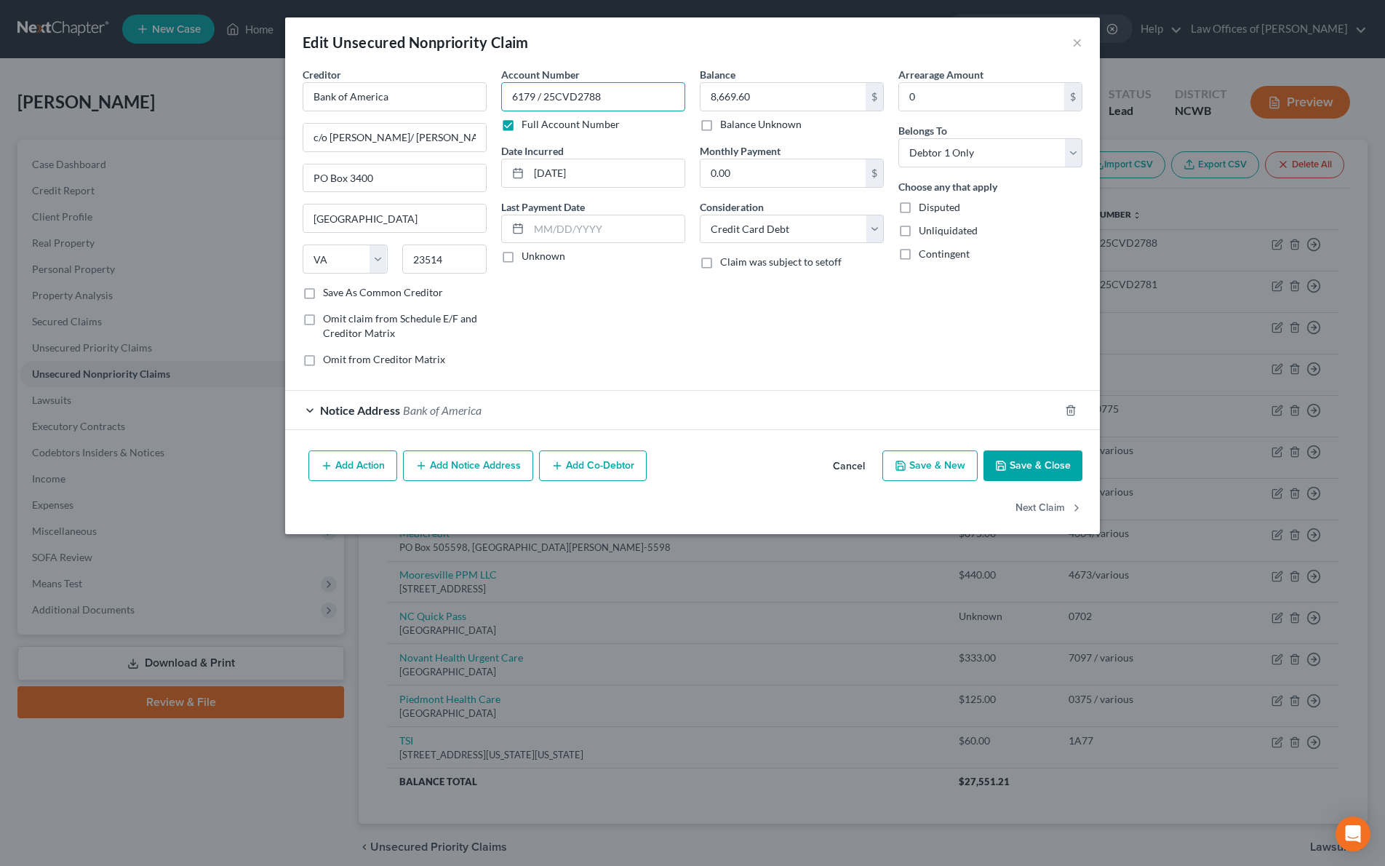
drag, startPoint x: 650, startPoint y: 100, endPoint x: 538, endPoint y: 92, distance: 113.0
click at [538, 92] on input "6179 / 25CVD2788" at bounding box center [593, 96] width 184 height 29
type input "6179"
click at [1047, 465] on button "Save & Close" at bounding box center [1032, 465] width 99 height 31
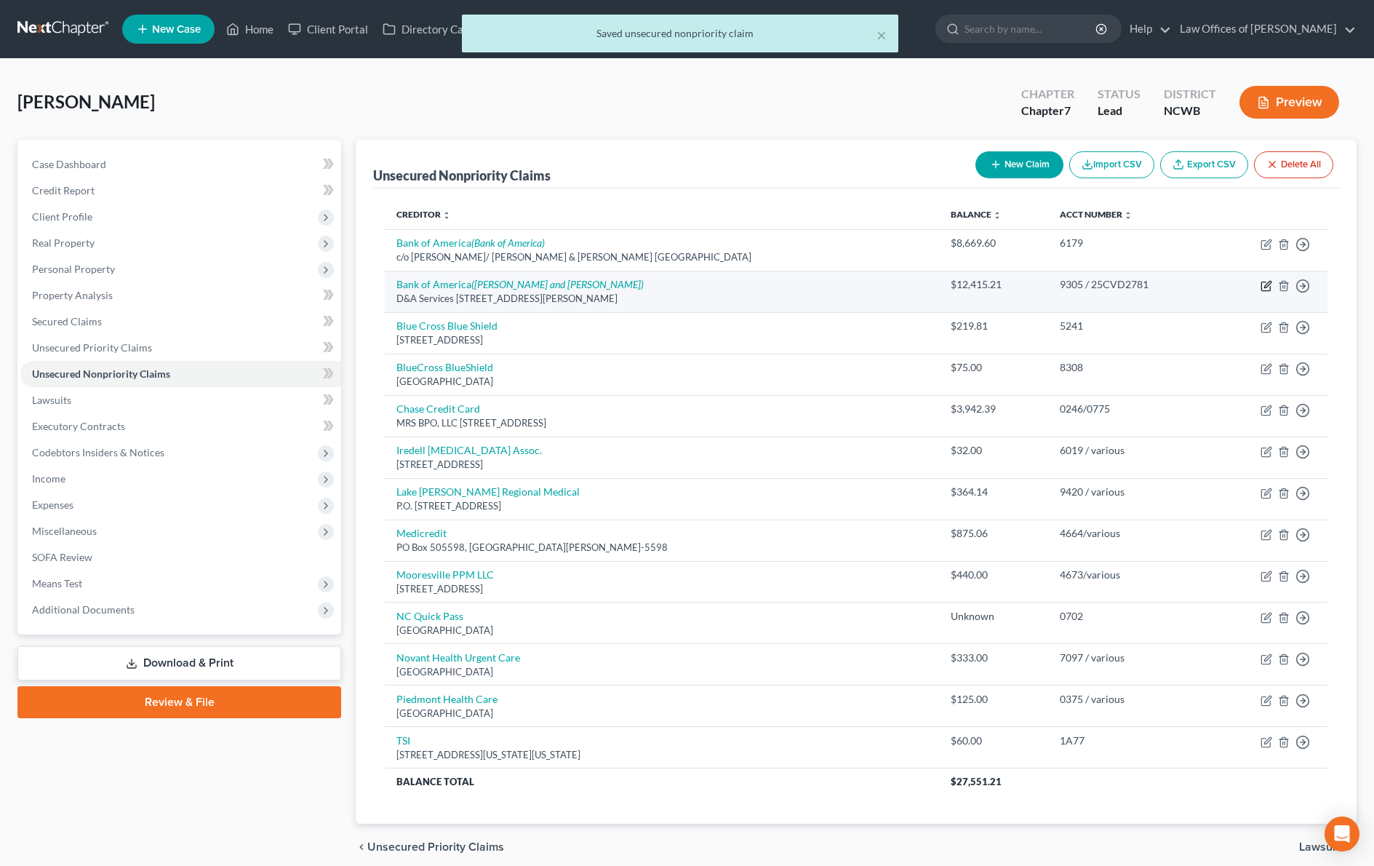
click at [1262, 286] on icon "button" at bounding box center [1265, 286] width 9 height 9
select select "14"
select select "2"
select select "0"
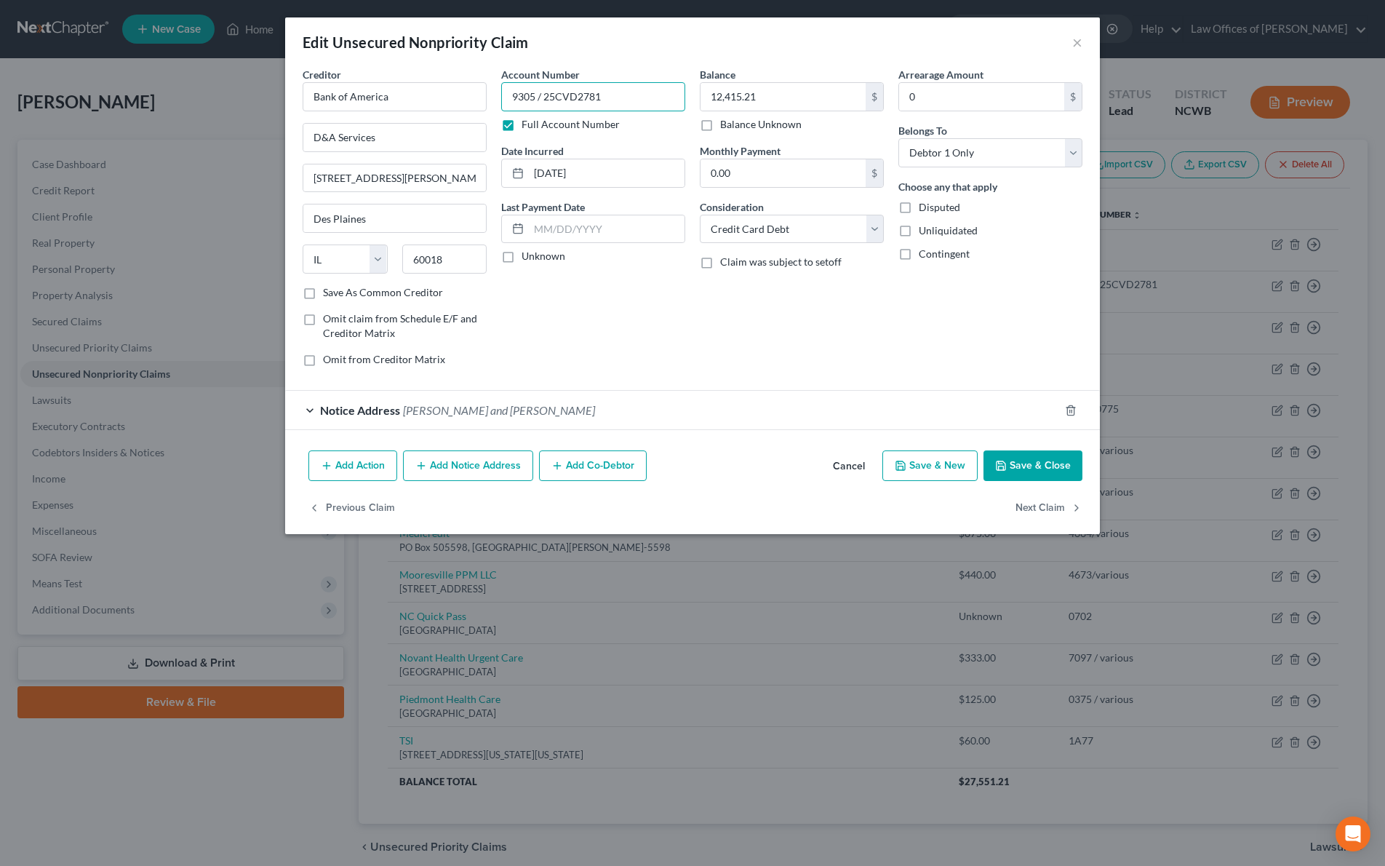
drag, startPoint x: 620, startPoint y: 91, endPoint x: 546, endPoint y: 93, distance: 73.5
click at [546, 93] on input "9305 / 25CVD2781" at bounding box center [593, 96] width 184 height 29
type input "9305"
click at [1031, 470] on button "Save & Close" at bounding box center [1032, 465] width 99 height 31
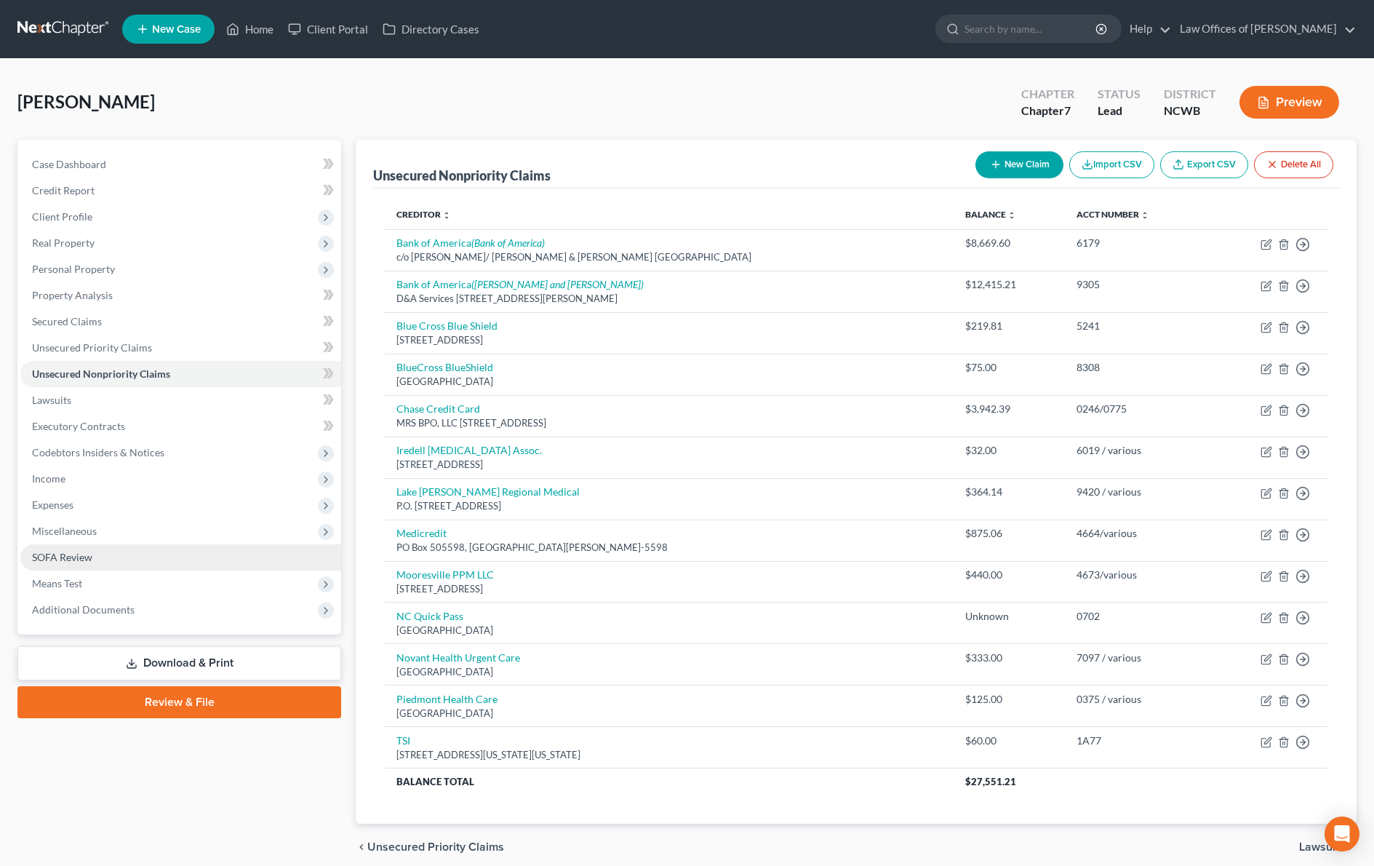
click at [59, 559] on span "SOFA Review" at bounding box center [62, 557] width 60 height 12
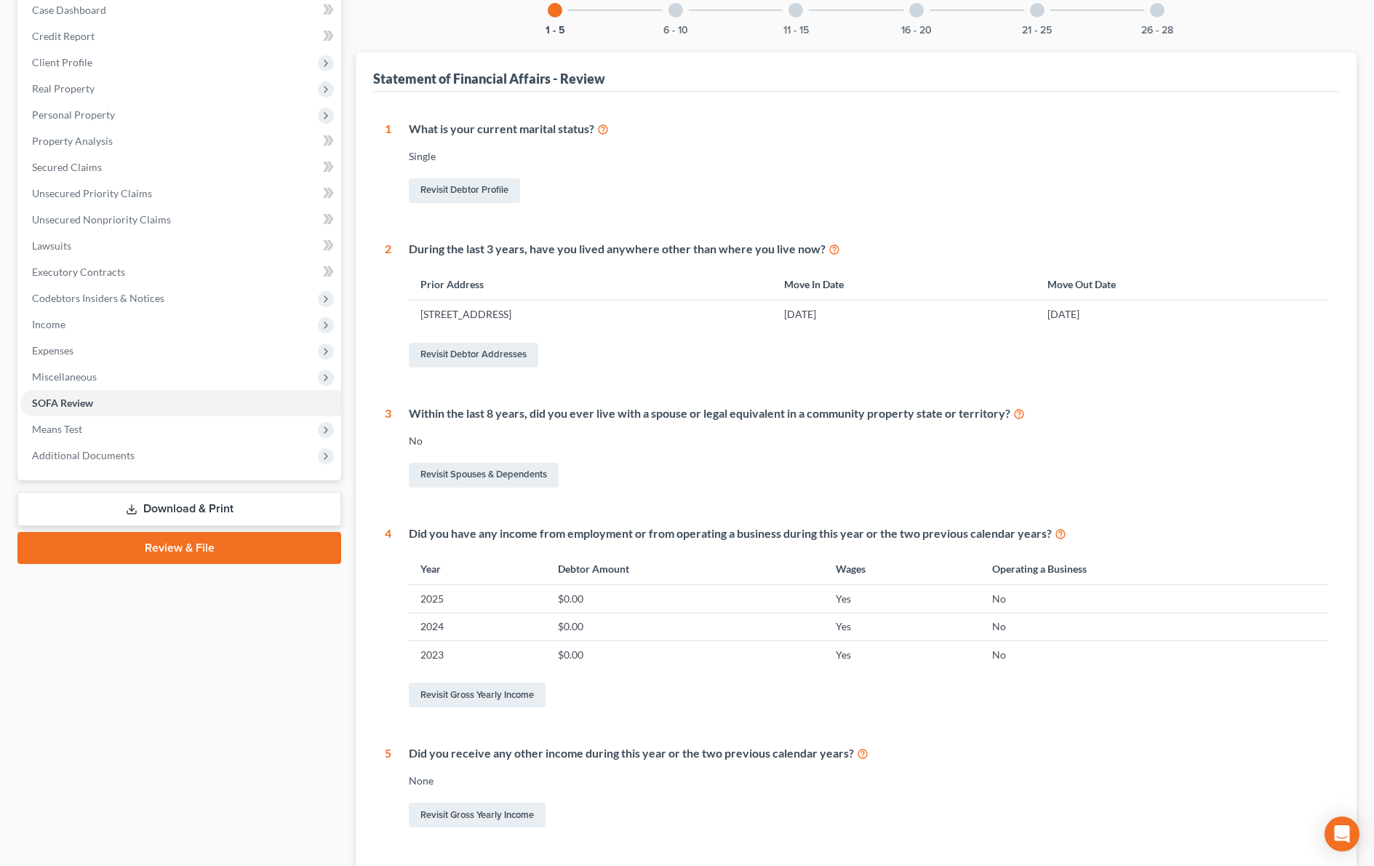
scroll to position [127, 0]
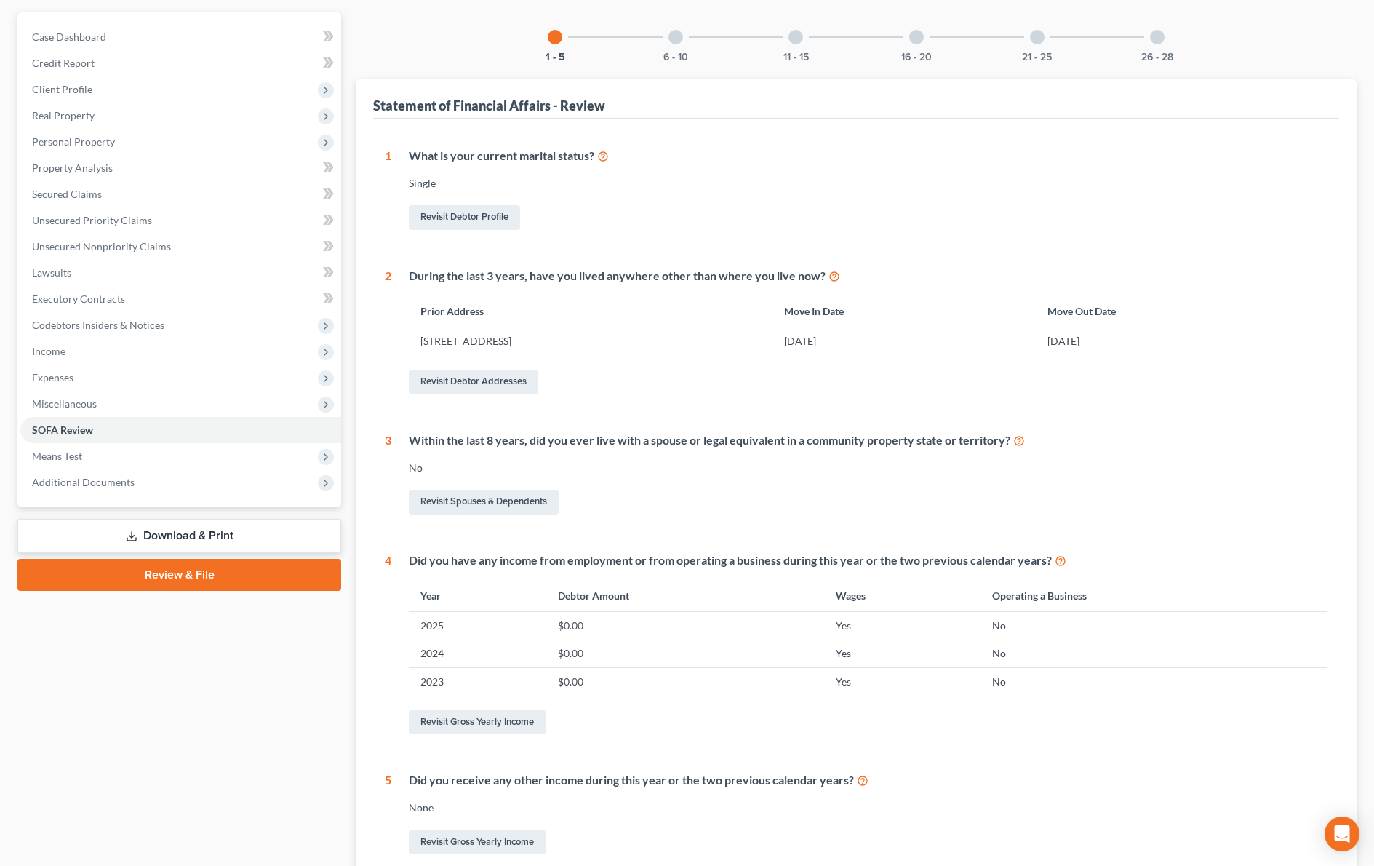
click at [672, 43] on div at bounding box center [675, 37] width 15 height 15
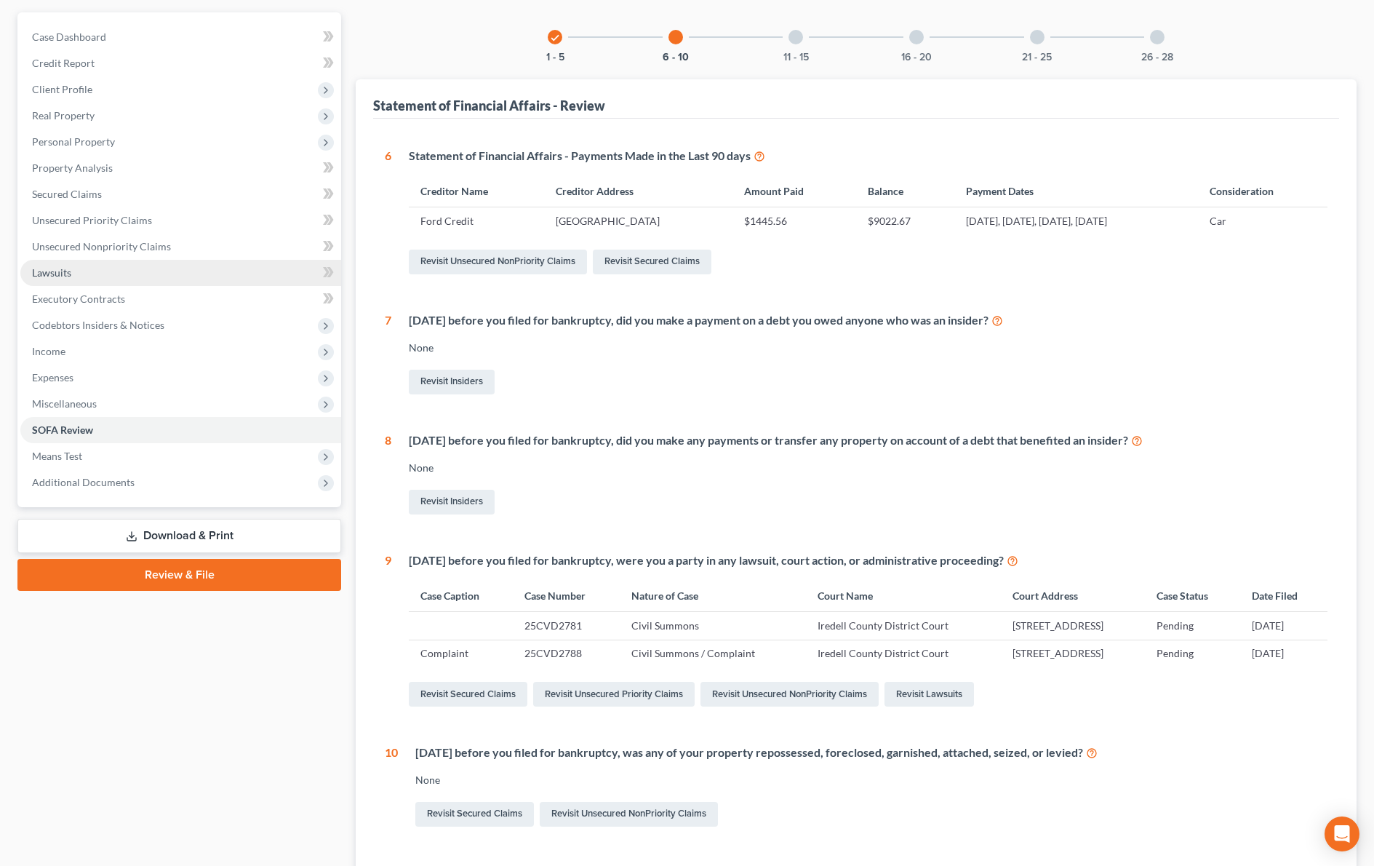
click at [70, 272] on span "Lawsuits" at bounding box center [51, 272] width 39 height 12
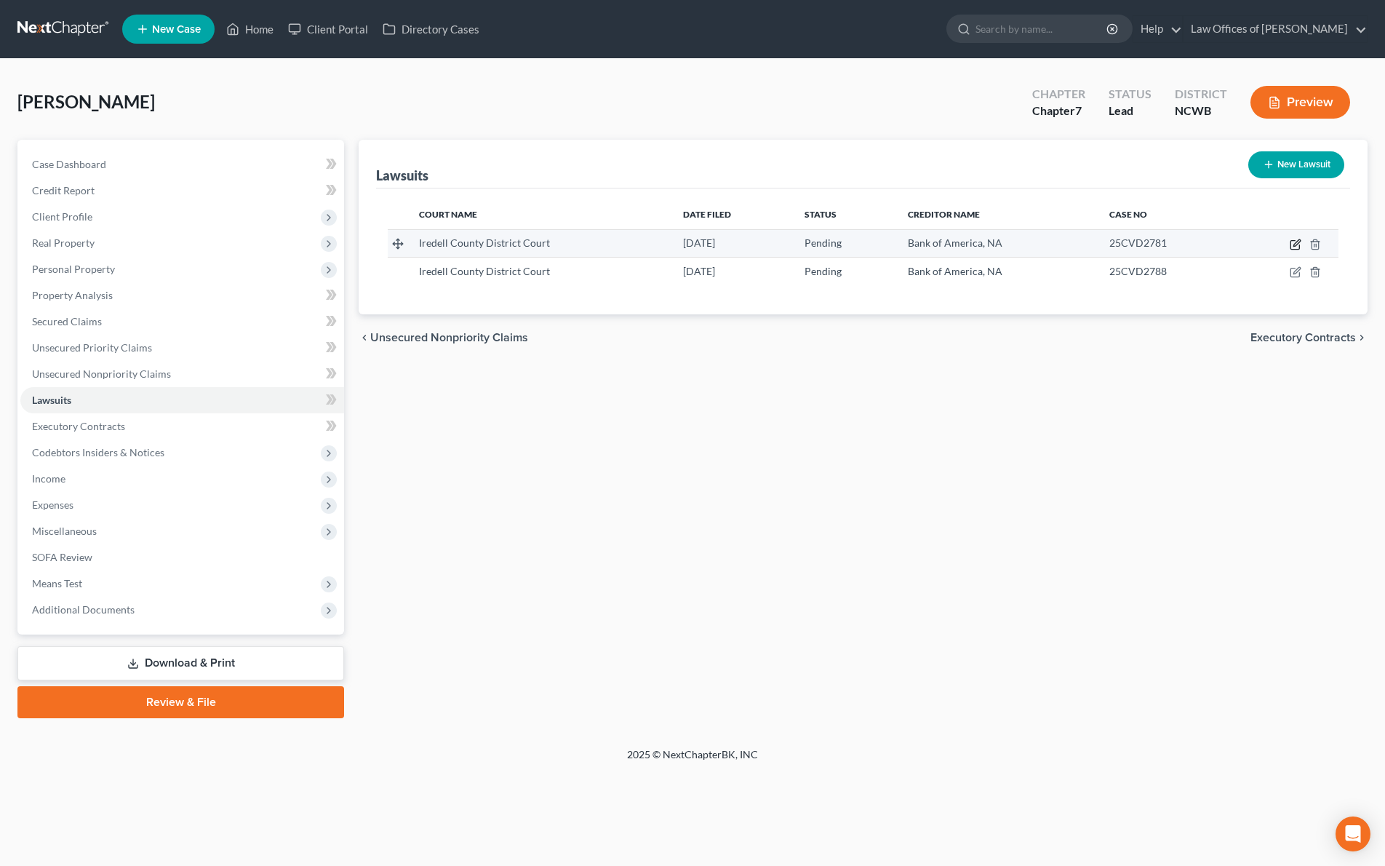
click at [1294, 243] on icon "button" at bounding box center [1296, 245] width 12 height 12
select select "28"
select select "0"
select select "4"
select select "48"
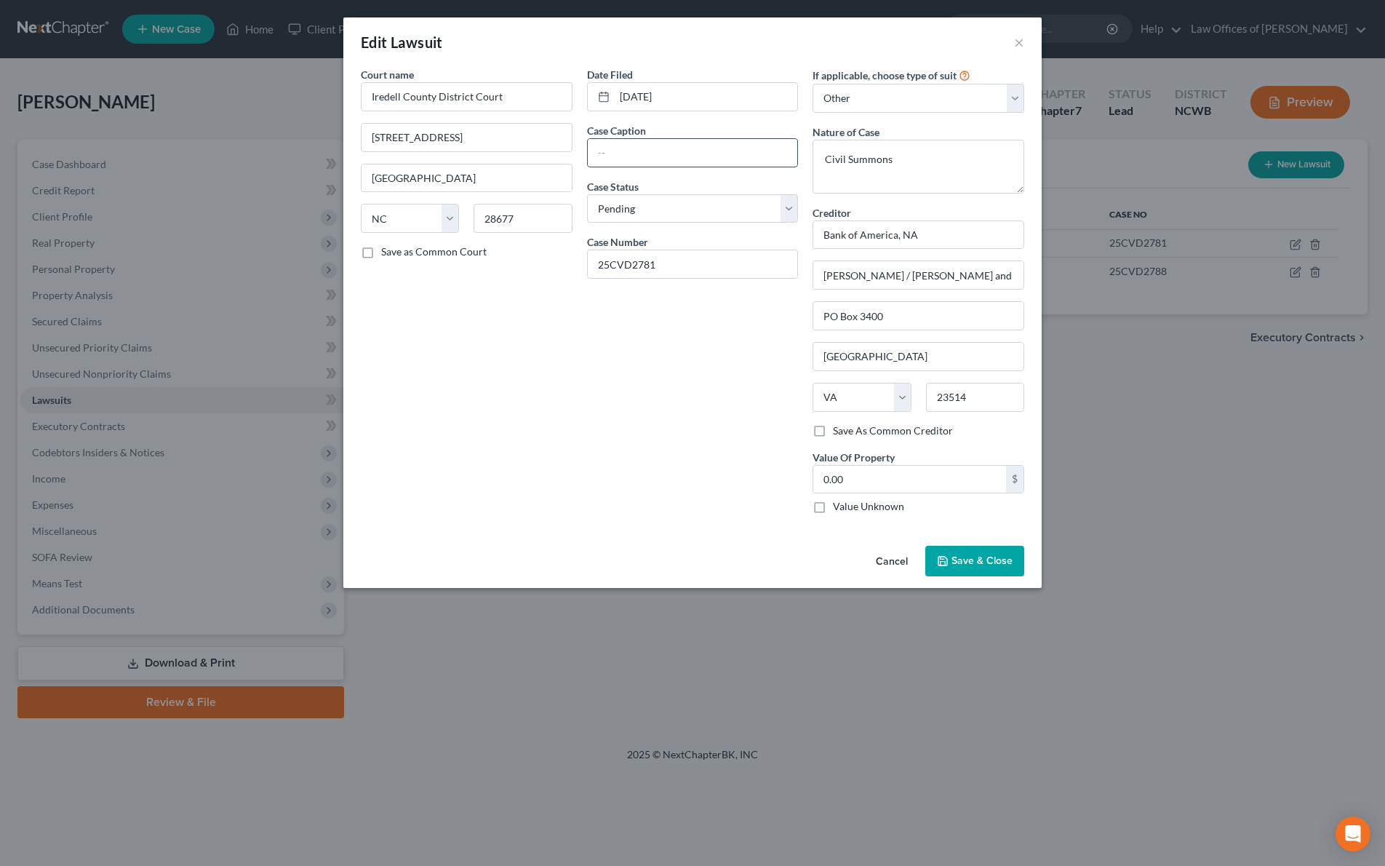
click at [703, 147] on input "text" at bounding box center [693, 153] width 210 height 28
type input "Complaint"
click at [934, 167] on textarea "Civil Summons" at bounding box center [918, 167] width 212 height 54
type textarea "Civil Summons / Complaint"
click at [978, 551] on button "Save & Close" at bounding box center [974, 561] width 99 height 31
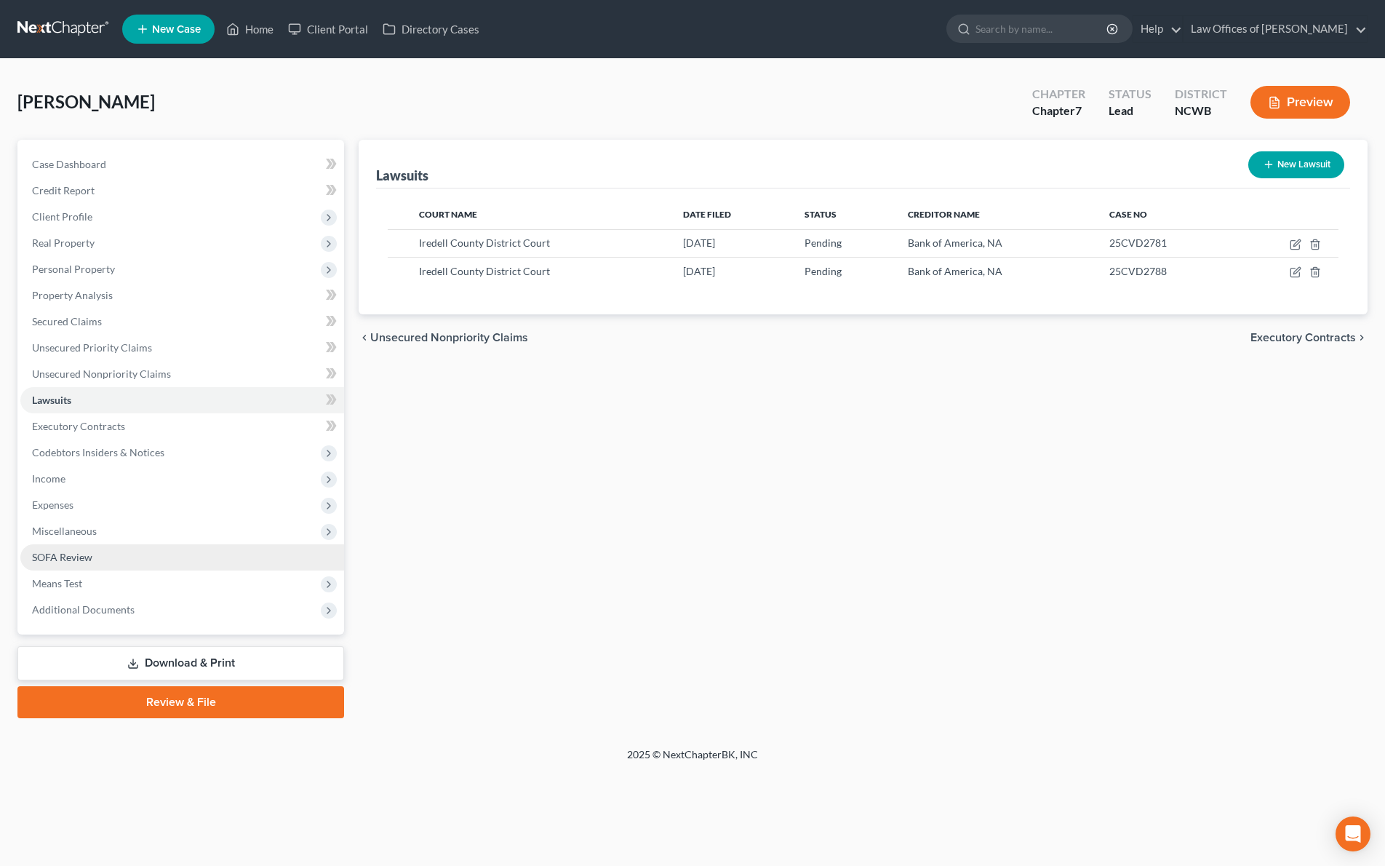
click at [69, 558] on span "SOFA Review" at bounding box center [62, 557] width 60 height 12
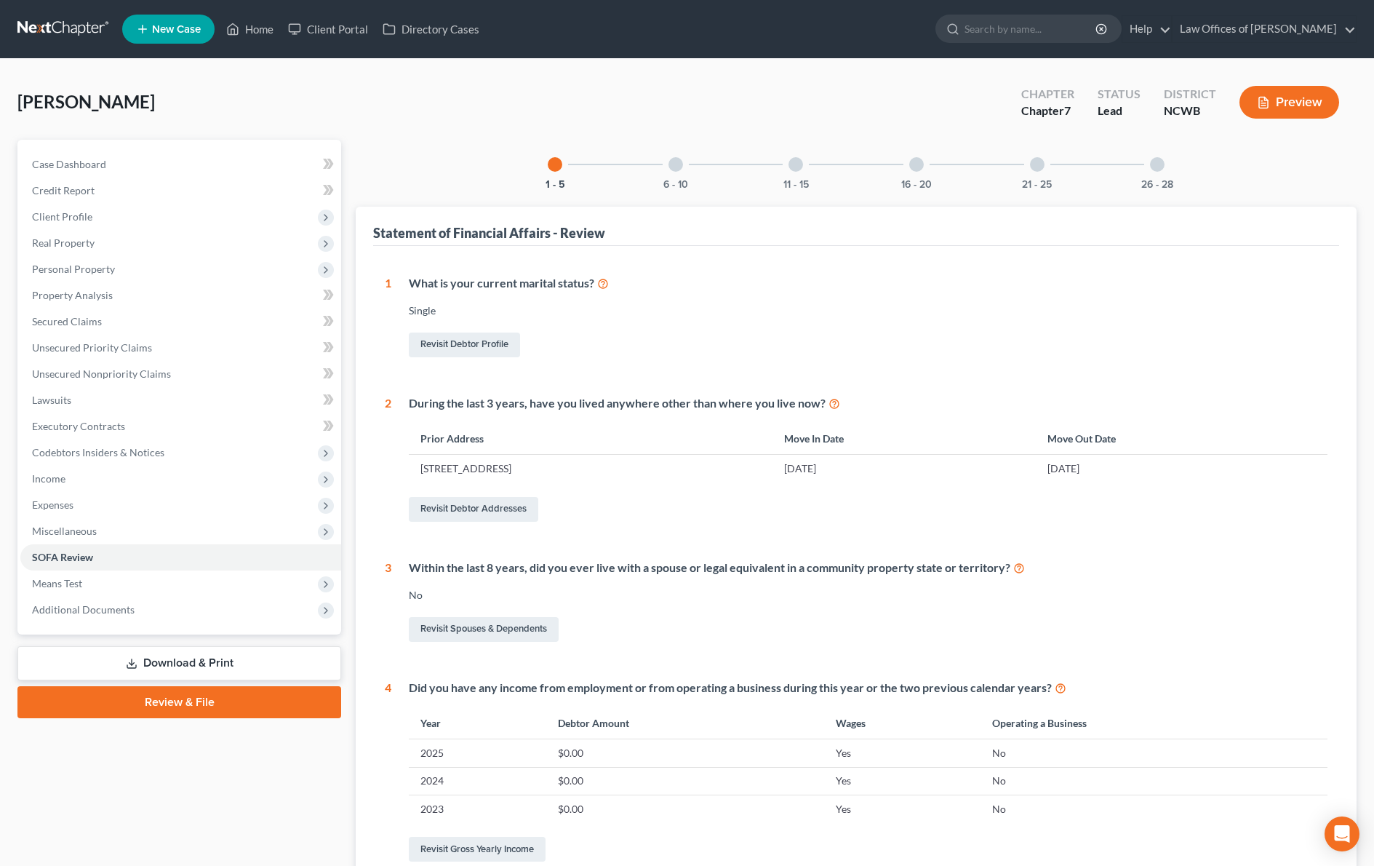
click at [673, 168] on div at bounding box center [675, 164] width 15 height 15
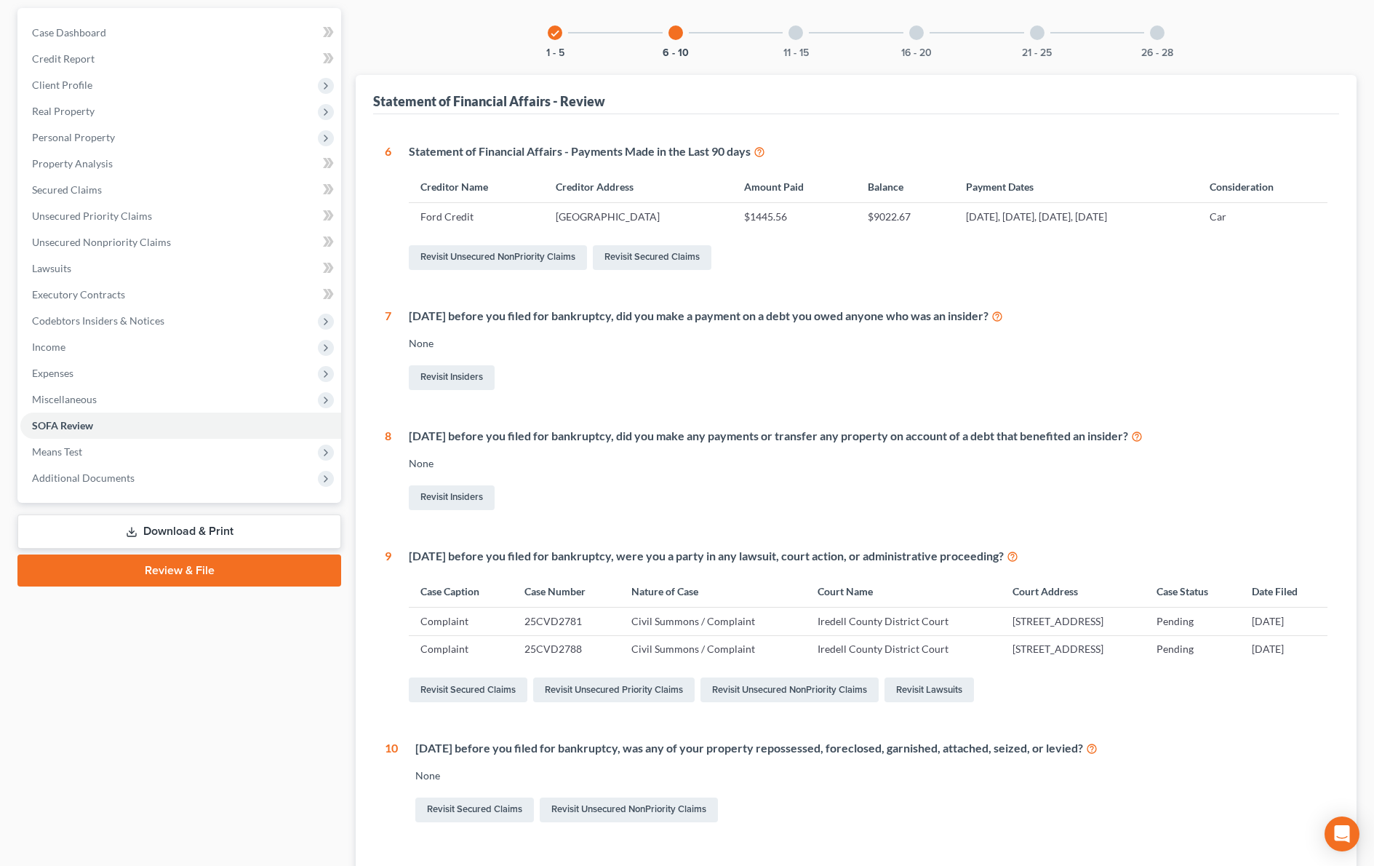
scroll to position [27, 0]
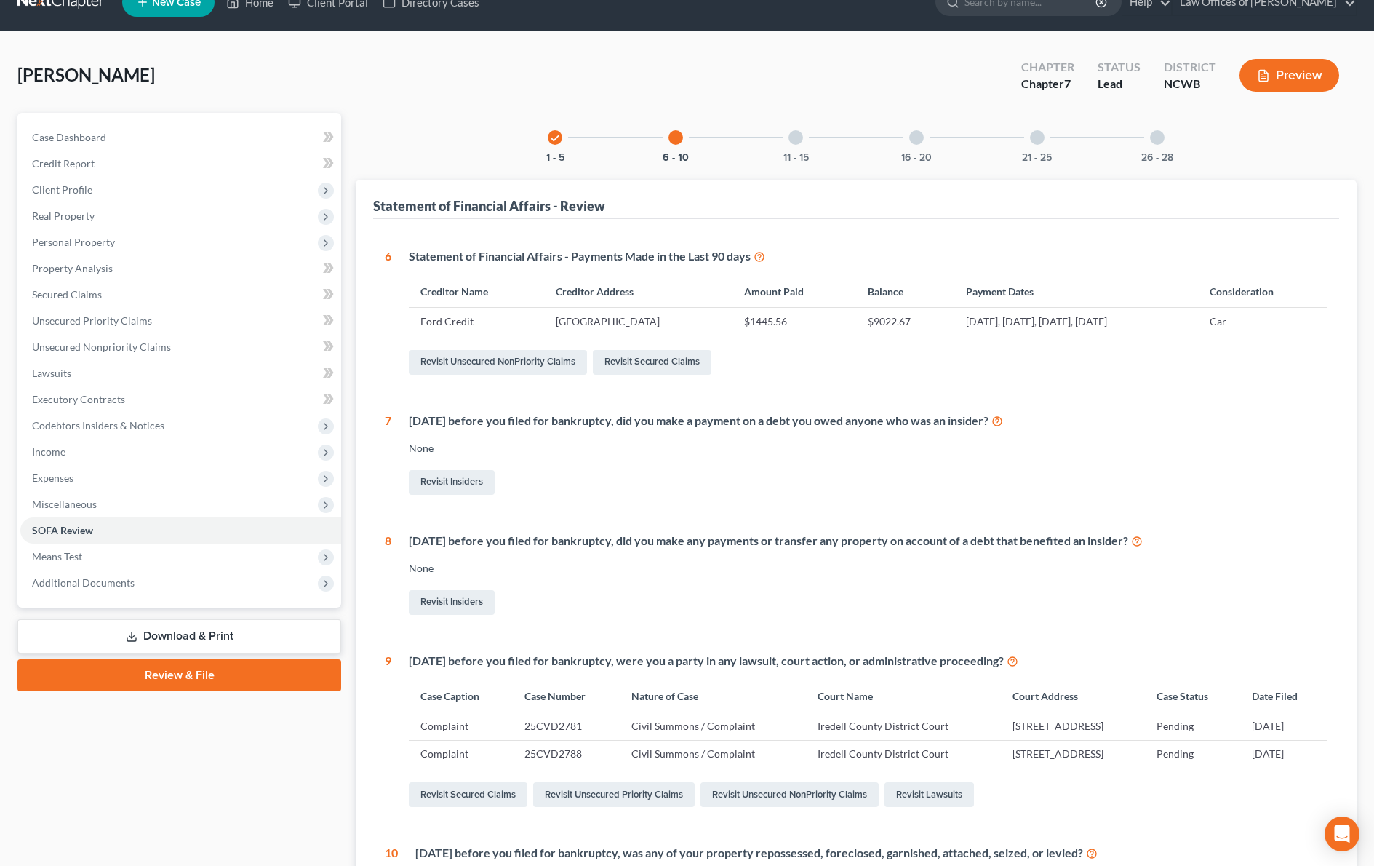
click at [791, 136] on div at bounding box center [795, 137] width 15 height 15
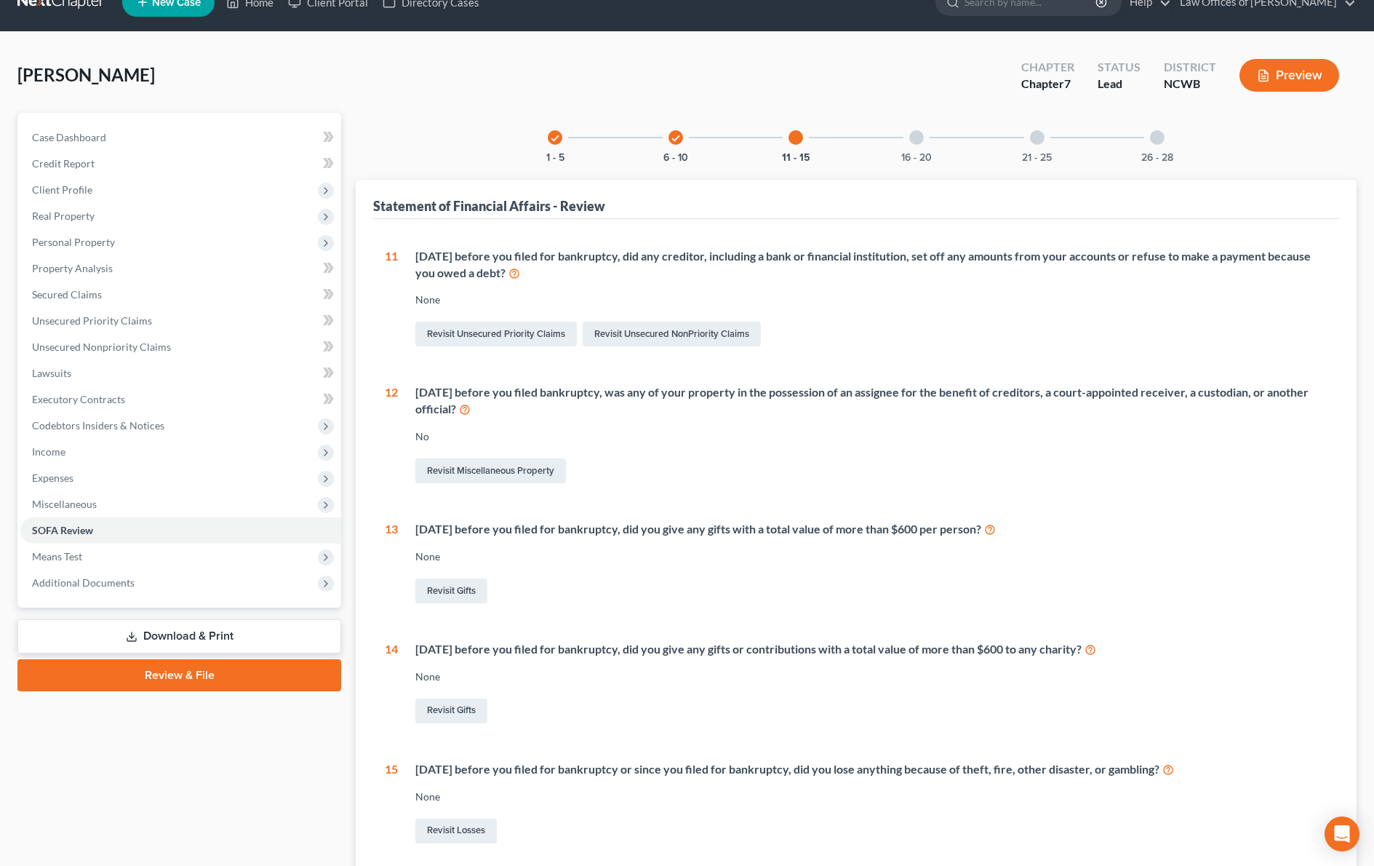
click at [915, 141] on div at bounding box center [916, 137] width 15 height 15
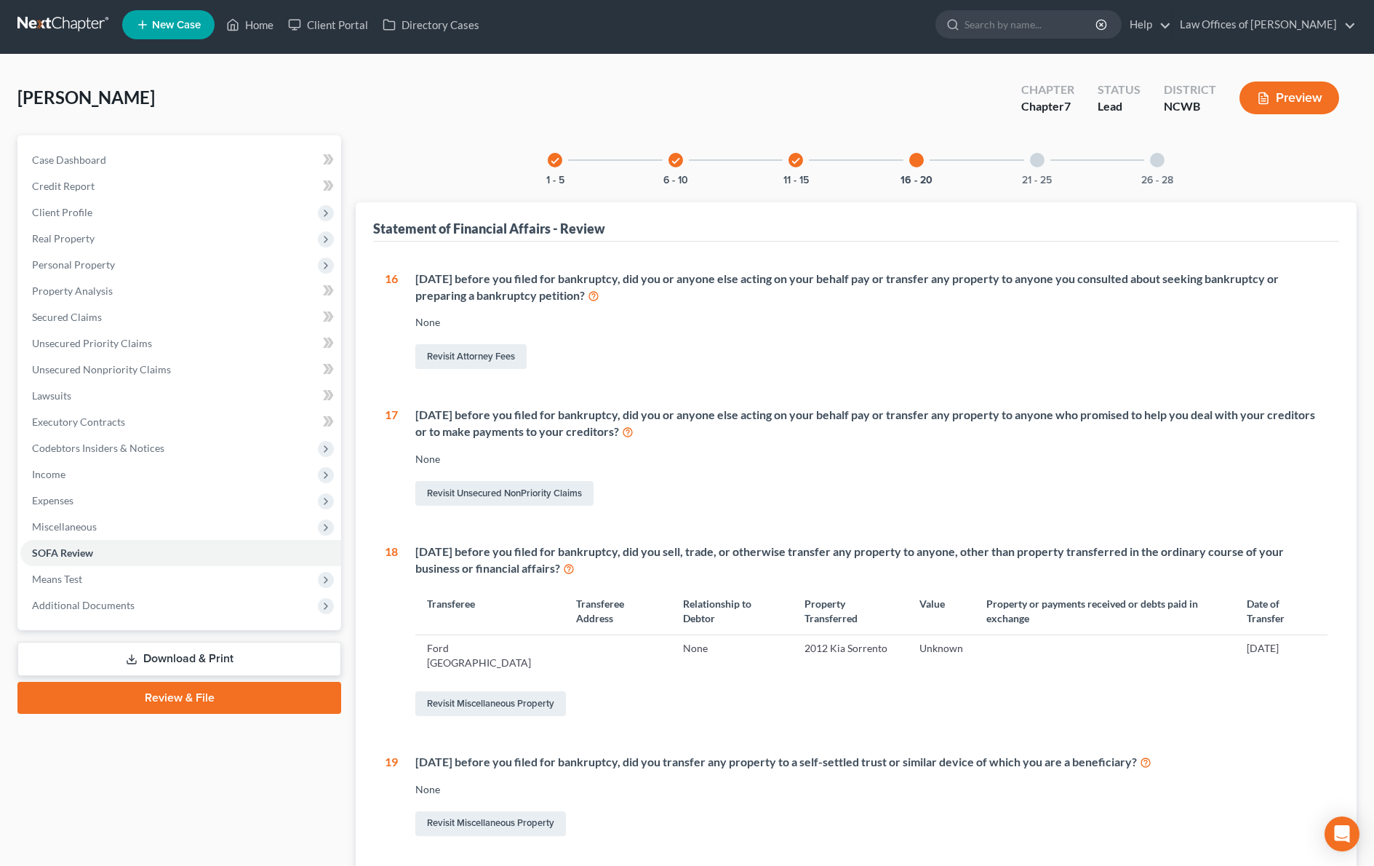
scroll to position [0, 0]
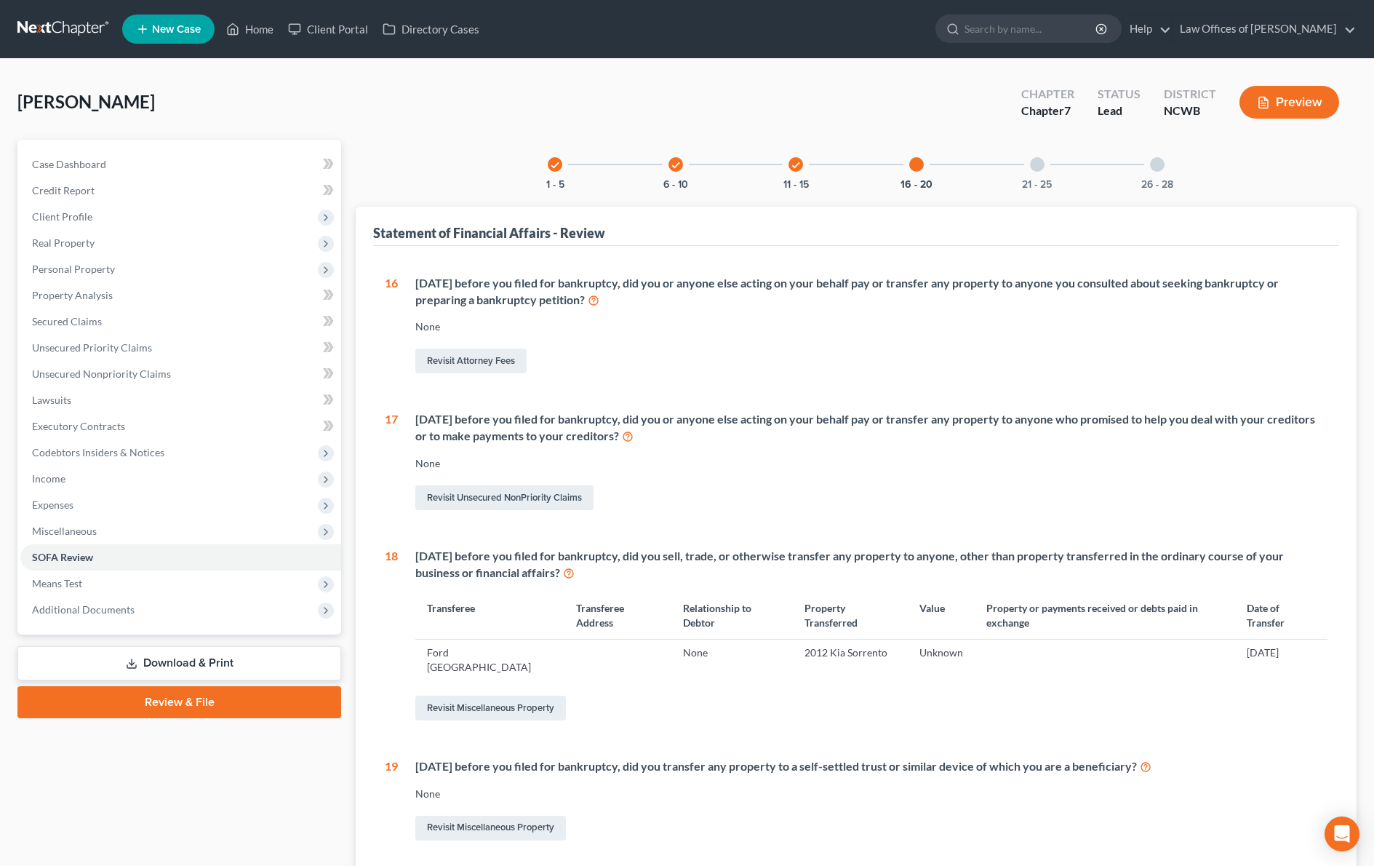
click at [1040, 169] on div at bounding box center [1037, 164] width 15 height 15
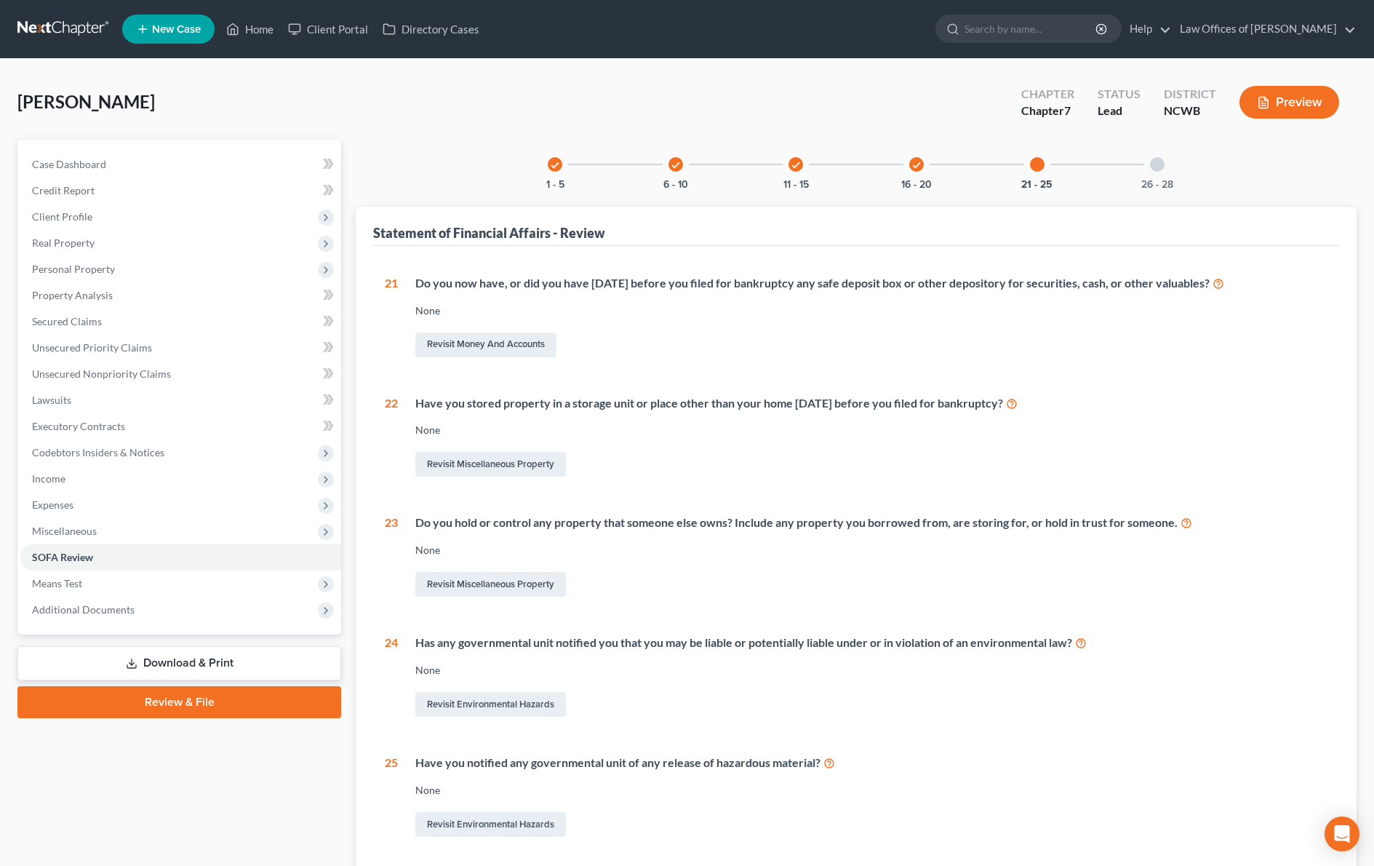
click at [1156, 166] on div at bounding box center [1157, 164] width 15 height 15
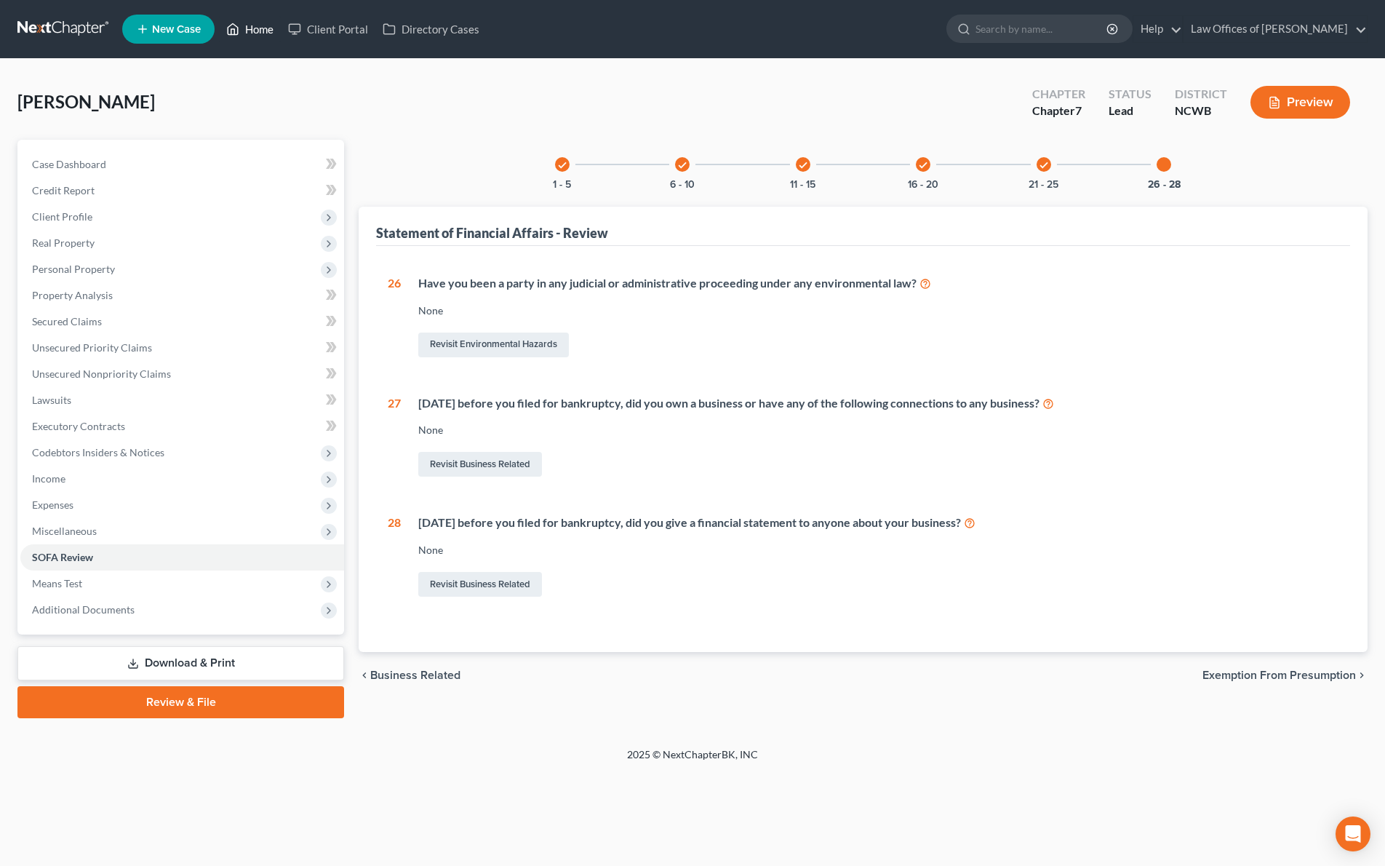
click at [266, 31] on link "Home" at bounding box center [250, 29] width 62 height 26
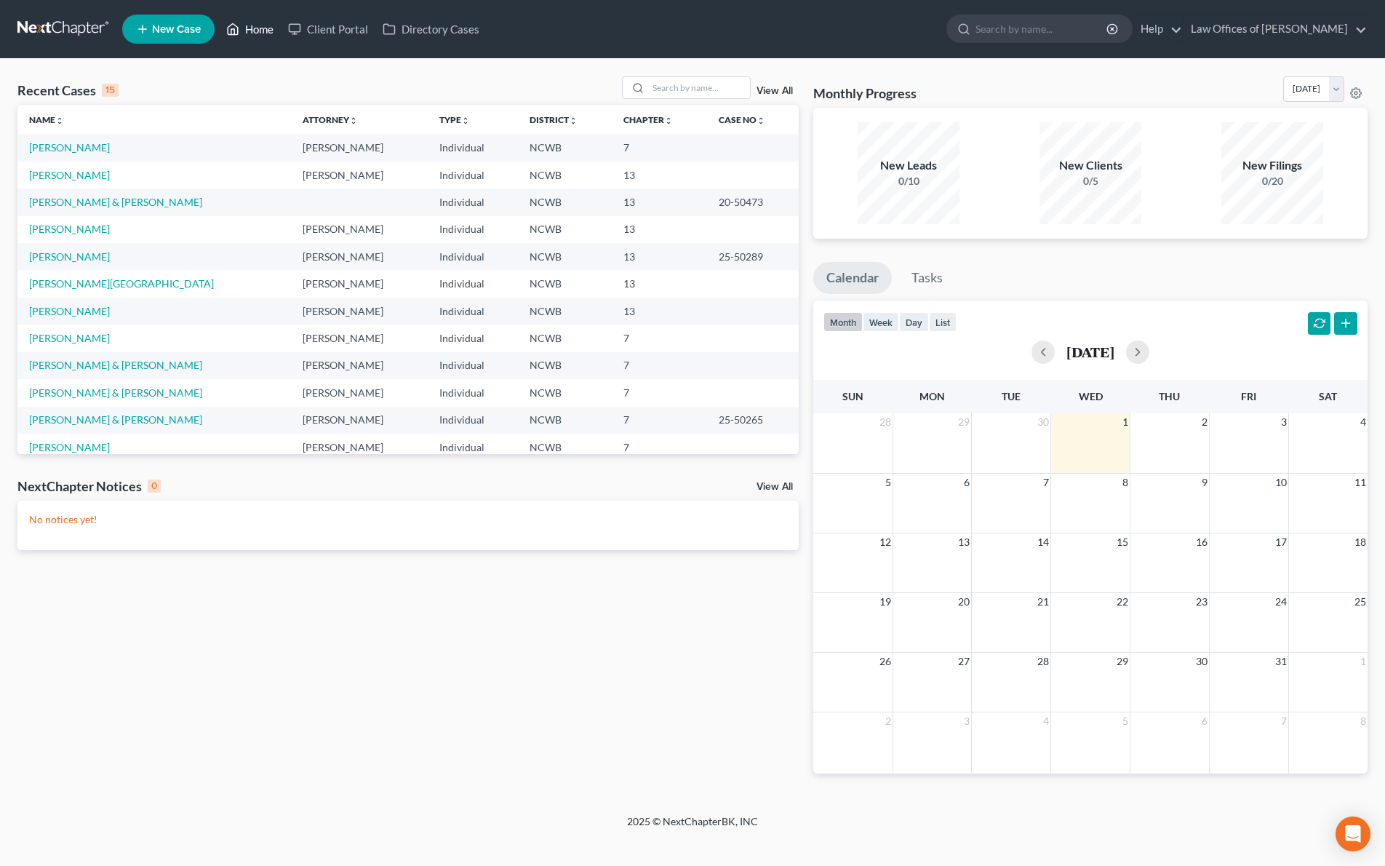
click at [244, 28] on link "Home" at bounding box center [250, 29] width 62 height 26
click at [975, 39] on input "search" at bounding box center [1041, 28] width 133 height 27
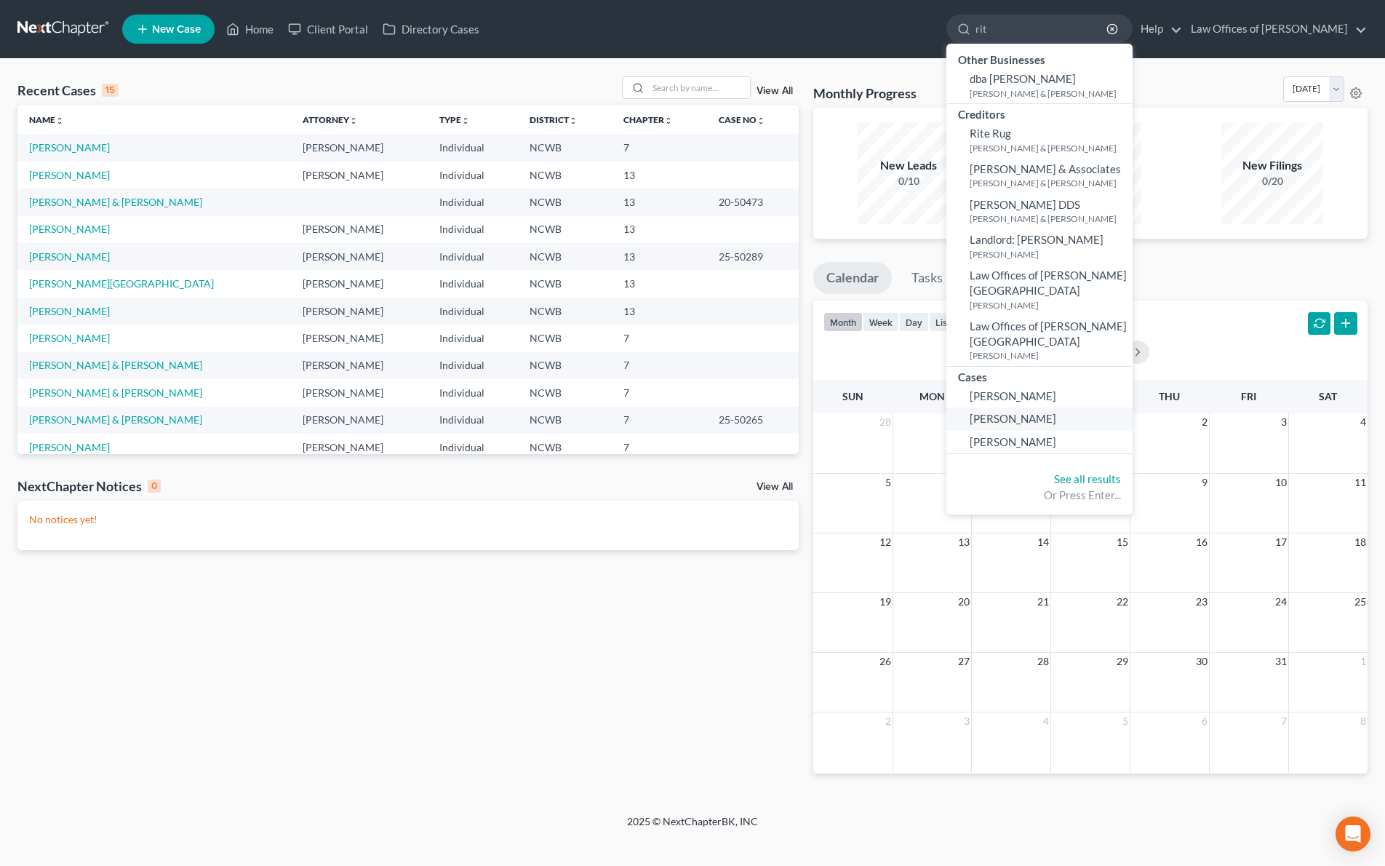
type input "rit"
click at [981, 420] on span "[PERSON_NAME]" at bounding box center [1013, 418] width 87 height 13
select select "4"
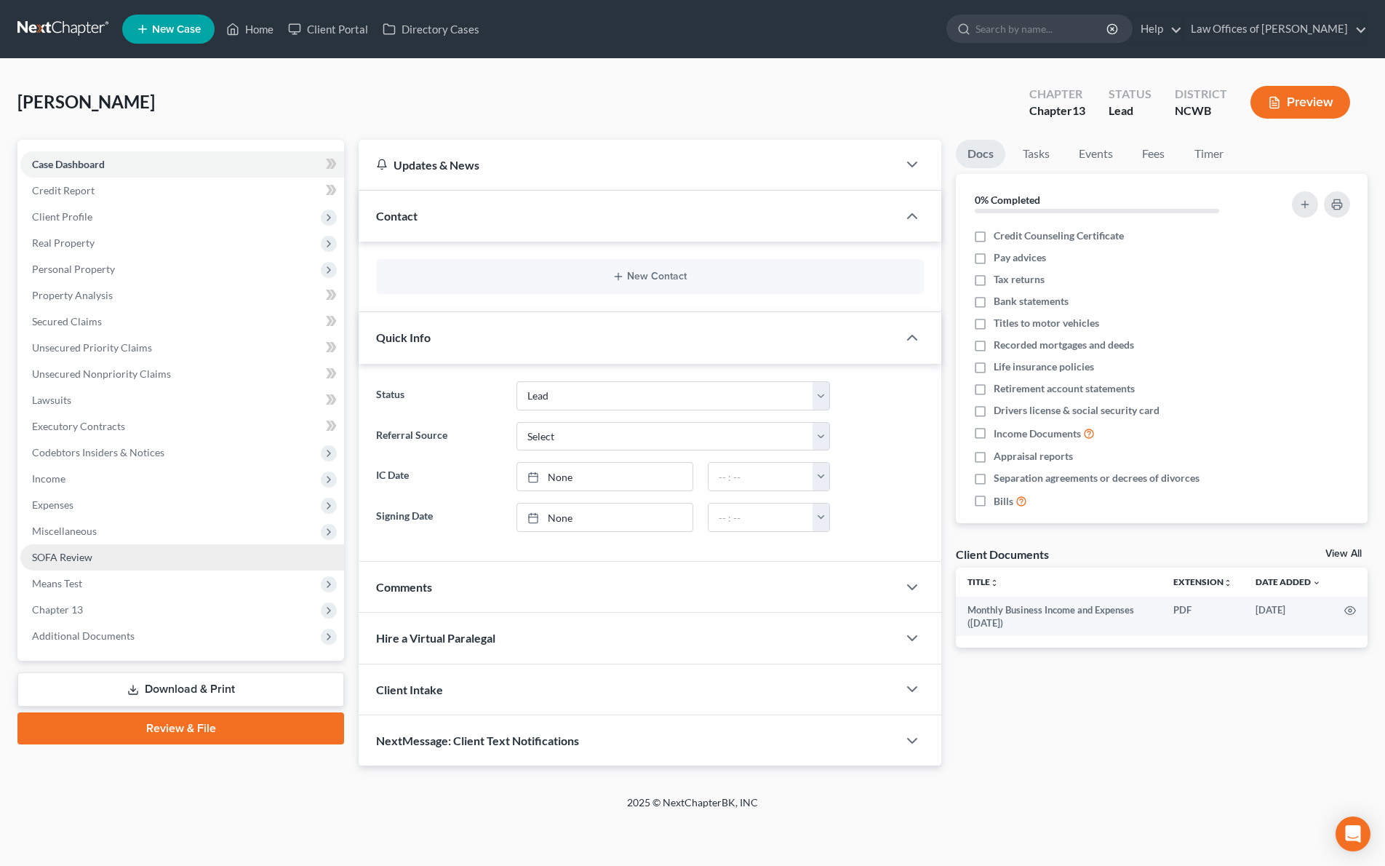
click at [83, 554] on span "SOFA Review" at bounding box center [62, 557] width 60 height 12
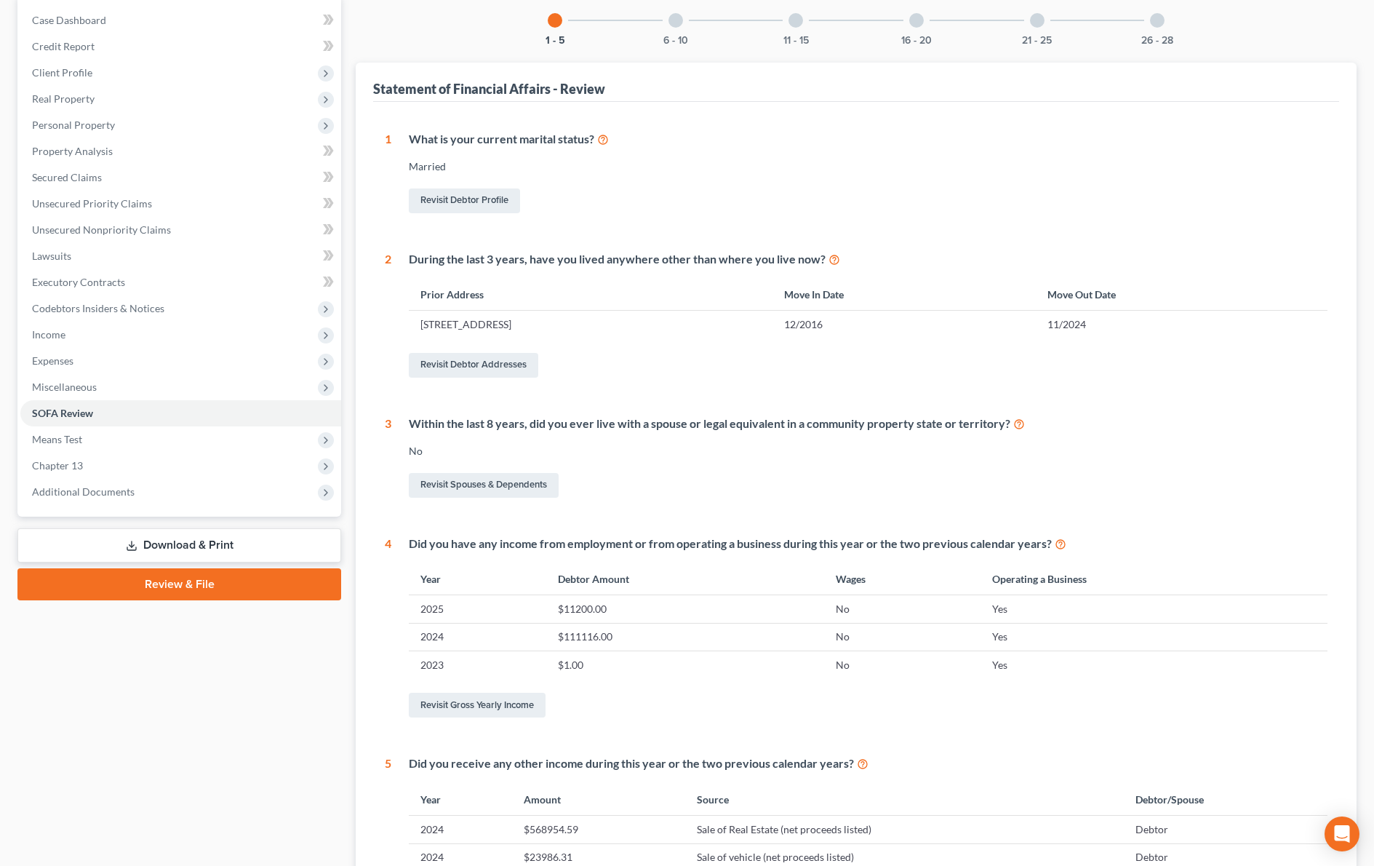
scroll to position [82, 0]
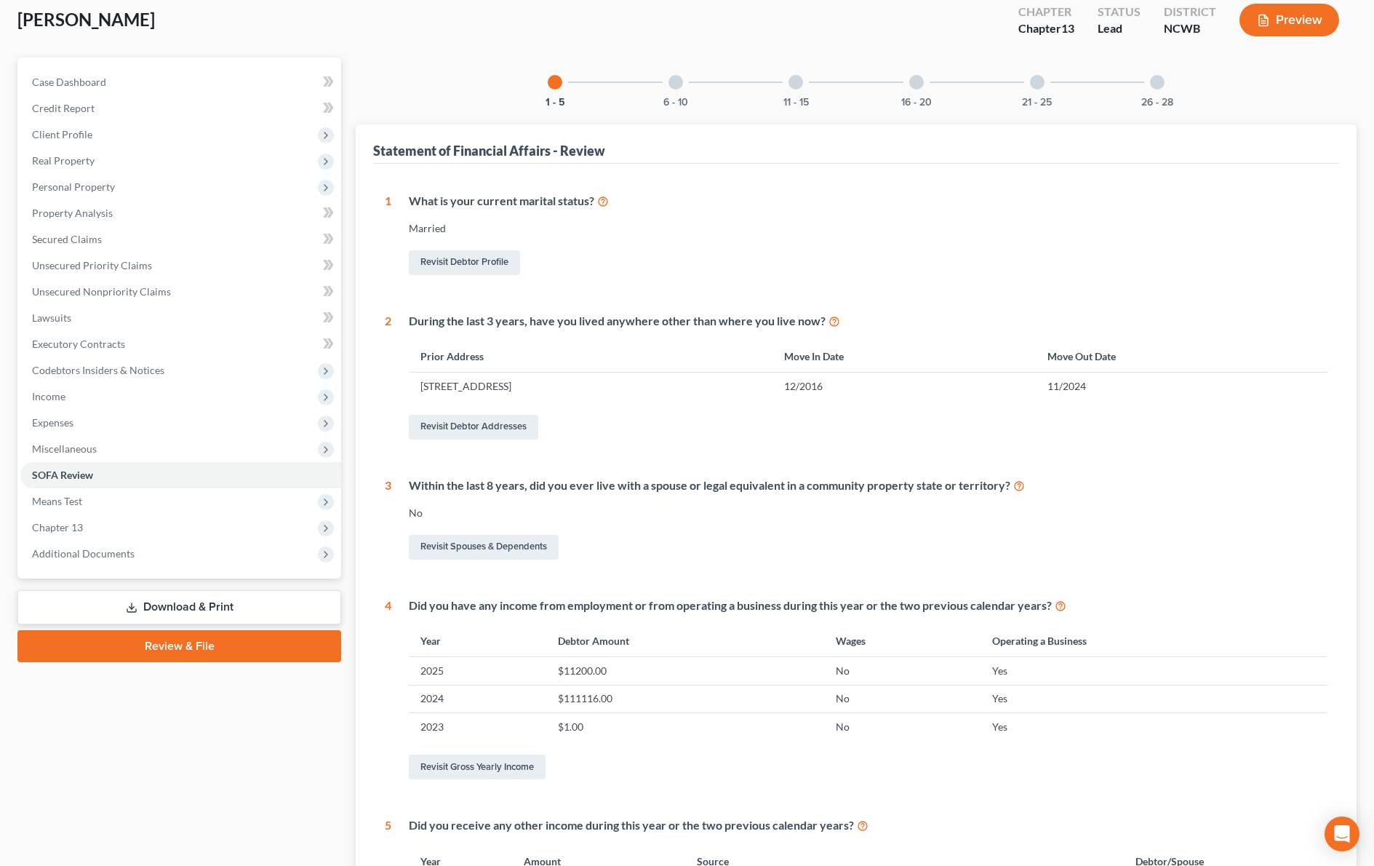
click at [677, 82] on div at bounding box center [675, 82] width 15 height 15
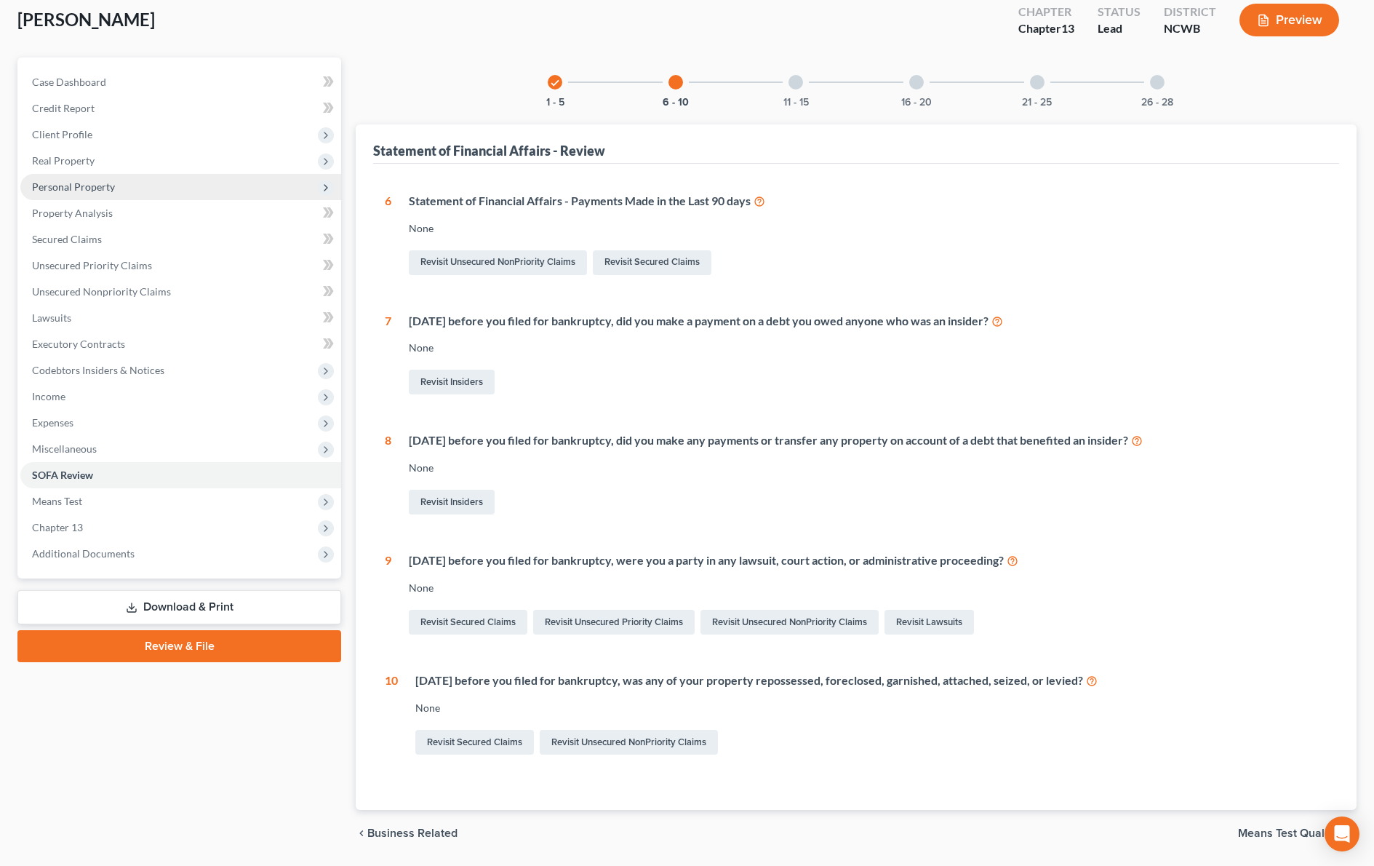
click at [101, 186] on span "Personal Property" at bounding box center [73, 186] width 83 height 12
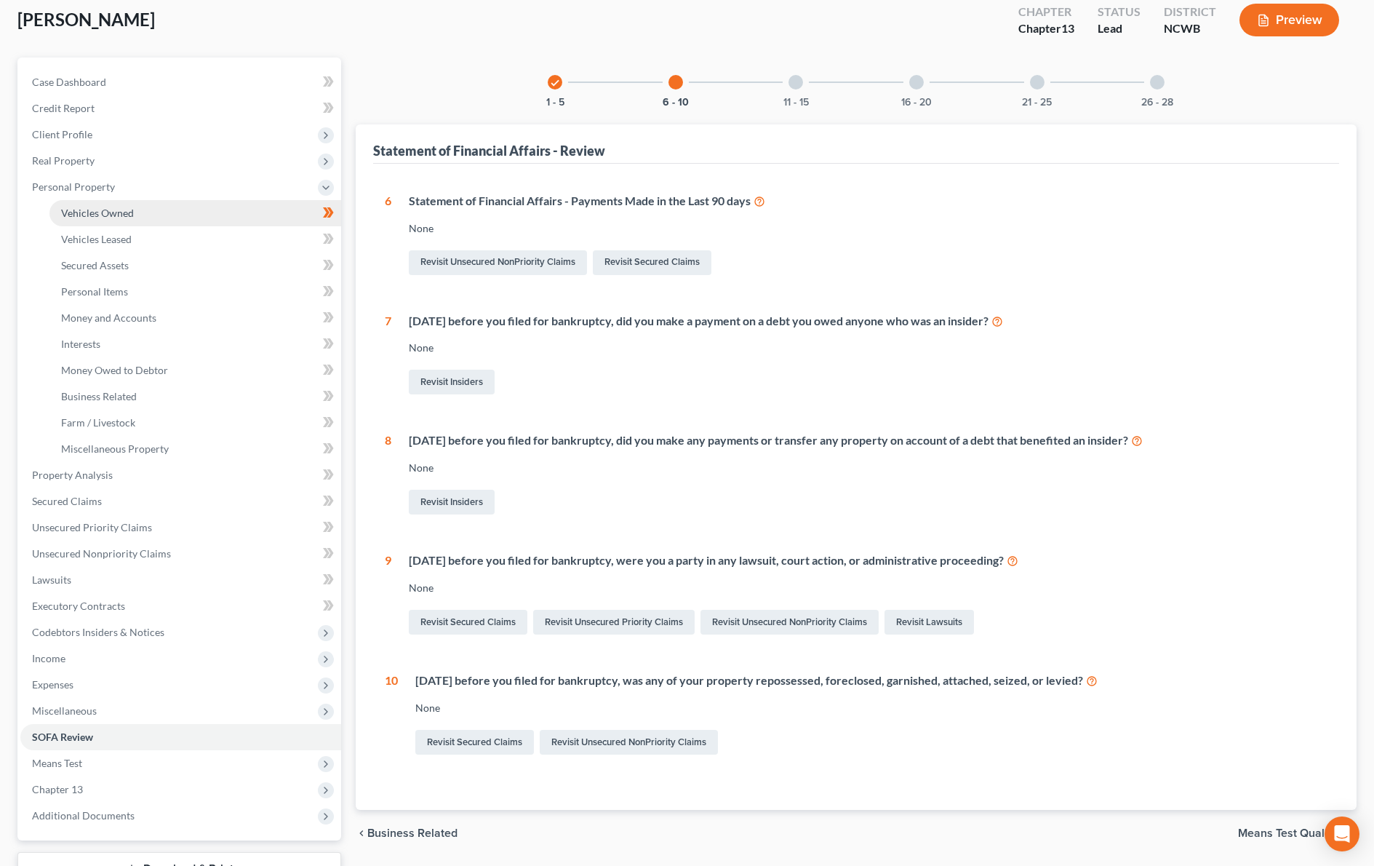
click at [113, 218] on span "Vehicles Owned" at bounding box center [97, 213] width 73 height 12
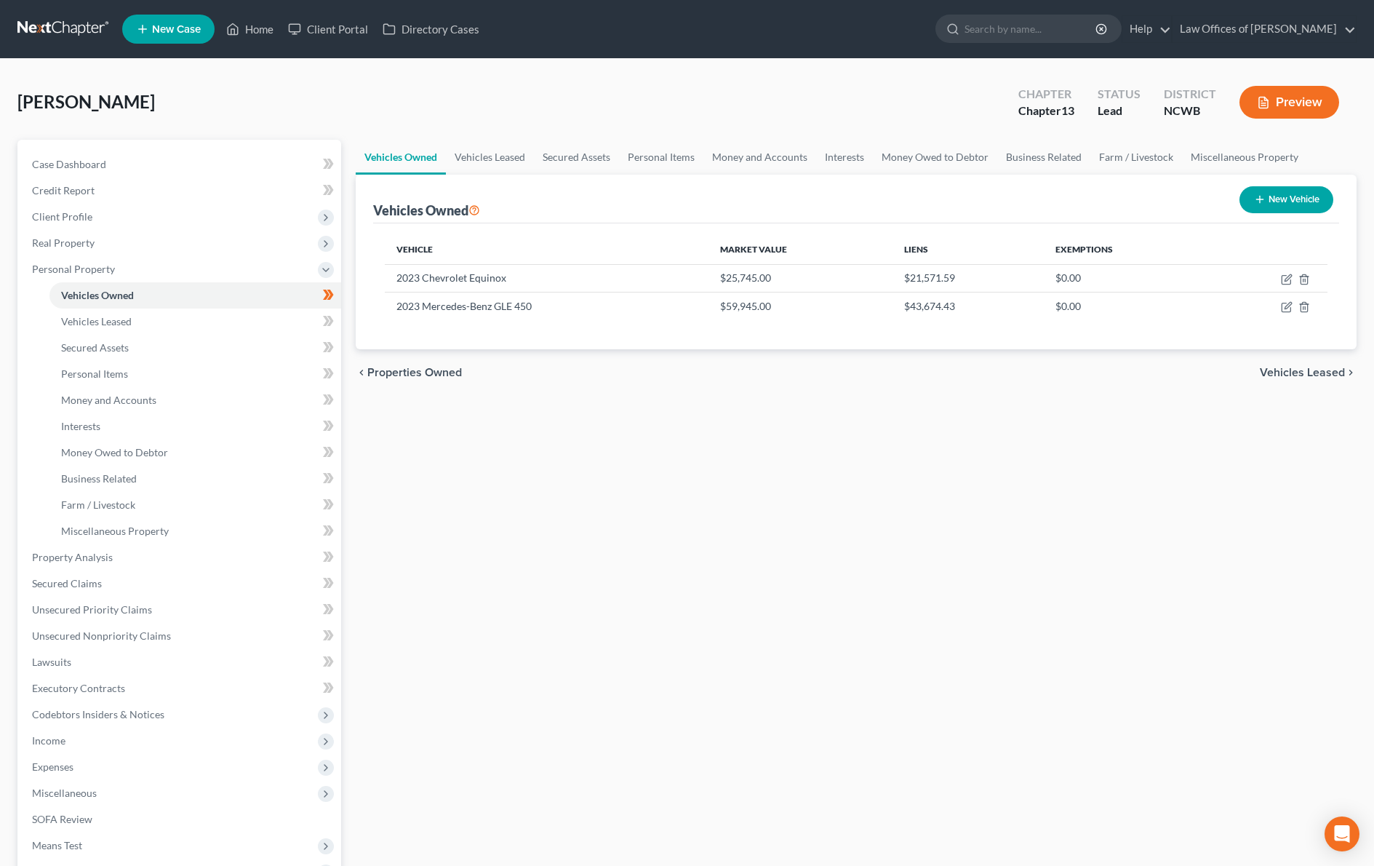
click at [1271, 198] on button "New Vehicle" at bounding box center [1286, 199] width 94 height 27
select select "0"
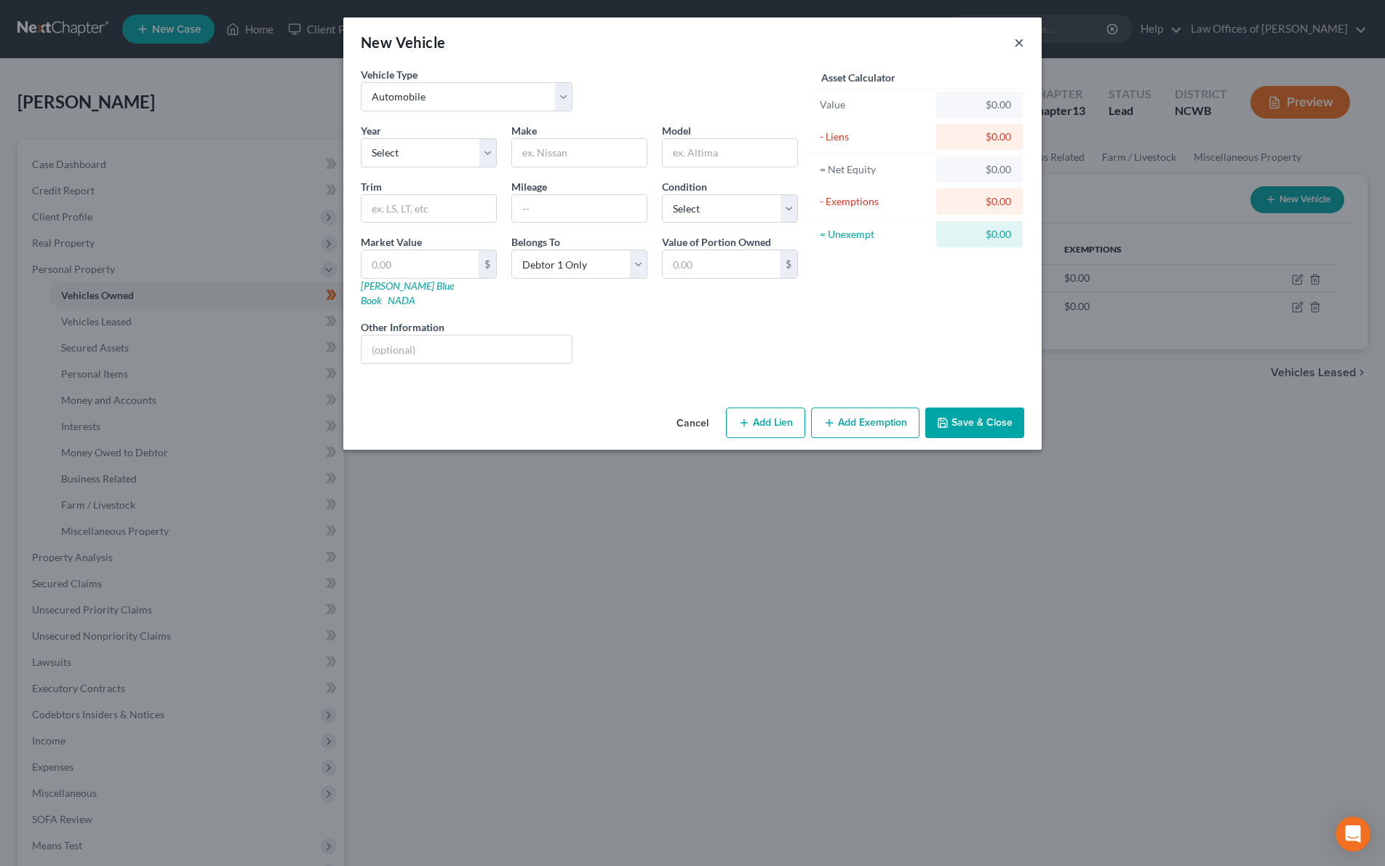
click at [1020, 45] on button "×" at bounding box center [1019, 41] width 10 height 17
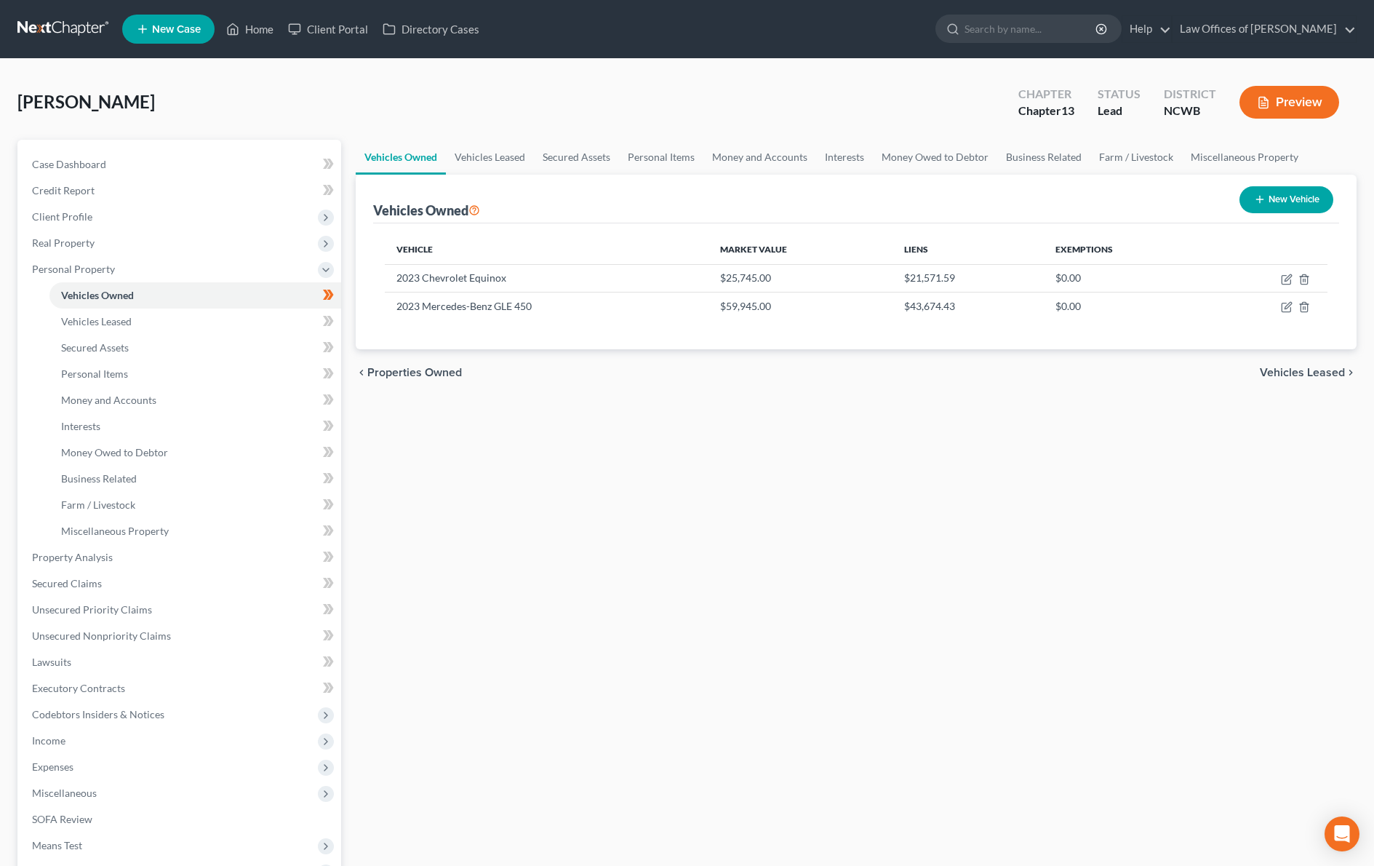
click at [1311, 108] on button "Preview" at bounding box center [1289, 102] width 100 height 33
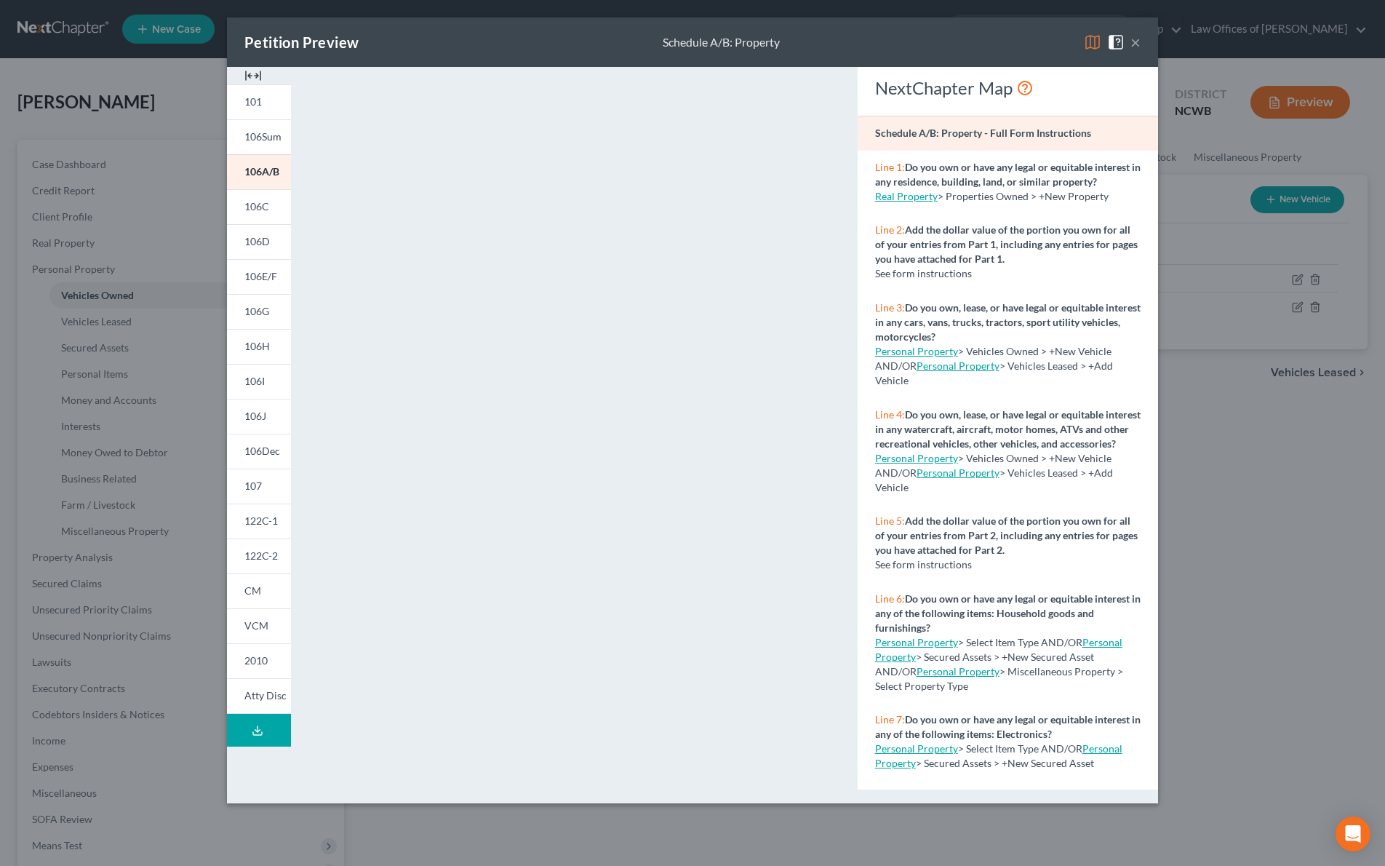
click at [1136, 43] on button "×" at bounding box center [1135, 41] width 10 height 17
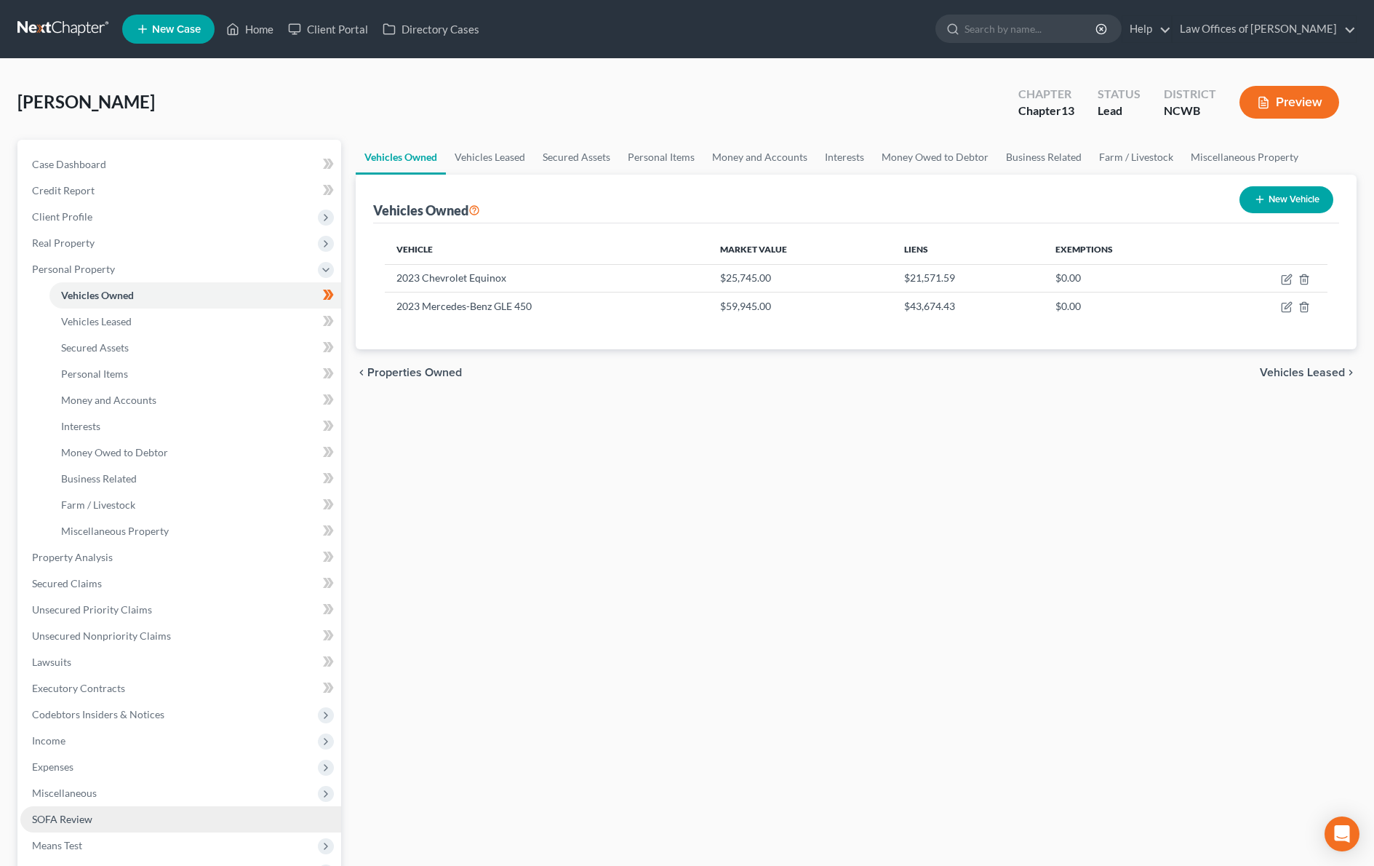
click at [64, 816] on span "SOFA Review" at bounding box center [62, 818] width 60 height 12
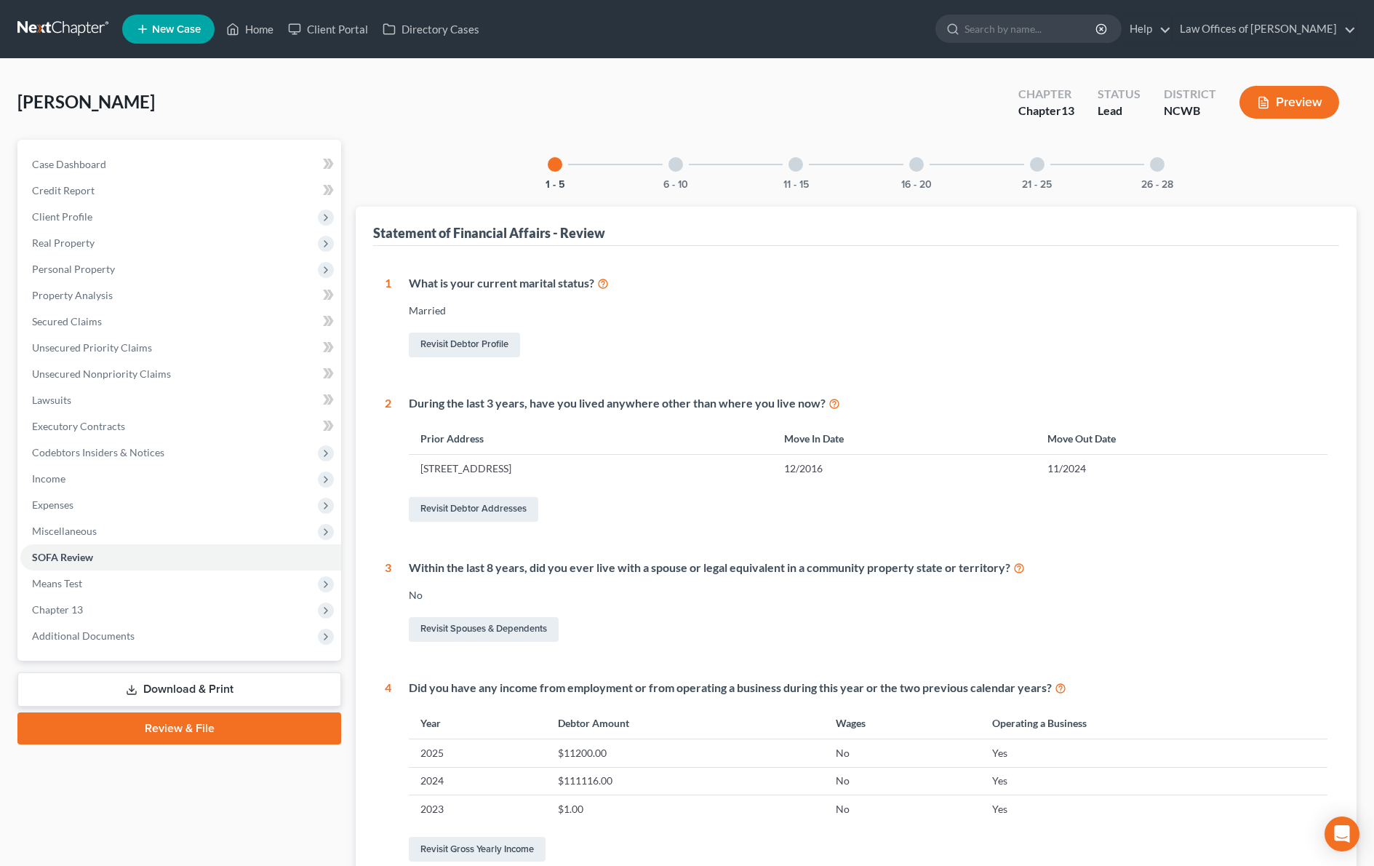
click at [679, 167] on div at bounding box center [675, 164] width 15 height 15
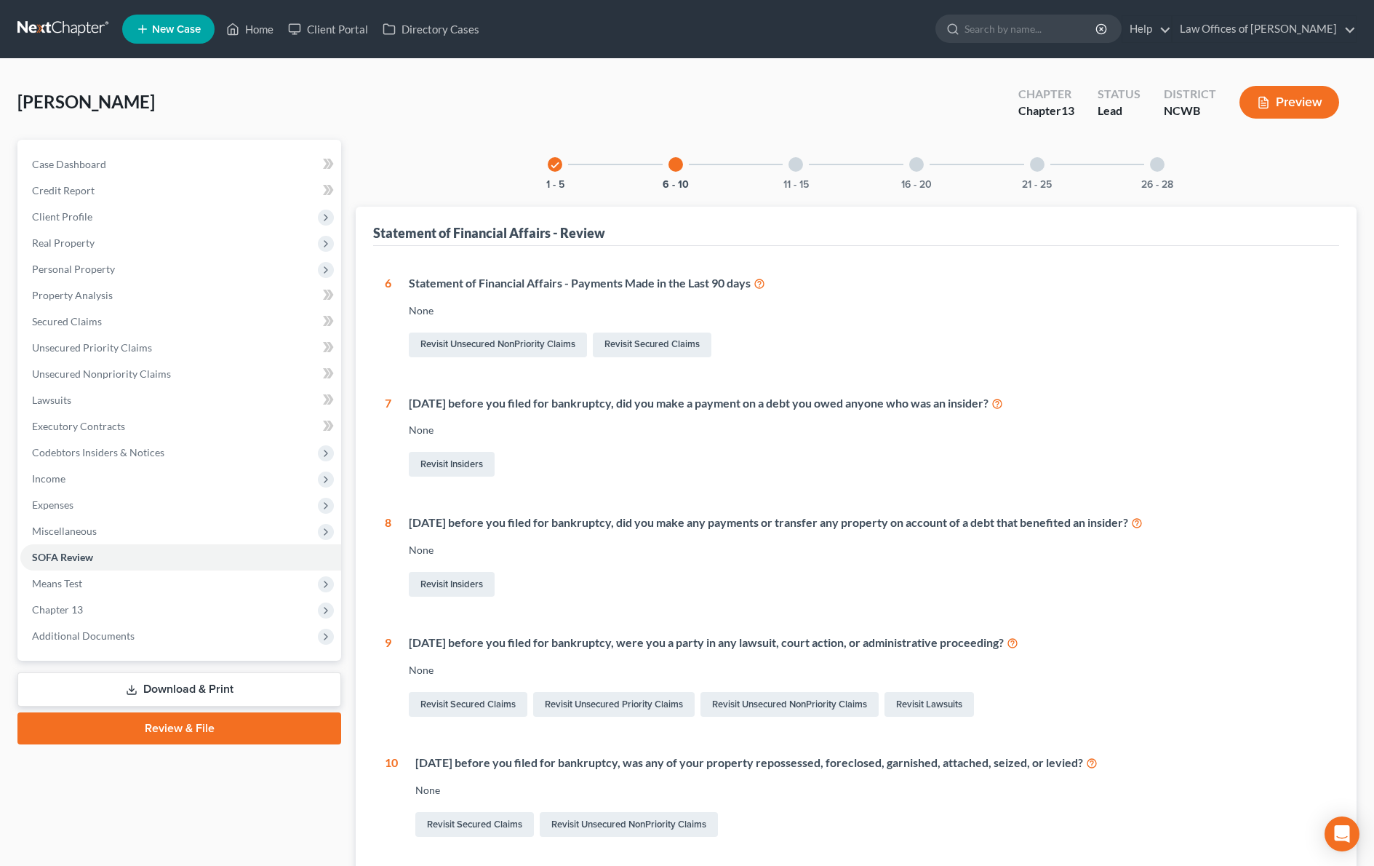
click at [800, 165] on div at bounding box center [795, 164] width 15 height 15
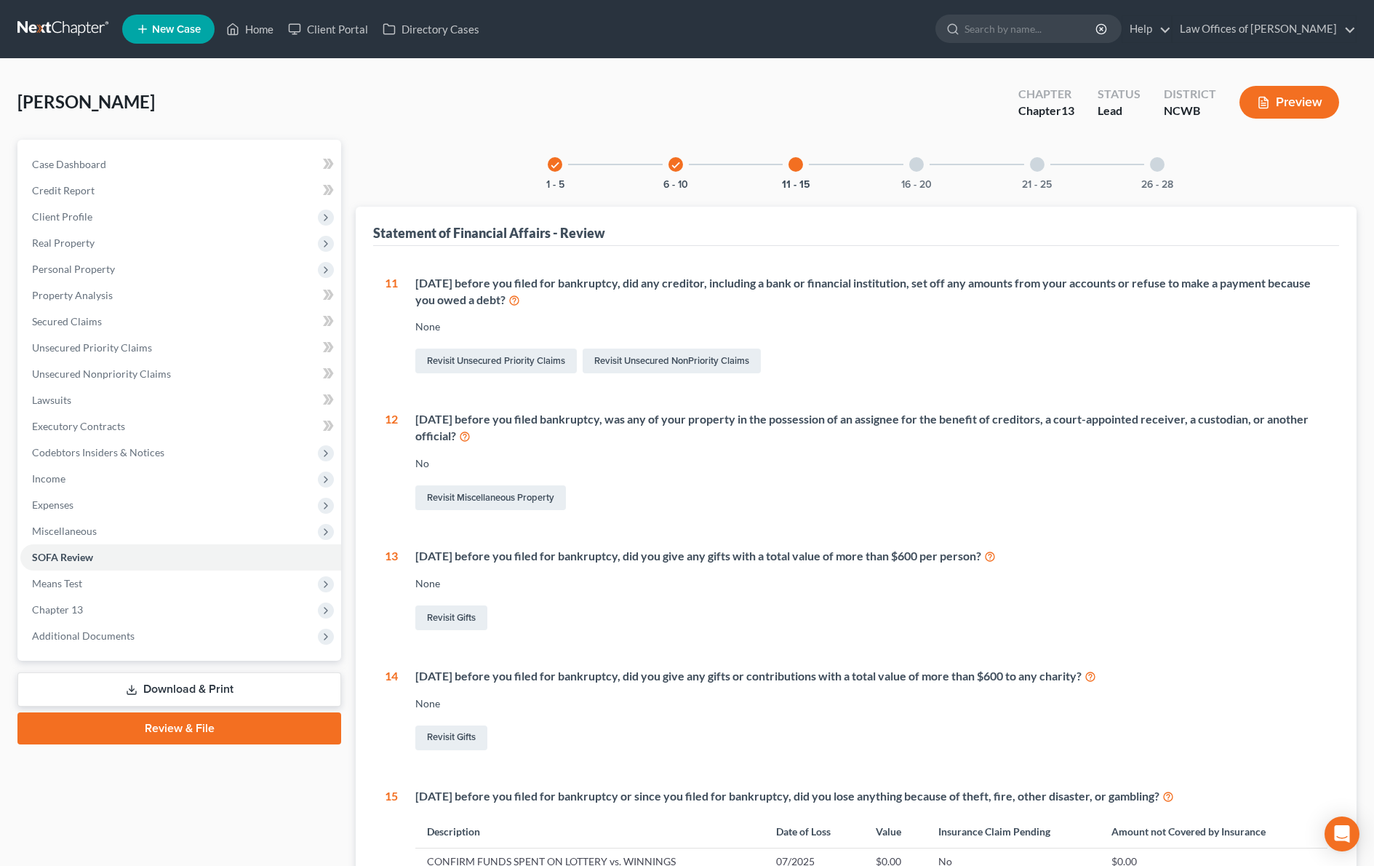
click at [681, 167] on div "check" at bounding box center [675, 164] width 15 height 15
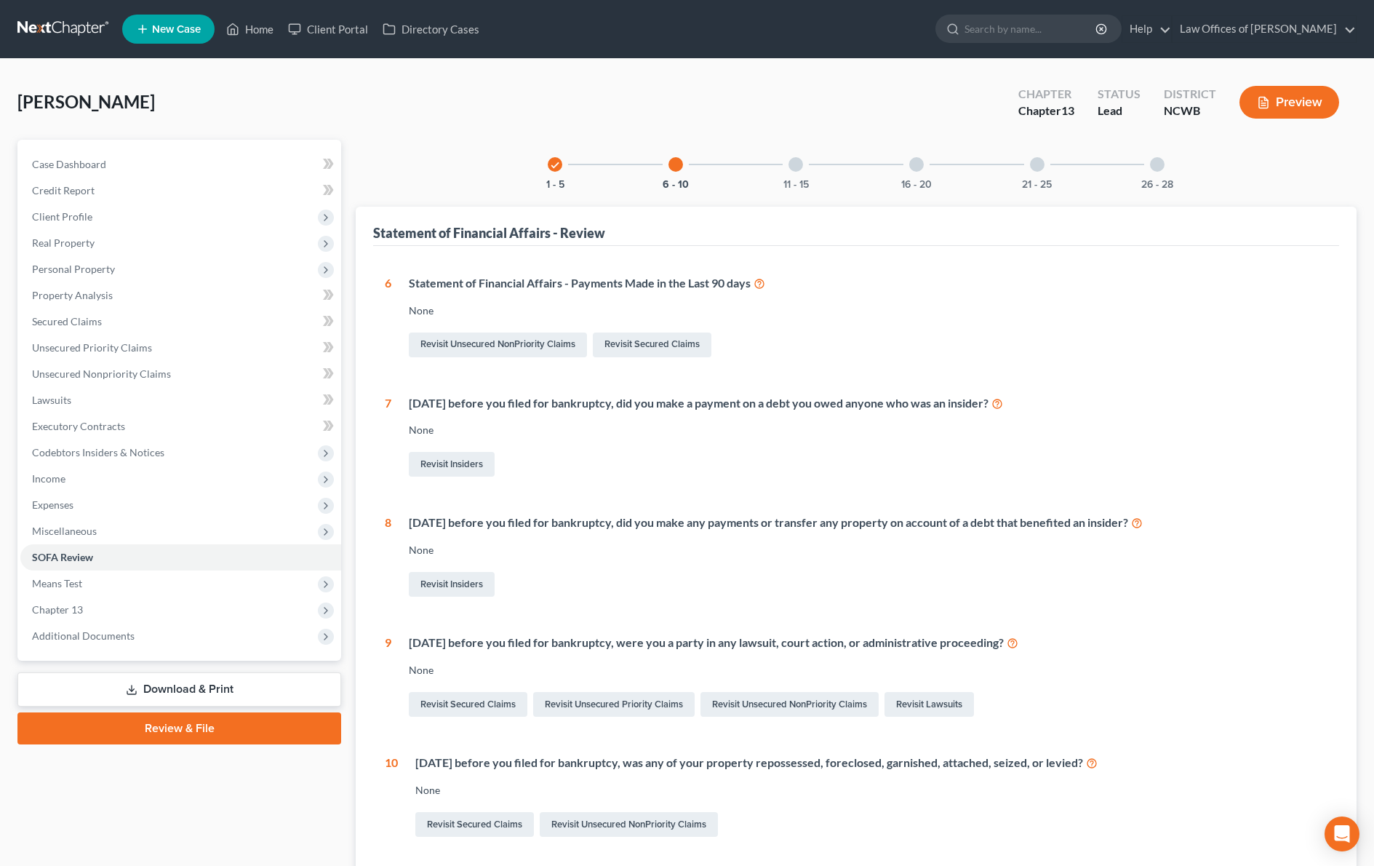
click at [800, 163] on div at bounding box center [795, 164] width 15 height 15
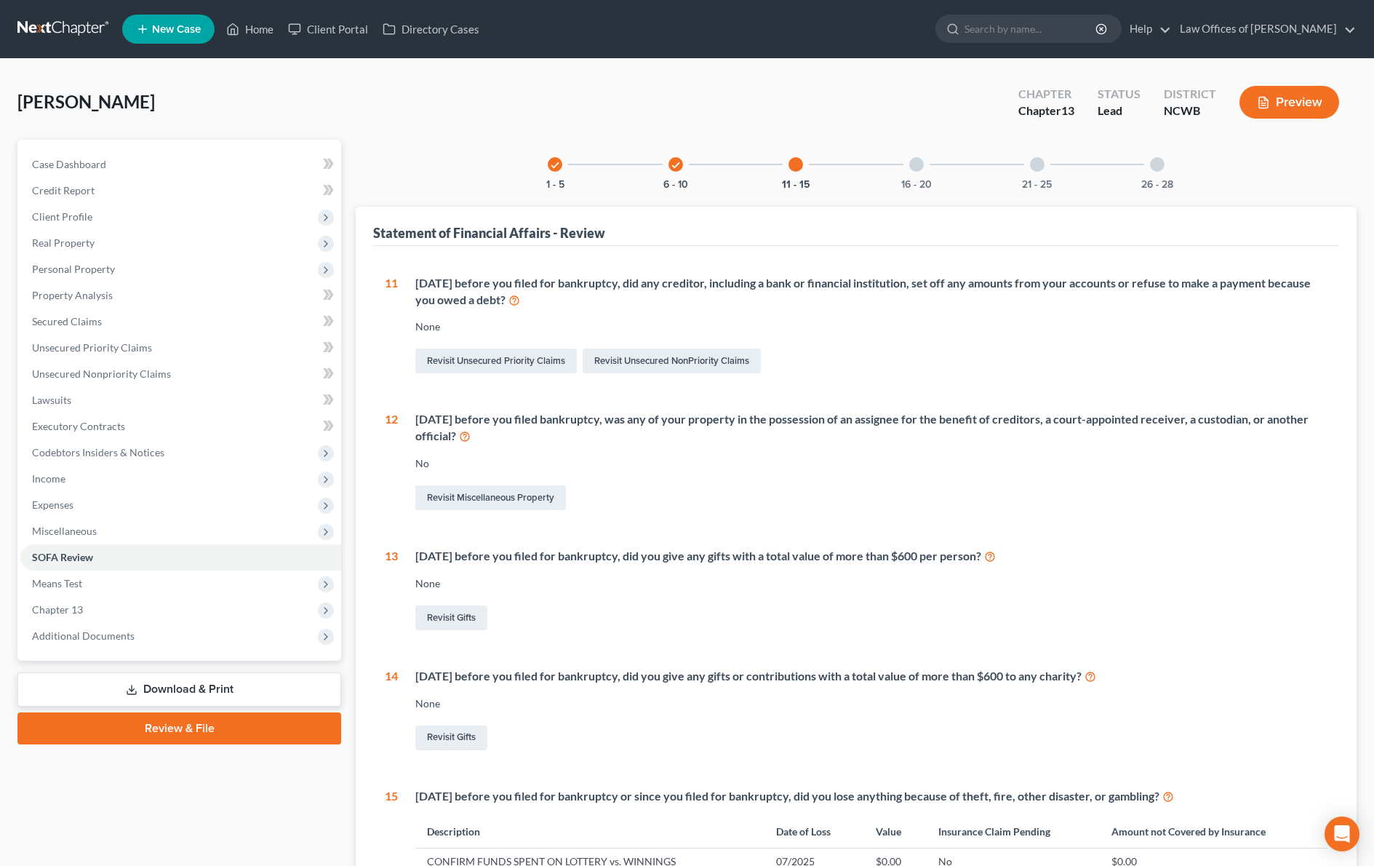
click at [918, 163] on div at bounding box center [916, 164] width 15 height 15
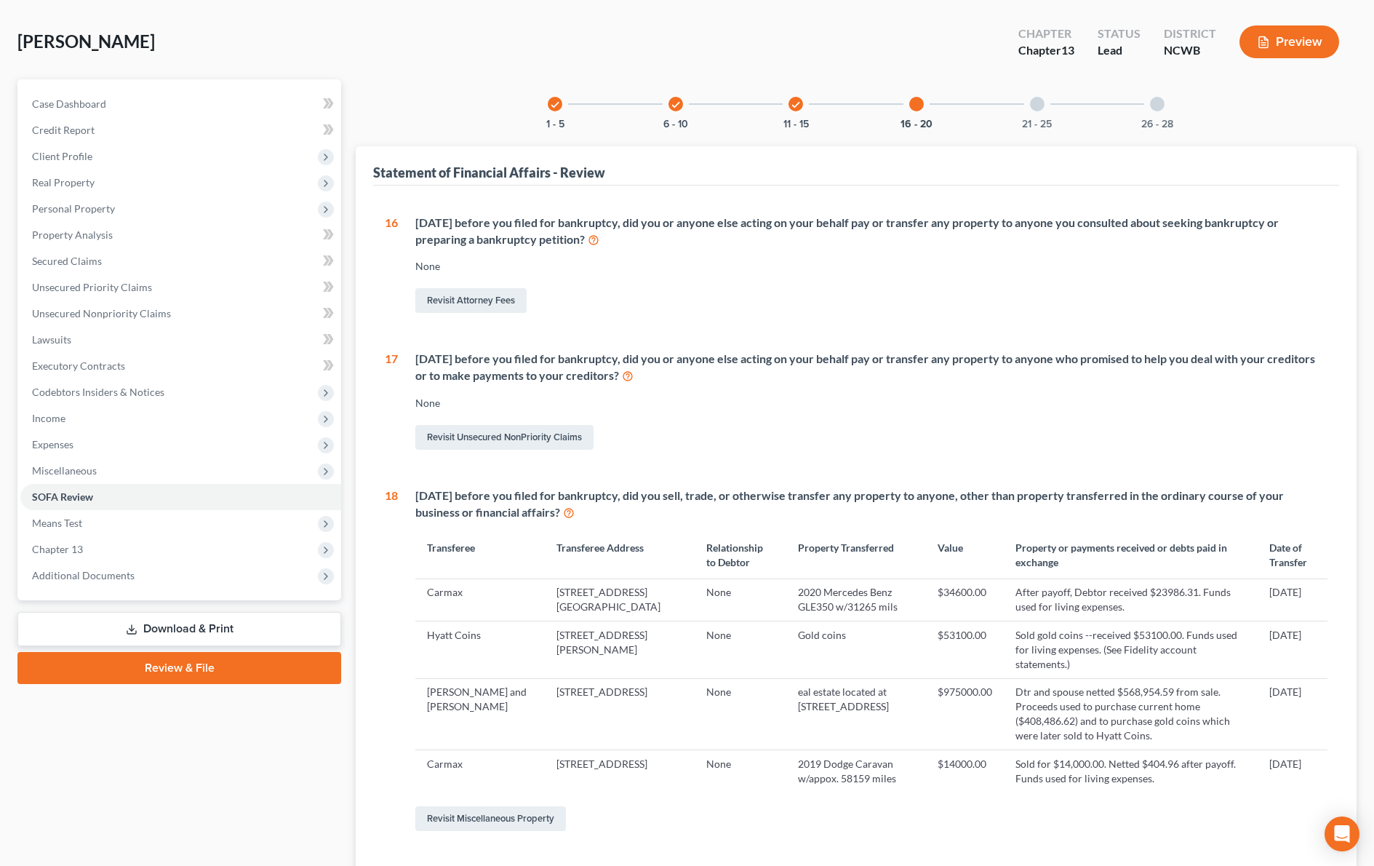
scroll to position [44, 0]
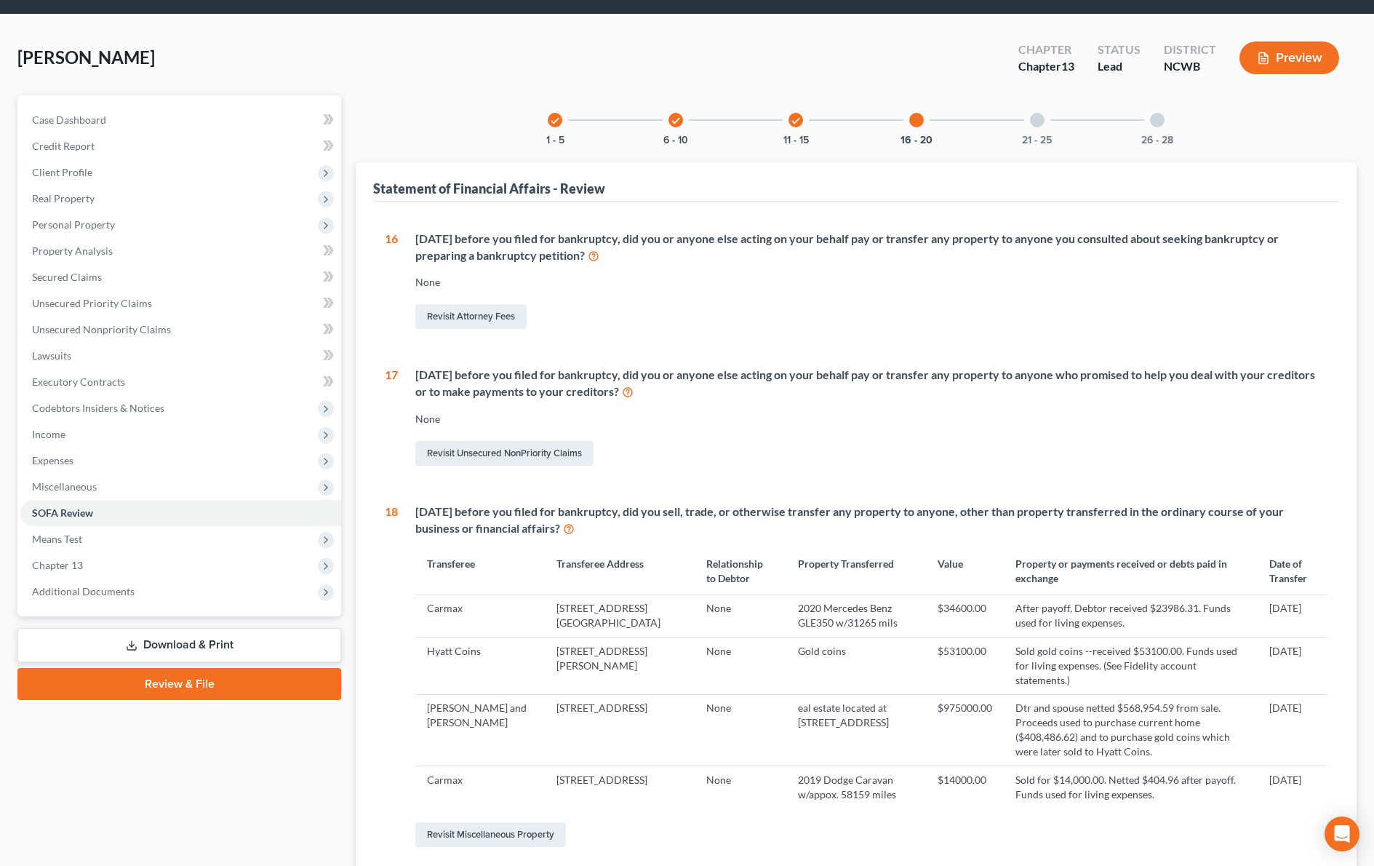
click at [1034, 127] on div "21 - 25" at bounding box center [1036, 119] width 49 height 49
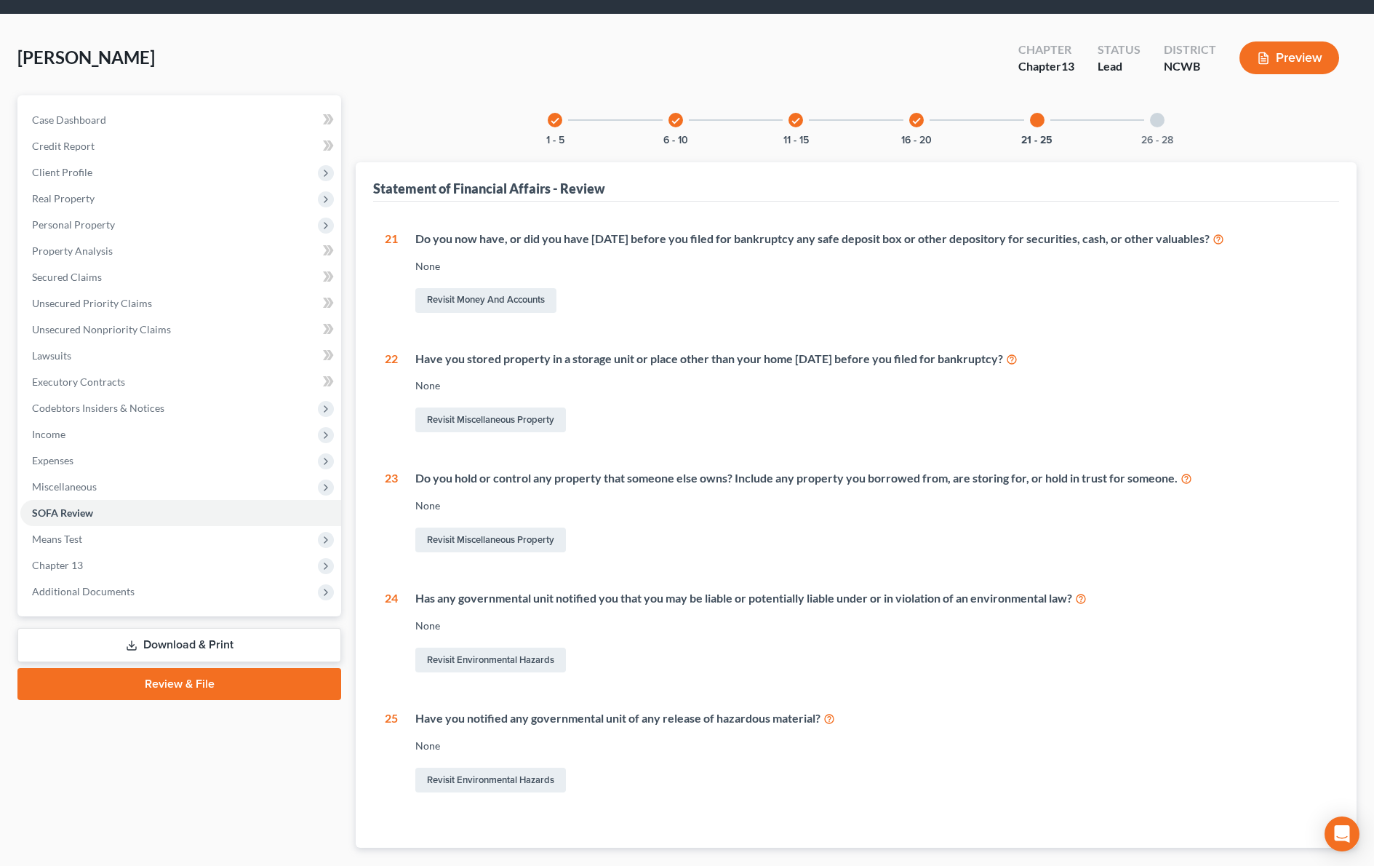
click at [1151, 125] on div "26 - 28" at bounding box center [1157, 119] width 49 height 49
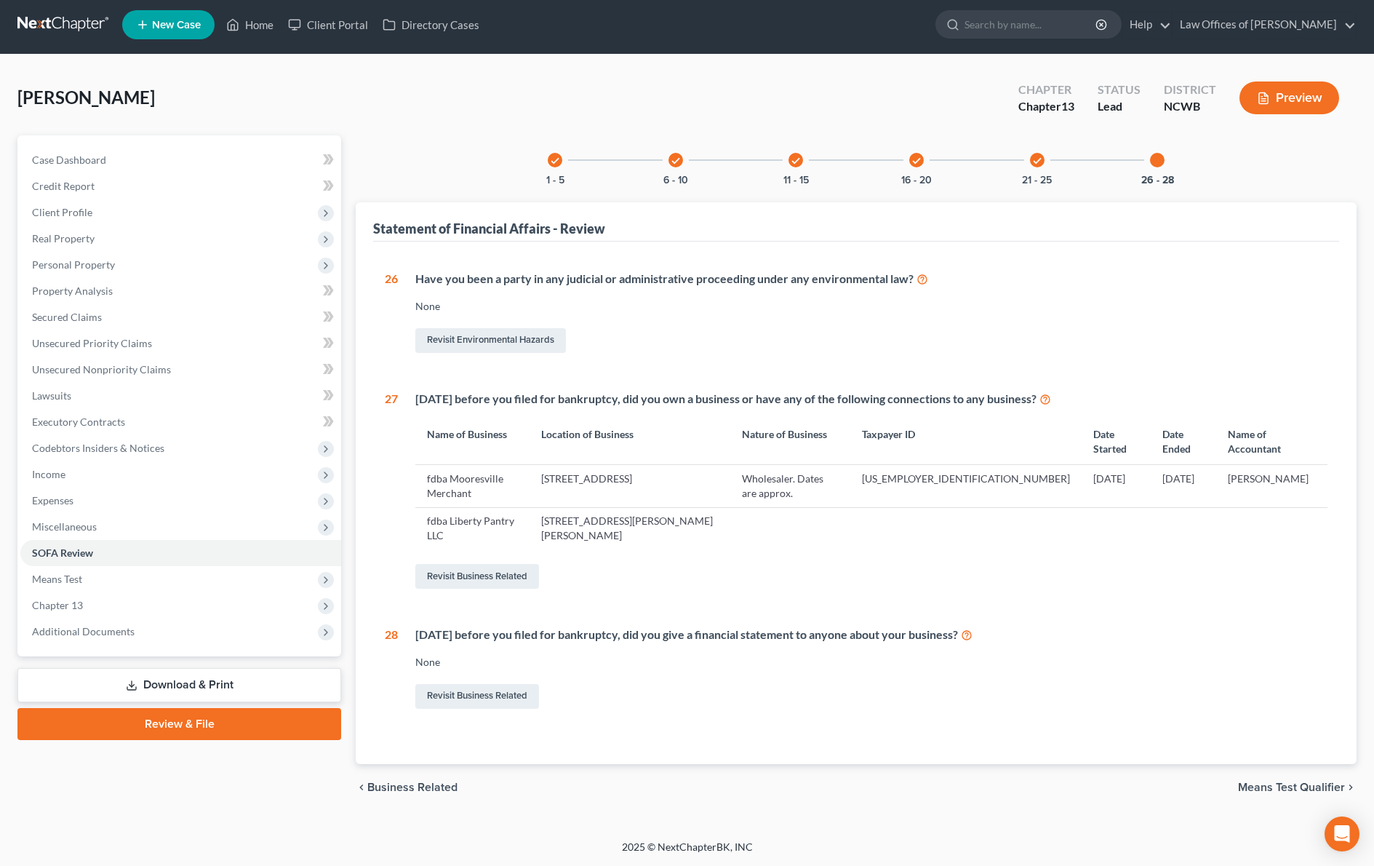
scroll to position [0, 0]
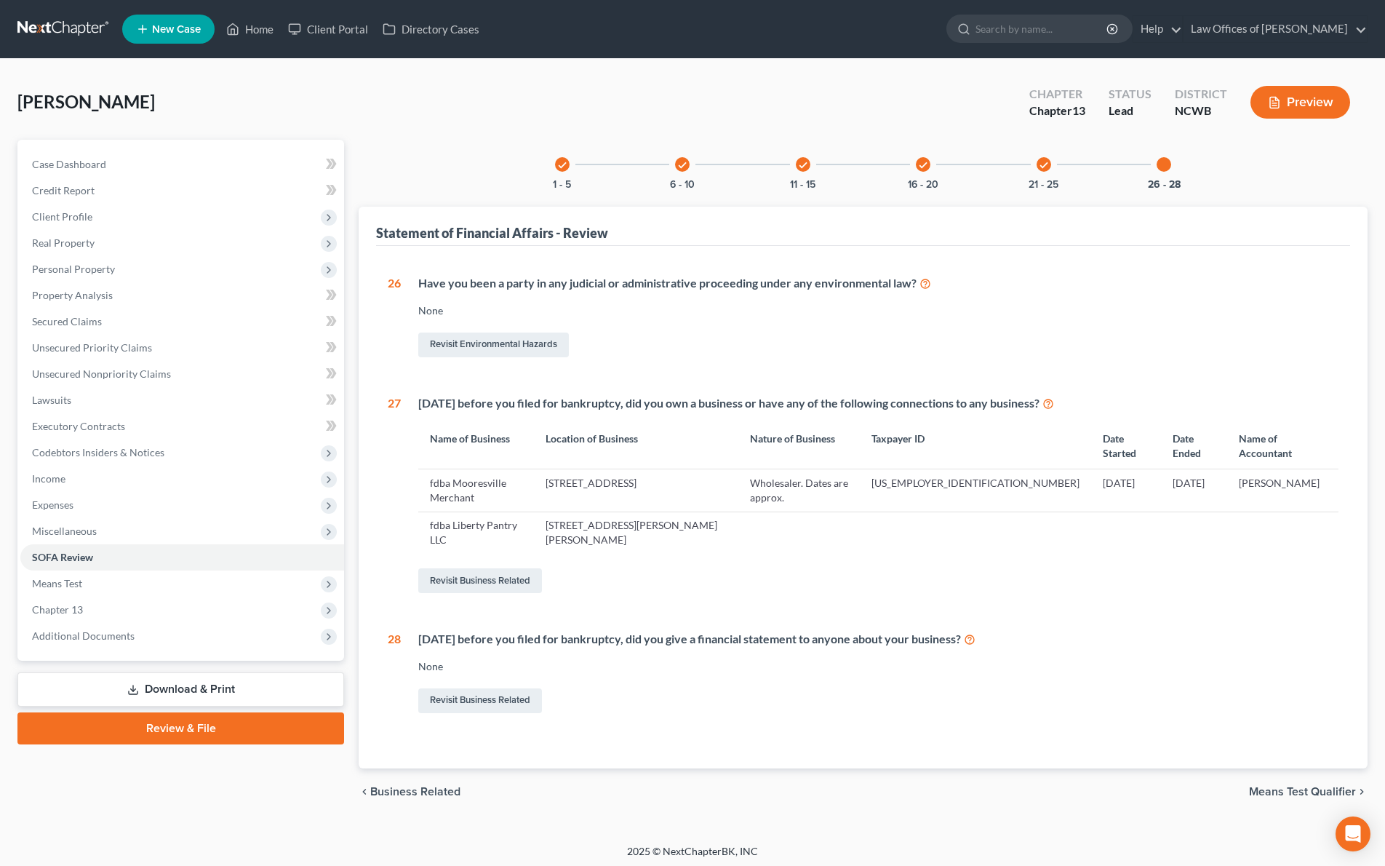
click at [559, 169] on icon "check" at bounding box center [562, 165] width 10 height 10
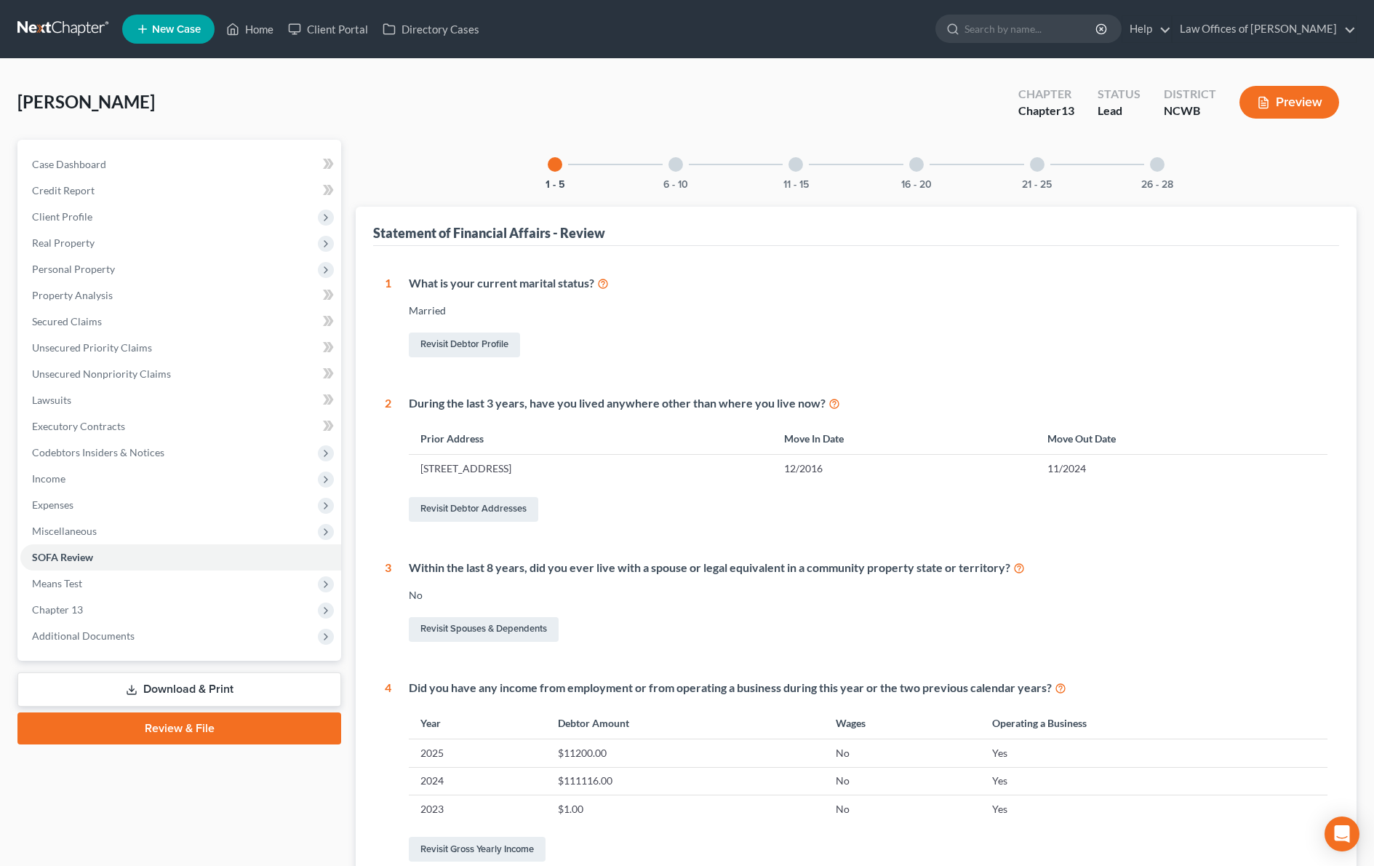
click at [683, 171] on div "6 - 10" at bounding box center [675, 164] width 49 height 49
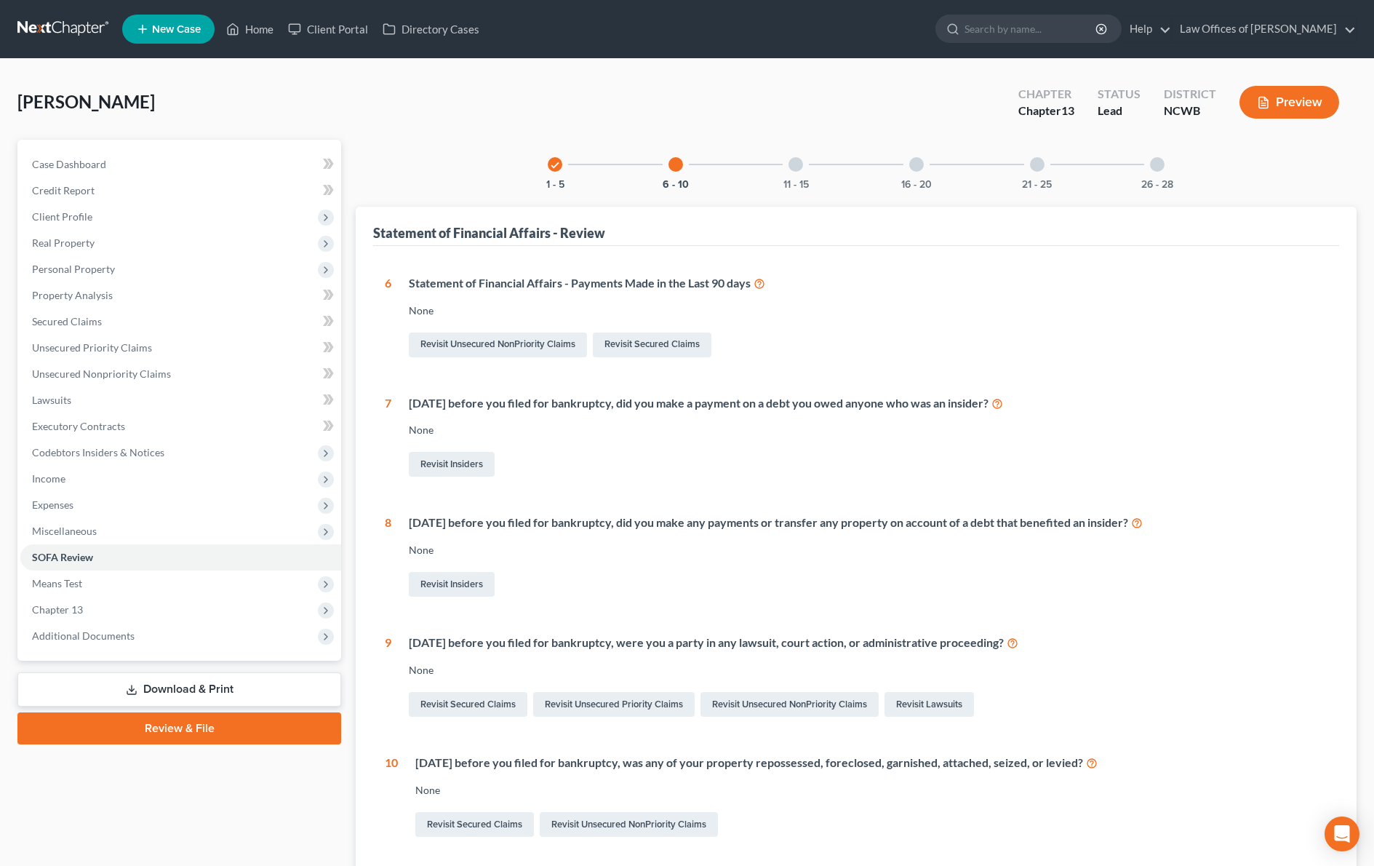
click at [914, 172] on div "16 - 20" at bounding box center [916, 164] width 49 height 49
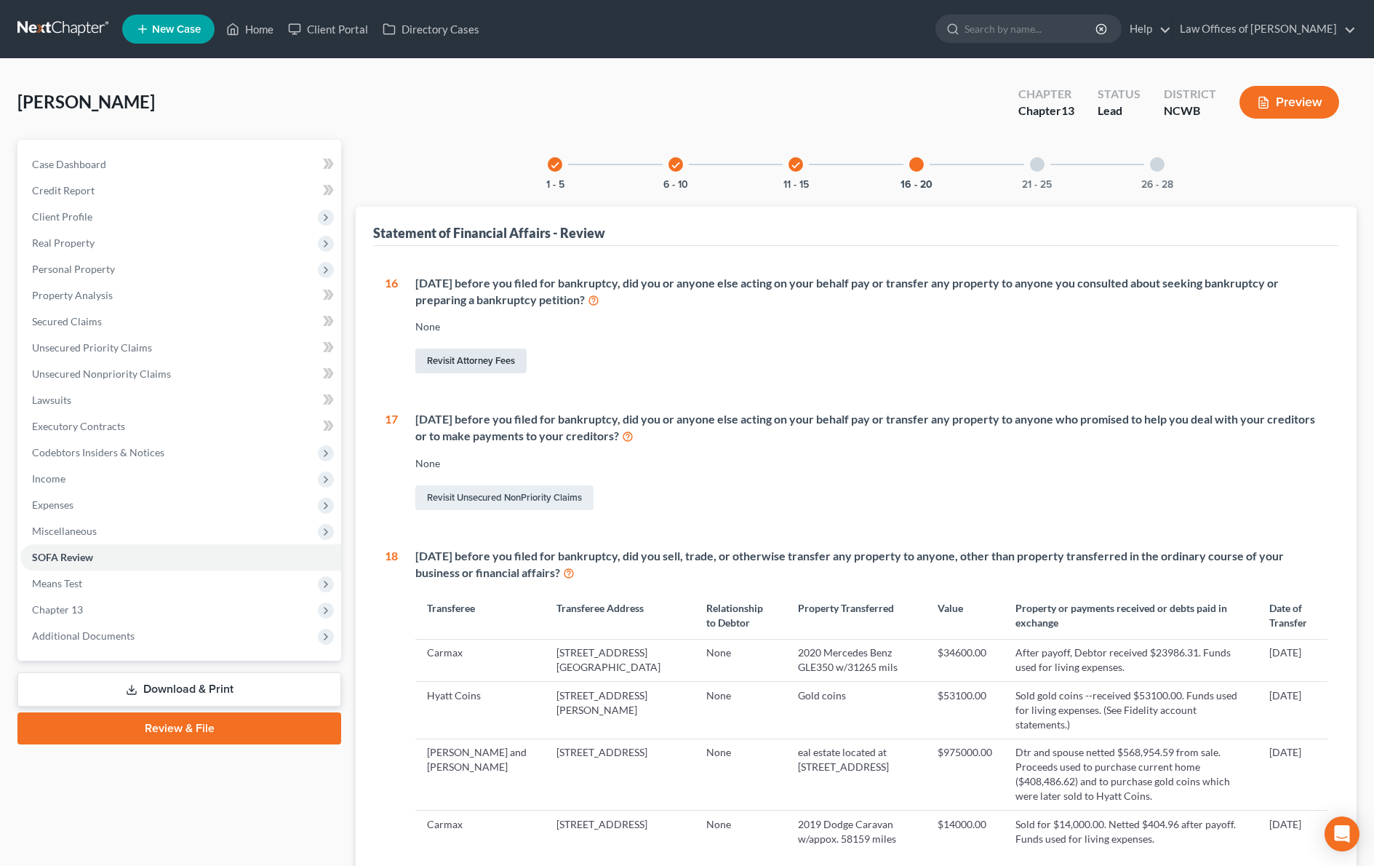
click at [503, 359] on link "Revisit Attorney Fees" at bounding box center [470, 360] width 111 height 25
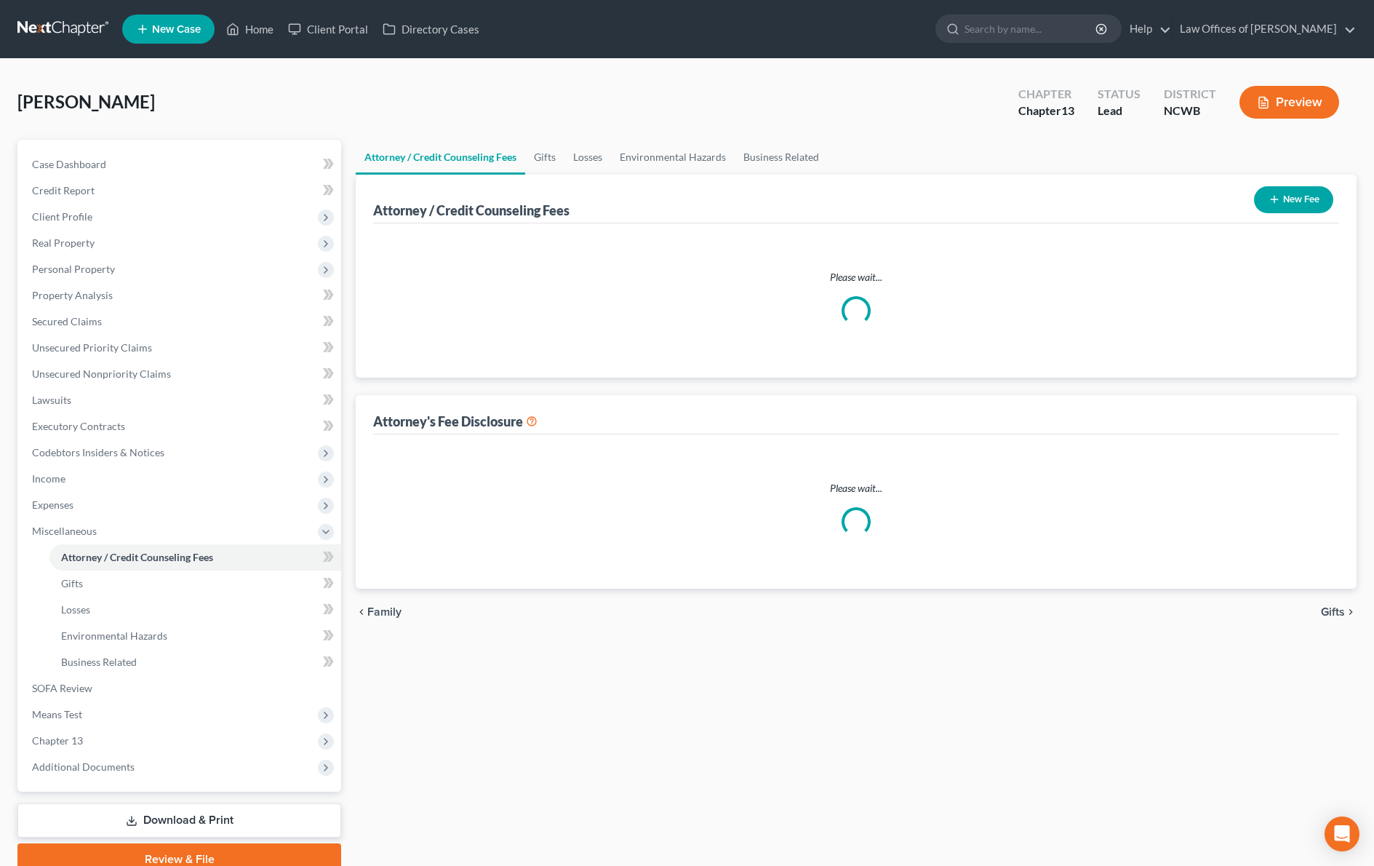
select select "0"
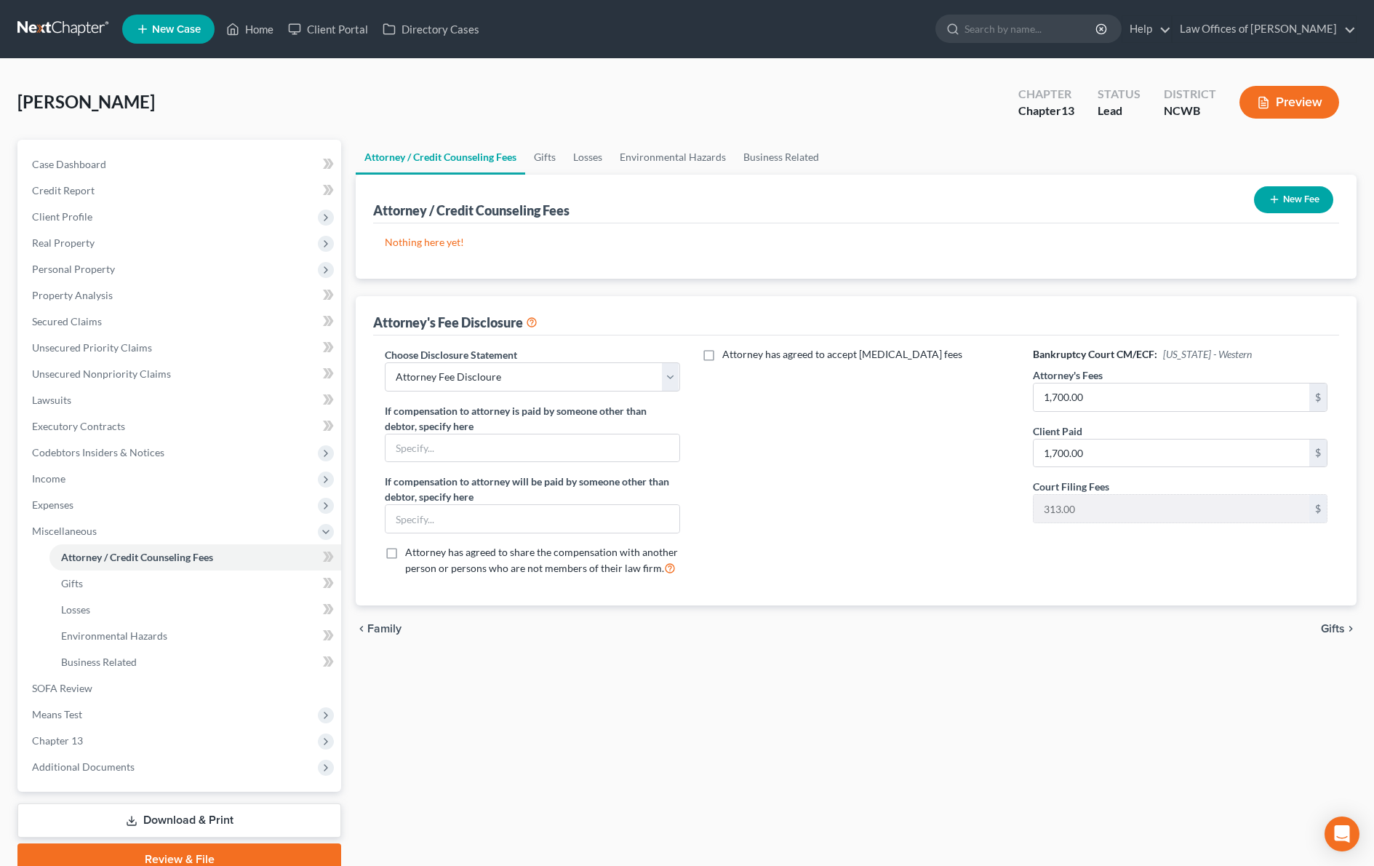
click at [954, 708] on div "Attorney / Credit Counseling Fees Gifts Losses Environmental Hazards Business R…" at bounding box center [855, 507] width 1015 height 735
click at [623, 380] on select "Select Attorney Fee Discloure" at bounding box center [532, 376] width 295 height 29
click at [385, 362] on select "Select Attorney Fee Discloure" at bounding box center [532, 376] width 295 height 29
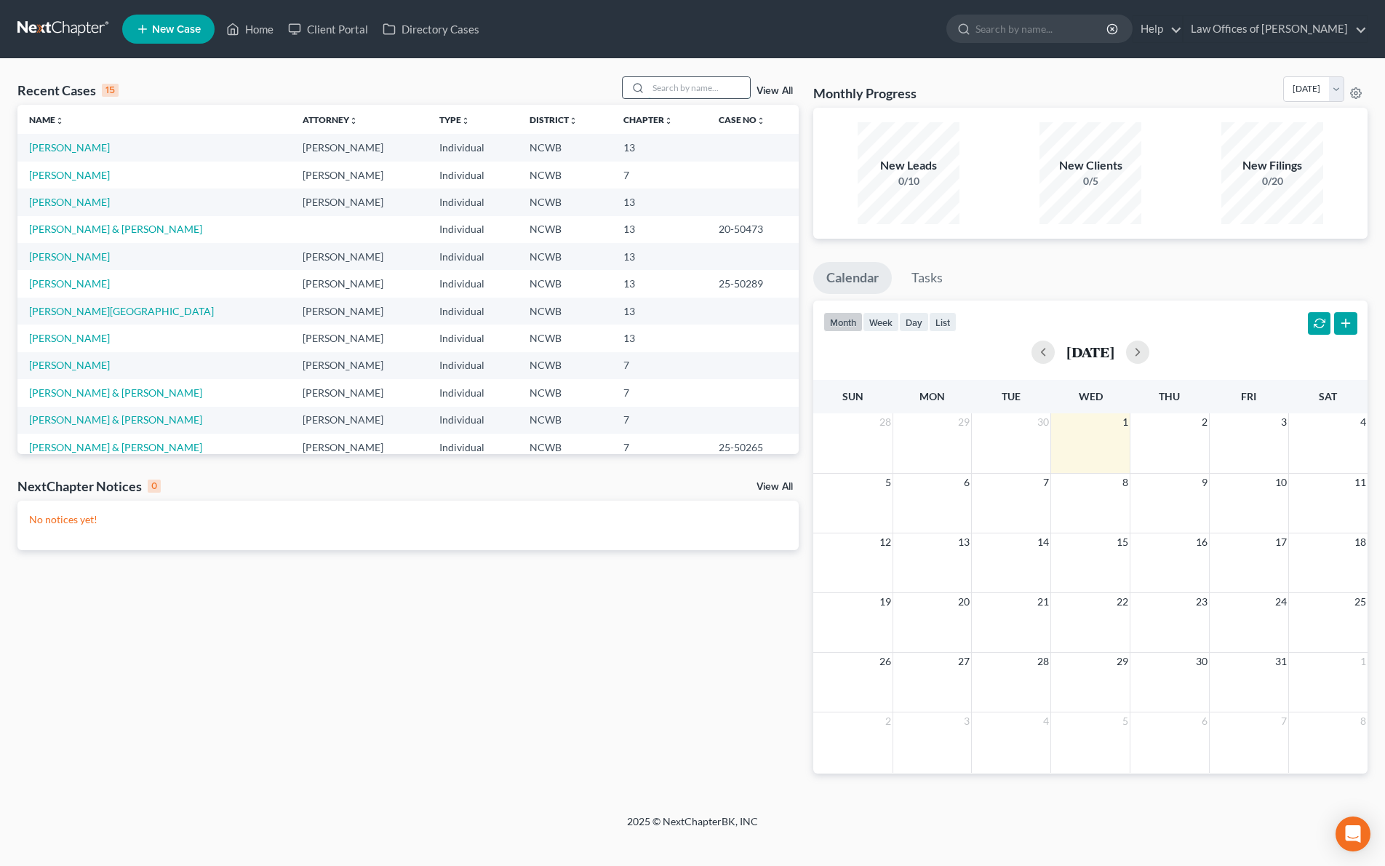
click at [680, 94] on input "search" at bounding box center [699, 87] width 102 height 21
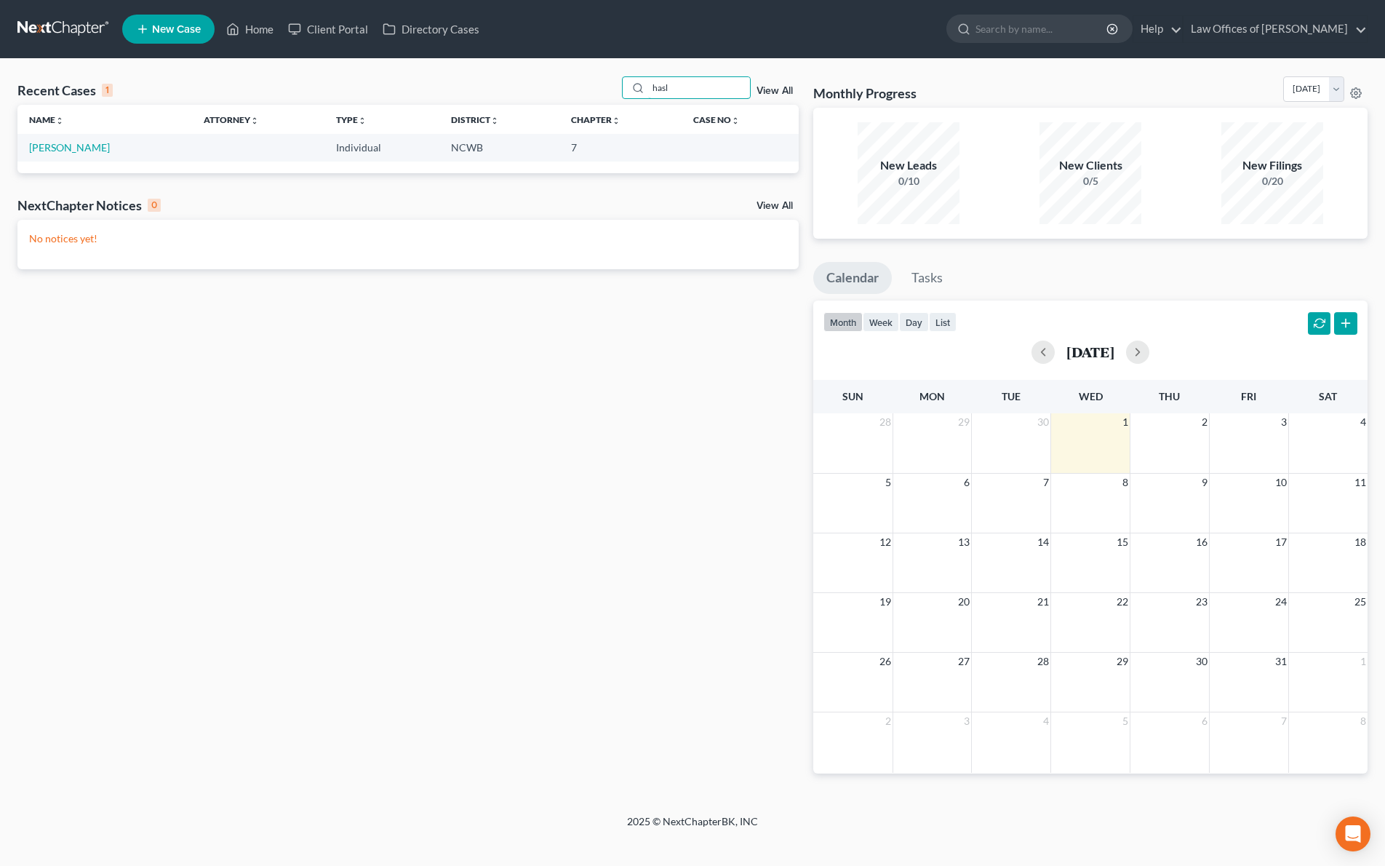
type input "hasl"
click at [44, 154] on td "Hasler, David" at bounding box center [104, 147] width 175 height 27
click at [71, 146] on link "Hasler, David" at bounding box center [69, 147] width 81 height 12
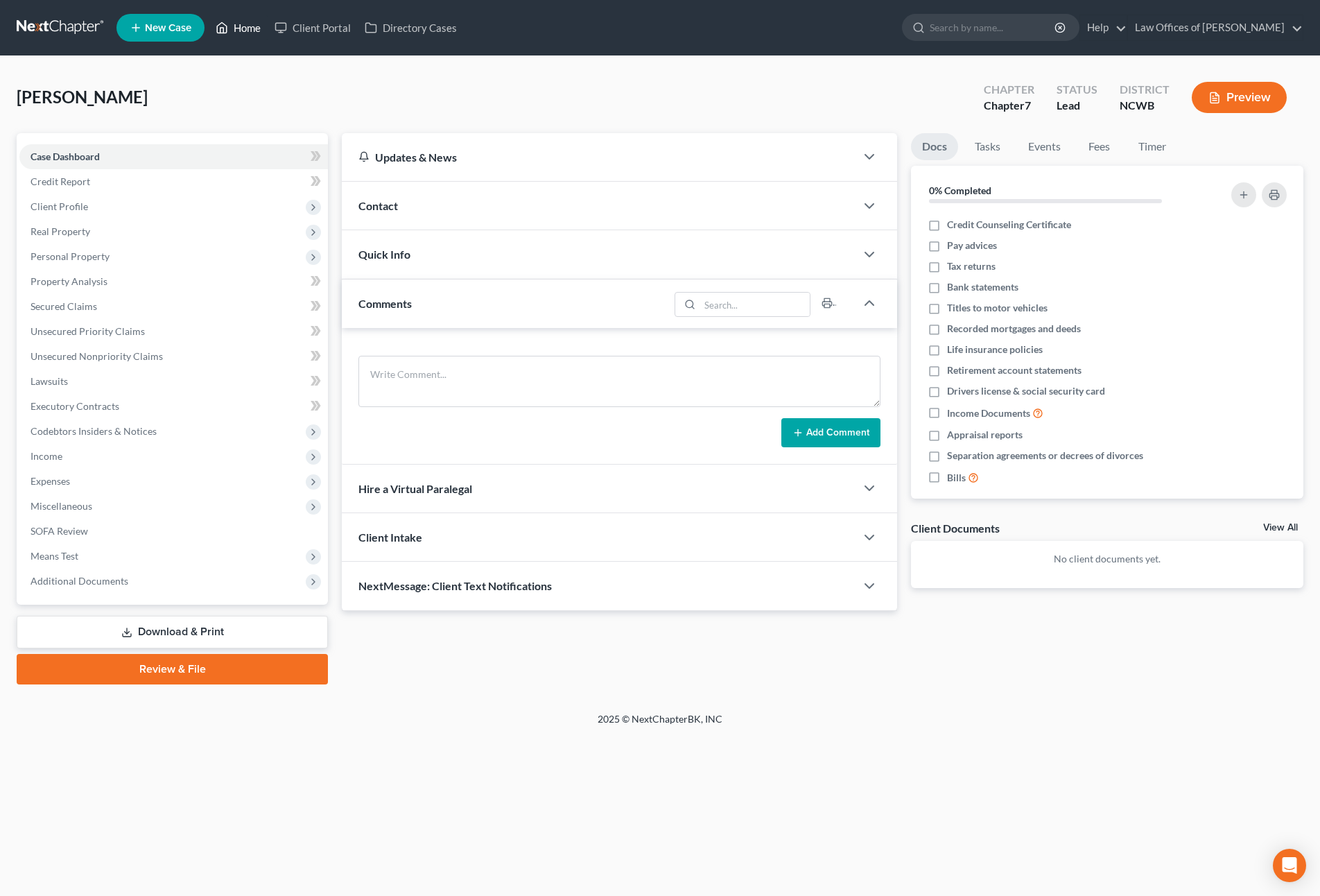
click at [255, 30] on link "Home" at bounding box center [238, 28] width 59 height 25
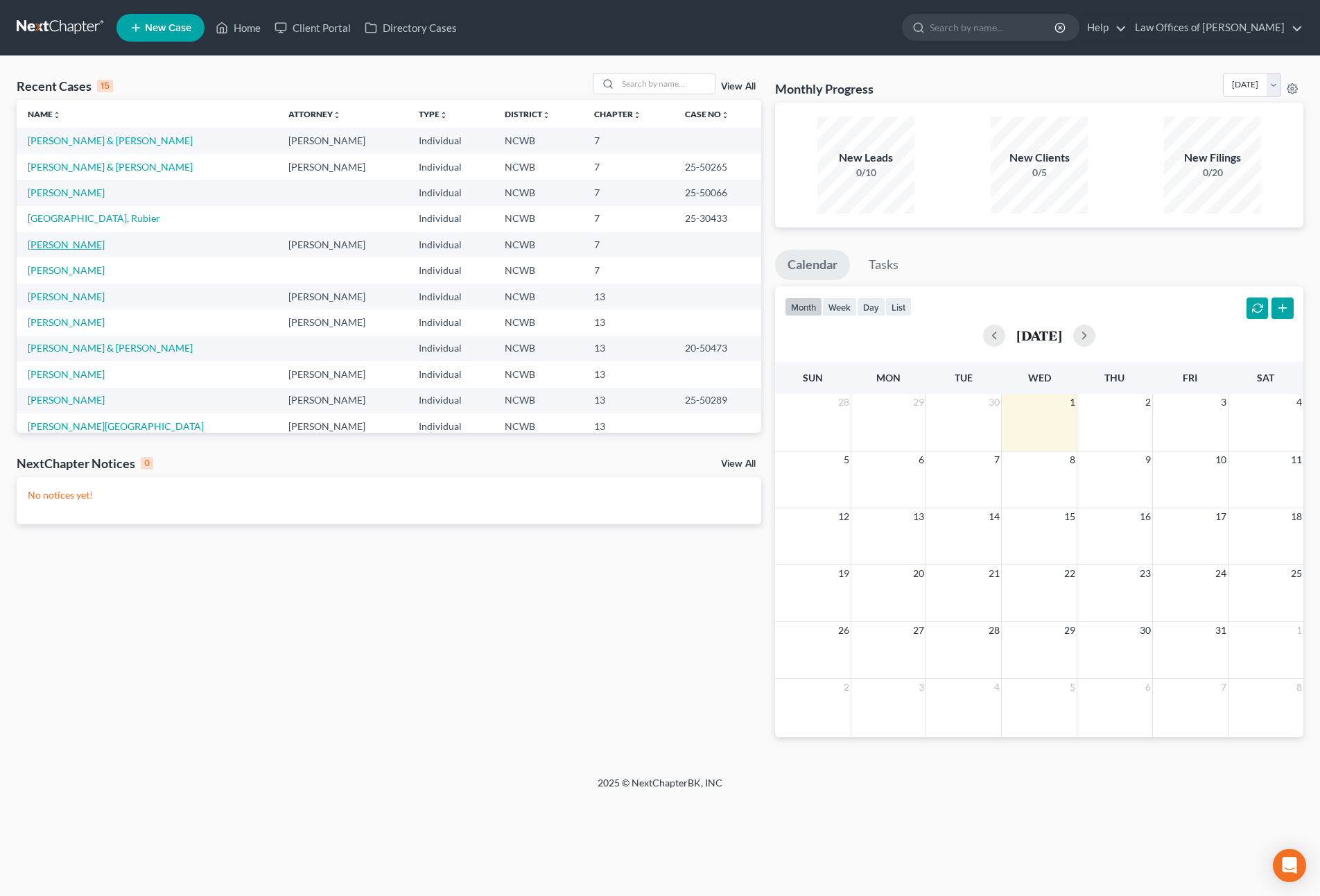
click at [64, 248] on link "[PERSON_NAME]" at bounding box center [66, 244] width 77 height 11
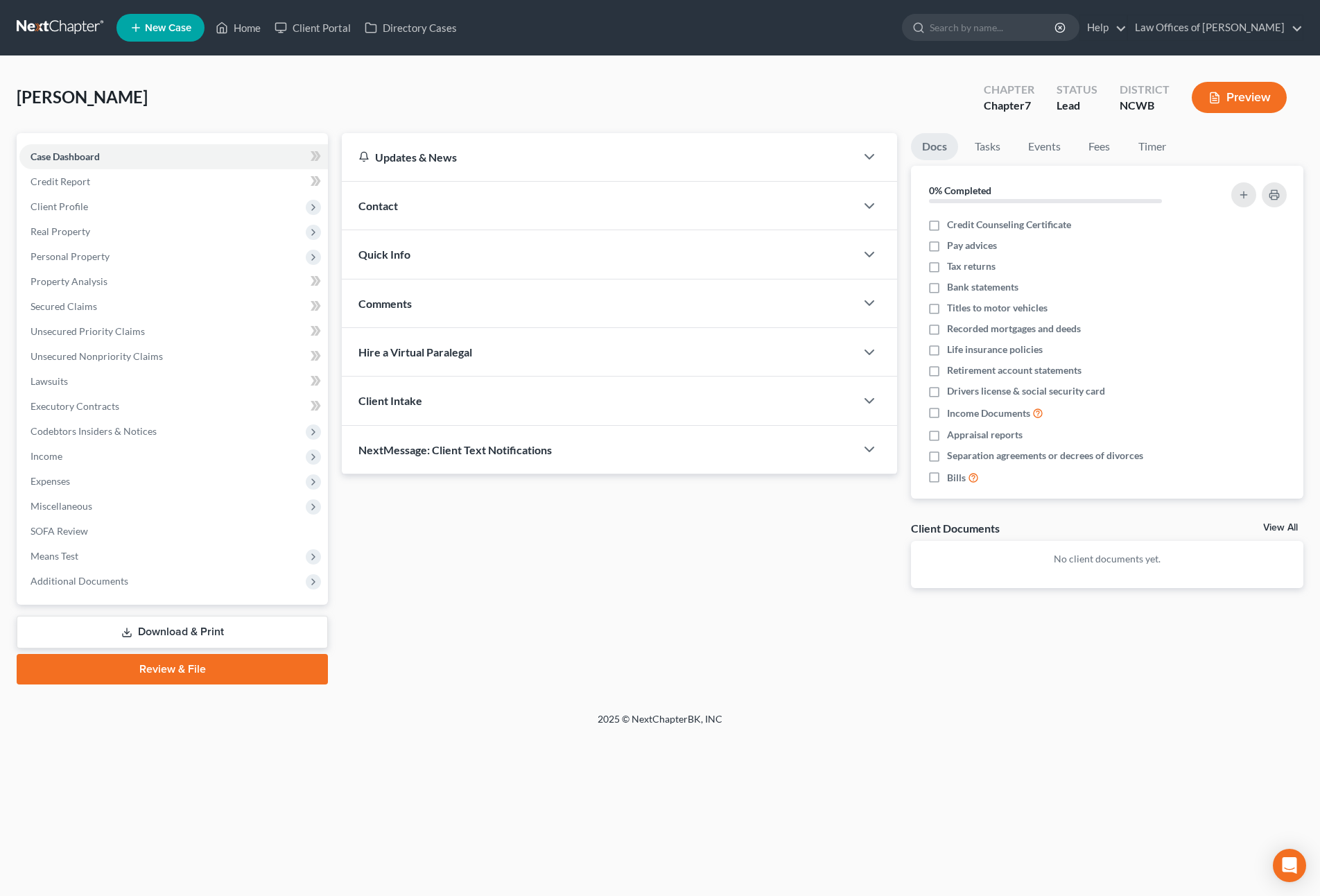
click at [1064, 703] on div "Pautz, Amanda Upgraded Chapter Chapter 7 Status Lead District NCWB Preview Peti…" at bounding box center [660, 384] width 1320 height 656
drag, startPoint x: 927, startPoint y: 845, endPoint x: 56, endPoint y: 453, distance: 955.1
click at [56, 453] on span "Income" at bounding box center [46, 456] width 31 height 11
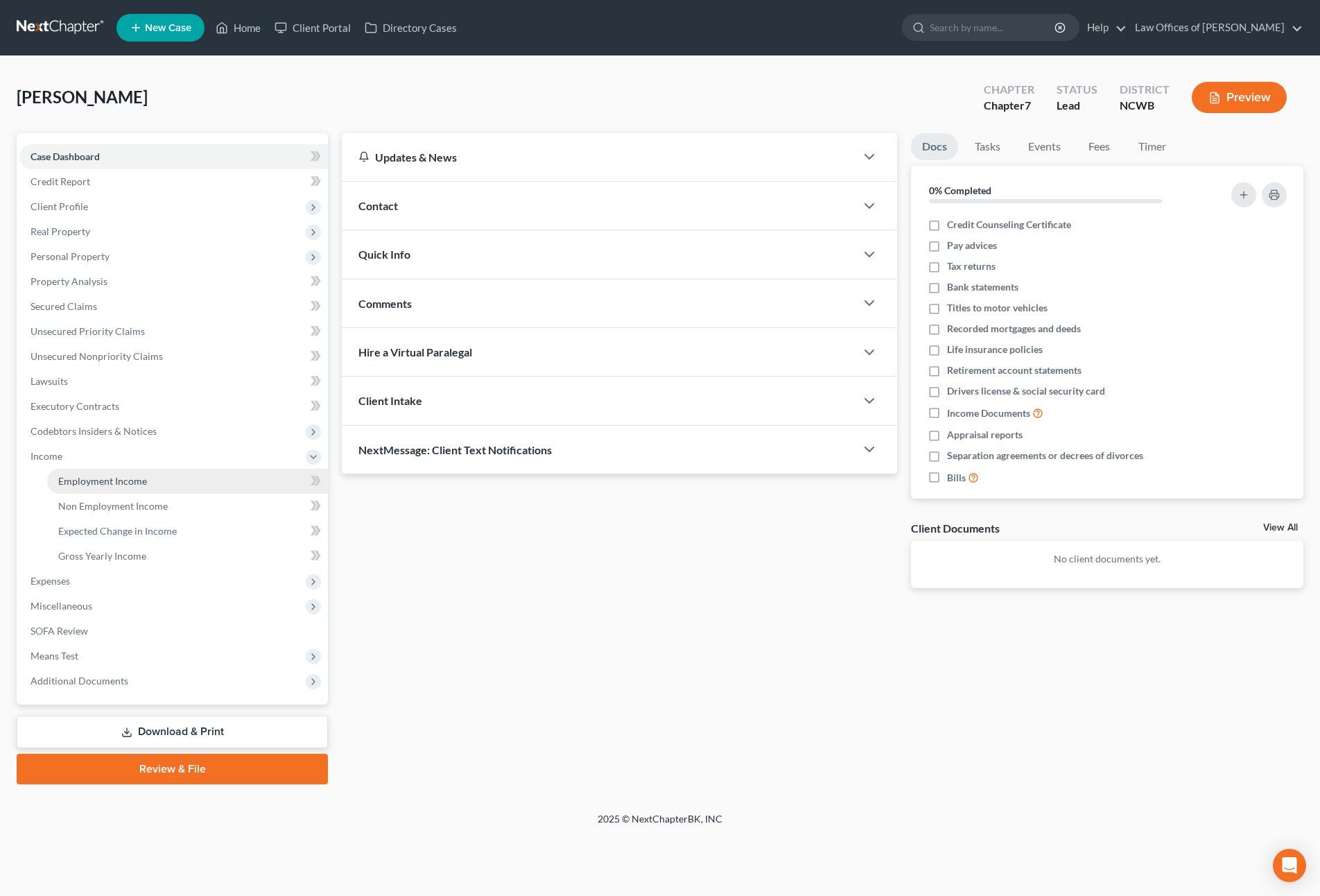
click at [129, 479] on span "Employment Income" at bounding box center [102, 480] width 89 height 11
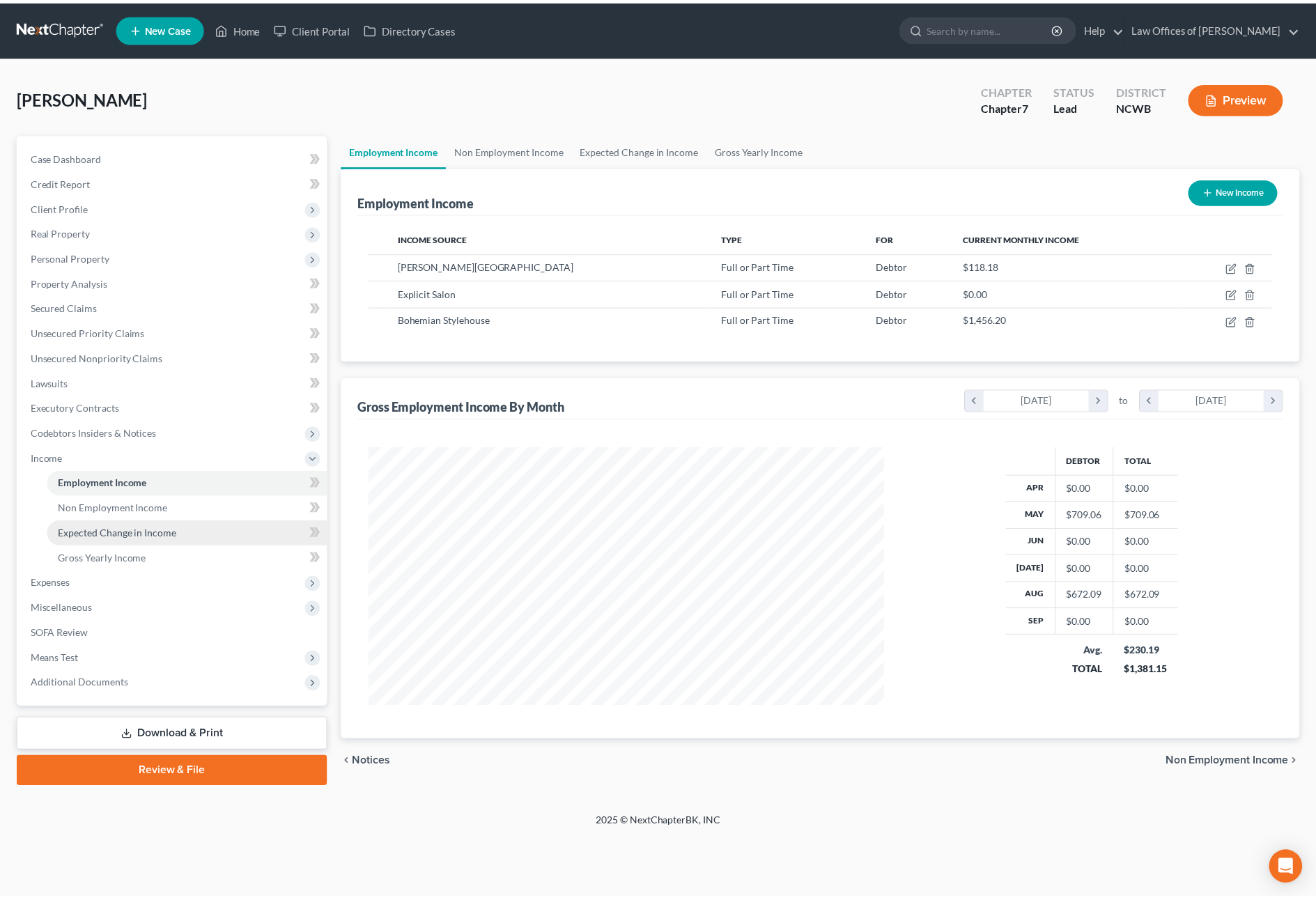
scroll to position [259, 548]
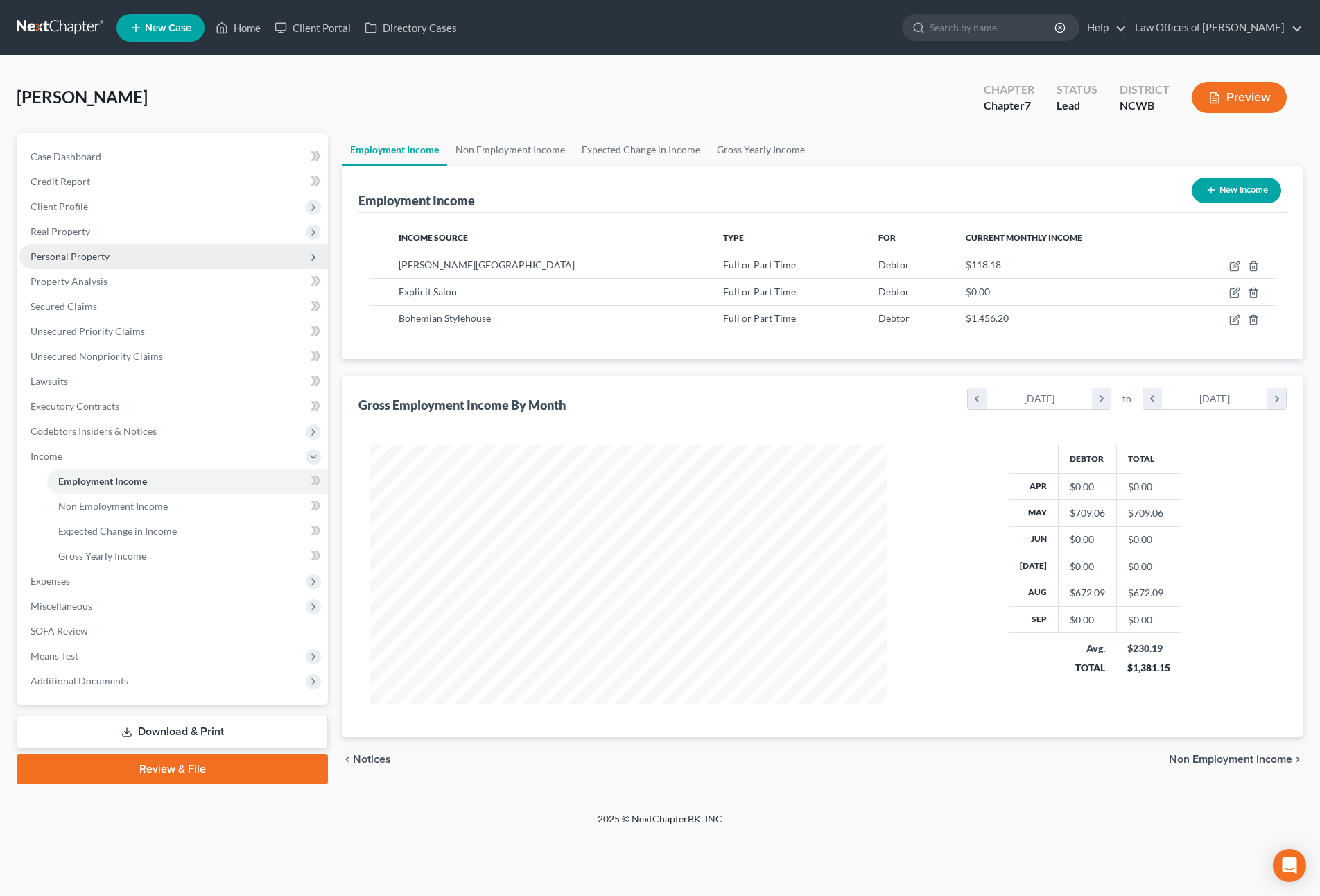
click at [65, 260] on span "Personal Property" at bounding box center [70, 256] width 79 height 11
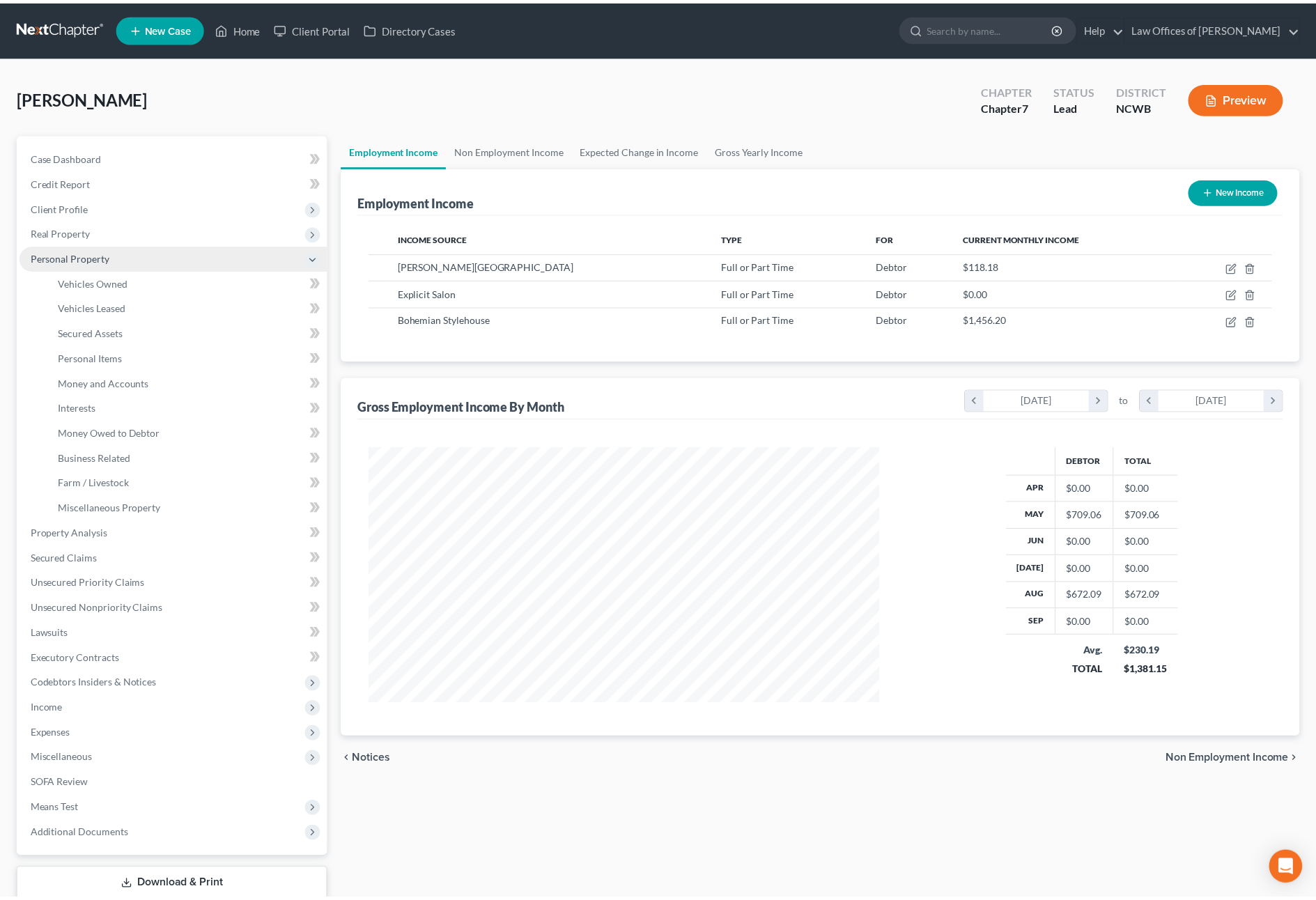
scroll to position [696156, 696117]
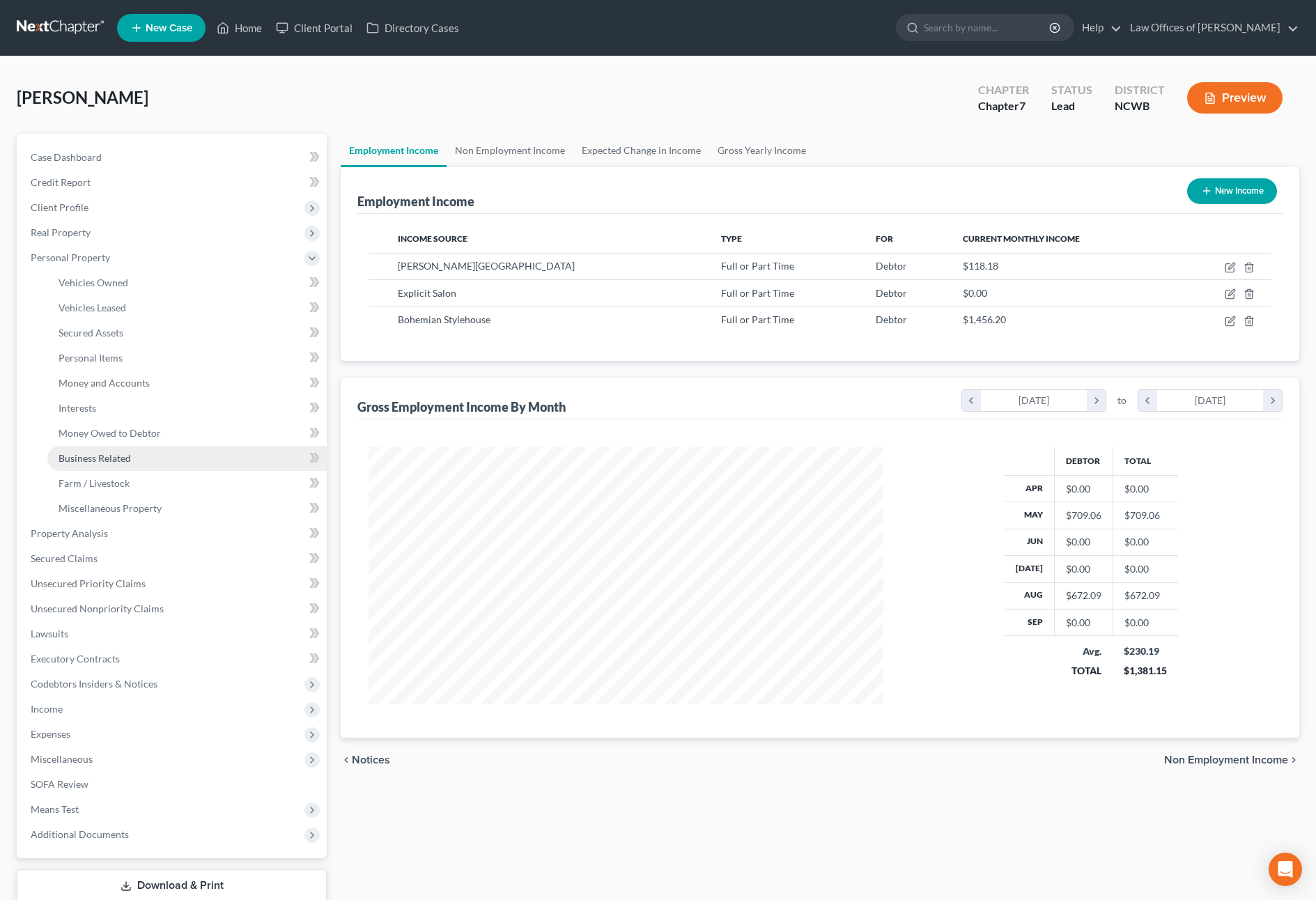
click at [96, 457] on span "Business Related" at bounding box center [95, 458] width 73 height 11
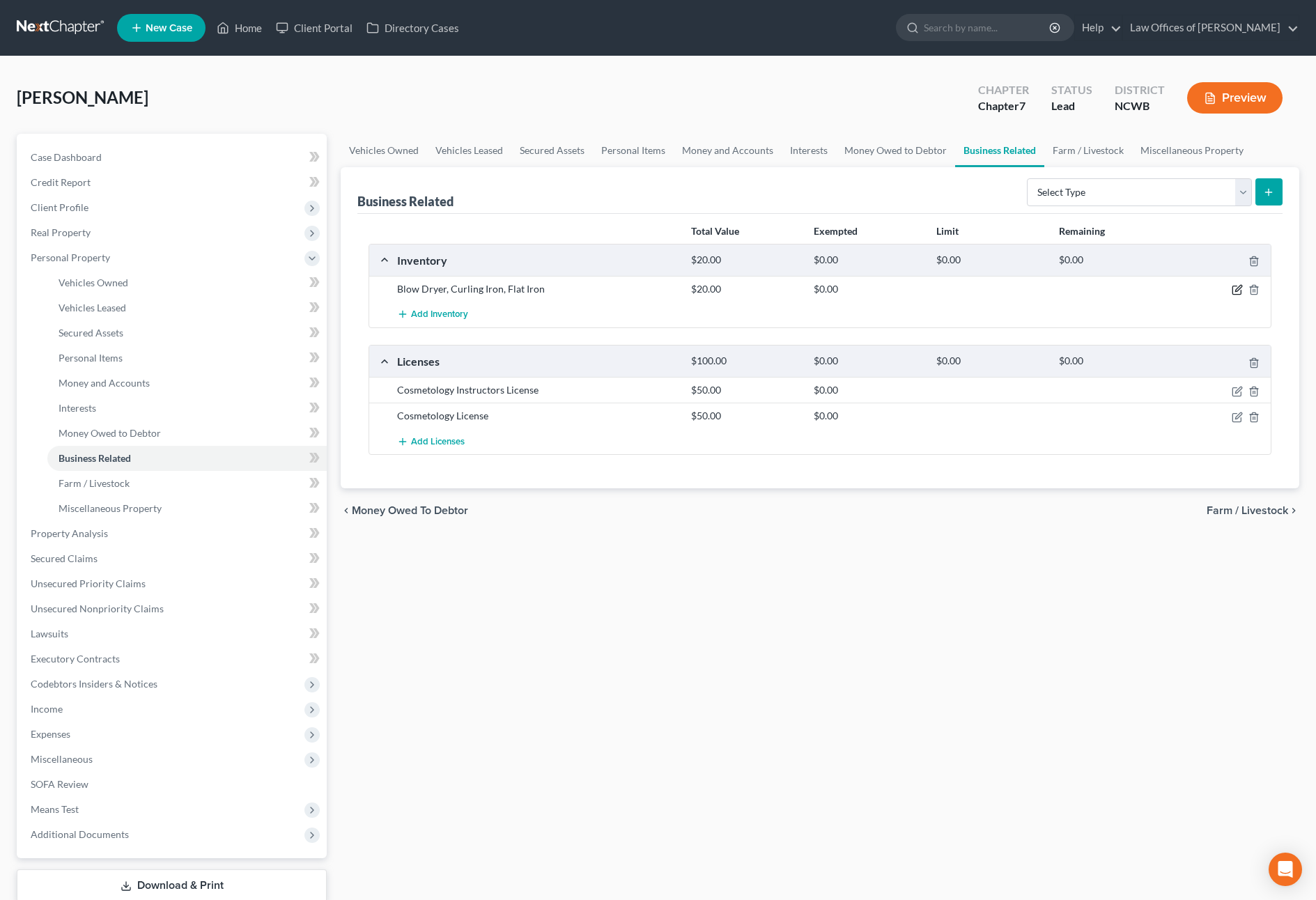
click at [1240, 292] on icon "button" at bounding box center [1237, 290] width 11 height 11
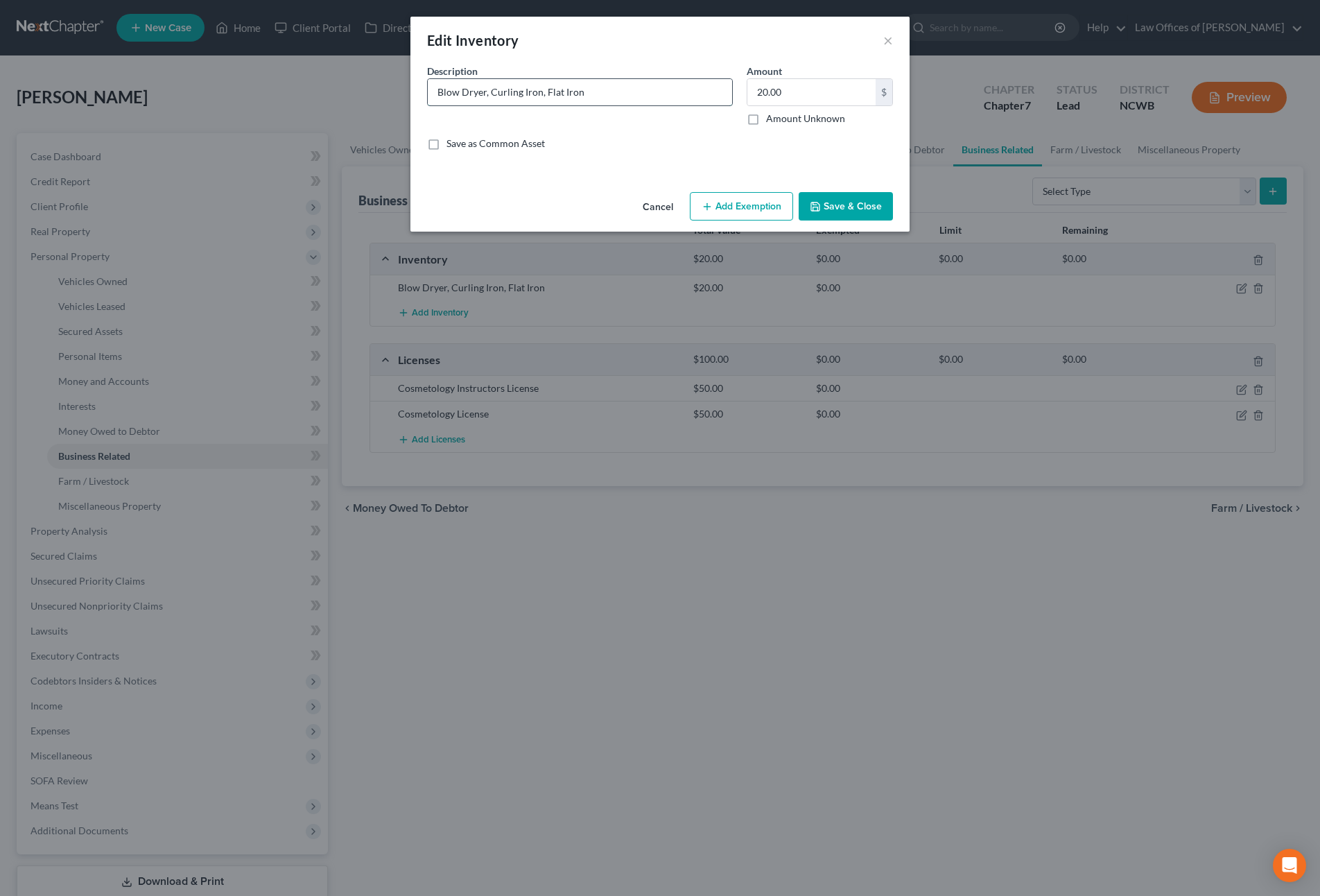
click at [690, 89] on input "Blow Dryer, Curling Iron, Flat Iron" at bounding box center [579, 92] width 304 height 27
type input "Blow Dryer, Curling Iron, Flat Iron, brushes/combs, shears"
click at [822, 89] on input "260" at bounding box center [811, 92] width 129 height 27
type input "2"
type input "310"
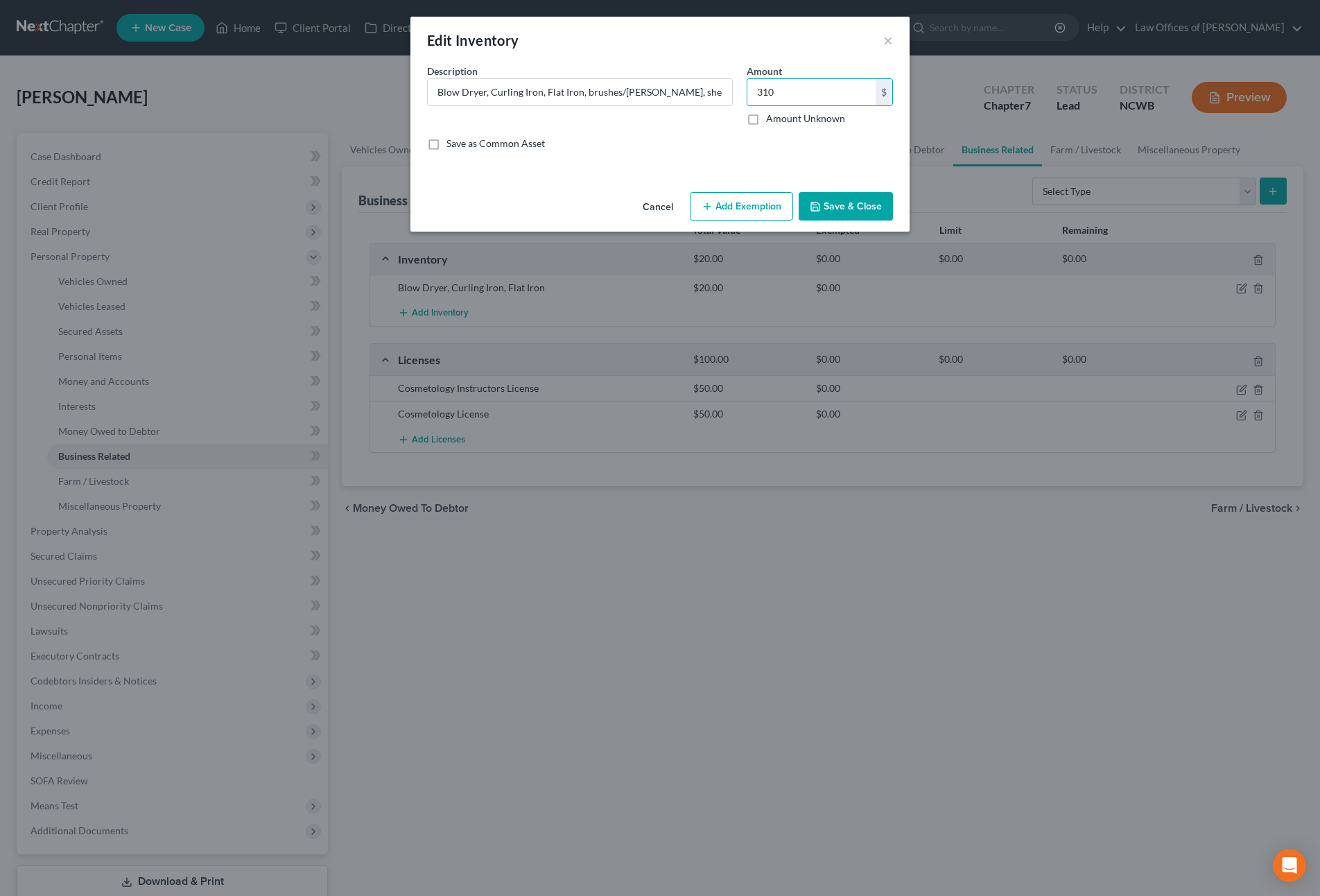
click at [853, 208] on button "Save & Close" at bounding box center [845, 206] width 94 height 30
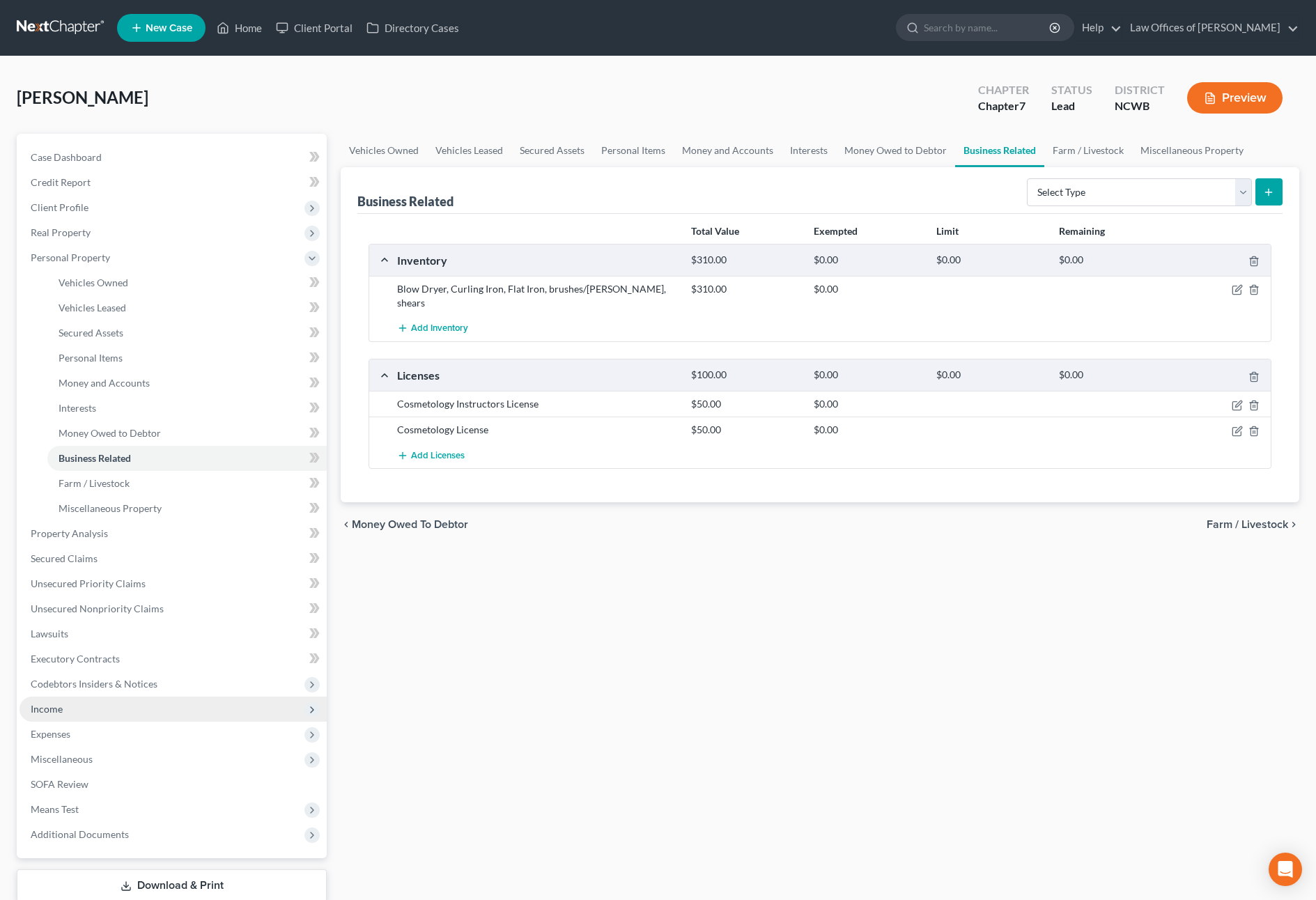
click at [32, 709] on span "Income" at bounding box center [46, 709] width 32 height 11
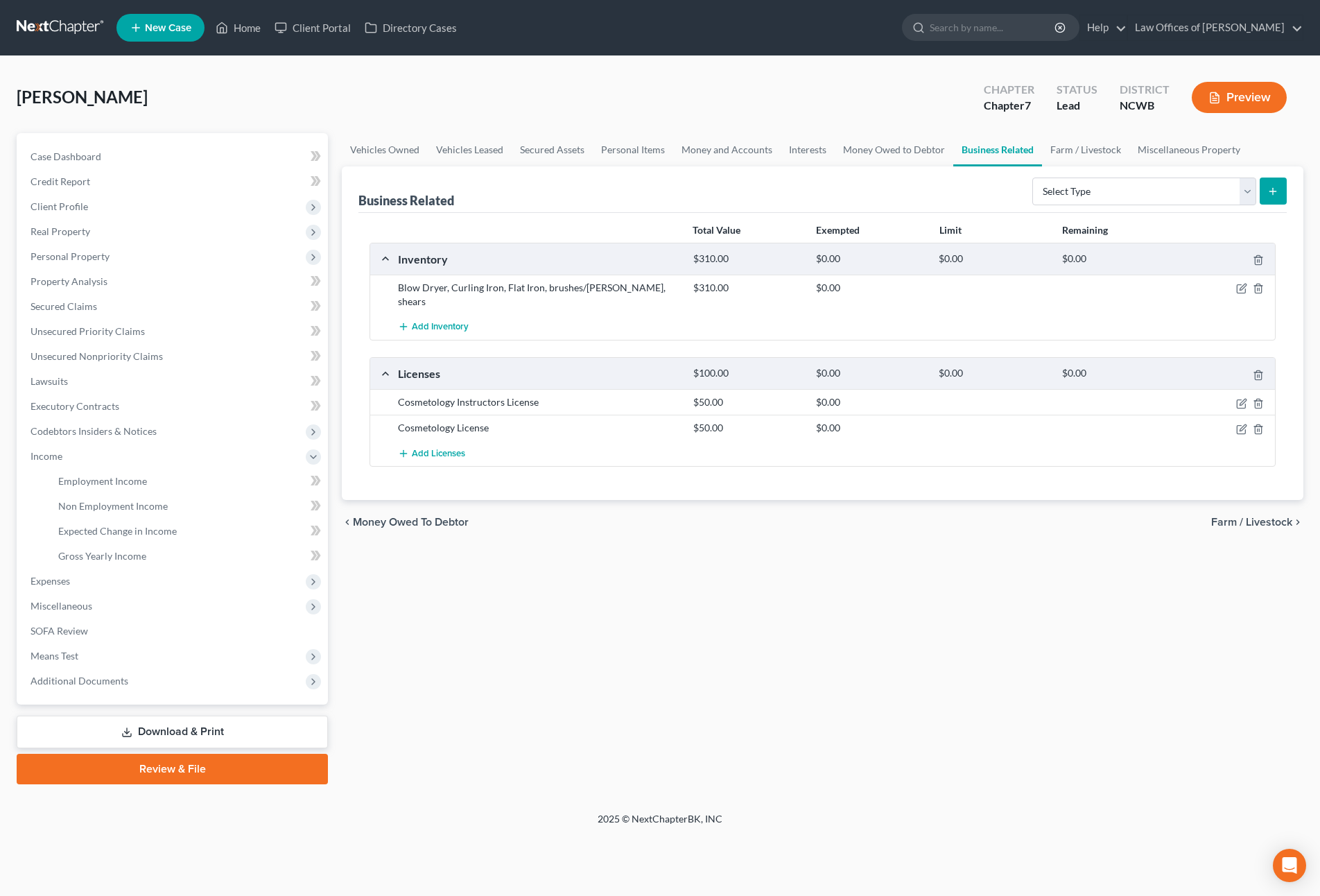
click at [1013, 590] on div "Vehicles Owned Vehicles Leased Secured Assets Personal Items Money and Accounts…" at bounding box center [822, 458] width 975 height 651
click at [72, 256] on span "Personal Property" at bounding box center [70, 256] width 79 height 11
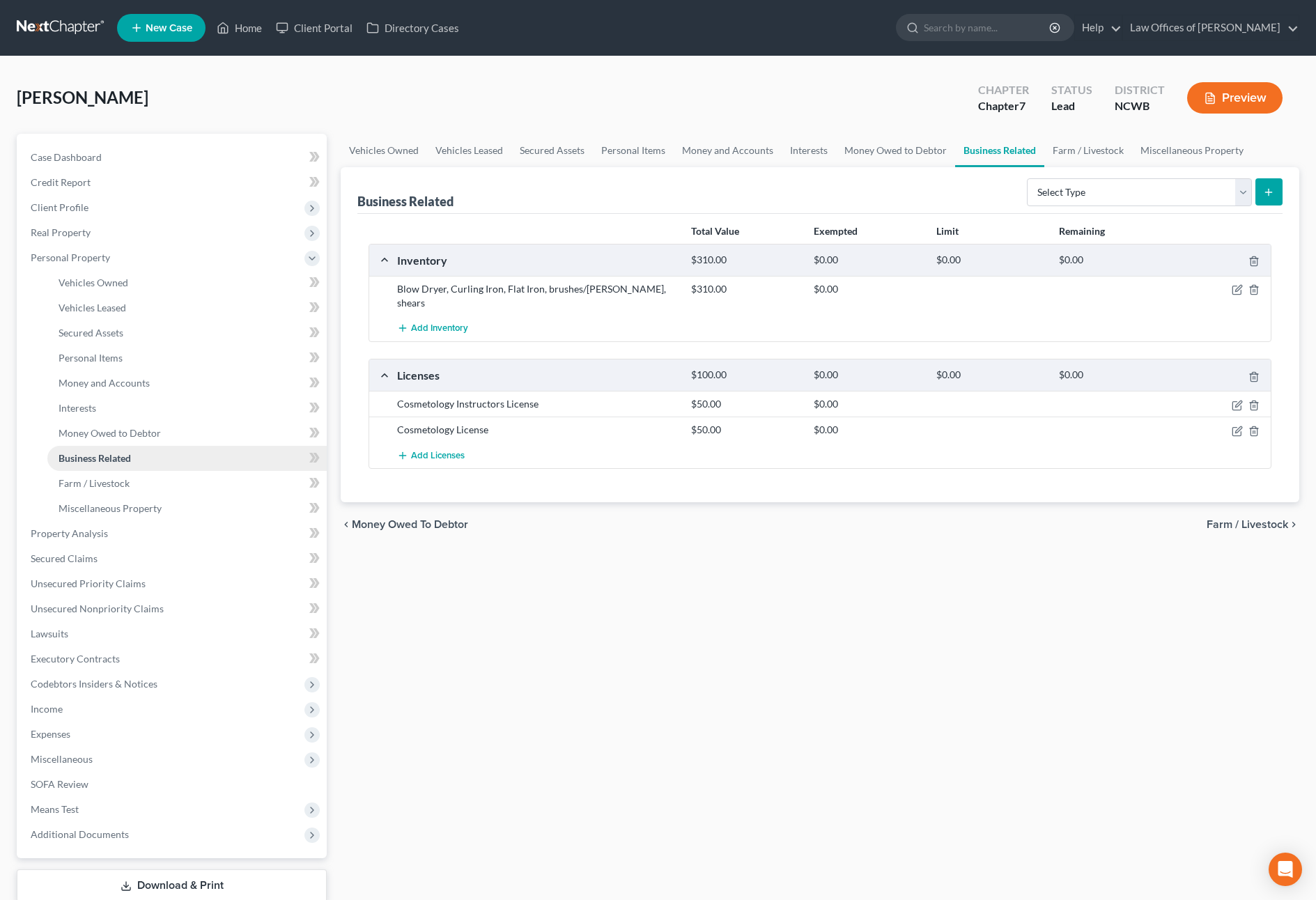
click at [120, 457] on span "Business Related" at bounding box center [95, 458] width 73 height 11
click at [311, 460] on icon at bounding box center [312, 458] width 7 height 10
click at [317, 456] on icon at bounding box center [316, 458] width 7 height 10
click at [149, 482] on link "Farm / Livestock" at bounding box center [187, 484] width 280 height 25
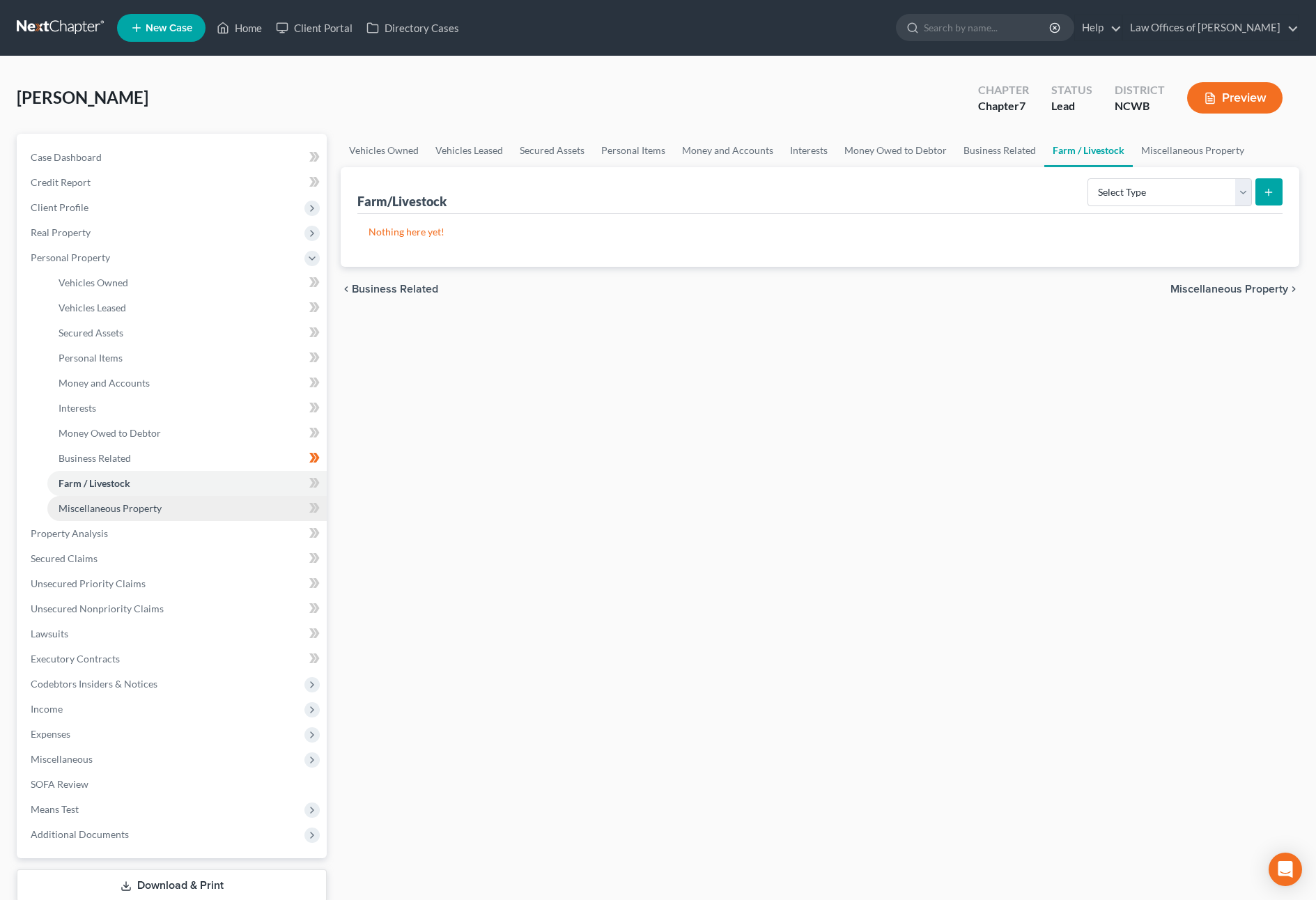
click at [150, 508] on span "Miscellaneous Property" at bounding box center [110, 507] width 103 height 11
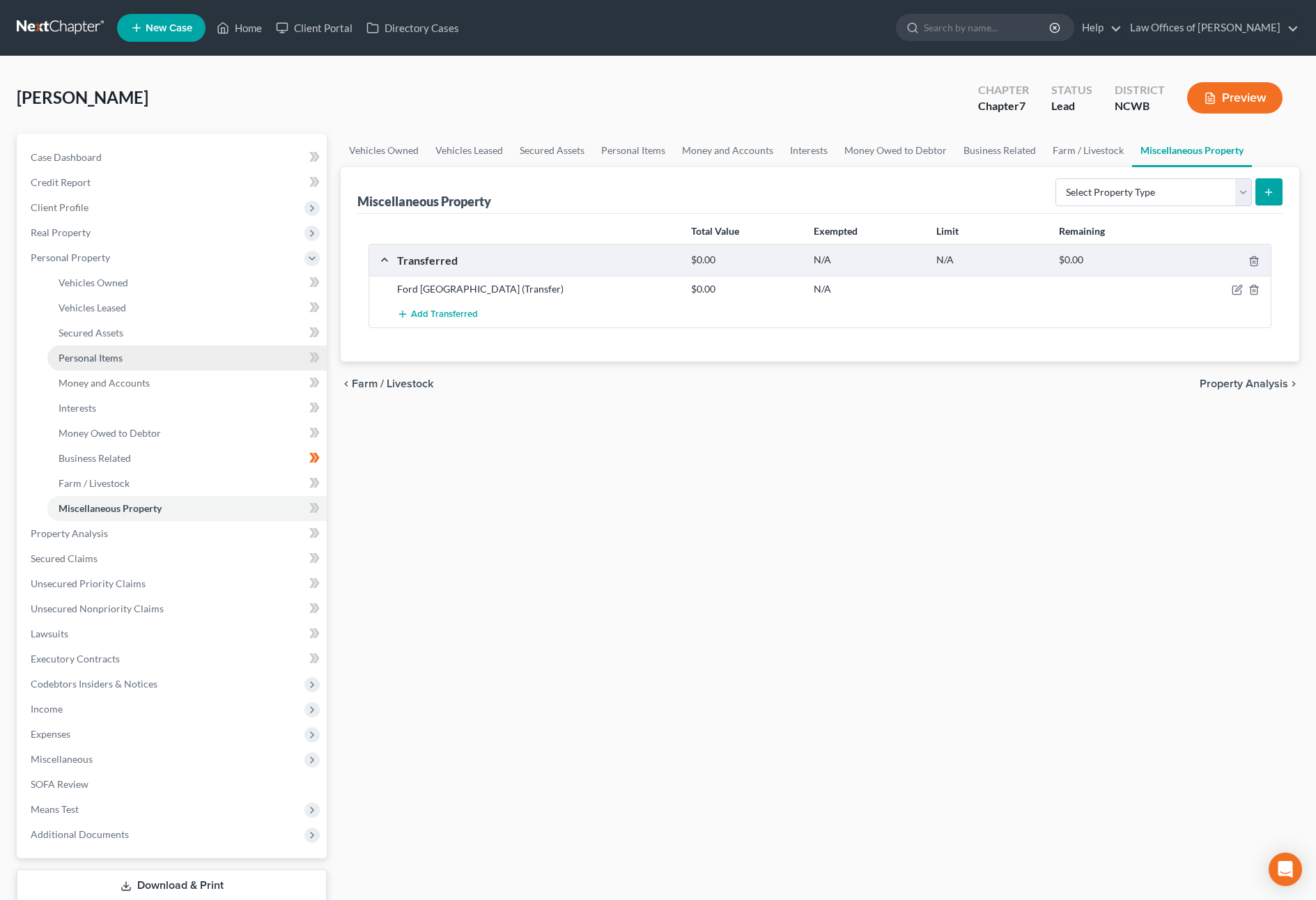
click at [97, 361] on span "Personal Items" at bounding box center [90, 357] width 64 height 11
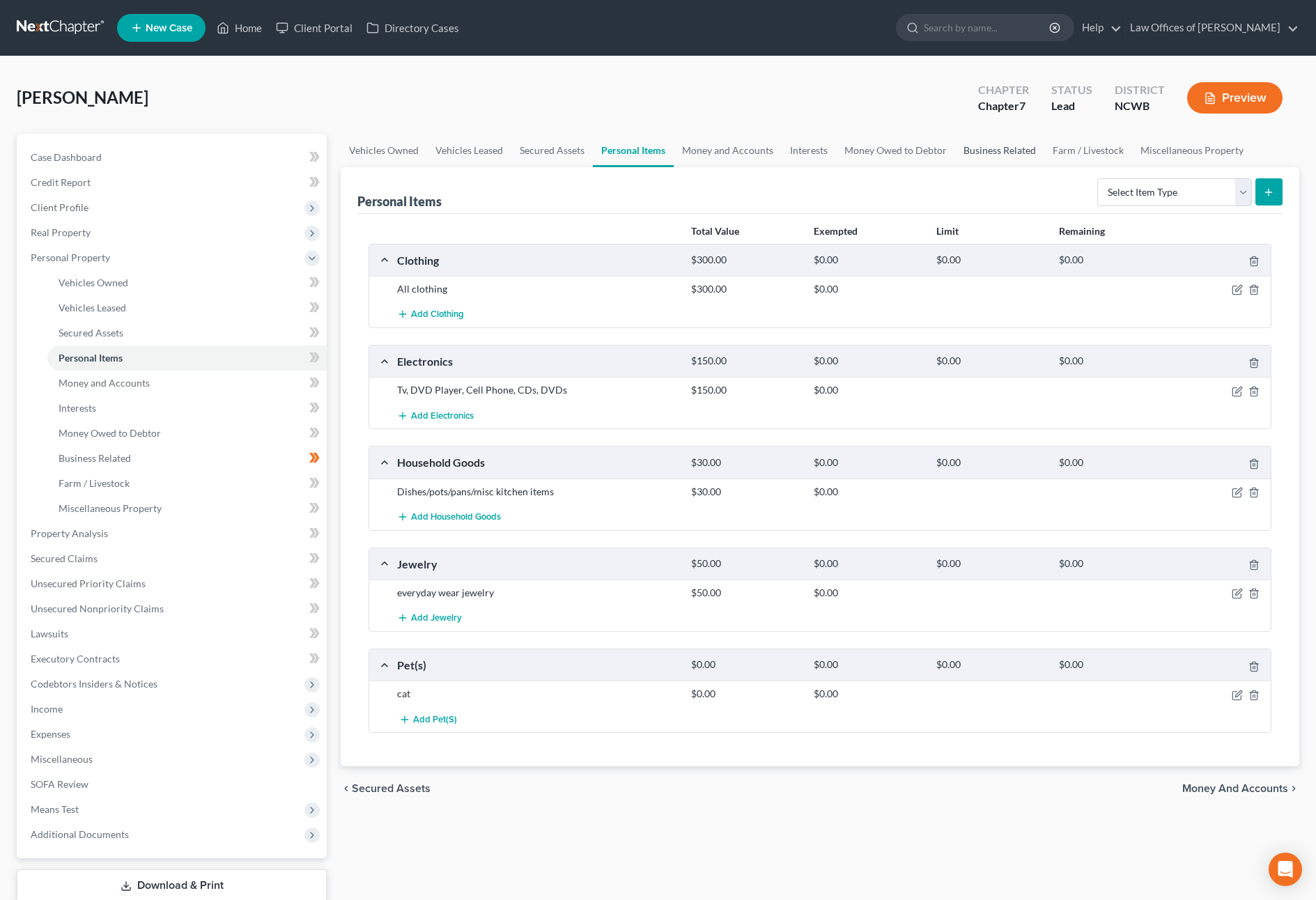
click at [985, 146] on link "Business Related" at bounding box center [999, 150] width 89 height 34
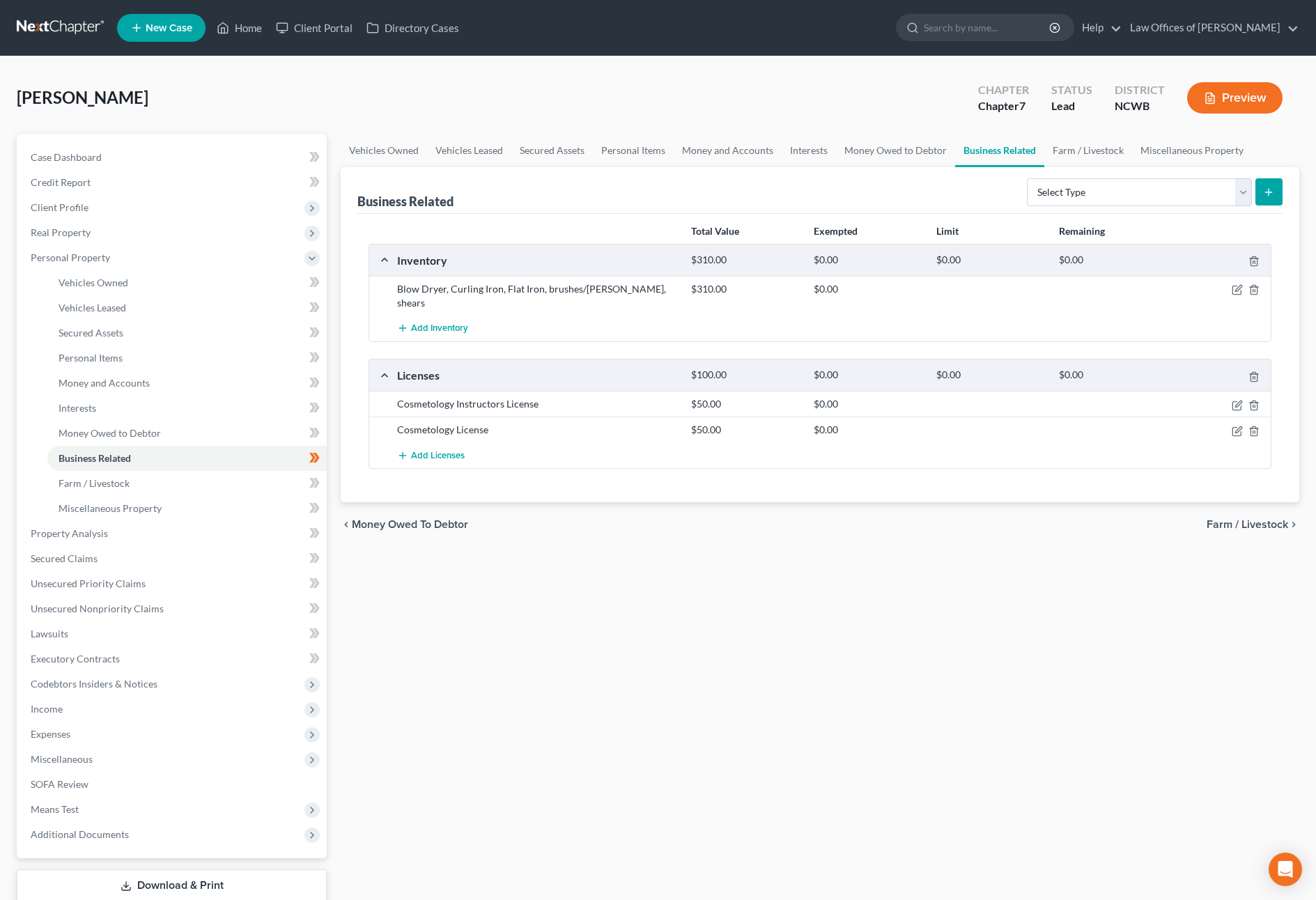
click at [580, 753] on div "Vehicles Owned Vehicles Leased Secured Assets Personal Items Money and Accounts…" at bounding box center [819, 536] width 972 height 804
drag, startPoint x: 57, startPoint y: 228, endPoint x: 57, endPoint y: 206, distance: 22.0
click at [63, 204] on span "Client Profile" at bounding box center [59, 207] width 57 height 11
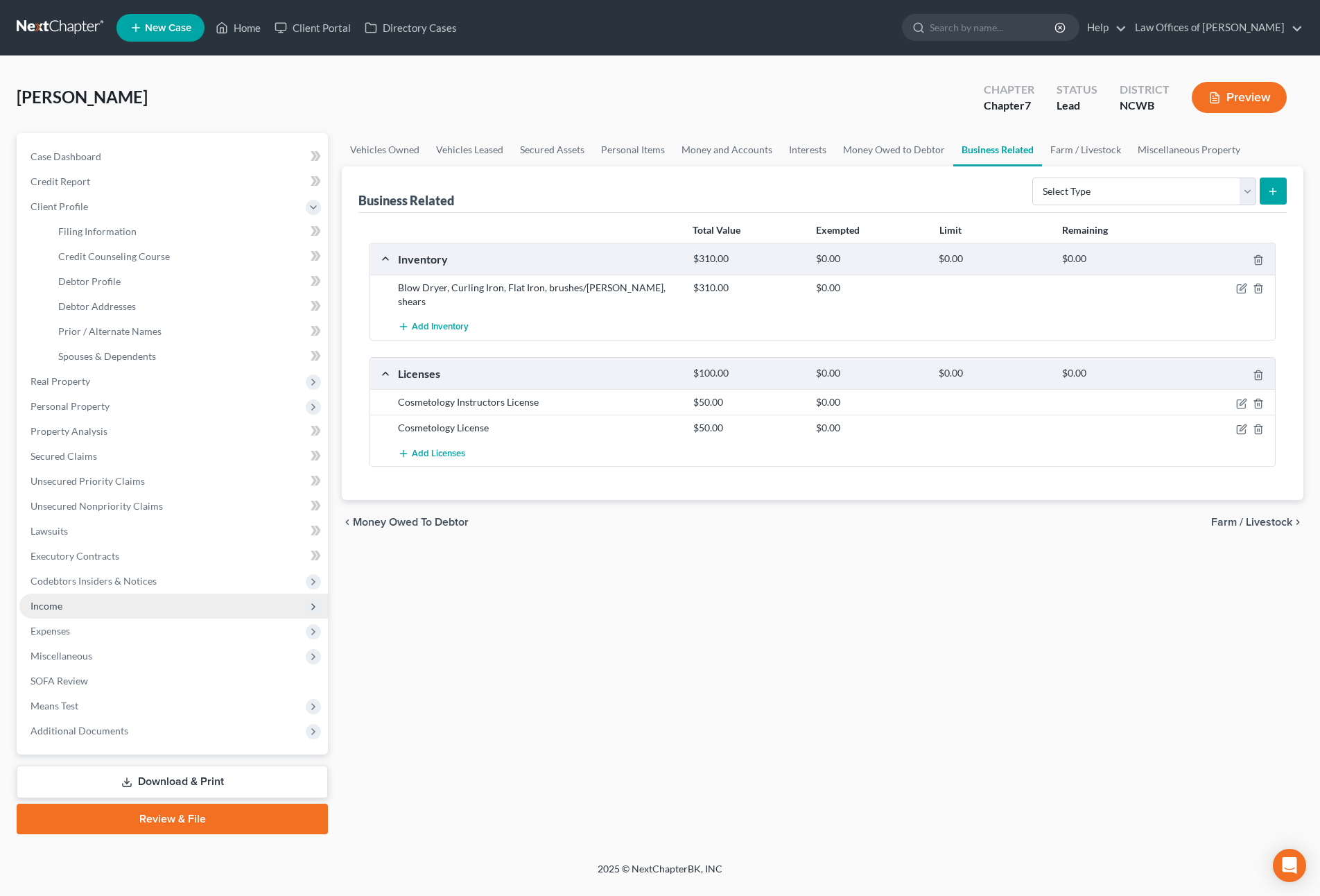
click at [55, 608] on span "Income" at bounding box center [46, 605] width 31 height 11
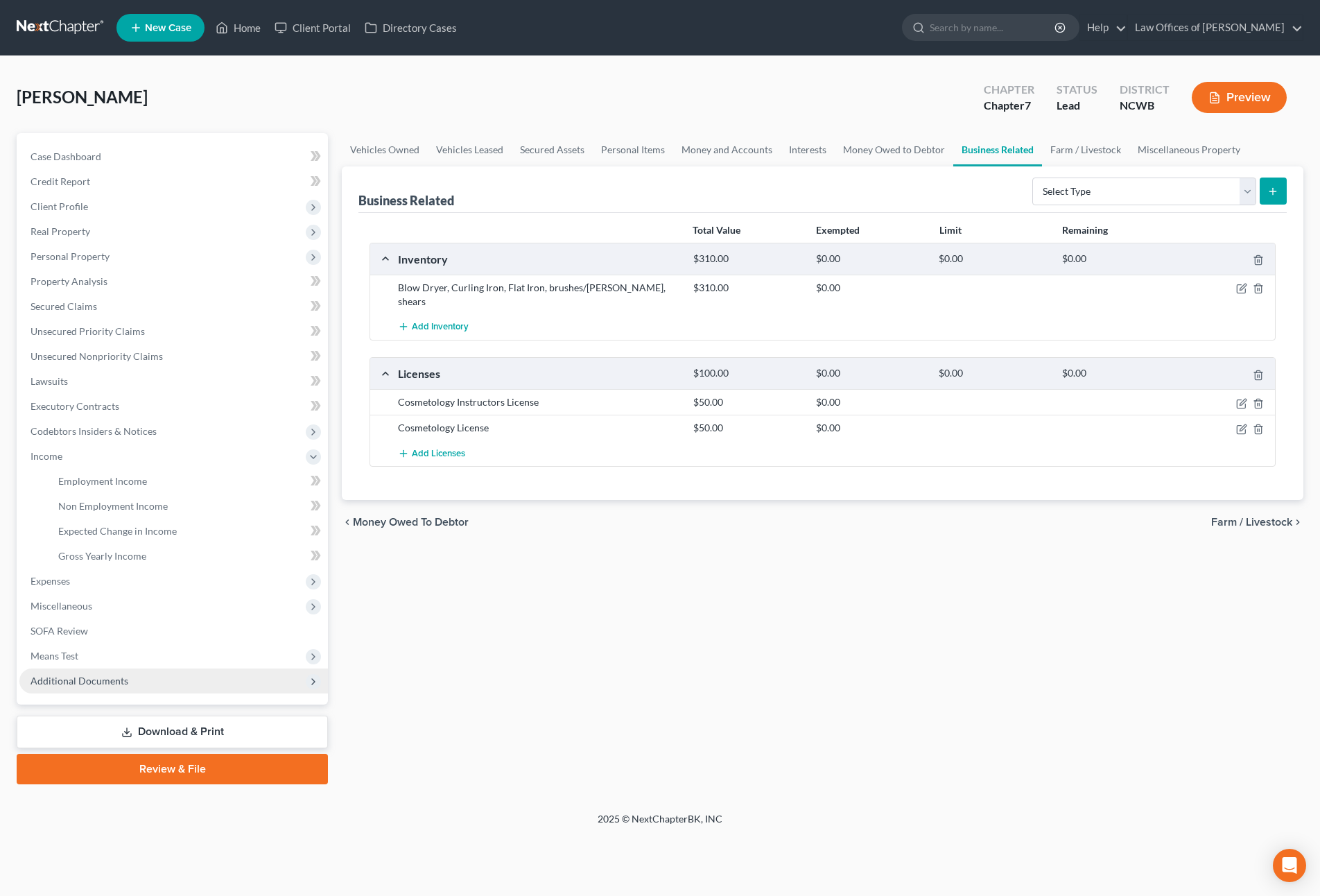
click at [92, 680] on span "Additional Documents" at bounding box center [79, 681] width 98 height 11
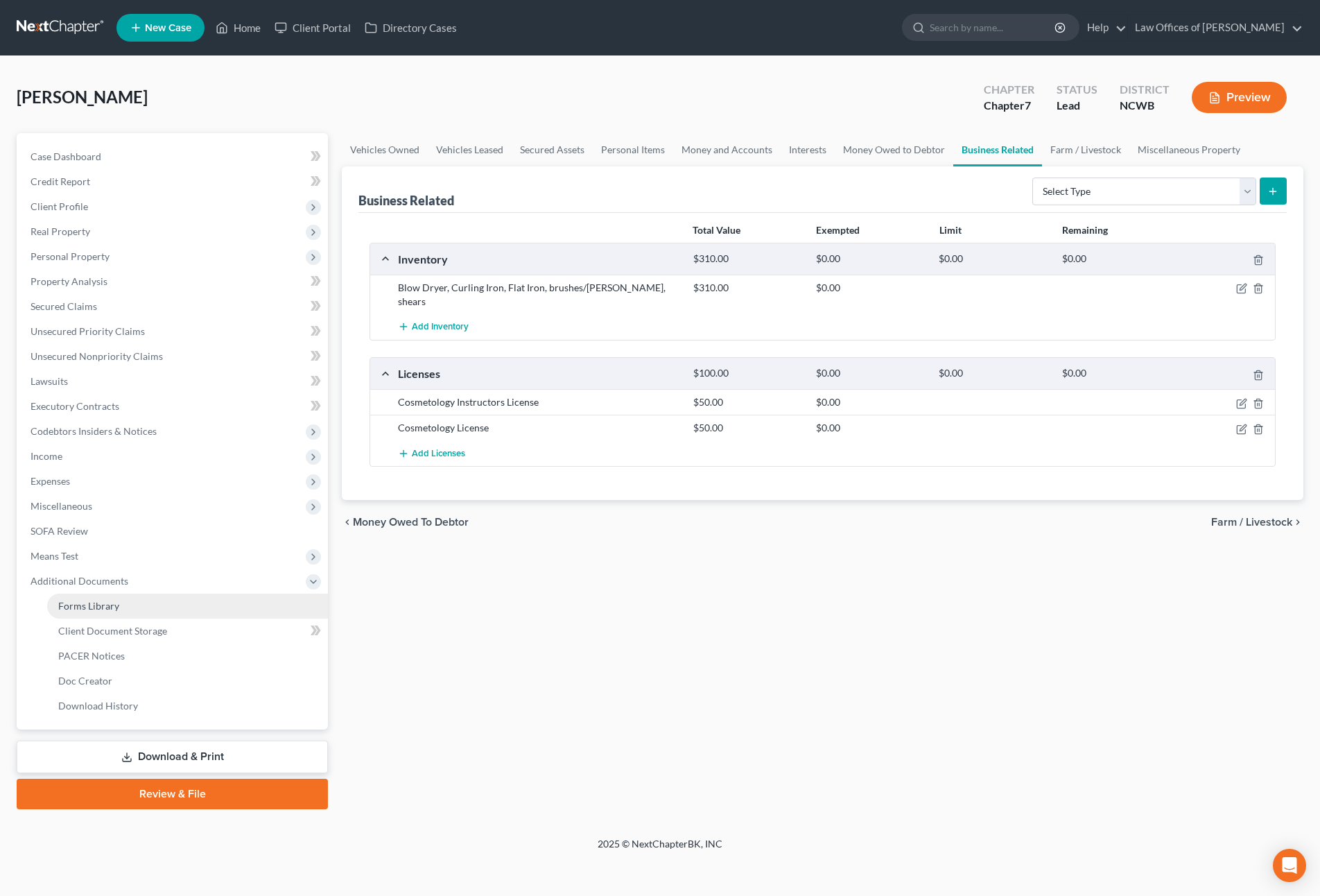
click at [111, 611] on span "Forms Library" at bounding box center [89, 605] width 61 height 11
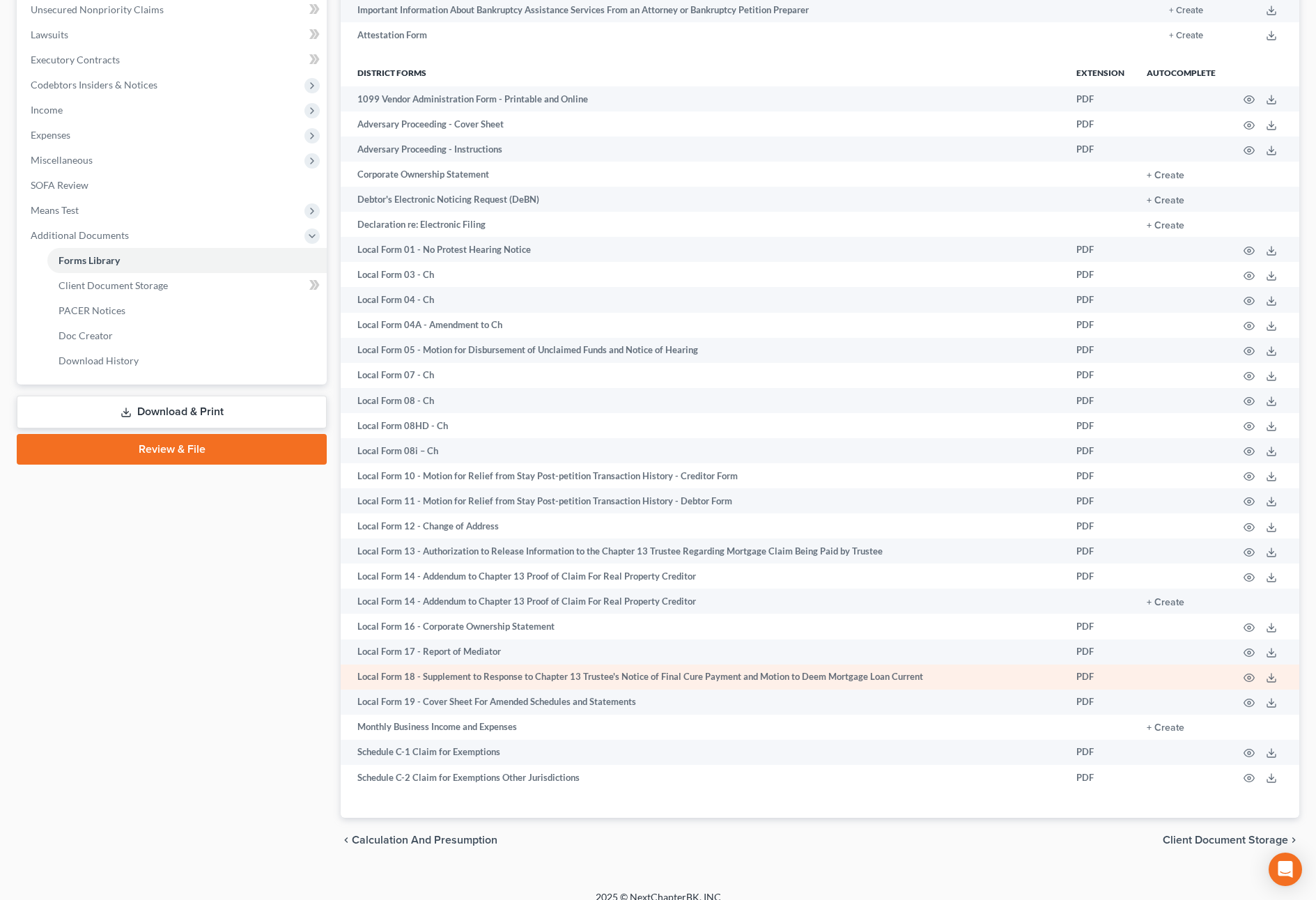
scroll to position [364, 0]
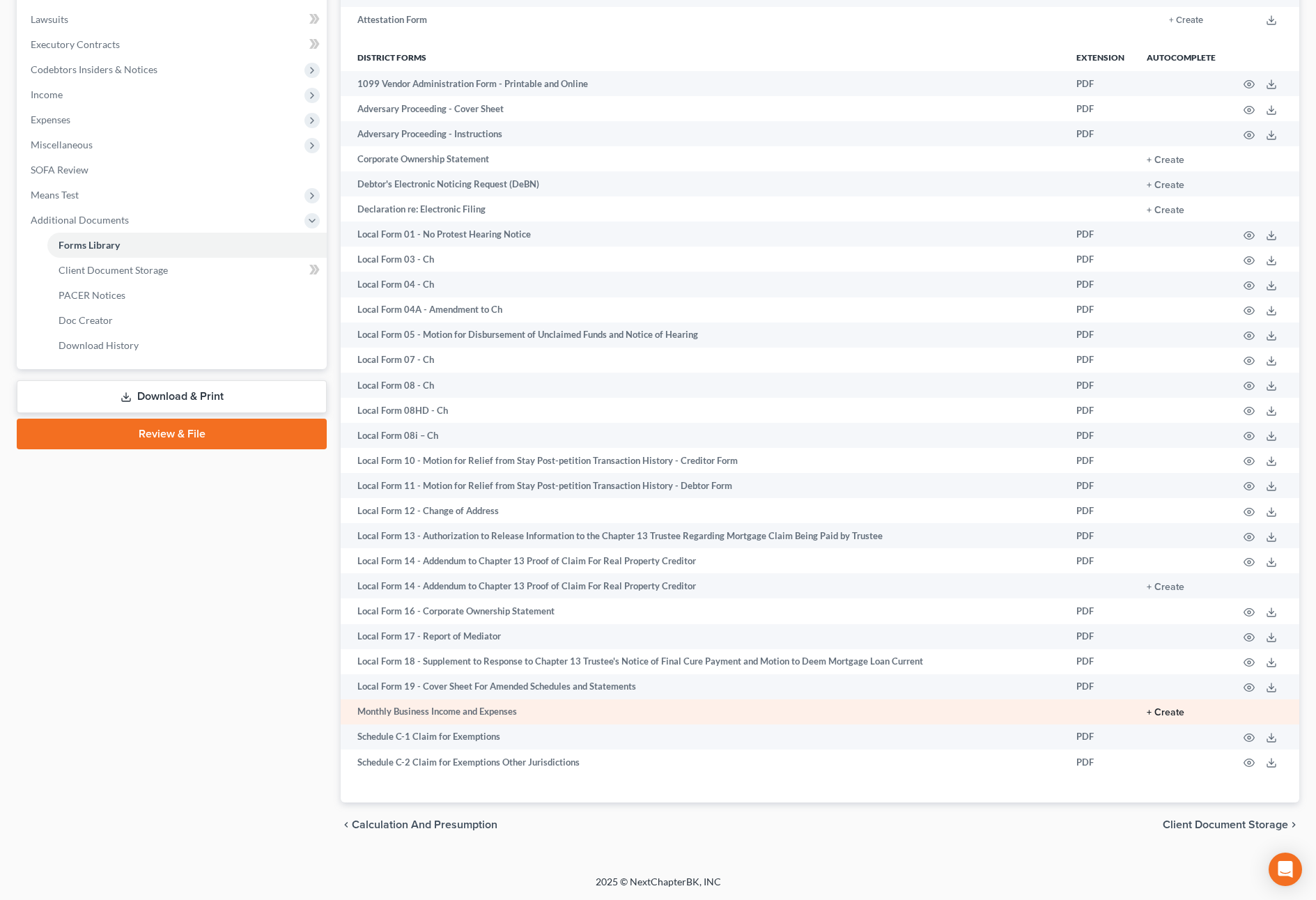
click at [1169, 709] on button "+ Create" at bounding box center [1165, 712] width 37 height 10
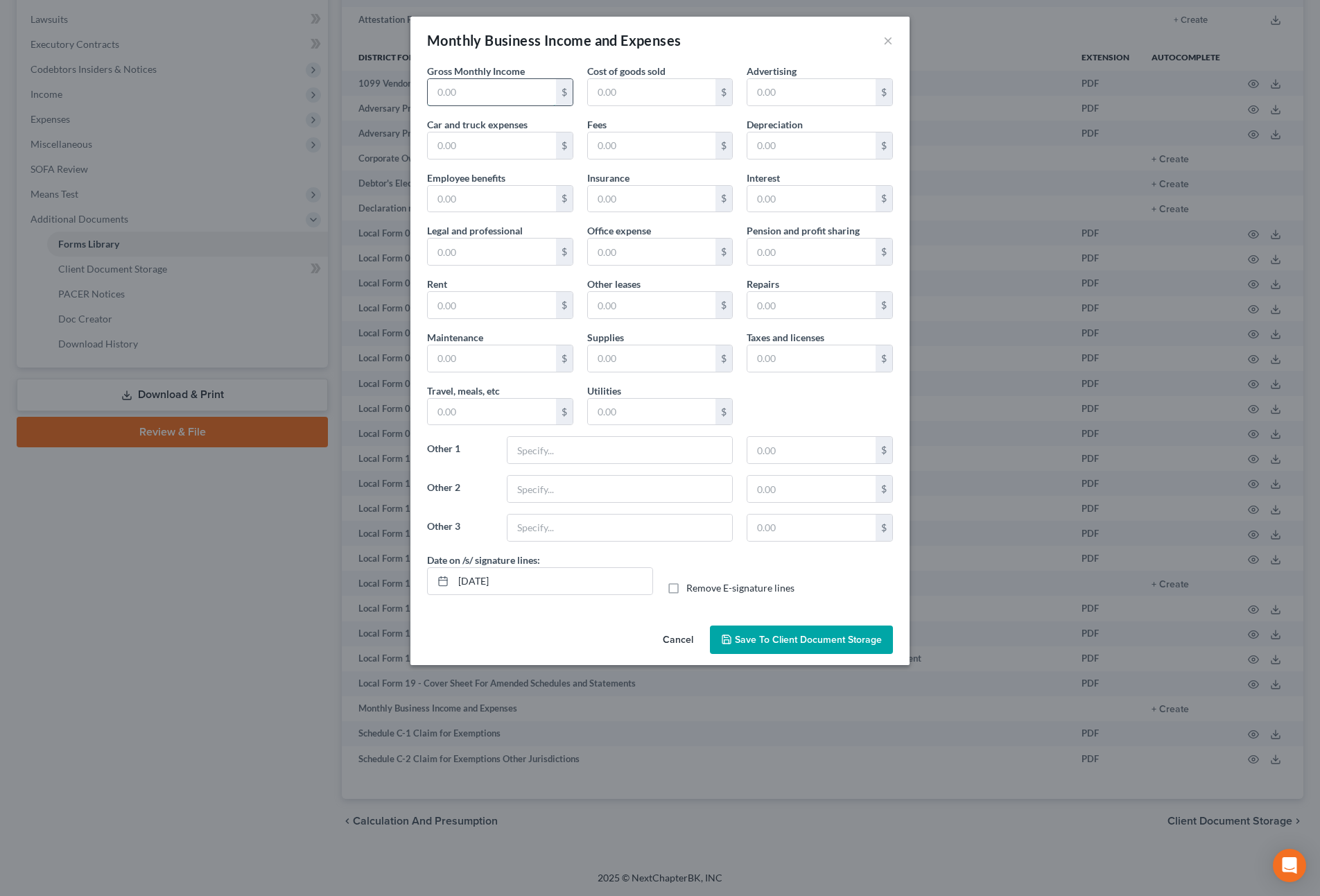
click at [517, 101] on input "text" at bounding box center [492, 92] width 129 height 27
click at [491, 101] on input "text" at bounding box center [492, 92] width 129 height 27
type input "842.25"
click at [488, 310] on input "text" at bounding box center [492, 305] width 129 height 27
type input "400"
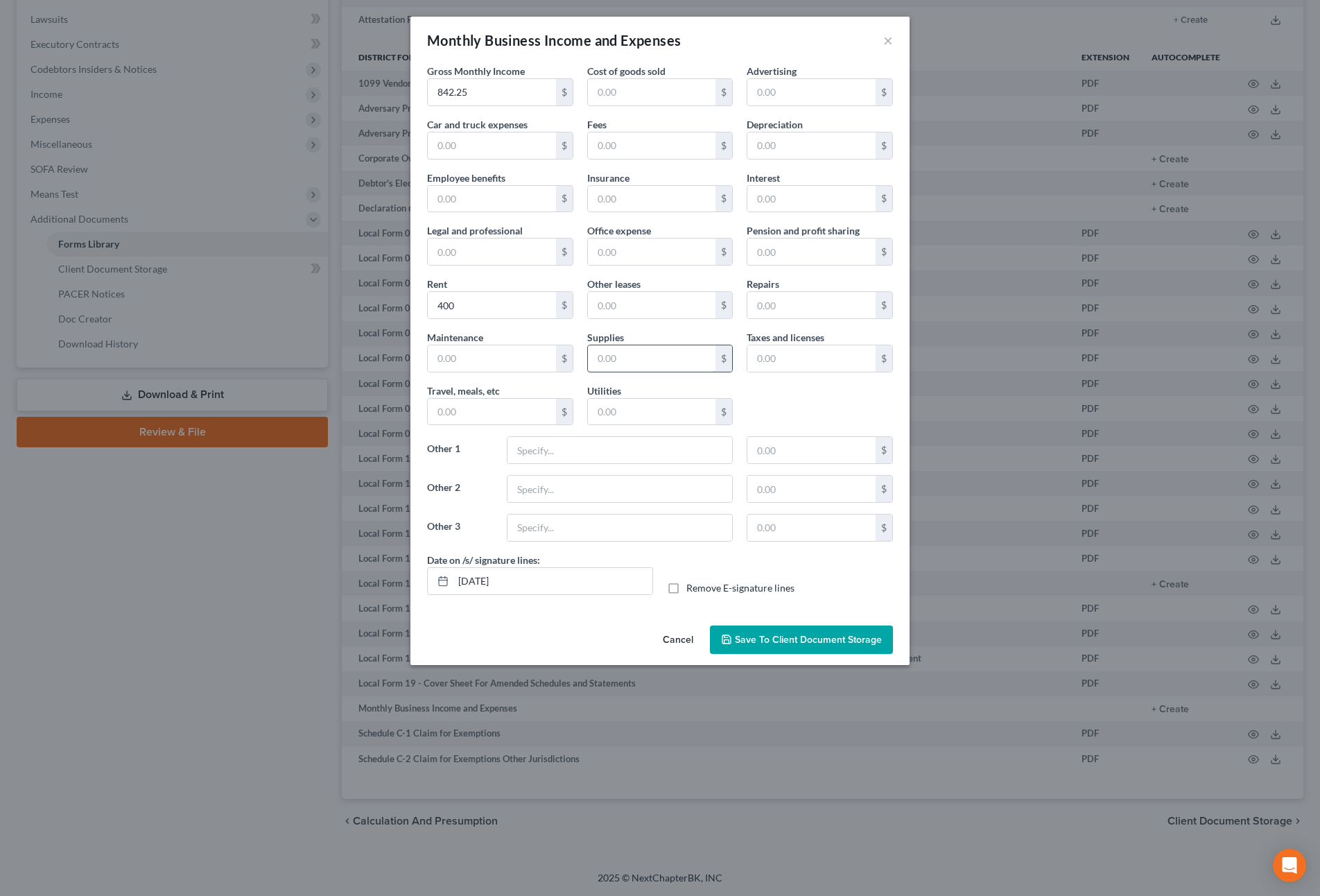
click at [644, 363] on input "text" at bounding box center [652, 358] width 129 height 27
type input "230"
click at [780, 637] on span "Save to Client Document Storage" at bounding box center [808, 640] width 147 height 11
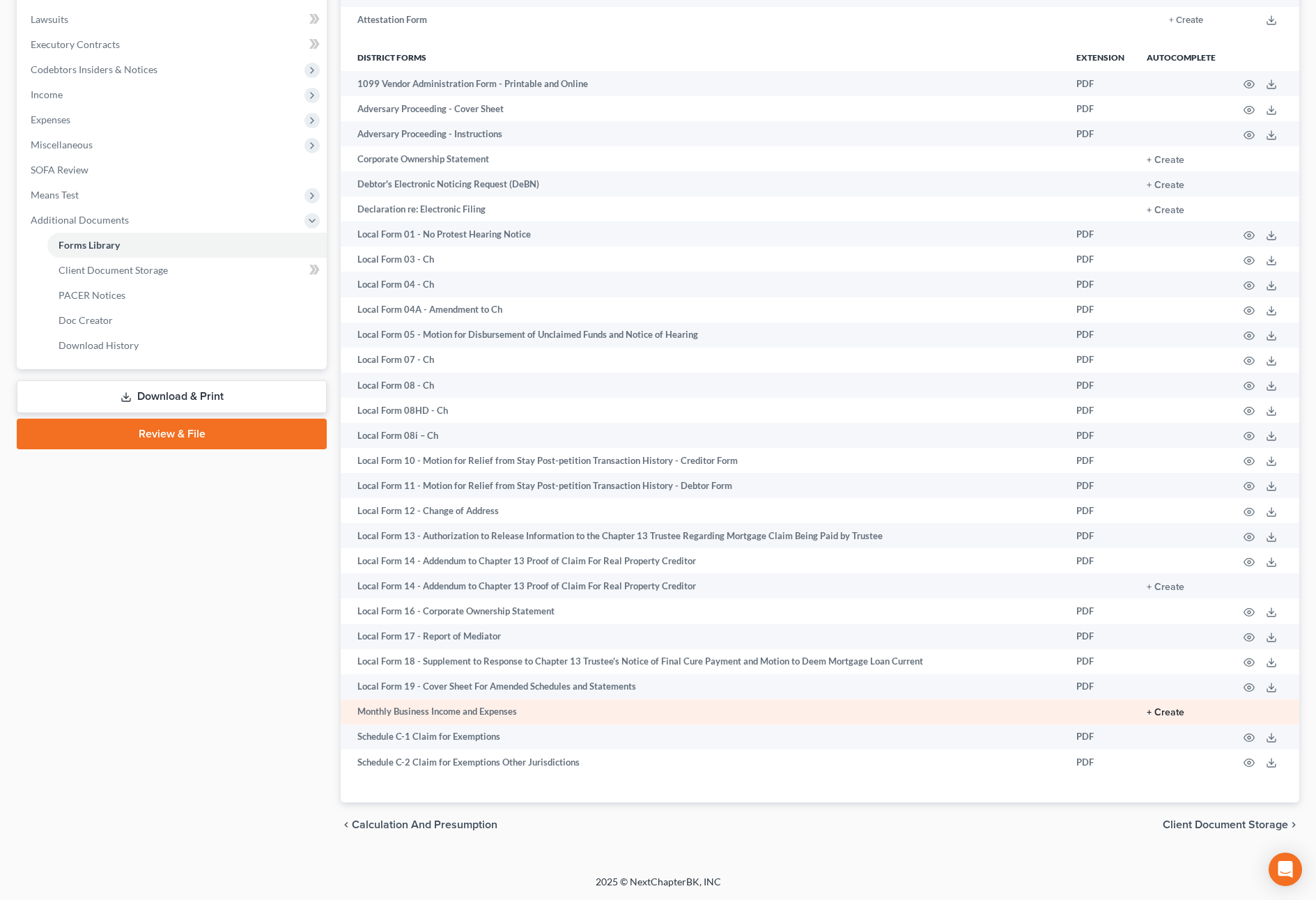
click at [1171, 715] on button "+ Create" at bounding box center [1165, 712] width 37 height 10
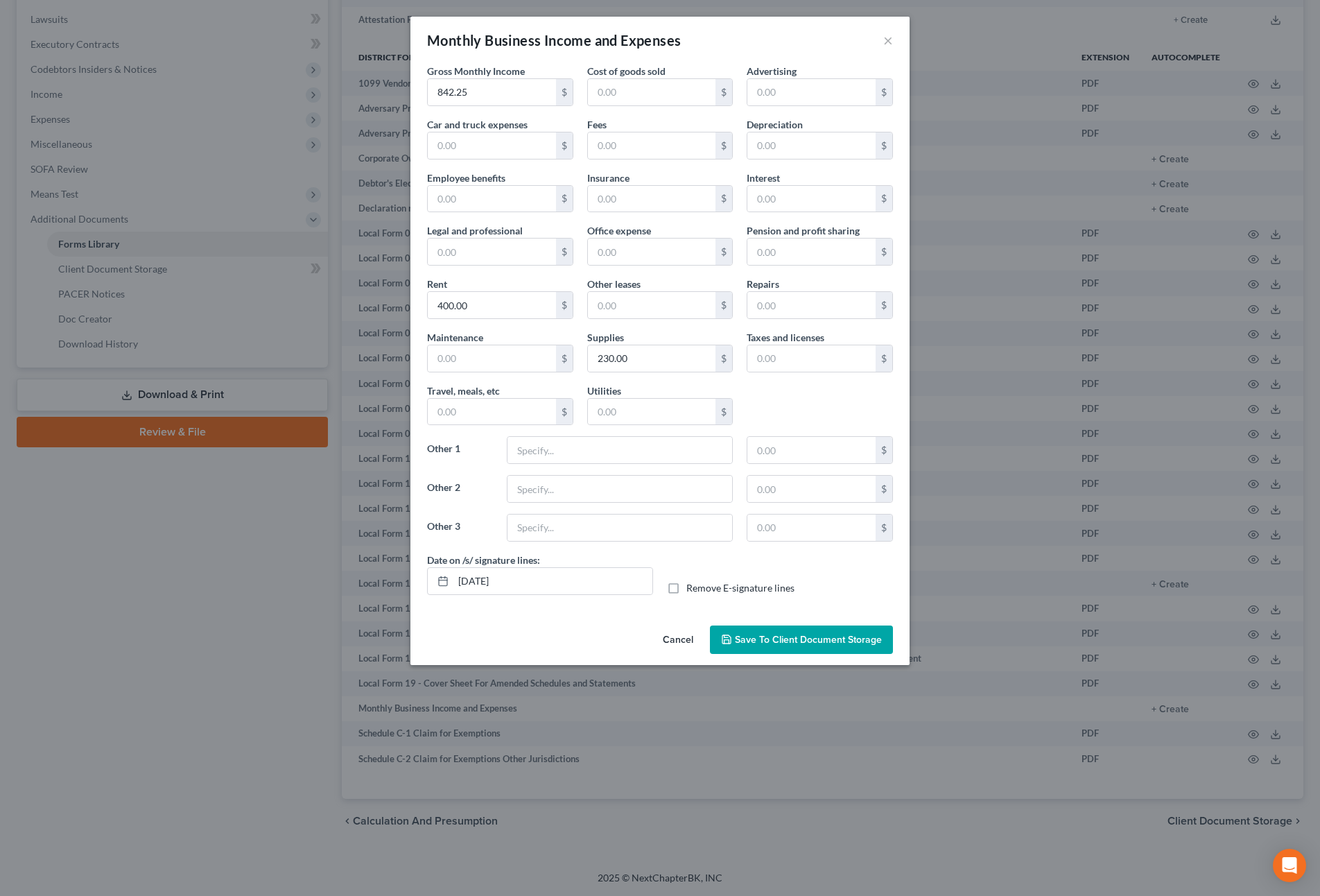
click at [686, 594] on label "Remove E-signature lines" at bounding box center [740, 588] width 108 height 14
click at [692, 590] on input "Remove E-signature lines" at bounding box center [696, 585] width 9 height 9
checkbox input "true"
click at [804, 635] on span "Save to Client Document Storage" at bounding box center [808, 640] width 147 height 11
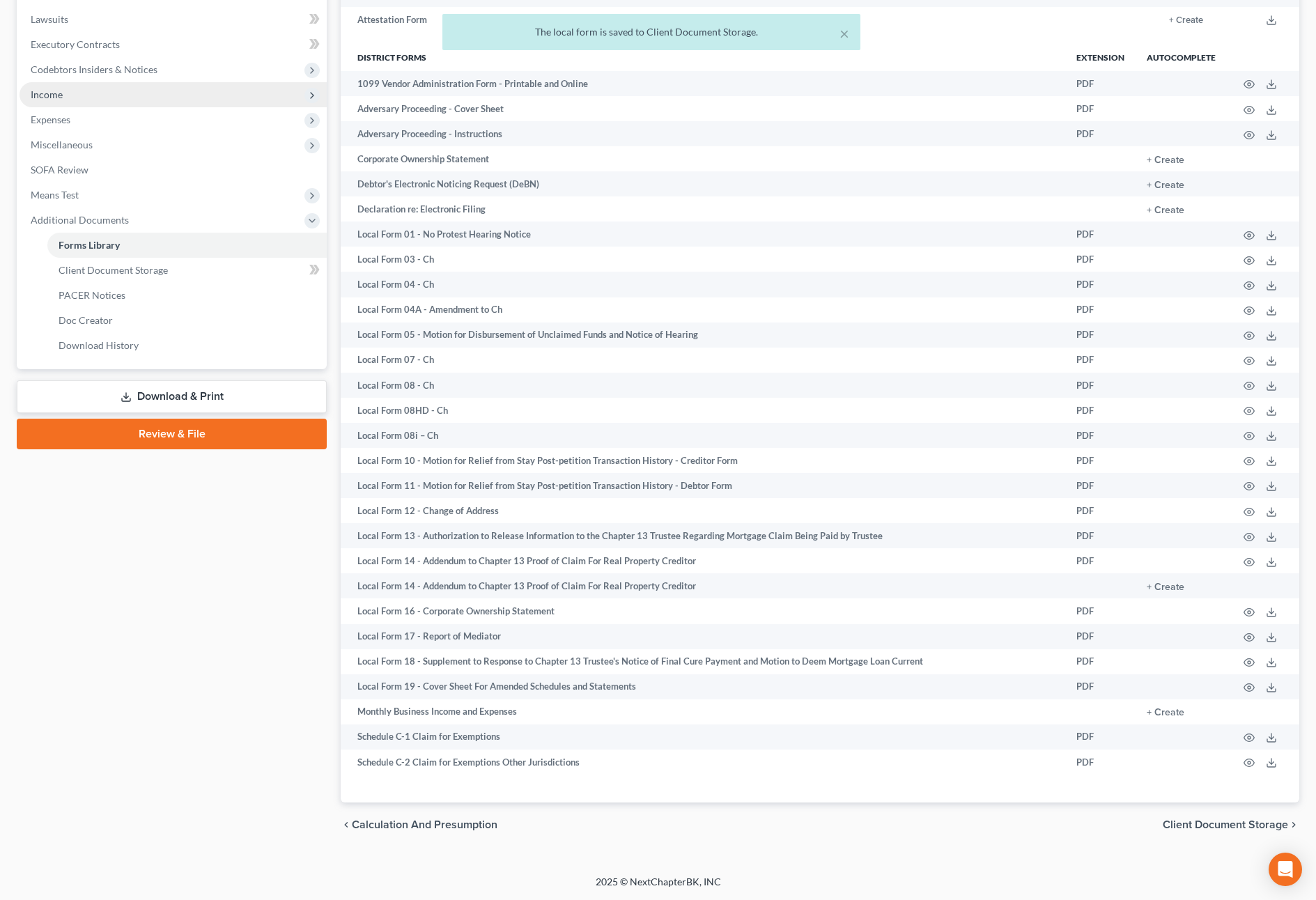
click at [57, 96] on span "Income" at bounding box center [46, 94] width 32 height 11
